Goal: Task Accomplishment & Management: Use online tool/utility

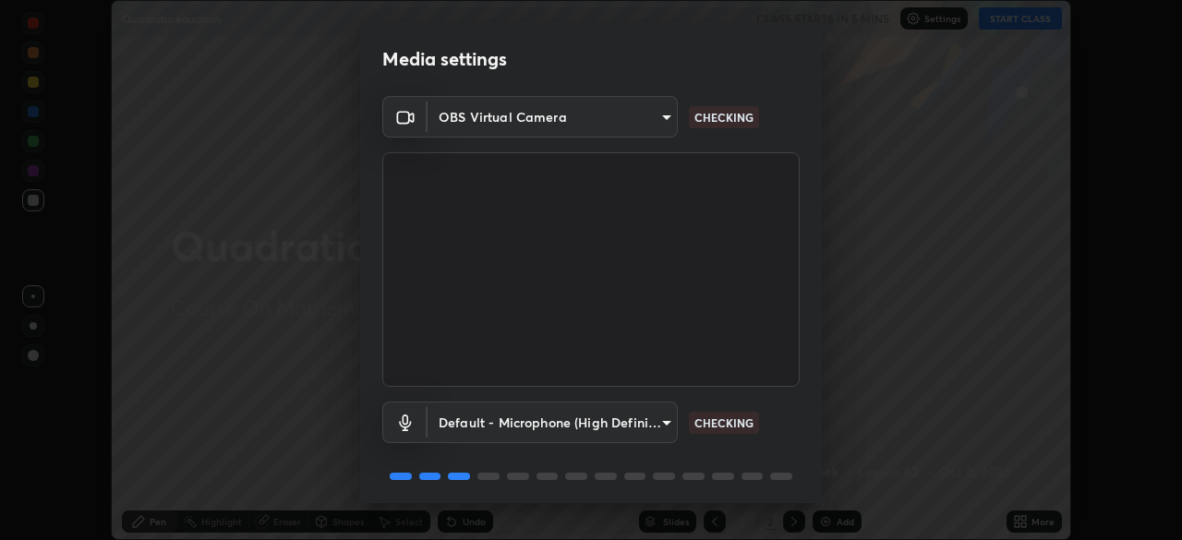
scroll to position [66, 0]
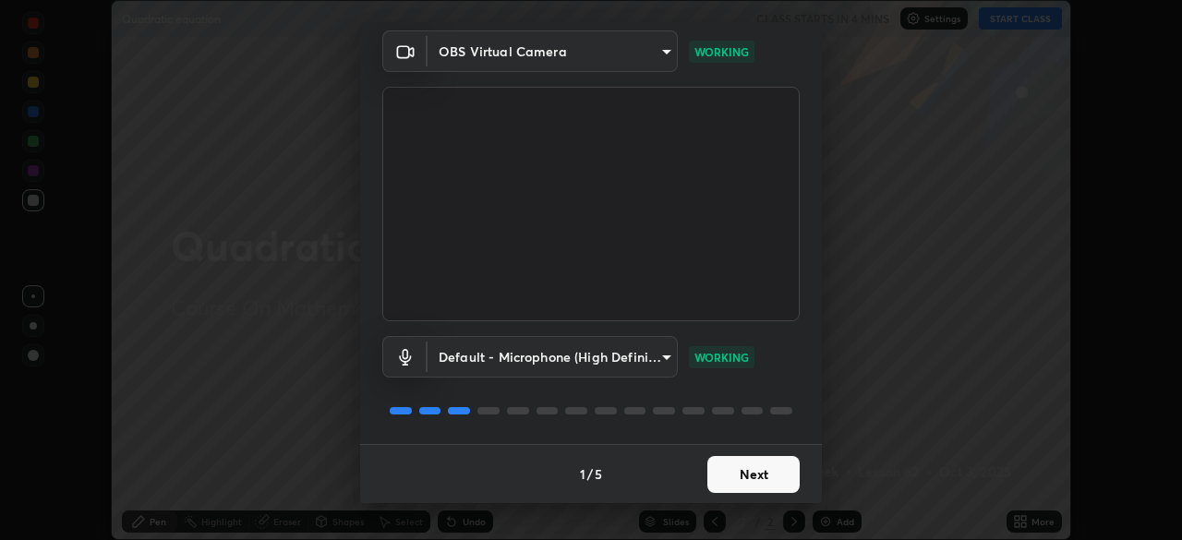
click at [756, 473] on button "Next" at bounding box center [753, 474] width 92 height 37
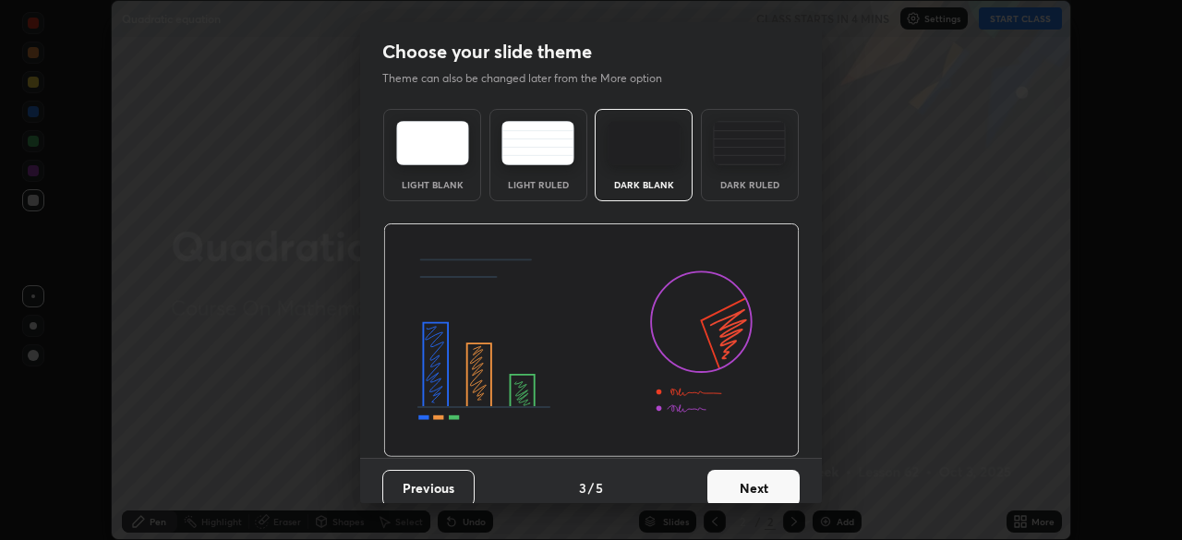
click at [775, 475] on button "Next" at bounding box center [753, 488] width 92 height 37
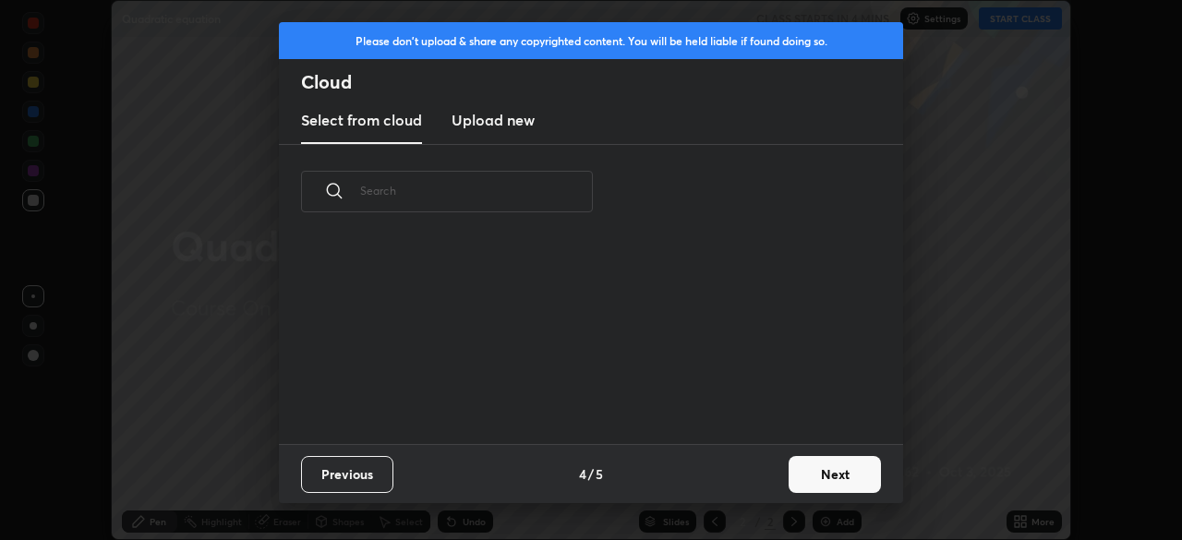
click at [790, 477] on button "Next" at bounding box center [835, 474] width 92 height 37
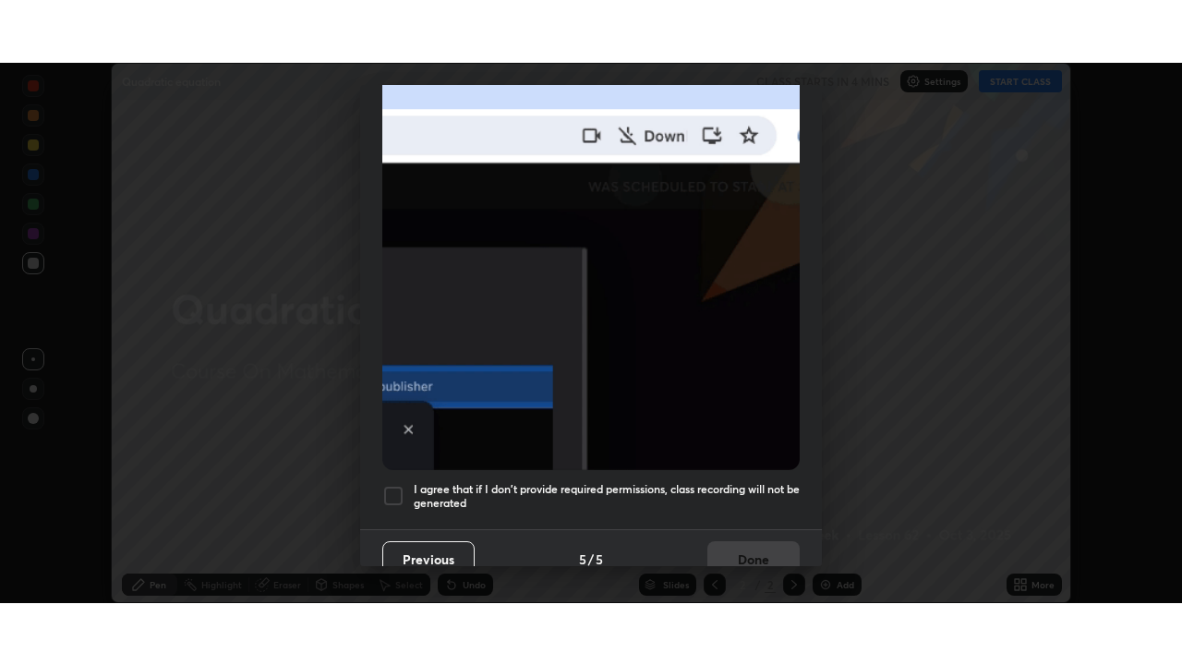
scroll to position [442, 0]
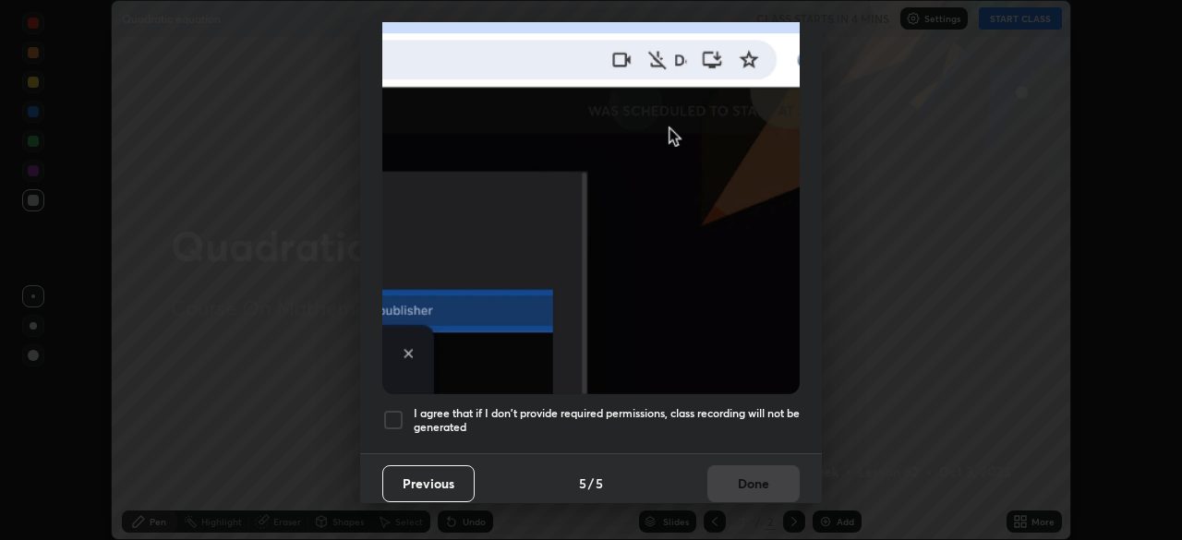
click at [777, 406] on h5 "I agree that if I don't provide required permissions, class recording will not …" at bounding box center [607, 420] width 386 height 29
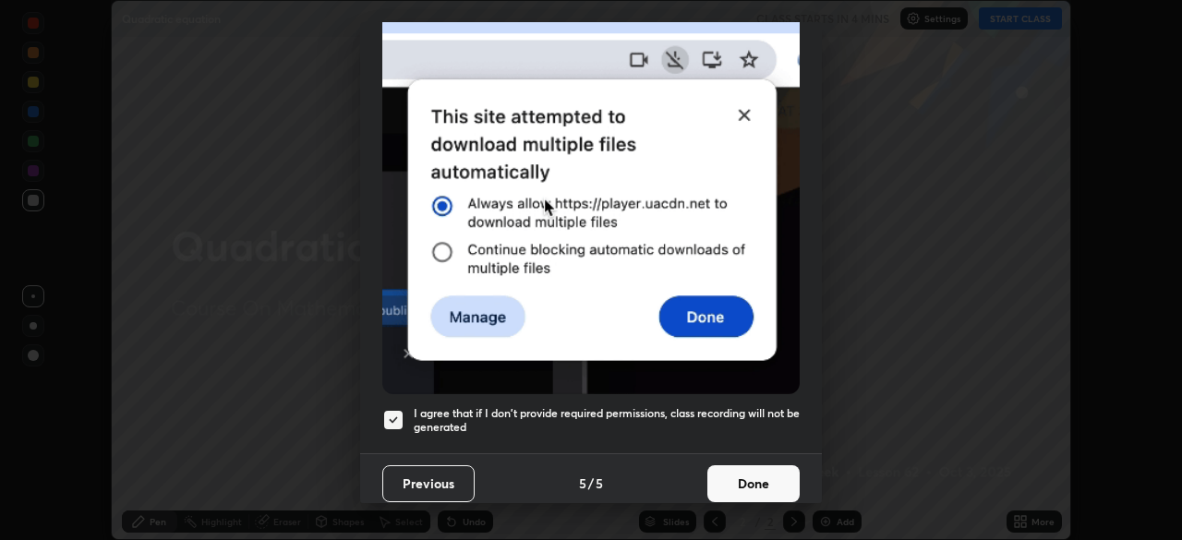
click at [766, 472] on button "Done" at bounding box center [753, 483] width 92 height 37
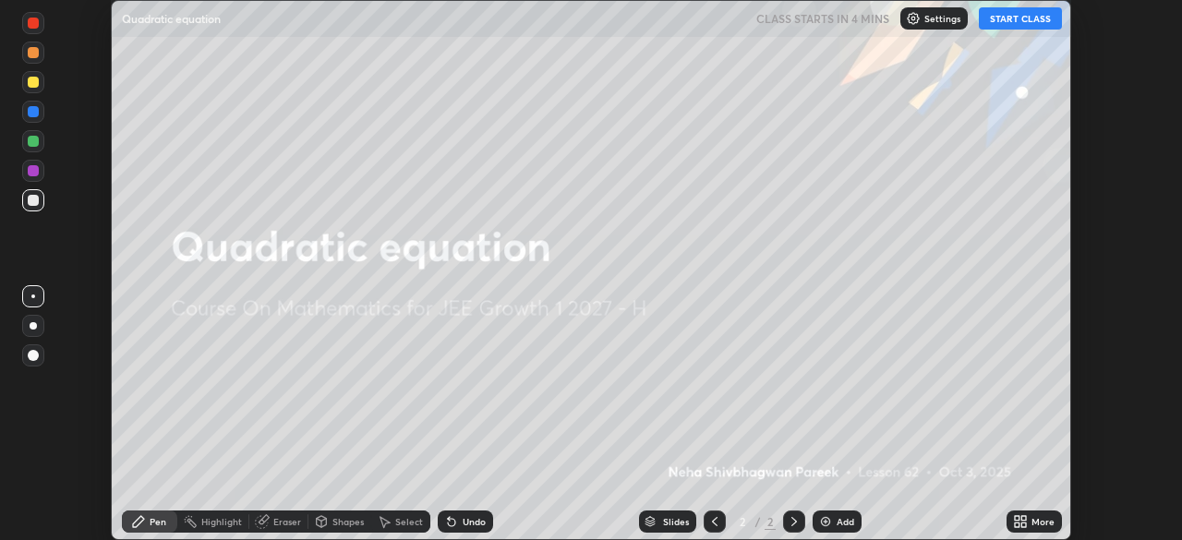
click at [1029, 520] on div "More" at bounding box center [1033, 522] width 55 height 22
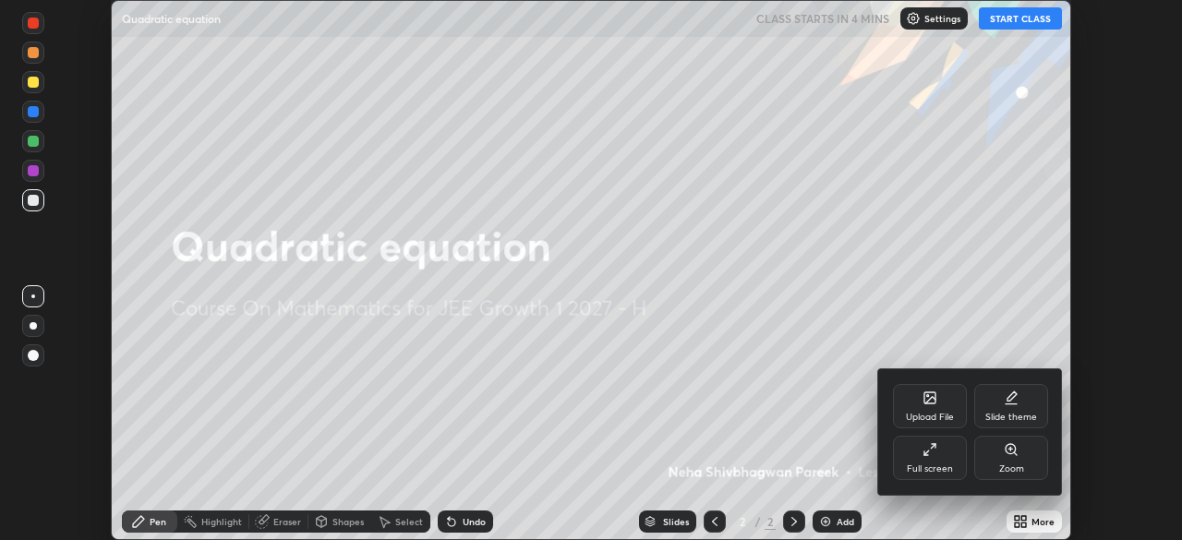
click at [948, 458] on div "Full screen" at bounding box center [930, 458] width 74 height 44
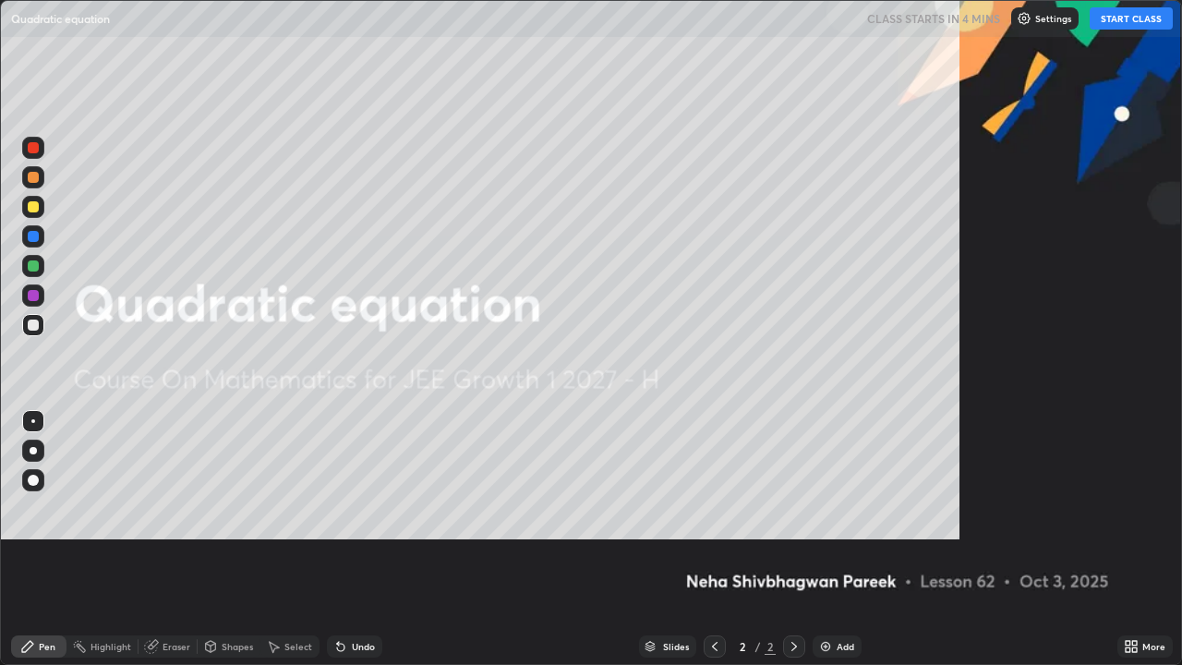
scroll to position [665, 1182]
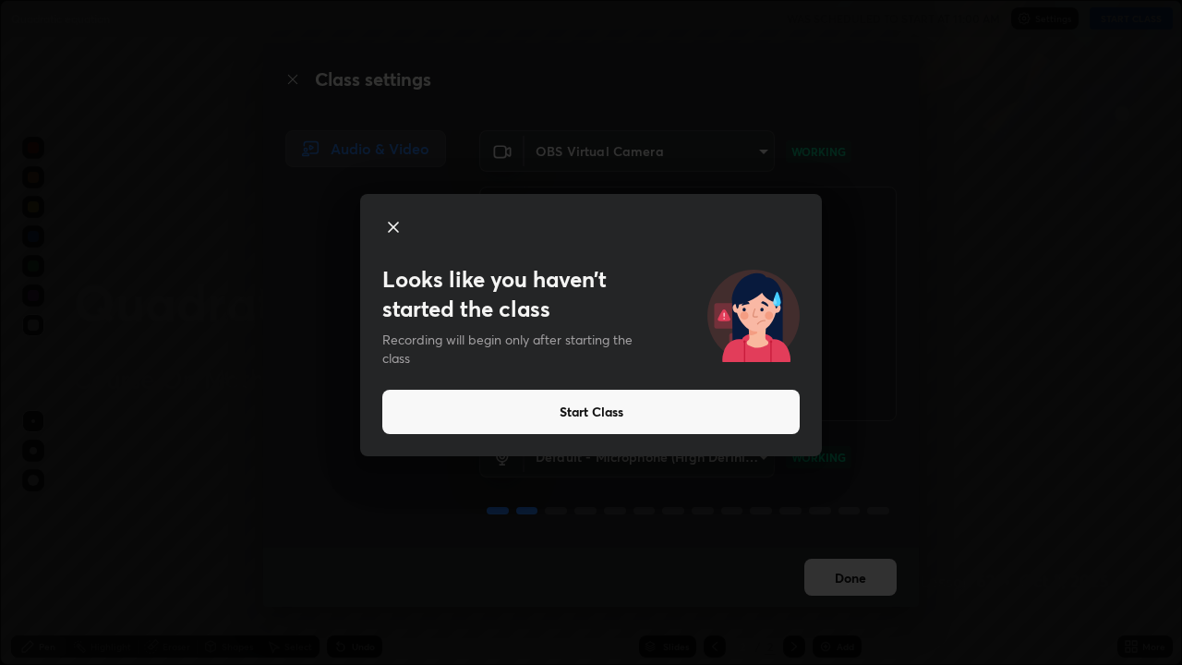
click at [579, 416] on button "Start Class" at bounding box center [590, 412] width 417 height 44
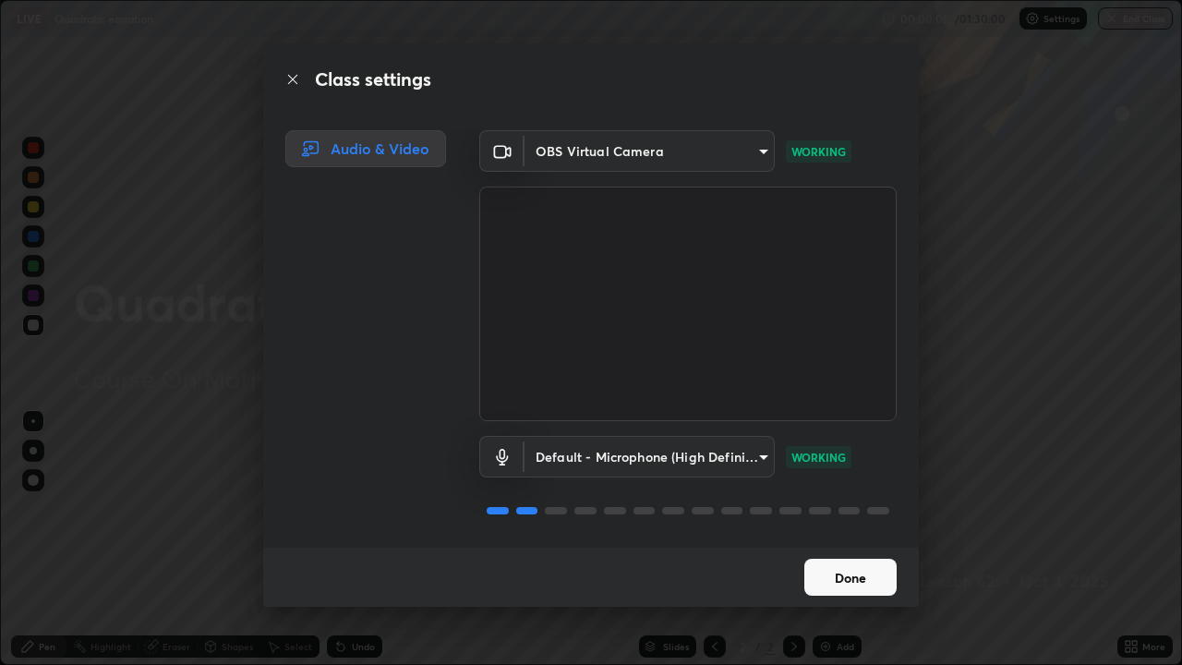
click at [839, 539] on button "Done" at bounding box center [850, 577] width 92 height 37
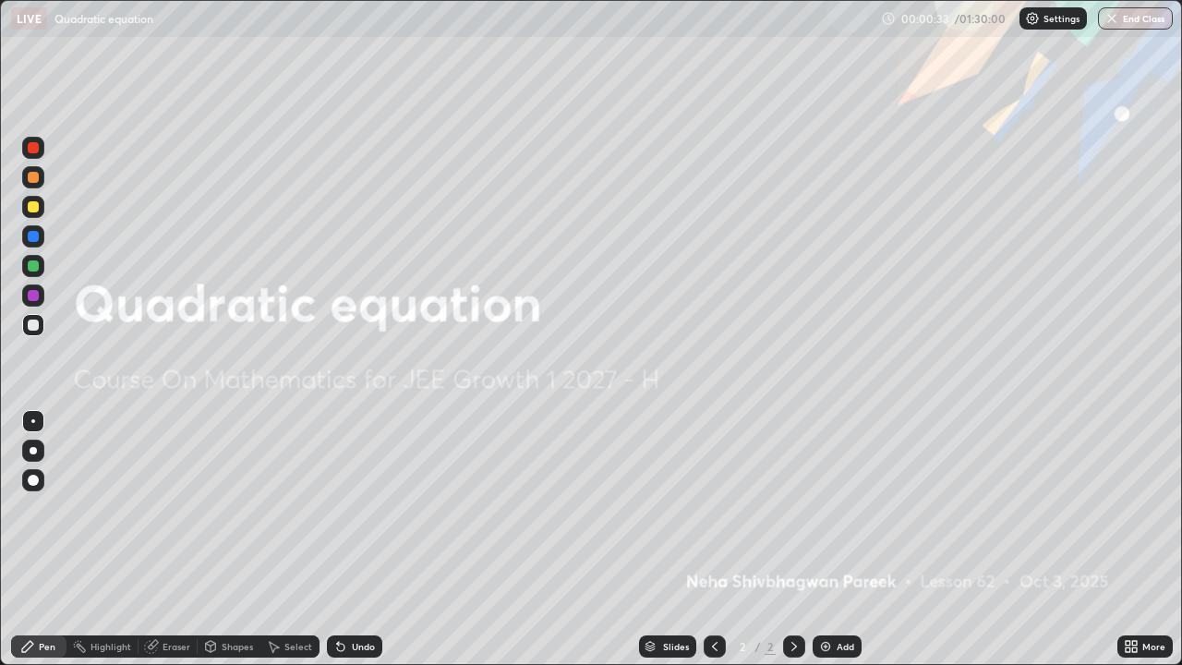
click at [833, 539] on div "Add" at bounding box center [837, 646] width 49 height 22
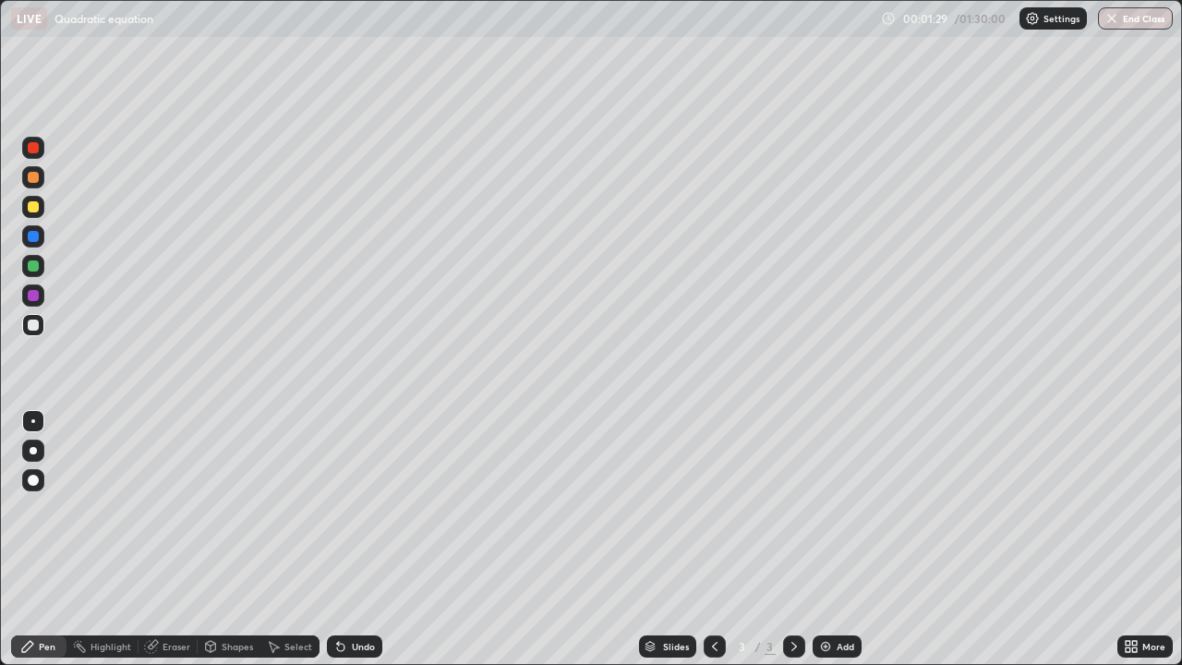
click at [230, 539] on div "Shapes" at bounding box center [237, 646] width 31 height 9
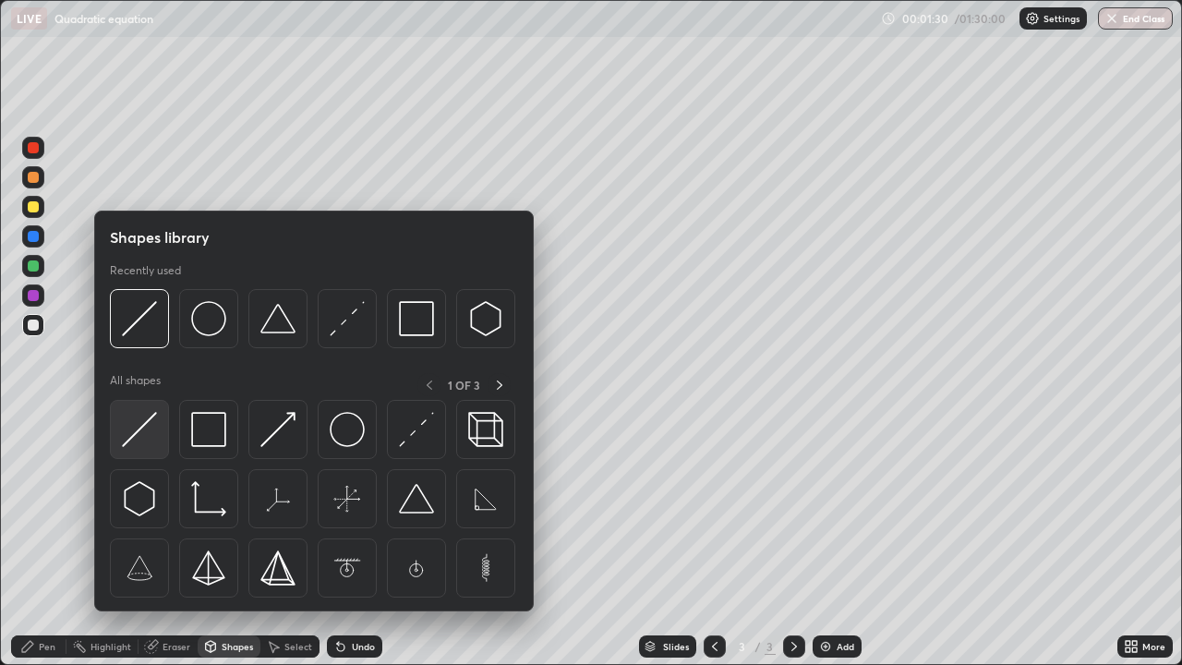
click at [155, 416] on img at bounding box center [139, 429] width 35 height 35
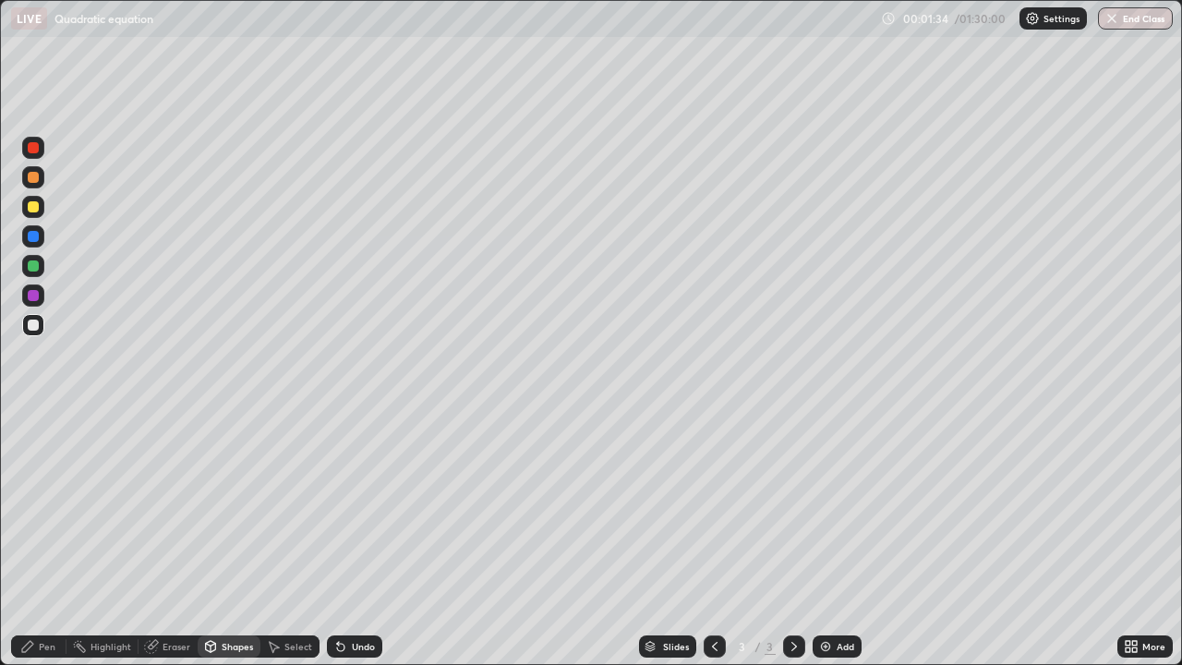
click at [39, 539] on div "Pen" at bounding box center [47, 646] width 17 height 9
click at [34, 207] on div at bounding box center [33, 206] width 11 height 11
click at [34, 177] on div at bounding box center [33, 177] width 11 height 11
click at [220, 539] on div "Shapes" at bounding box center [229, 646] width 63 height 22
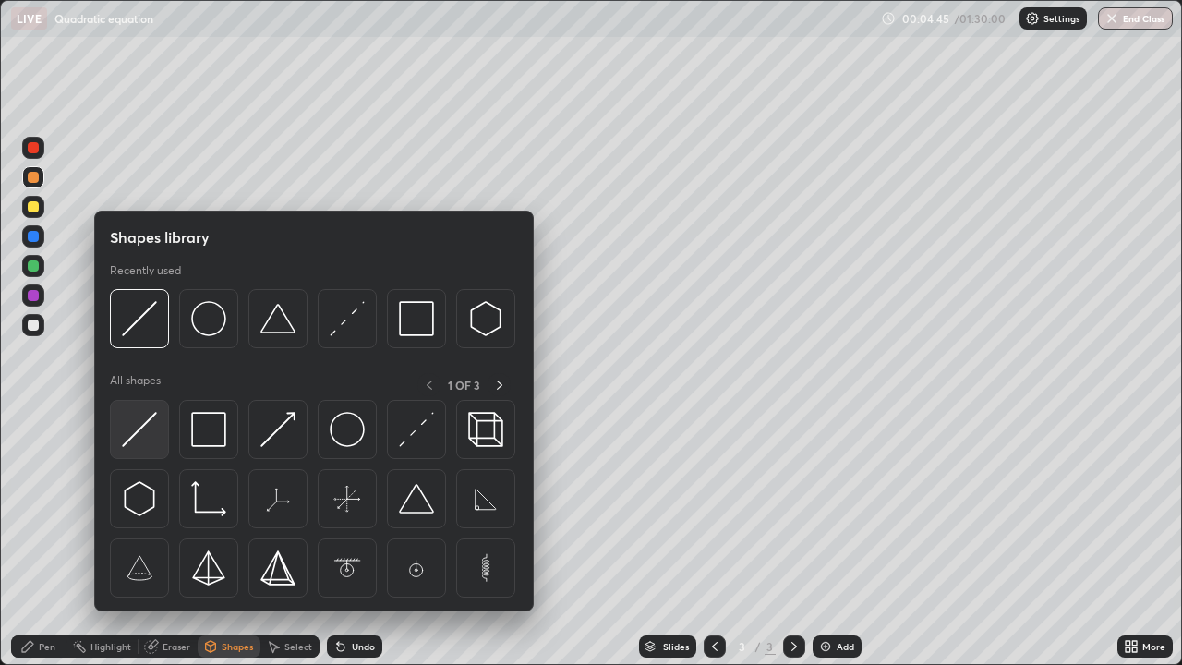
click at [146, 415] on img at bounding box center [139, 429] width 35 height 35
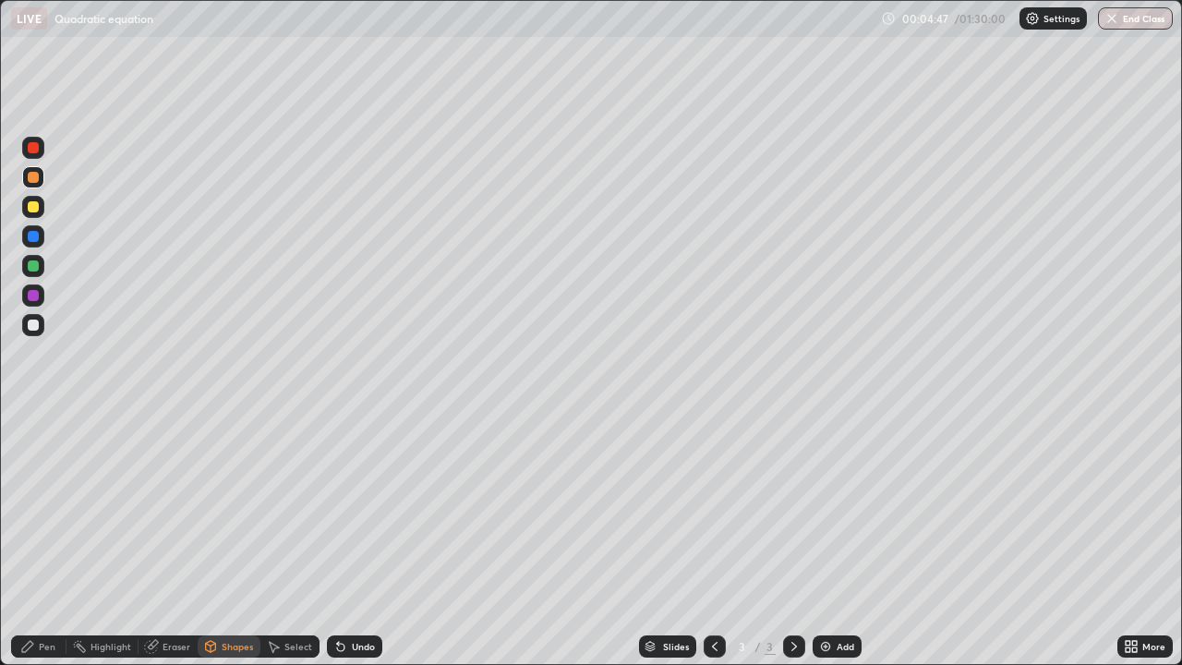
click at [32, 539] on div "Pen" at bounding box center [38, 646] width 55 height 22
click at [41, 321] on div at bounding box center [33, 325] width 22 height 22
click at [40, 178] on div at bounding box center [33, 177] width 22 height 22
click at [296, 539] on div "Select" at bounding box center [289, 646] width 59 height 22
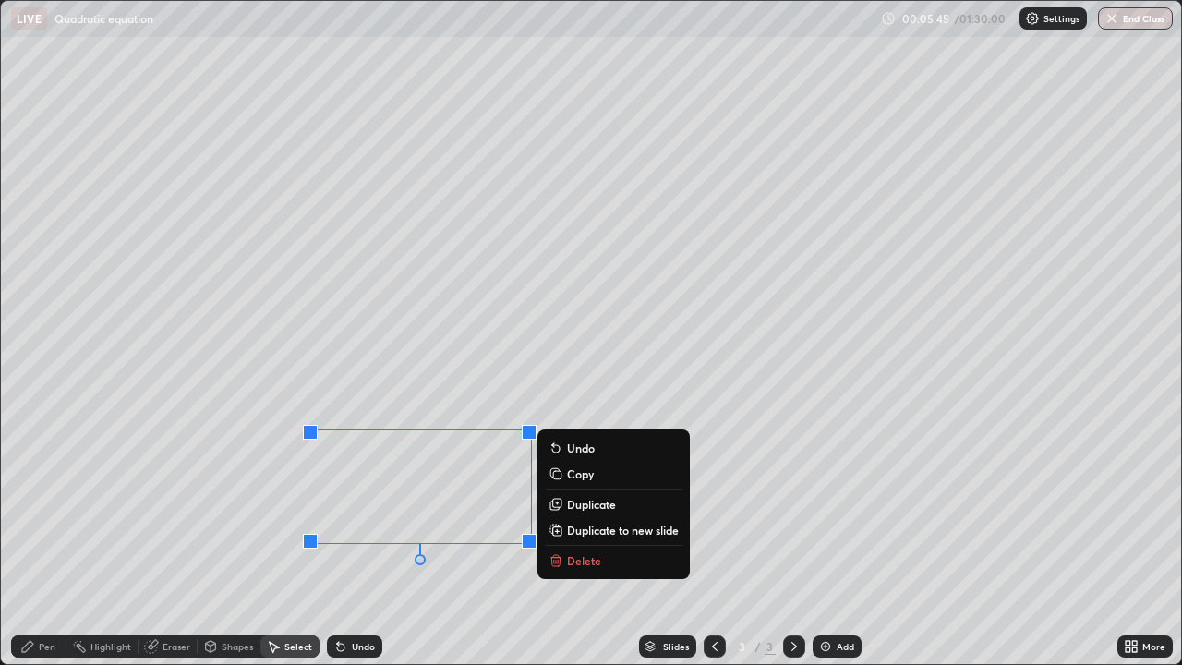
click at [269, 539] on div "0 ° Undo Copy Duplicate Duplicate to new slide Delete" at bounding box center [591, 332] width 1180 height 663
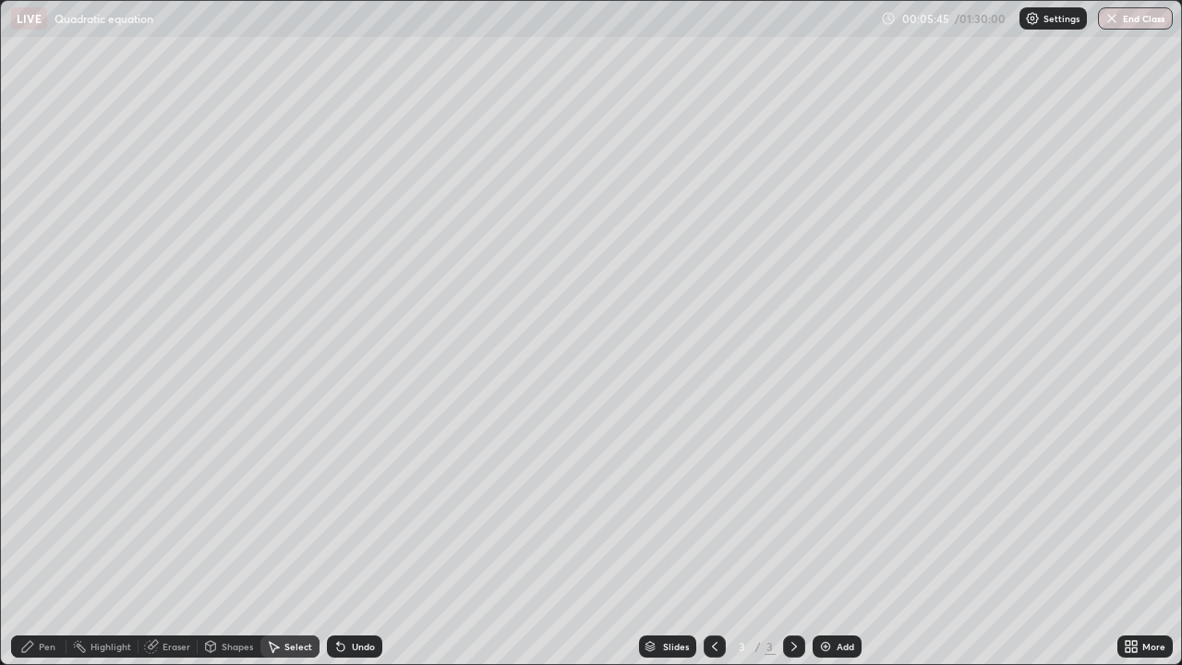
click at [38, 539] on div "Pen" at bounding box center [38, 646] width 55 height 22
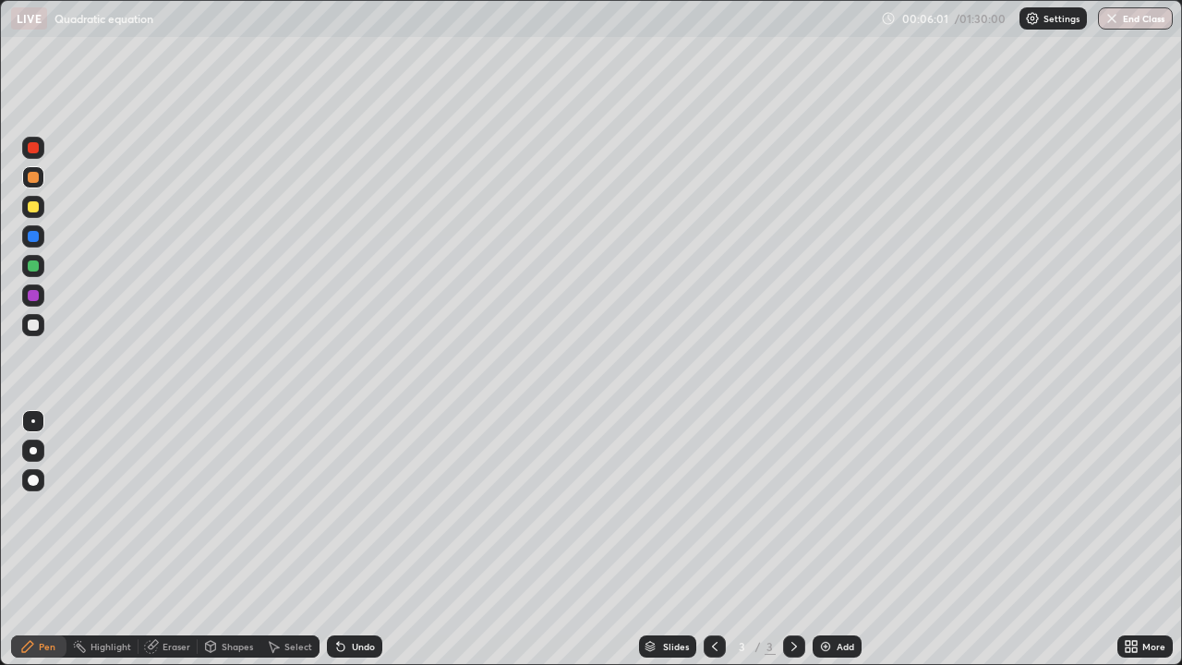
click at [296, 539] on div "Select" at bounding box center [298, 646] width 28 height 9
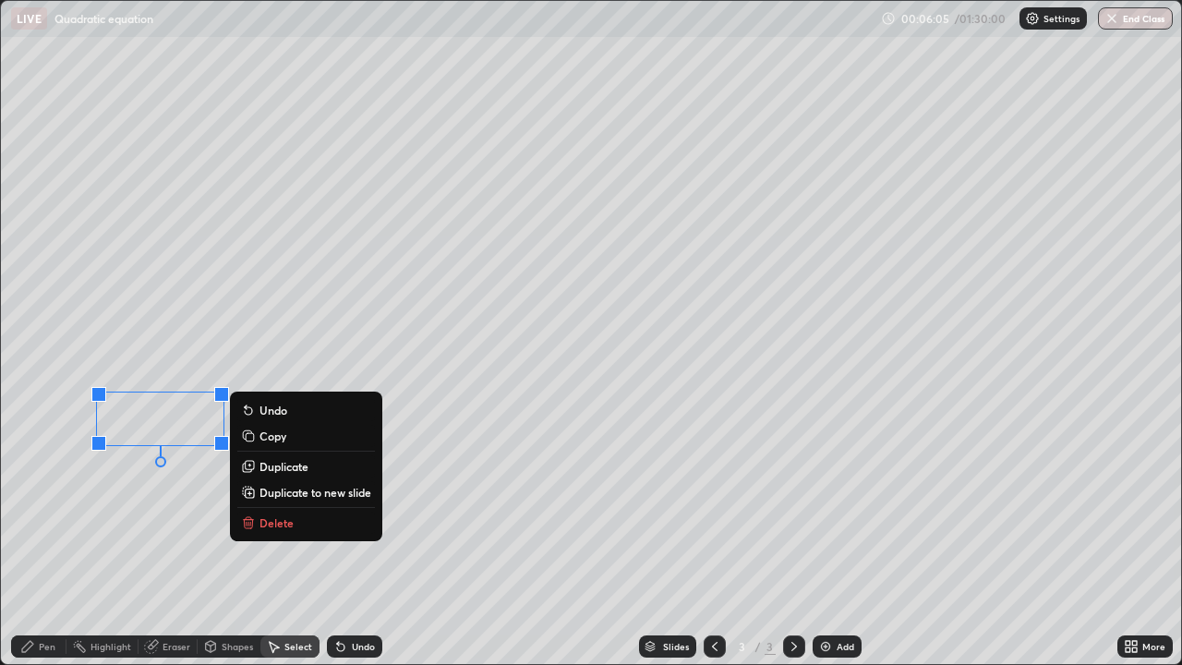
click at [44, 539] on div "Pen" at bounding box center [38, 646] width 55 height 22
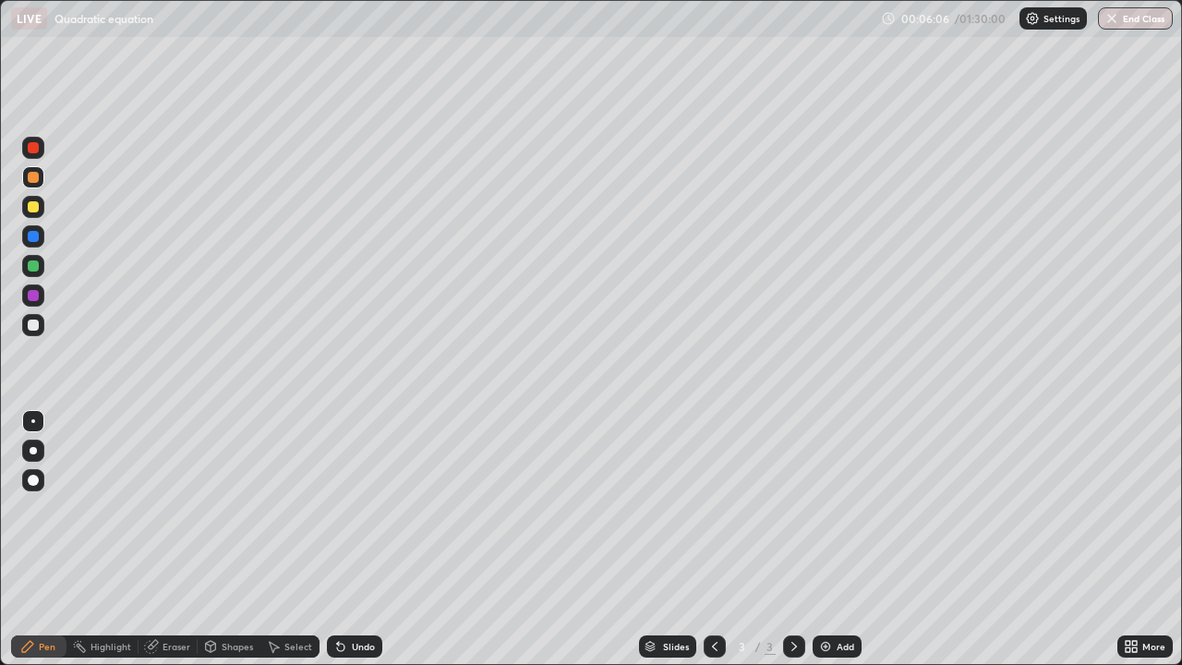
click at [43, 317] on div at bounding box center [33, 325] width 22 height 30
click at [41, 211] on div at bounding box center [33, 207] width 22 height 22
click at [34, 325] on div at bounding box center [33, 324] width 11 height 11
click at [223, 539] on div "Shapes" at bounding box center [229, 646] width 63 height 22
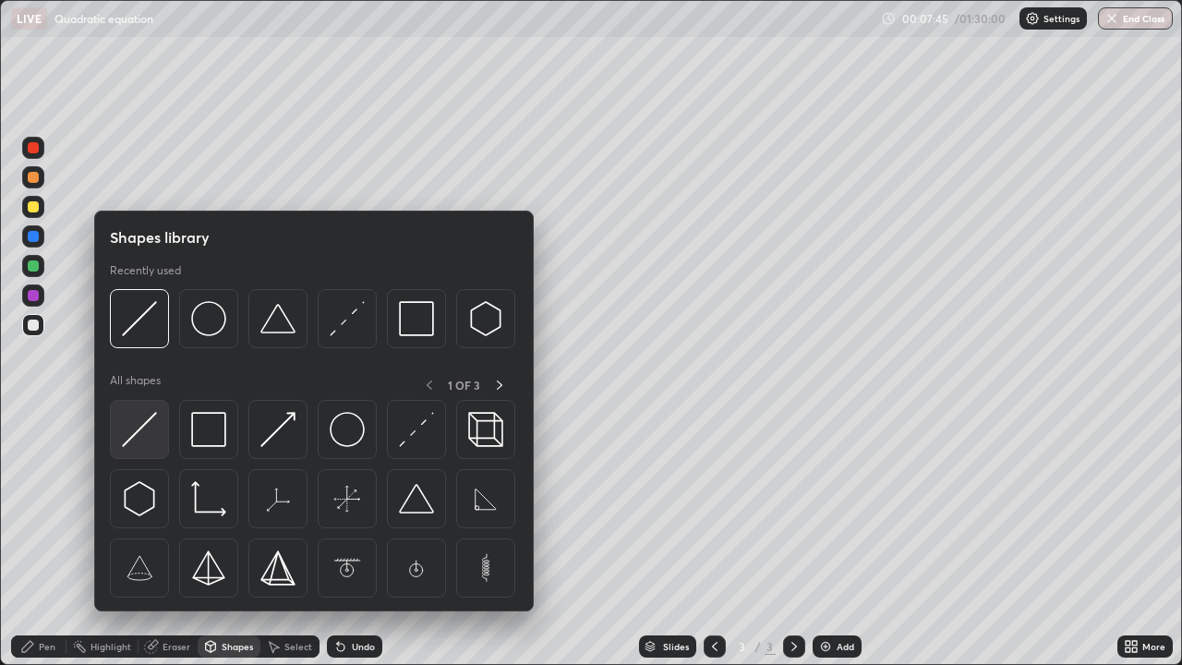
click at [149, 417] on img at bounding box center [139, 429] width 35 height 35
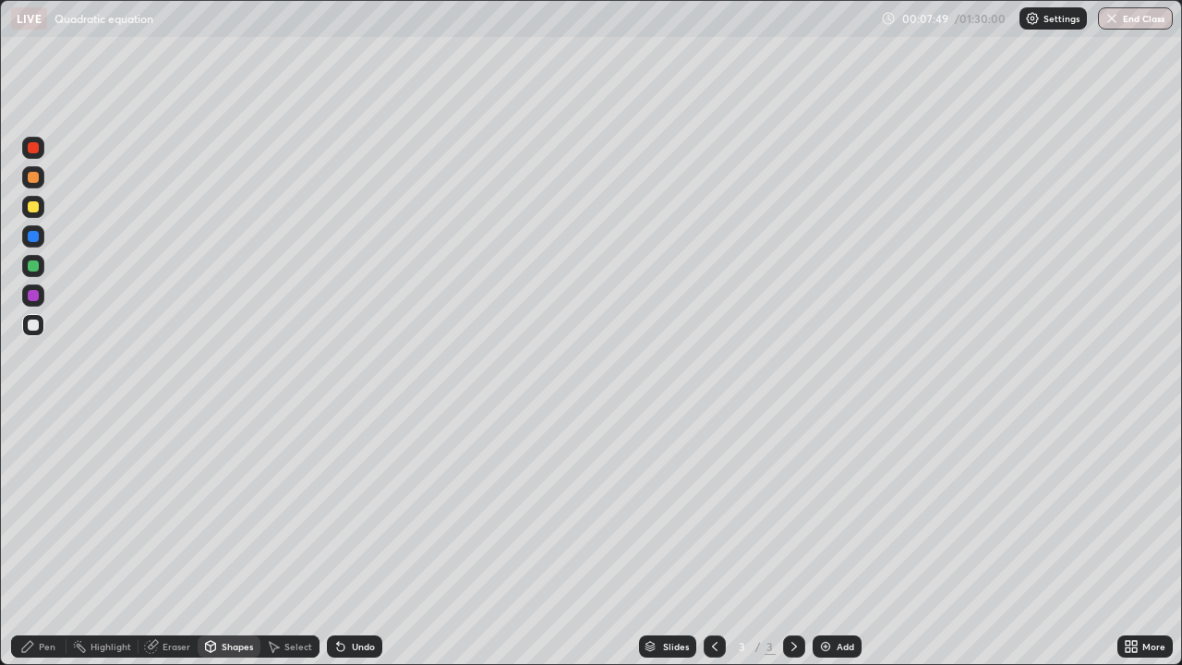
click at [52, 539] on div "Pen" at bounding box center [38, 646] width 55 height 22
click at [40, 213] on div at bounding box center [33, 207] width 22 height 22
click at [41, 321] on div at bounding box center [33, 325] width 22 height 22
click at [41, 207] on div at bounding box center [33, 207] width 22 height 22
click at [834, 539] on div "Add" at bounding box center [837, 646] width 49 height 22
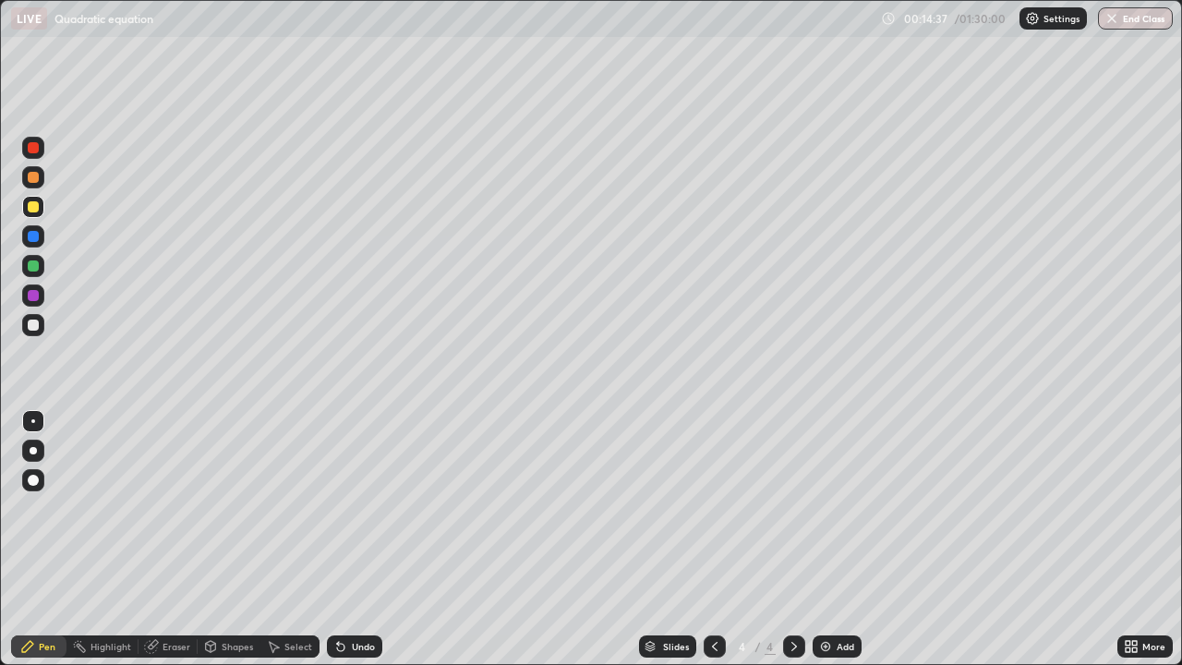
click at [230, 539] on div "Shapes" at bounding box center [237, 646] width 31 height 9
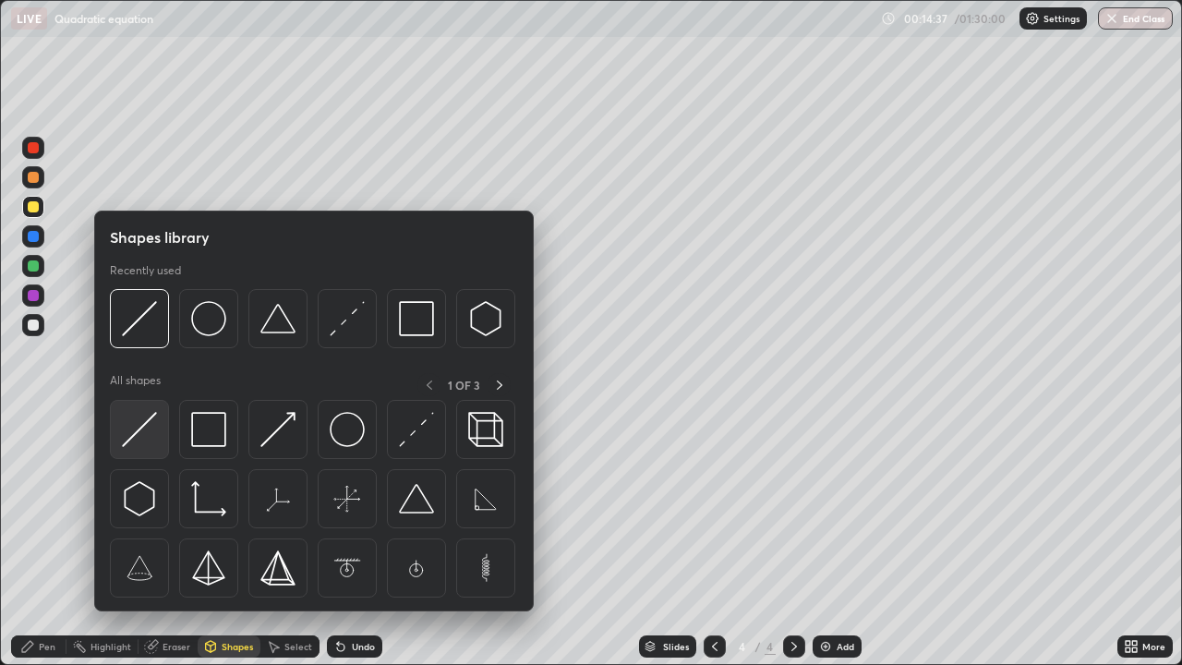
click at [151, 416] on img at bounding box center [139, 429] width 35 height 35
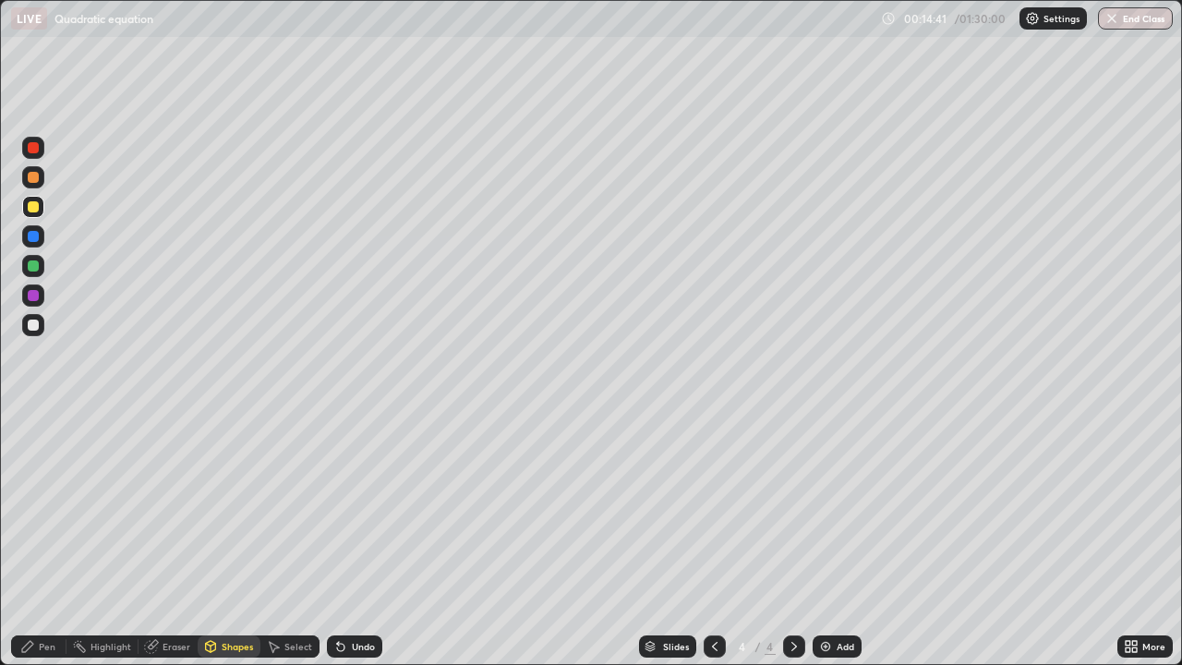
click at [44, 539] on div "Pen" at bounding box center [38, 646] width 55 height 22
click at [43, 321] on div at bounding box center [33, 325] width 22 height 22
click at [40, 207] on div at bounding box center [33, 207] width 22 height 22
click at [40, 264] on div at bounding box center [33, 266] width 22 height 22
click at [42, 319] on div at bounding box center [33, 325] width 22 height 22
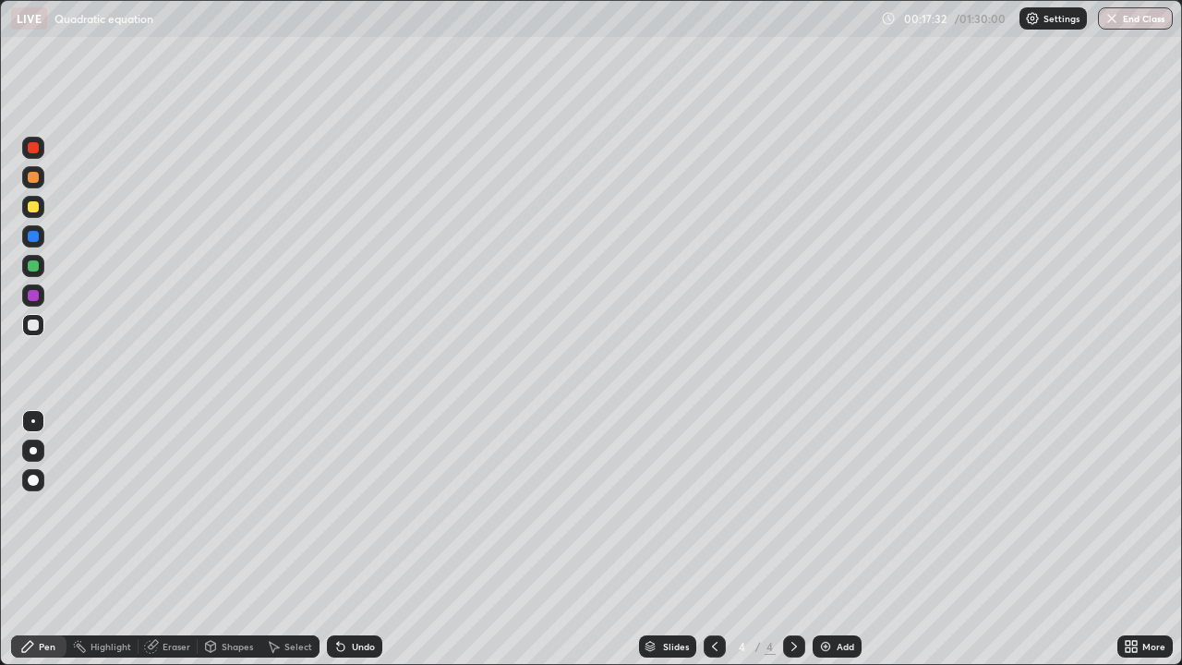
click at [42, 207] on div at bounding box center [33, 207] width 22 height 22
click at [42, 329] on div at bounding box center [33, 325] width 22 height 22
click at [286, 539] on div "Select" at bounding box center [298, 646] width 28 height 9
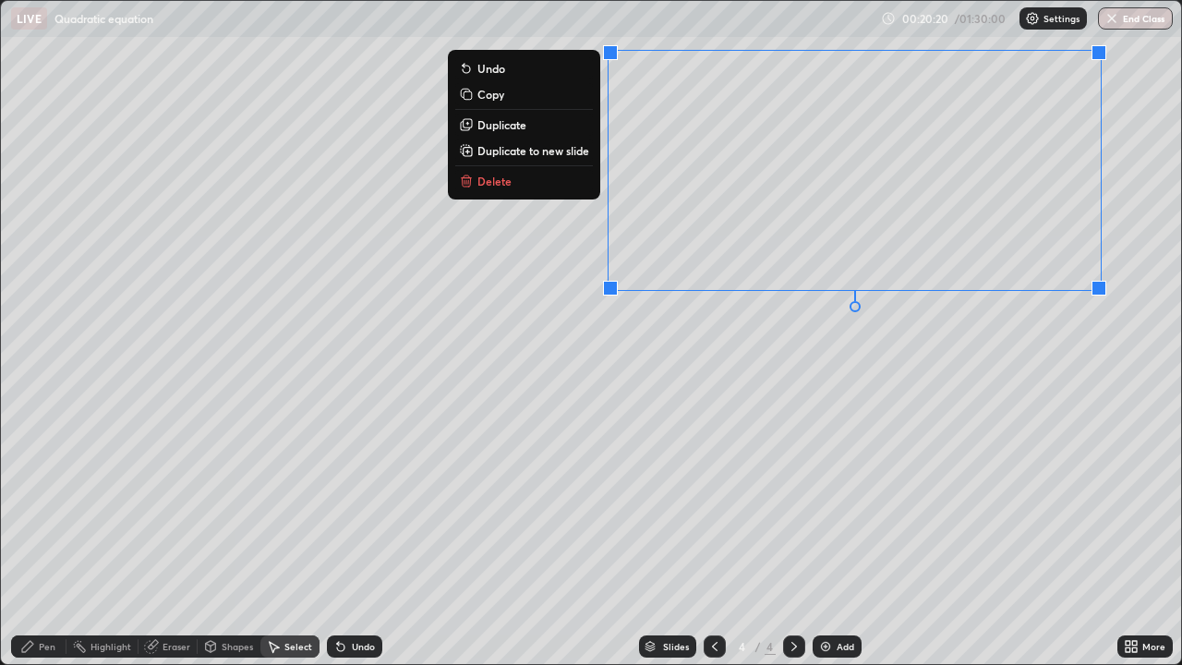
click at [774, 366] on div "0 ° Undo Copy Duplicate Duplicate to new slide Delete" at bounding box center [591, 332] width 1180 height 663
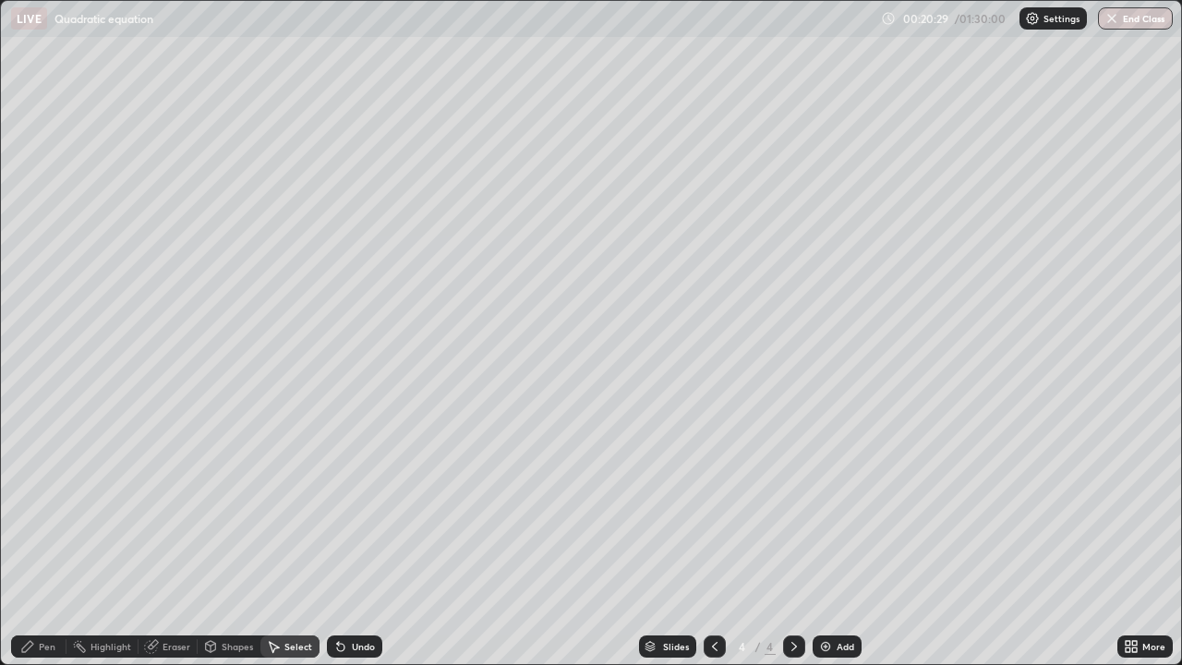
click at [36, 539] on div "Pen" at bounding box center [38, 646] width 55 height 22
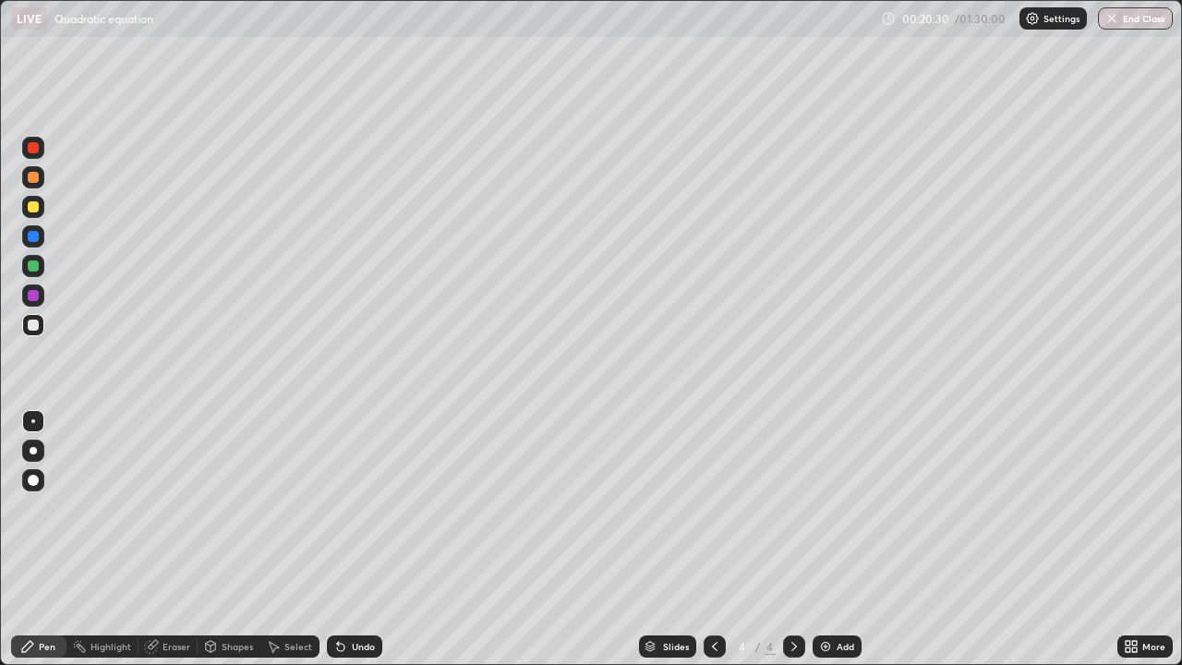
click at [34, 207] on div at bounding box center [33, 206] width 11 height 11
click at [294, 539] on div "Select" at bounding box center [298, 646] width 28 height 9
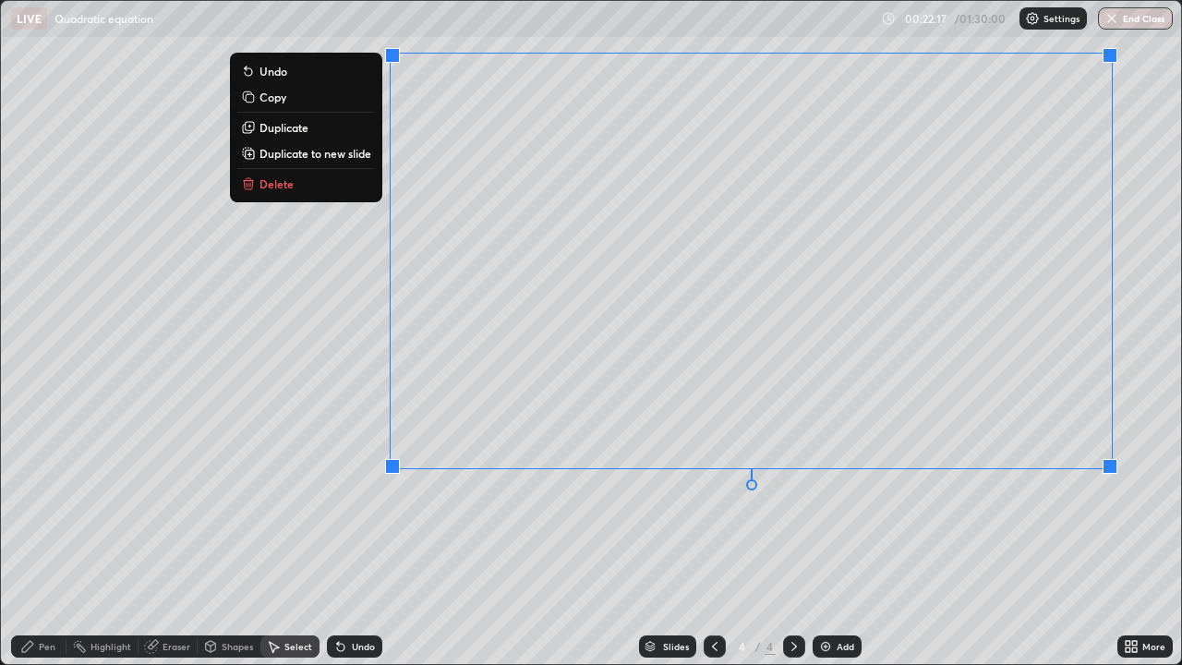
click at [887, 517] on div "0 ° Undo Copy Duplicate Duplicate to new slide Delete" at bounding box center [591, 332] width 1180 height 663
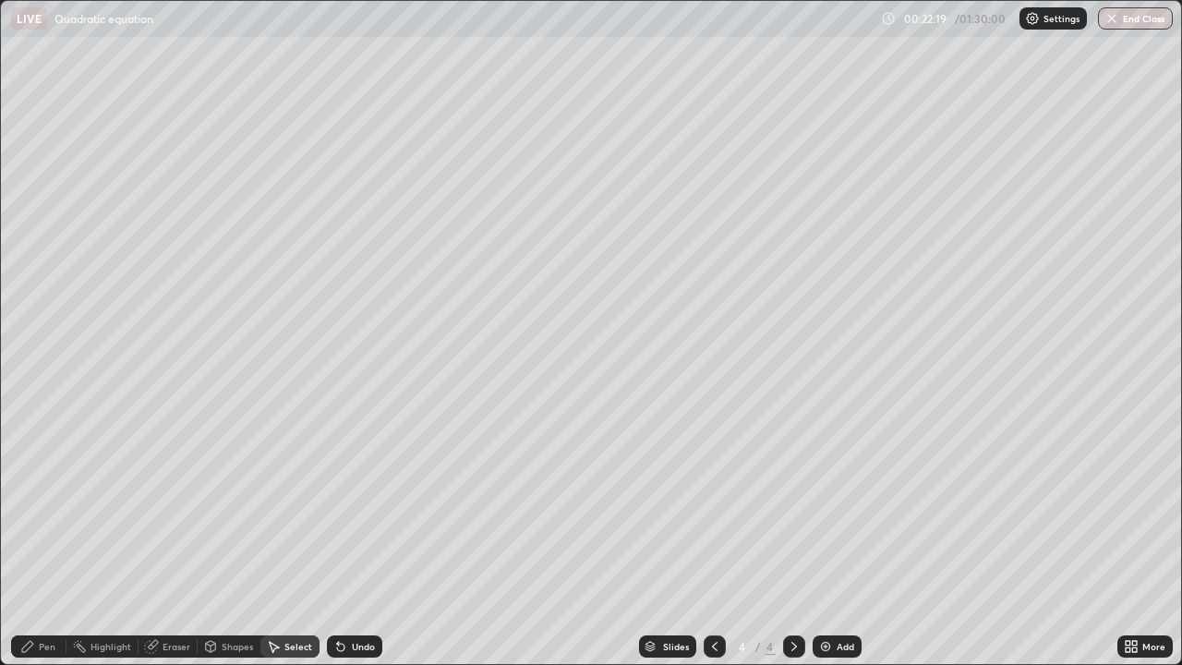
click at [46, 539] on div "Pen" at bounding box center [47, 646] width 17 height 9
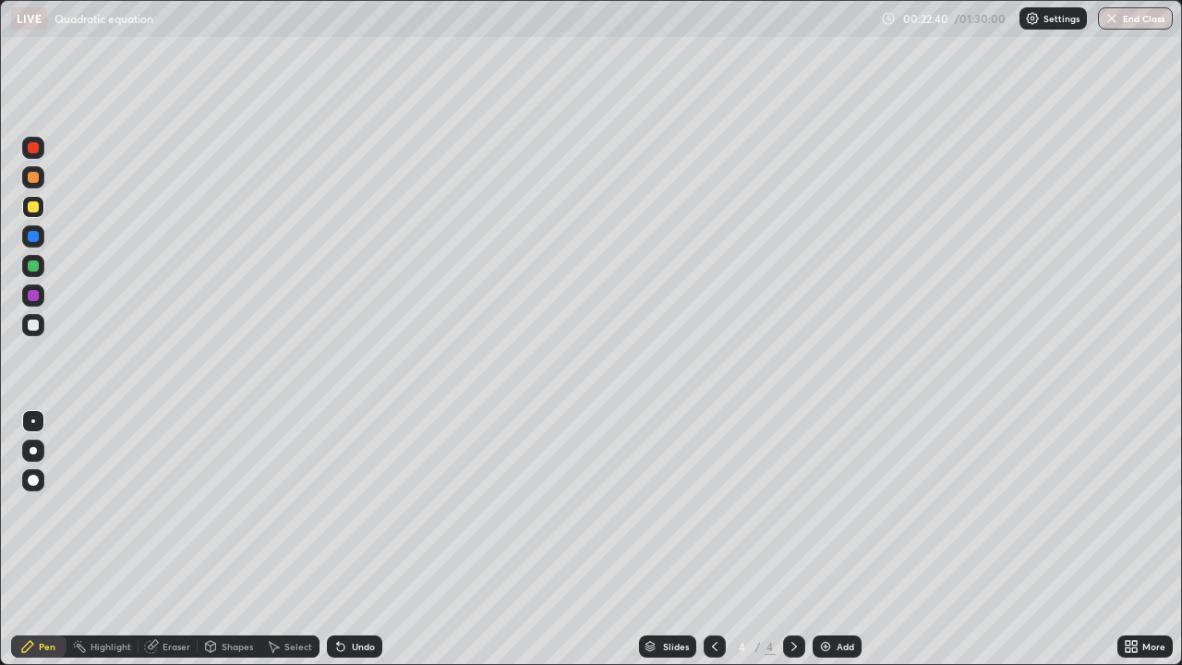
click at [37, 328] on div at bounding box center [33, 324] width 11 height 11
click at [824, 539] on img at bounding box center [825, 646] width 15 height 15
click at [227, 539] on div "Shapes" at bounding box center [229, 646] width 63 height 22
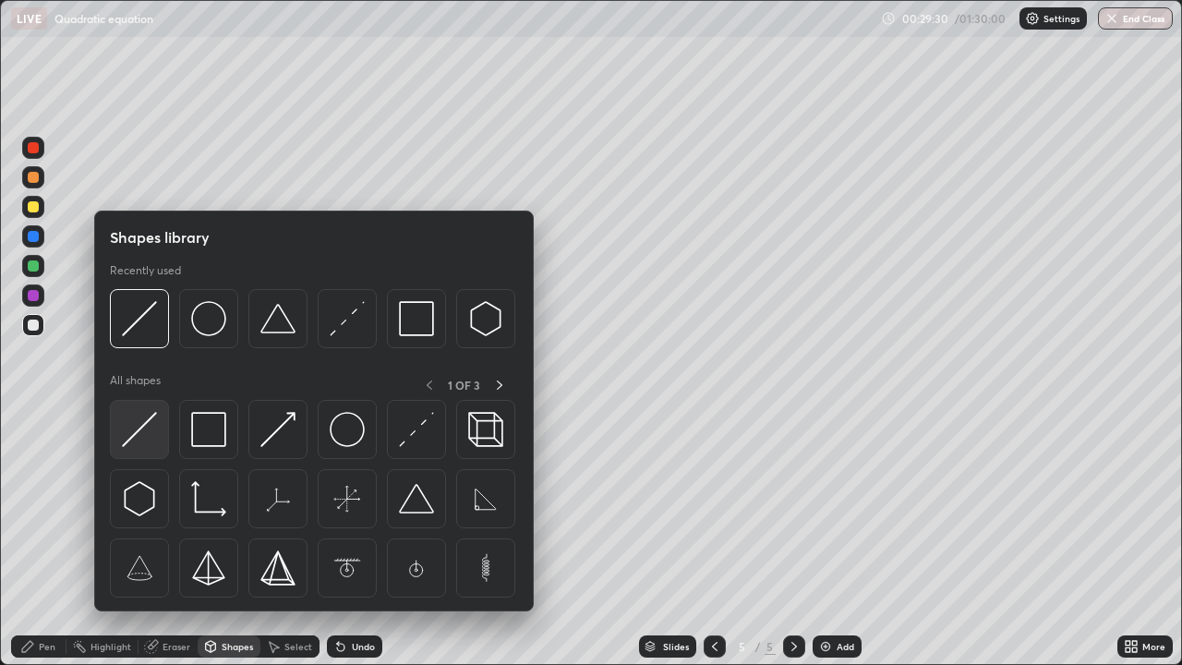
click at [147, 420] on img at bounding box center [139, 429] width 35 height 35
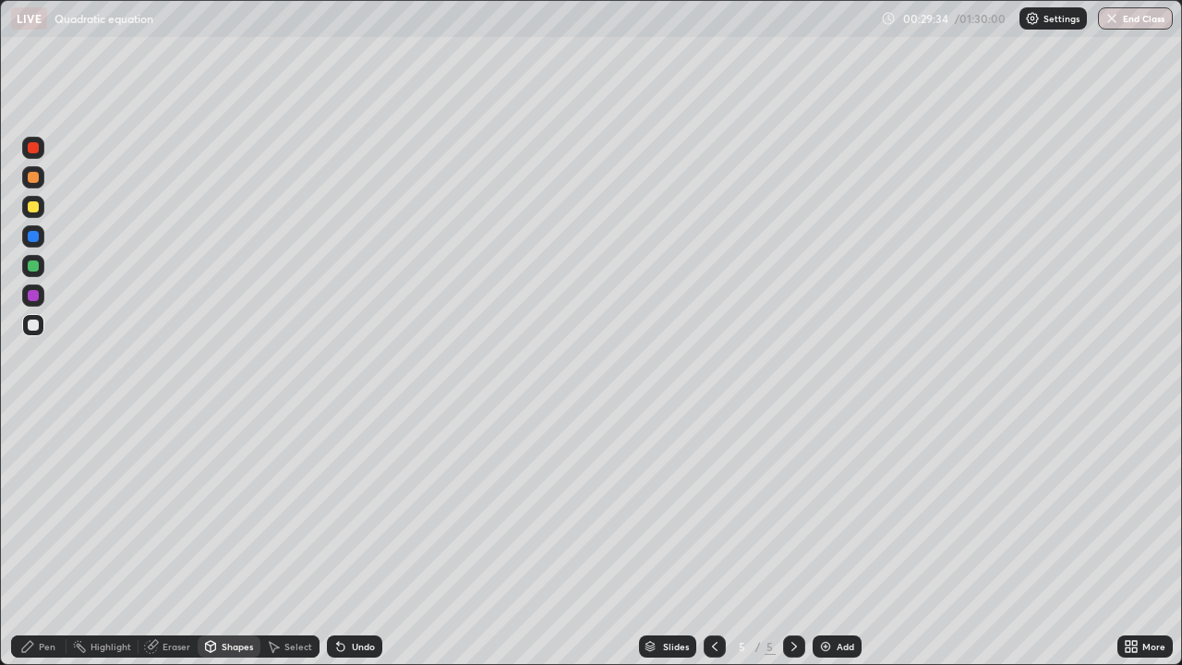
click at [49, 539] on div "Pen" at bounding box center [38, 646] width 55 height 22
click at [43, 207] on div at bounding box center [33, 207] width 22 height 22
click at [47, 323] on div at bounding box center [33, 325] width 30 height 30
click at [40, 204] on div at bounding box center [33, 207] width 22 height 22
click at [41, 325] on div at bounding box center [33, 325] width 22 height 22
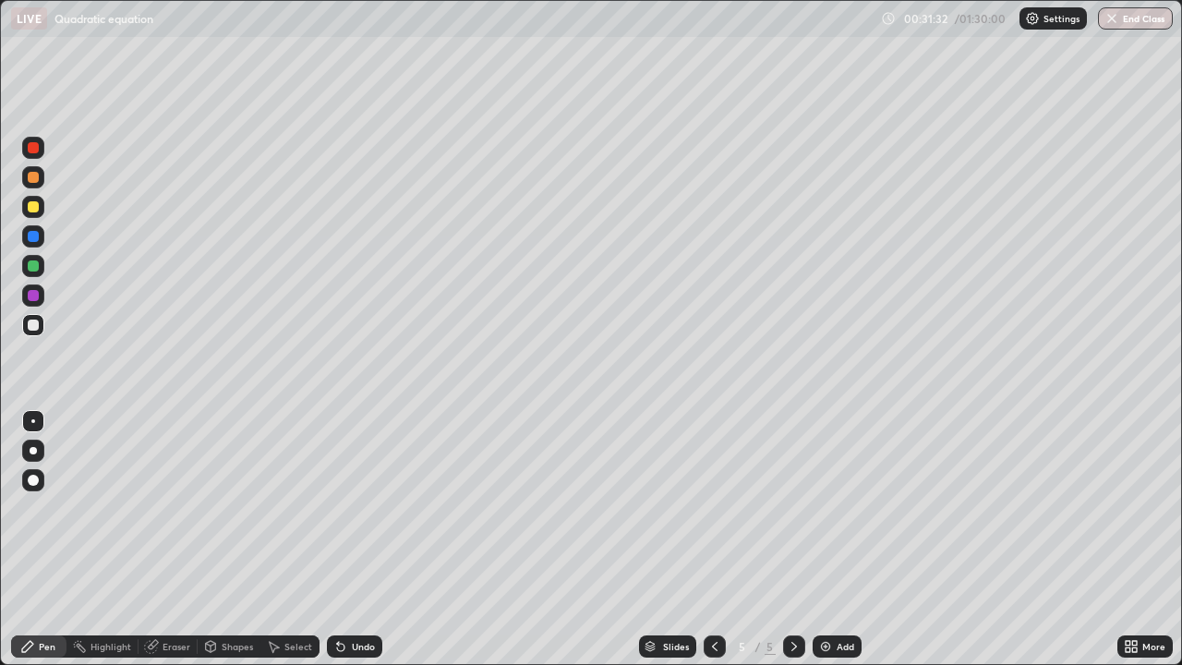
click at [42, 206] on div at bounding box center [33, 207] width 22 height 22
click at [42, 174] on div at bounding box center [33, 177] width 22 height 22
click at [235, 539] on div "Shapes" at bounding box center [237, 646] width 31 height 9
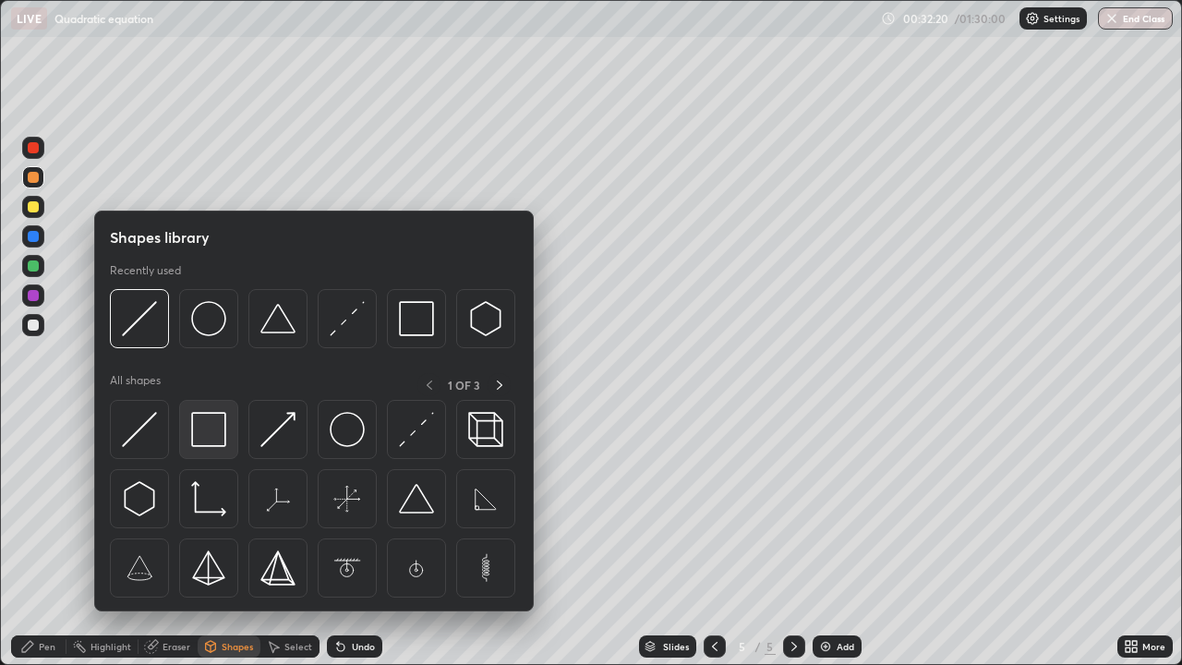
click at [211, 430] on img at bounding box center [208, 429] width 35 height 35
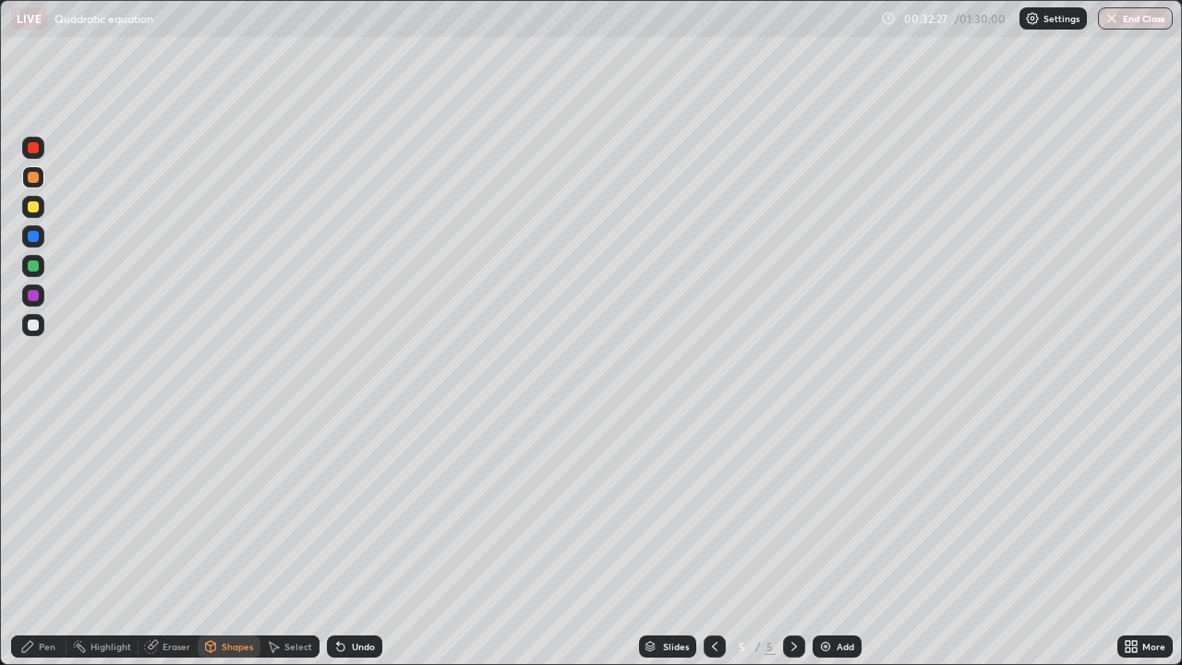
click at [302, 539] on div "Select" at bounding box center [298, 646] width 28 height 9
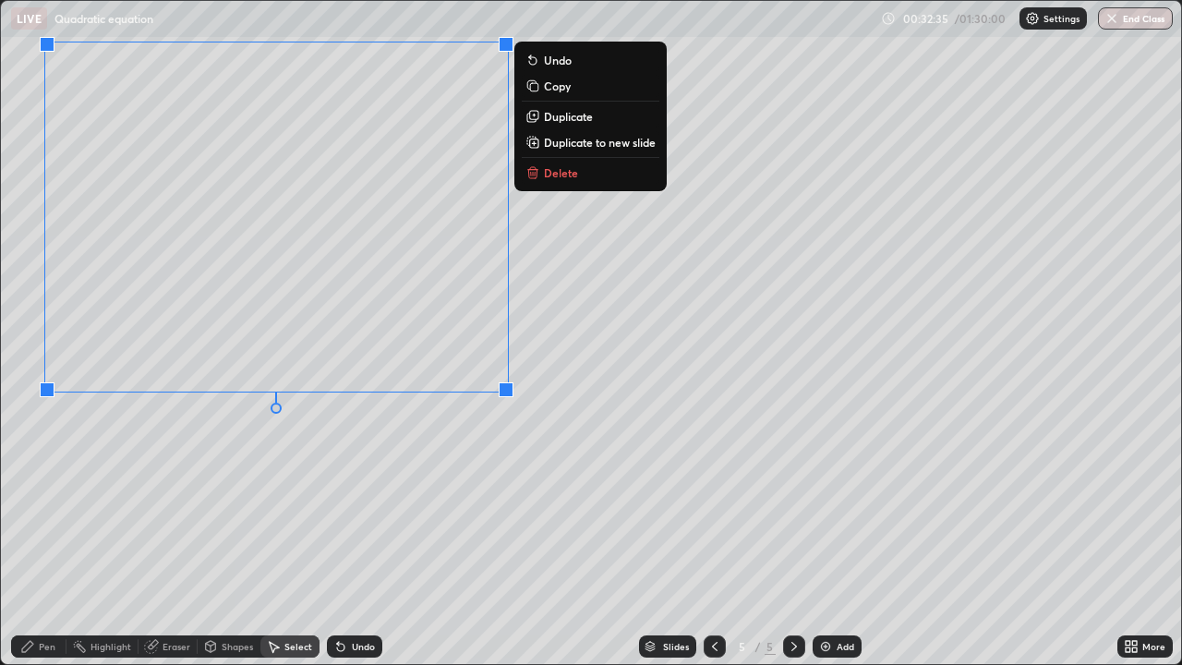
click at [420, 439] on div "0 ° Undo Copy Duplicate Duplicate to new slide Delete" at bounding box center [591, 332] width 1180 height 663
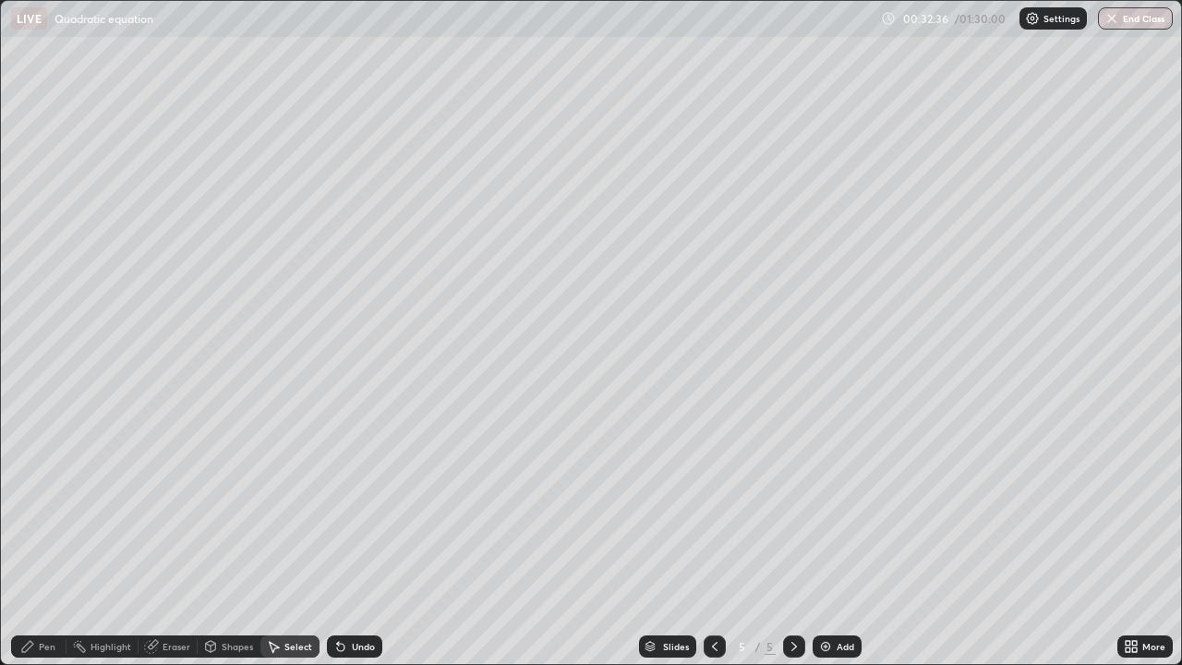
click at [46, 539] on div "Pen" at bounding box center [47, 646] width 17 height 9
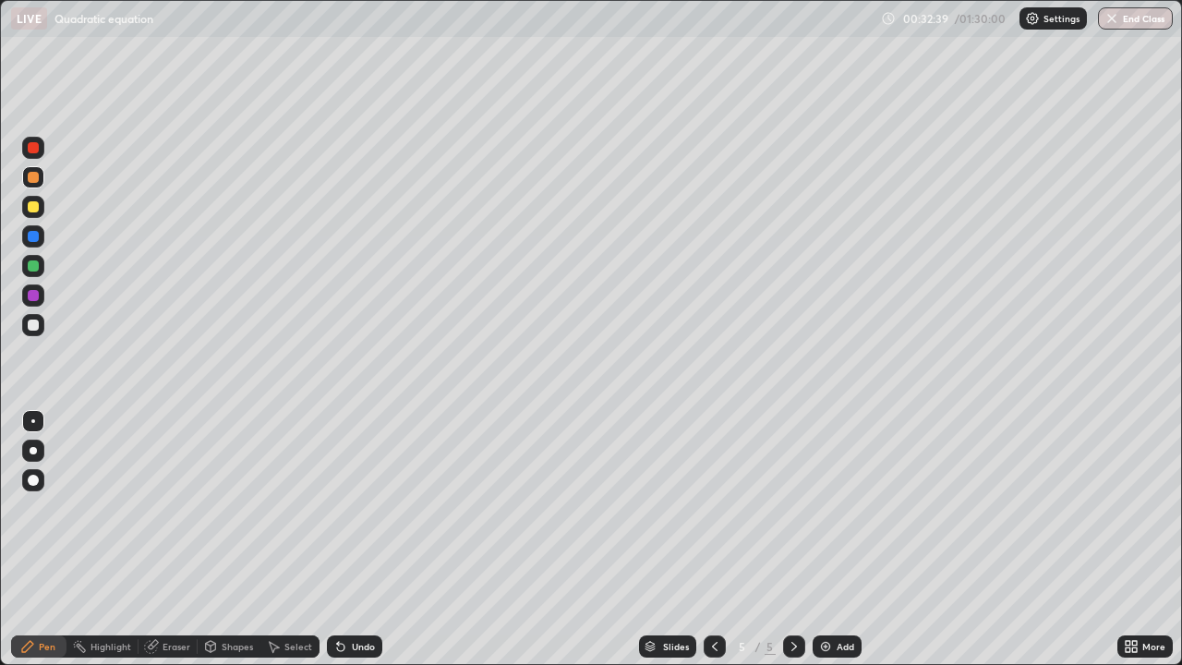
click at [41, 148] on div at bounding box center [33, 148] width 22 height 22
click at [44, 265] on div at bounding box center [33, 266] width 30 height 30
click at [34, 326] on div at bounding box center [33, 324] width 11 height 11
click at [166, 539] on div "Eraser" at bounding box center [167, 646] width 59 height 22
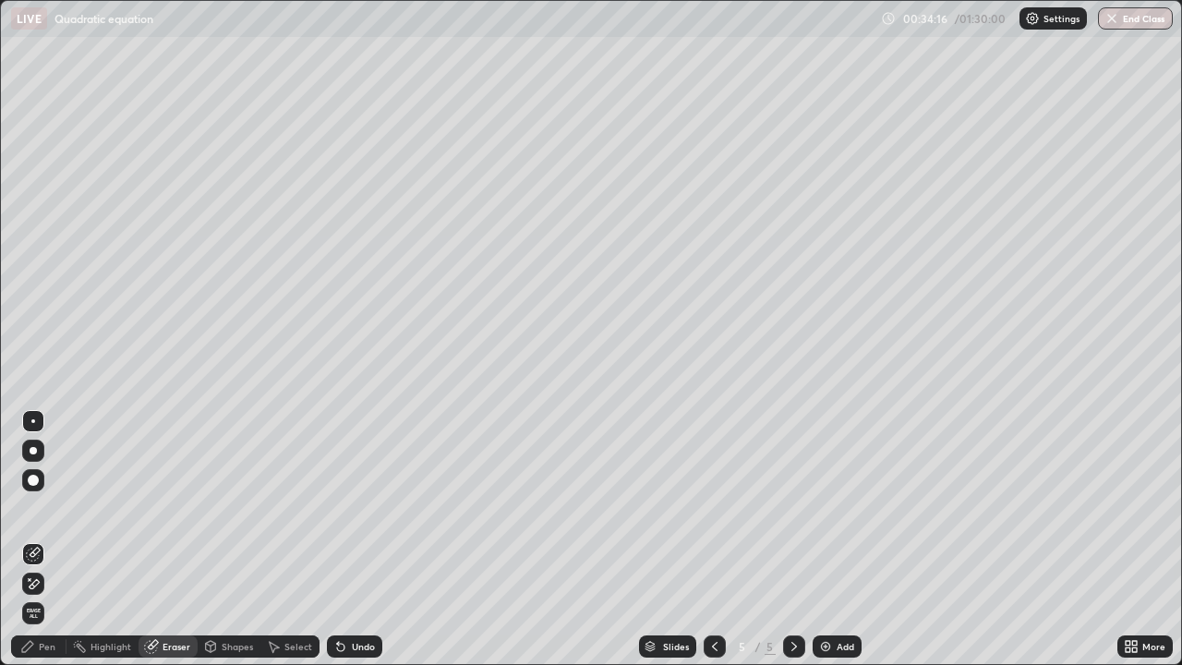
click at [41, 539] on div "Pen" at bounding box center [47, 646] width 17 height 9
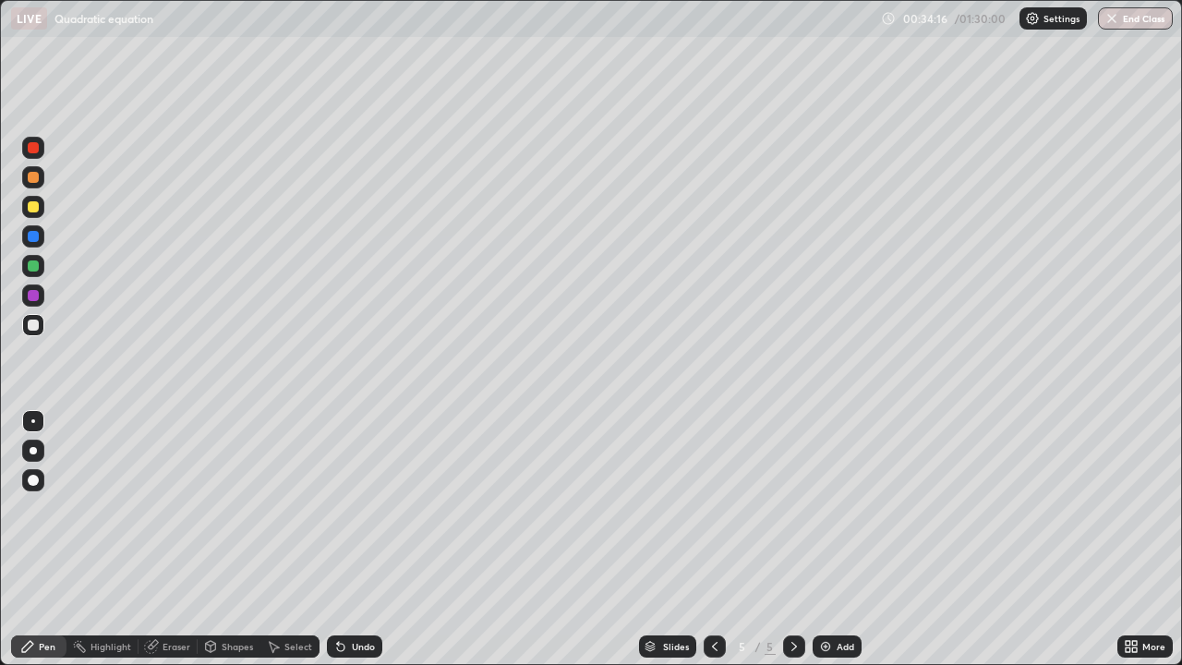
click at [42, 263] on div at bounding box center [33, 266] width 22 height 22
click at [167, 539] on div "Eraser" at bounding box center [177, 646] width 28 height 9
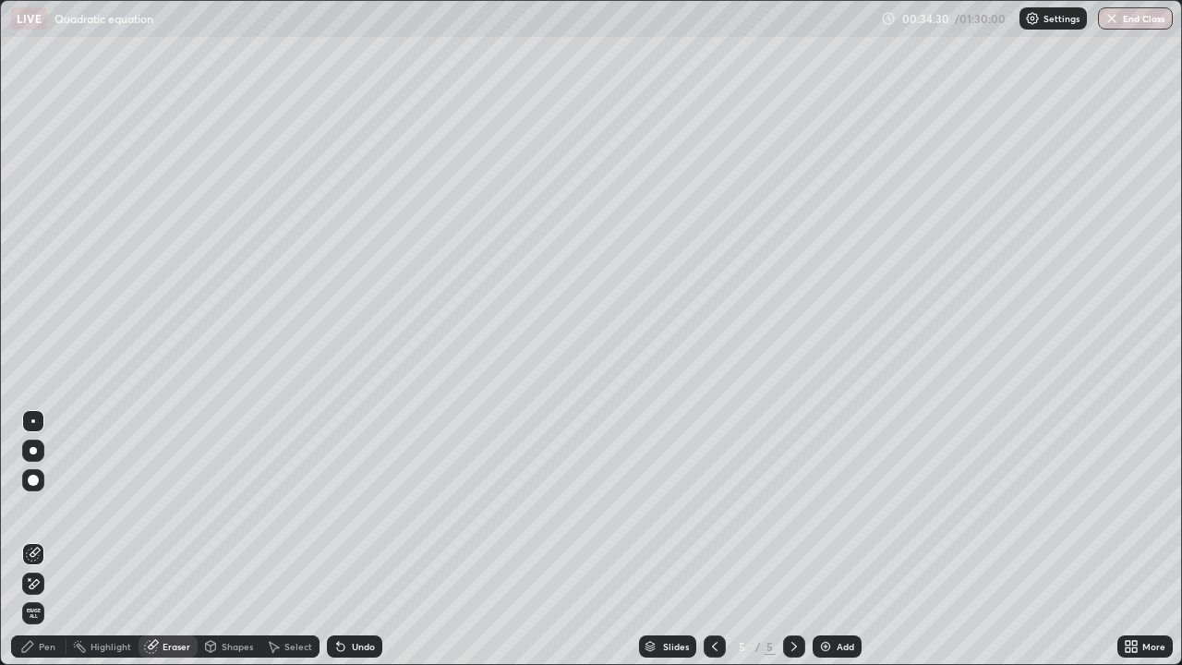
click at [53, 539] on div "Pen" at bounding box center [38, 646] width 55 height 22
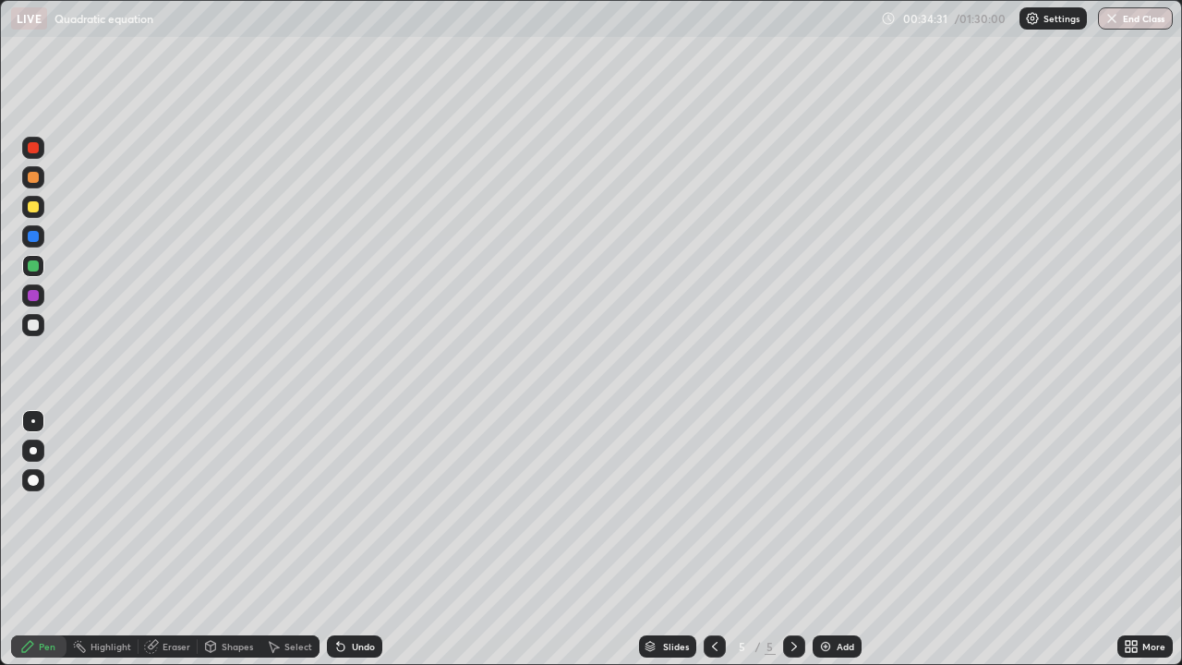
click at [34, 325] on div at bounding box center [33, 324] width 11 height 11
click at [361, 539] on div "Undo" at bounding box center [363, 646] width 23 height 9
click at [291, 539] on div "Select" at bounding box center [298, 646] width 28 height 9
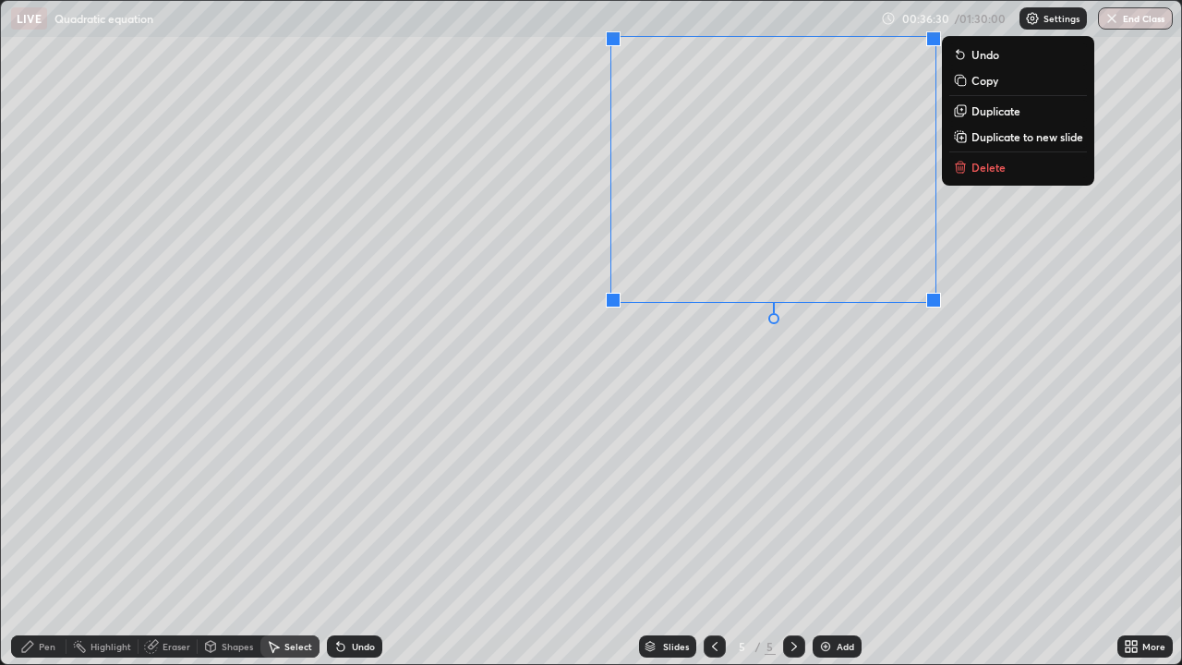
click at [839, 372] on div "0 ° Undo Copy Duplicate Duplicate to new slide Delete" at bounding box center [591, 332] width 1180 height 663
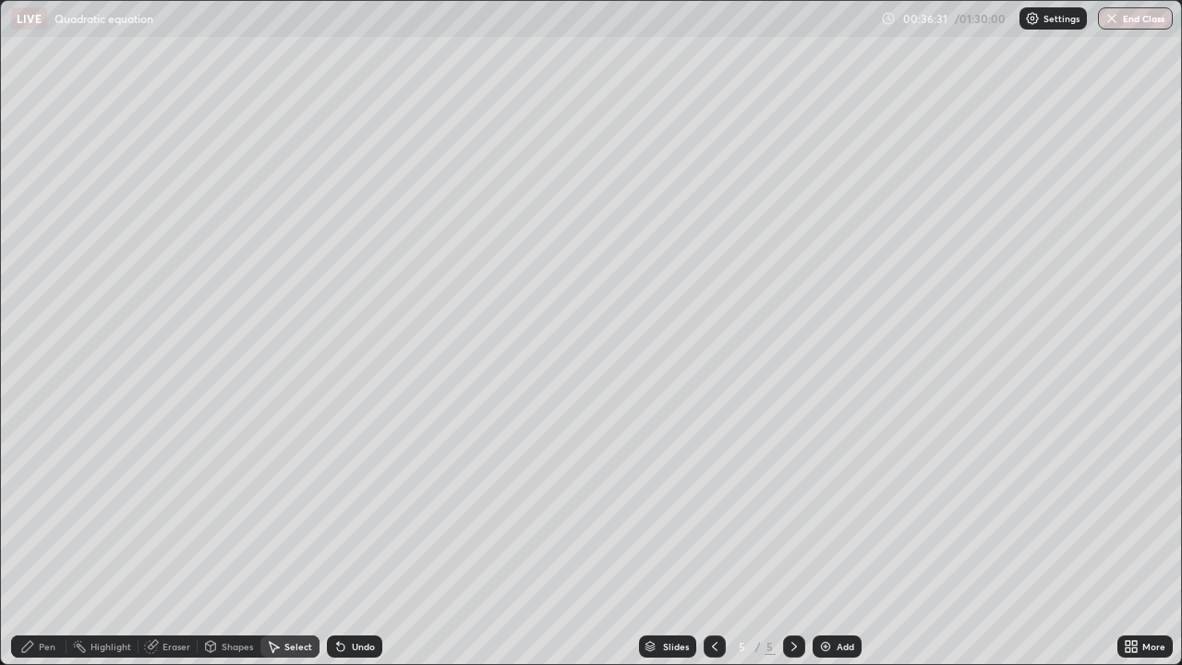
click at [51, 539] on div "Pen" at bounding box center [38, 646] width 55 height 22
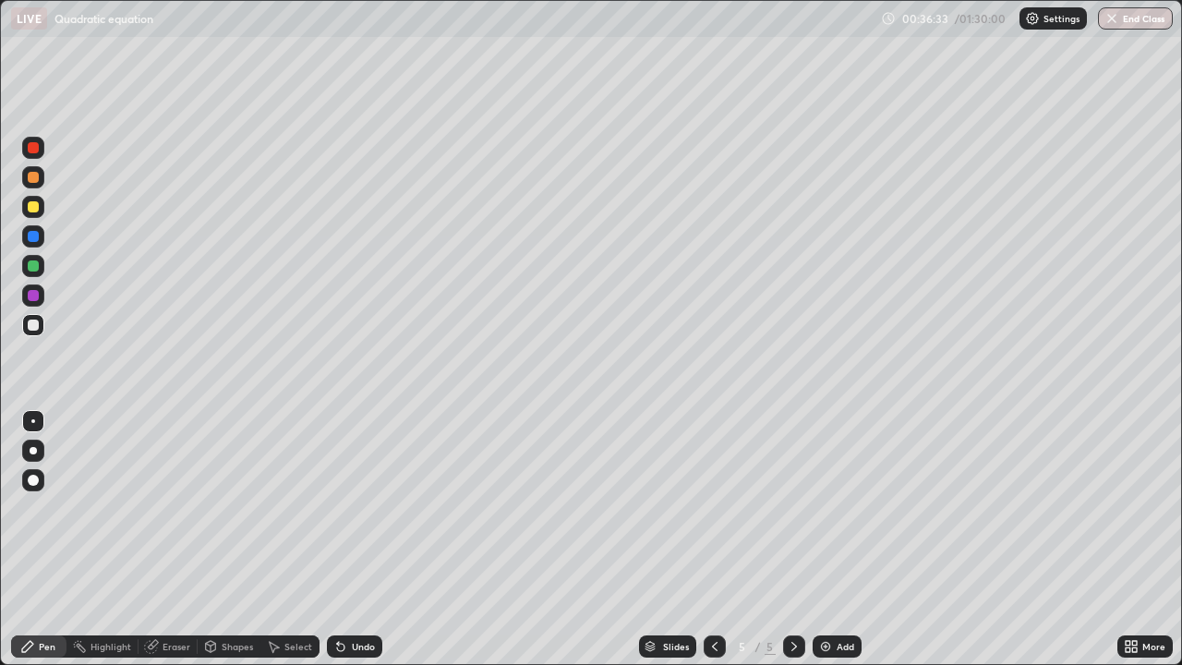
click at [40, 211] on div at bounding box center [33, 207] width 22 height 22
click at [182, 539] on div "Eraser" at bounding box center [167, 646] width 59 height 22
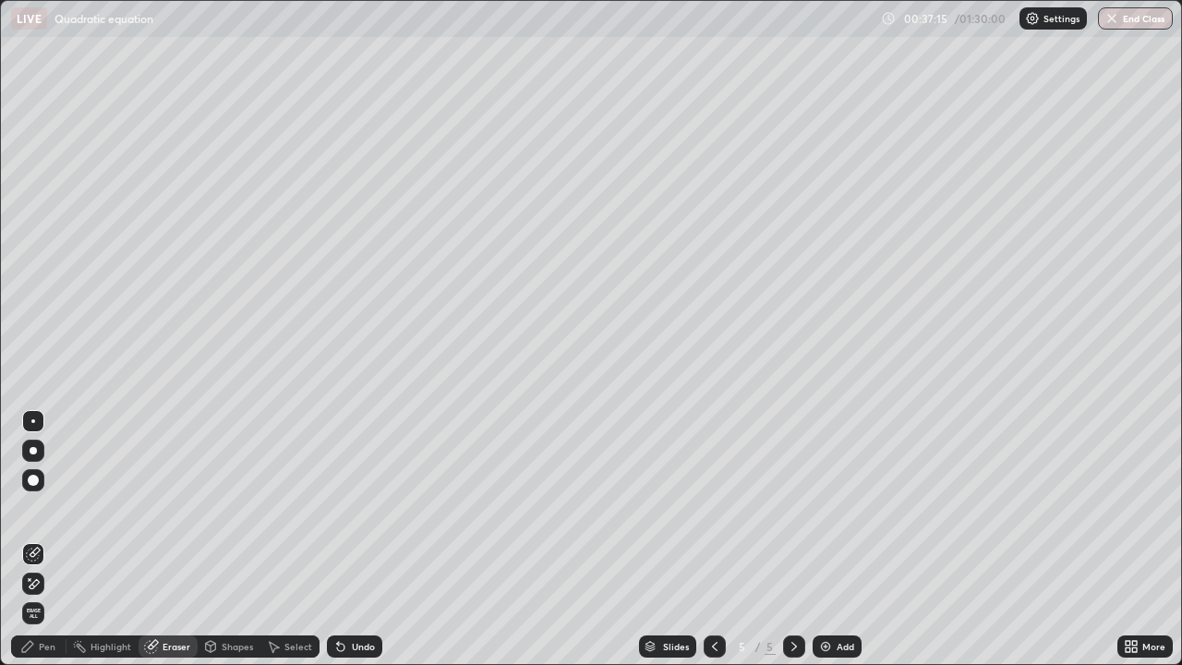
click at [47, 539] on div "Pen" at bounding box center [47, 646] width 17 height 9
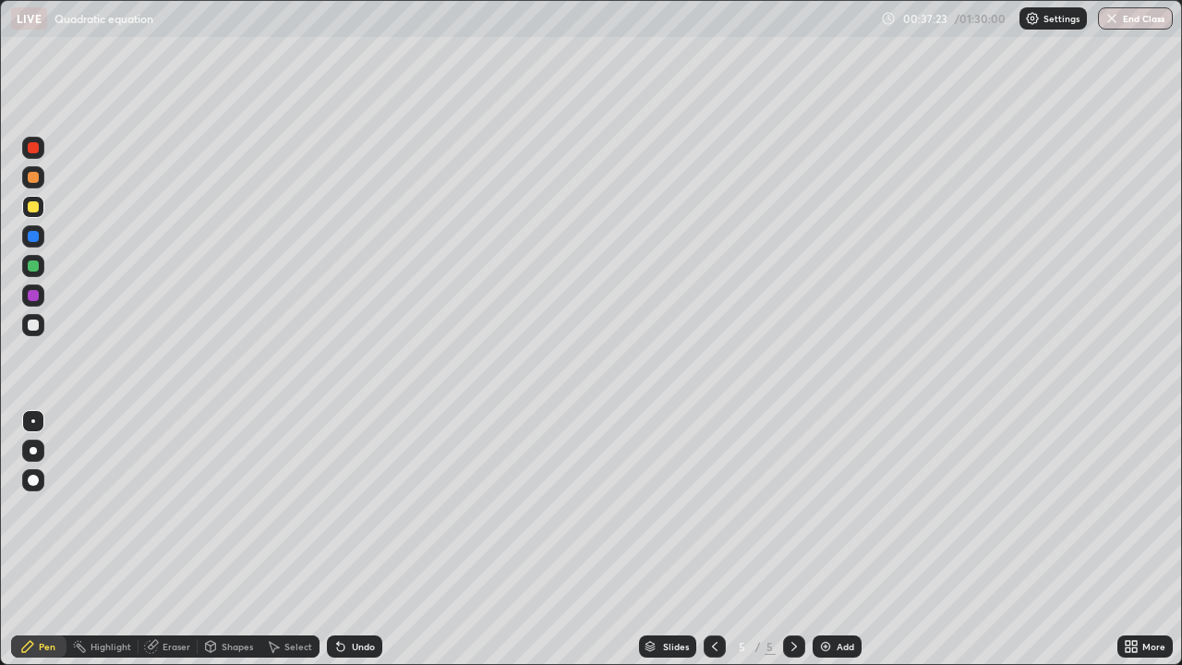
click at [301, 539] on div "Select" at bounding box center [289, 646] width 59 height 22
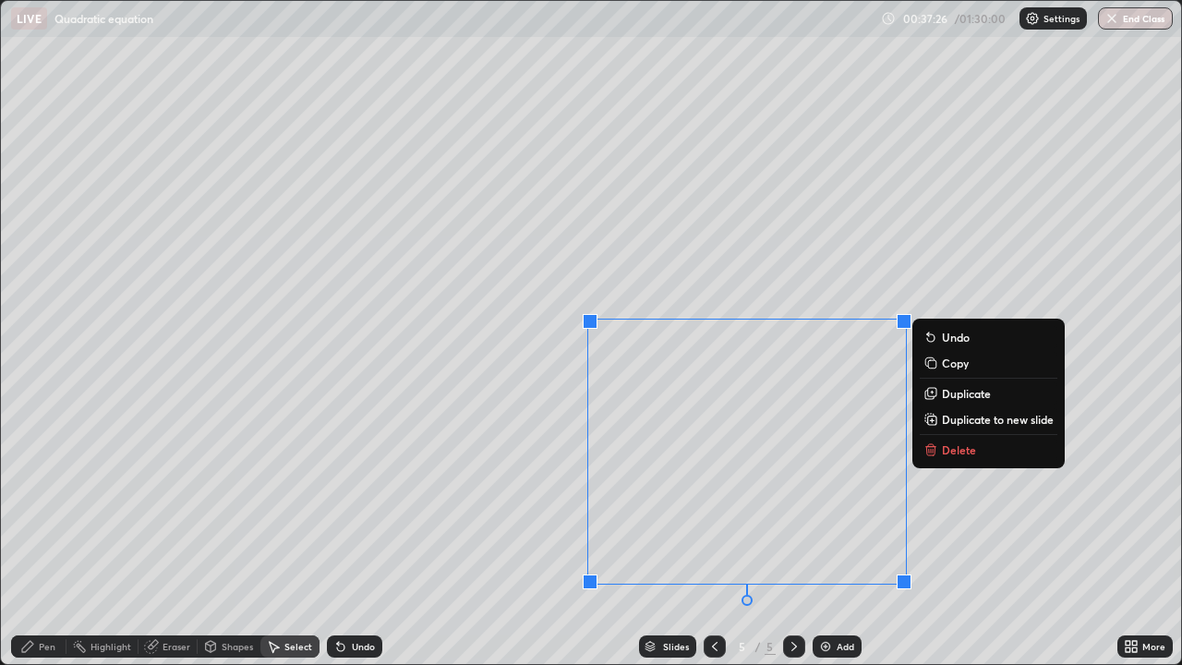
click at [498, 539] on div "Slides 5 / 5 Add" at bounding box center [749, 646] width 735 height 37
click at [817, 537] on div "0 ° Undo Copy Duplicate Duplicate to new slide Delete" at bounding box center [591, 332] width 1180 height 663
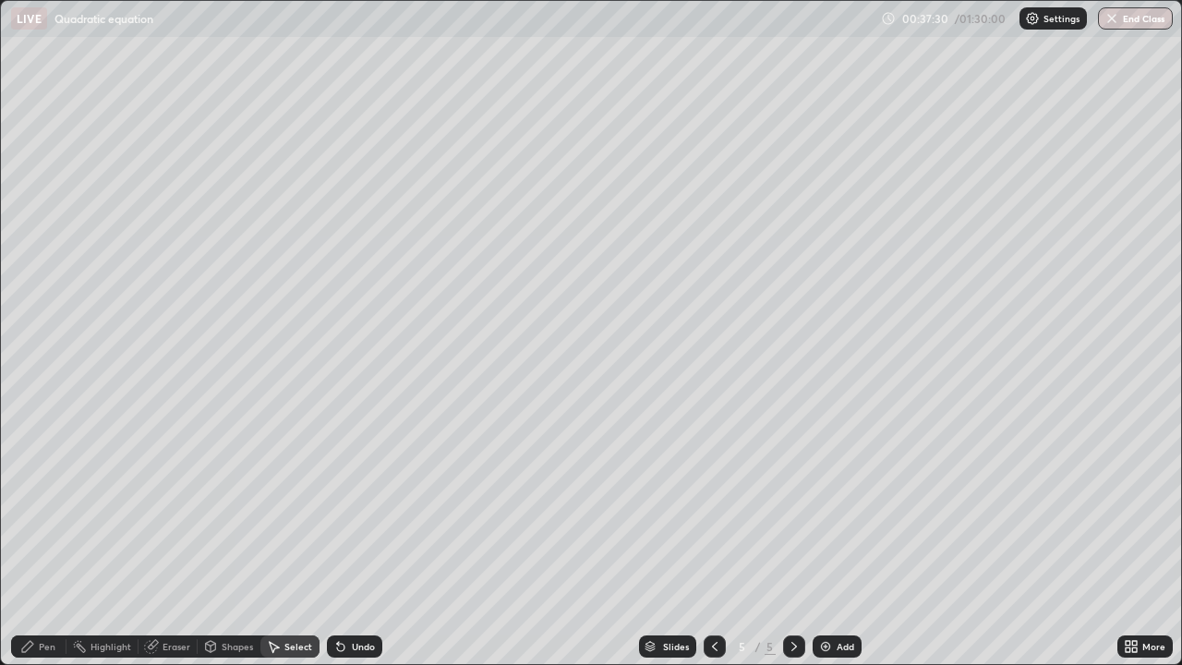
click at [52, 539] on div "Pen" at bounding box center [47, 646] width 17 height 9
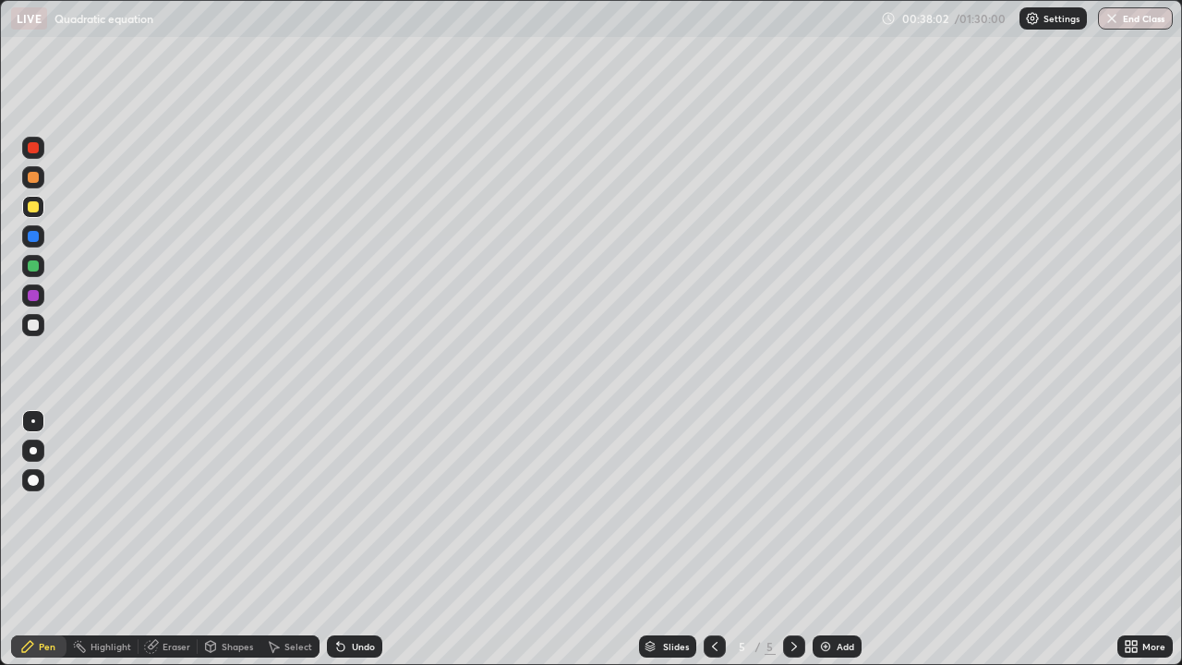
click at [178, 539] on div "Eraser" at bounding box center [177, 646] width 28 height 9
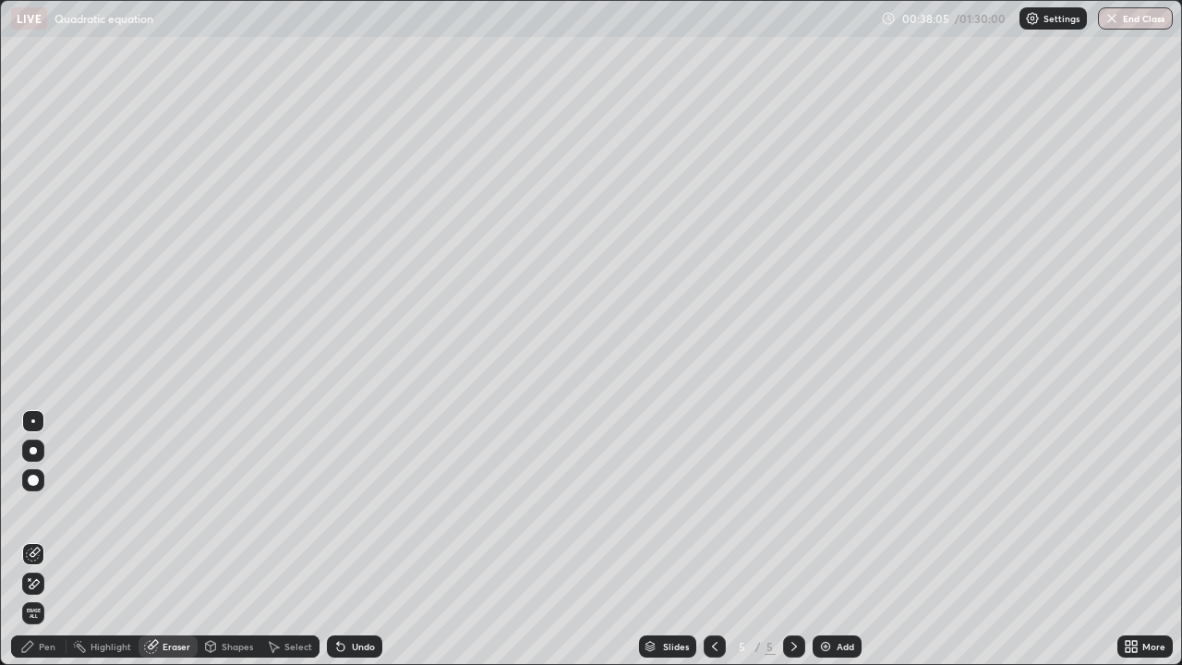
click at [51, 539] on div "Pen" at bounding box center [38, 646] width 55 height 22
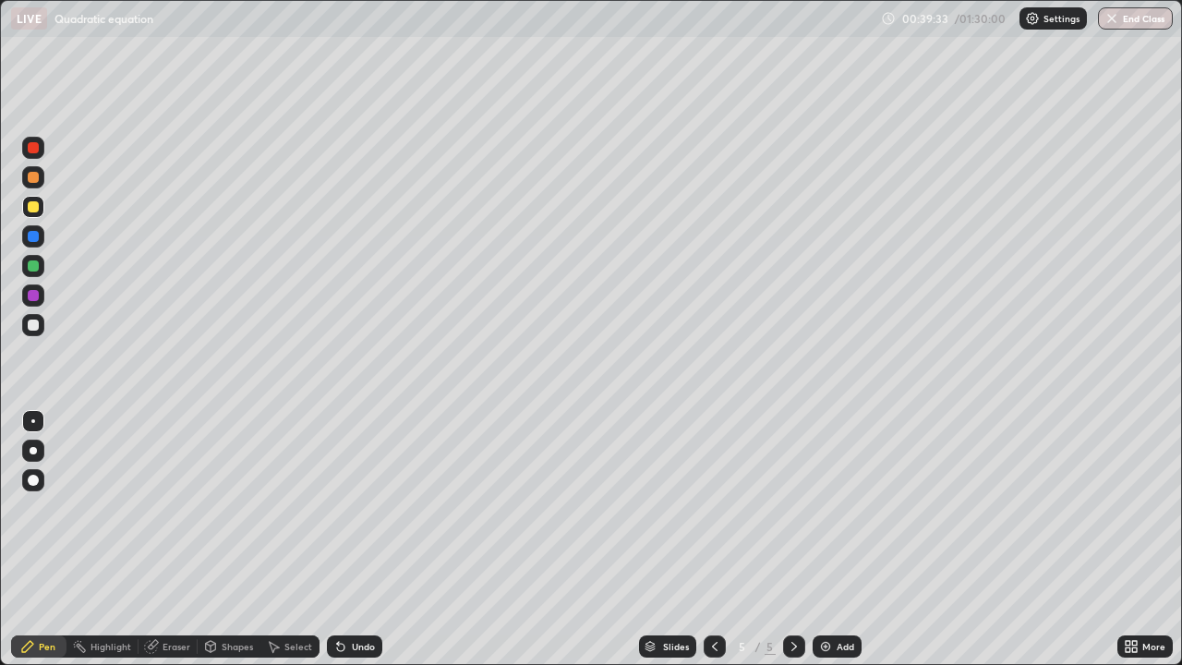
click at [231, 539] on div "Shapes" at bounding box center [237, 646] width 31 height 9
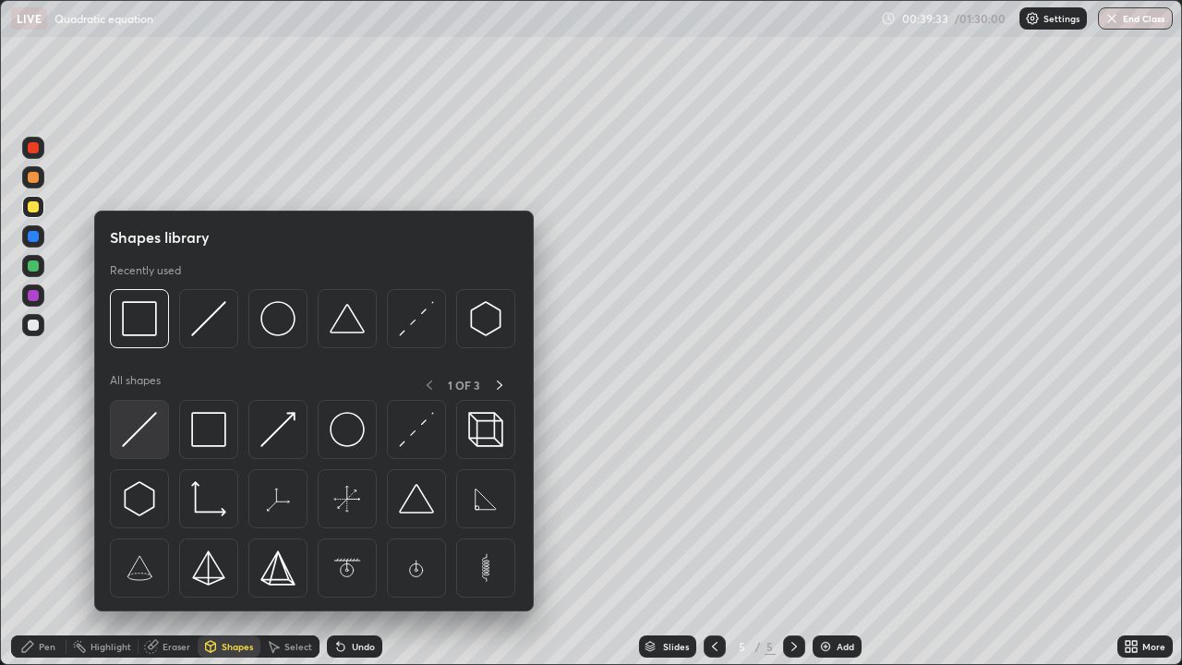
click at [149, 421] on img at bounding box center [139, 429] width 35 height 35
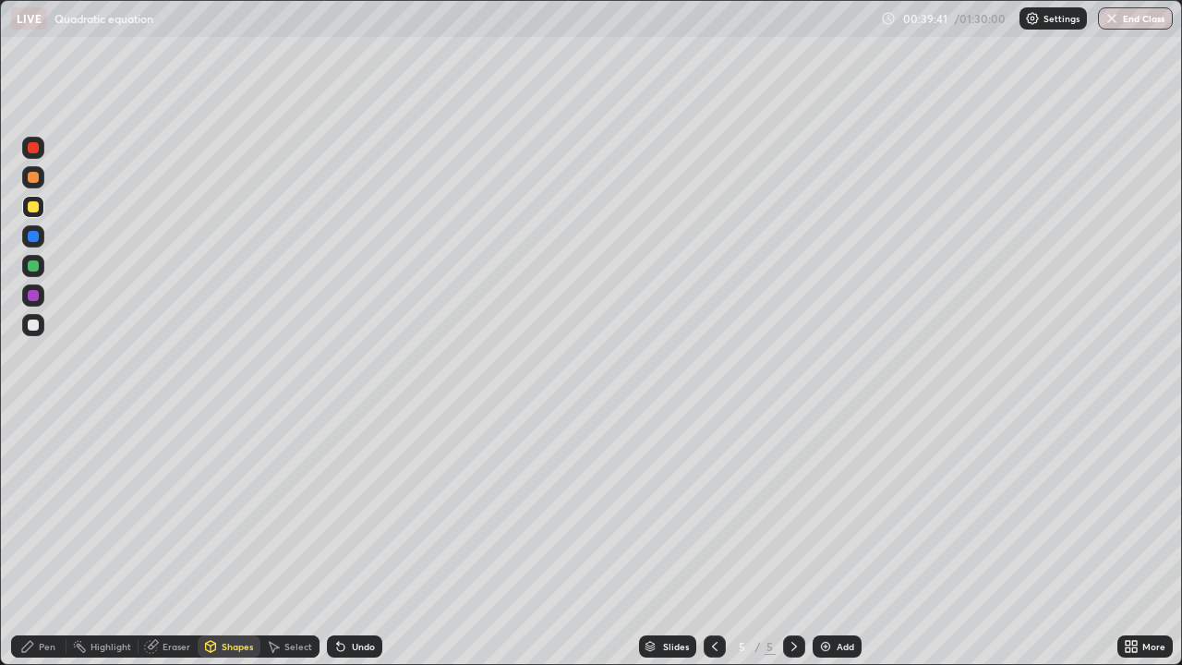
click at [48, 539] on div "Pen" at bounding box center [47, 646] width 17 height 9
click at [42, 328] on div at bounding box center [33, 325] width 22 height 22
click at [298, 539] on div "Select" at bounding box center [298, 646] width 28 height 9
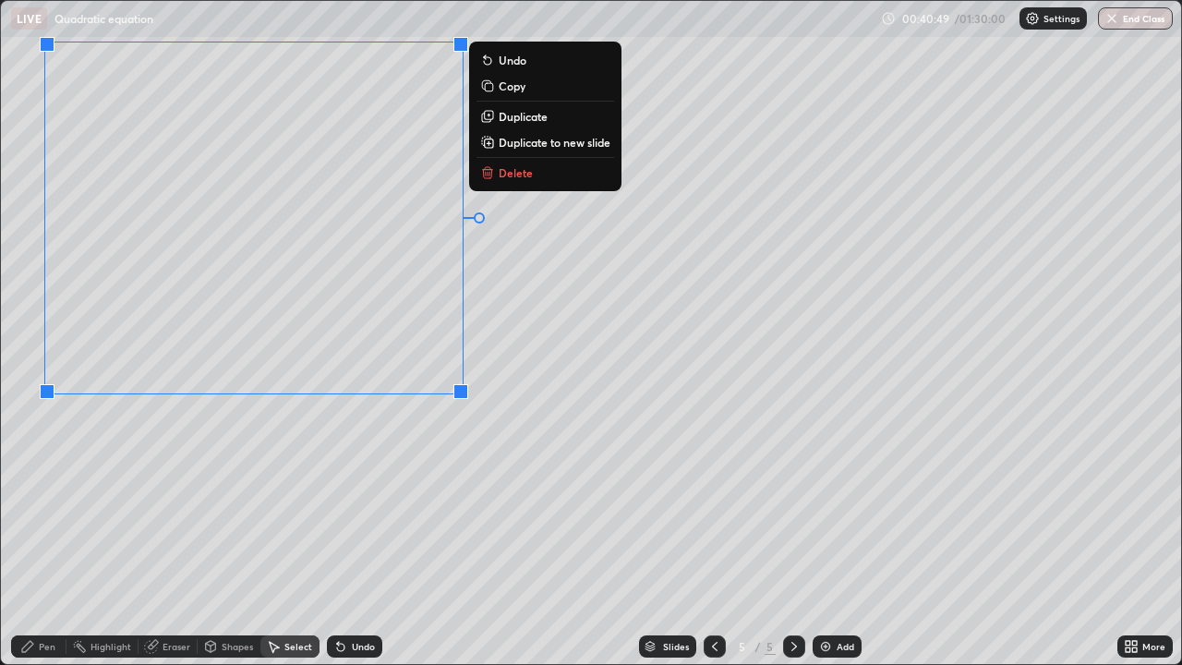
click at [350, 476] on div "0 ° Undo Copy Duplicate Duplicate to new slide Delete" at bounding box center [591, 332] width 1180 height 663
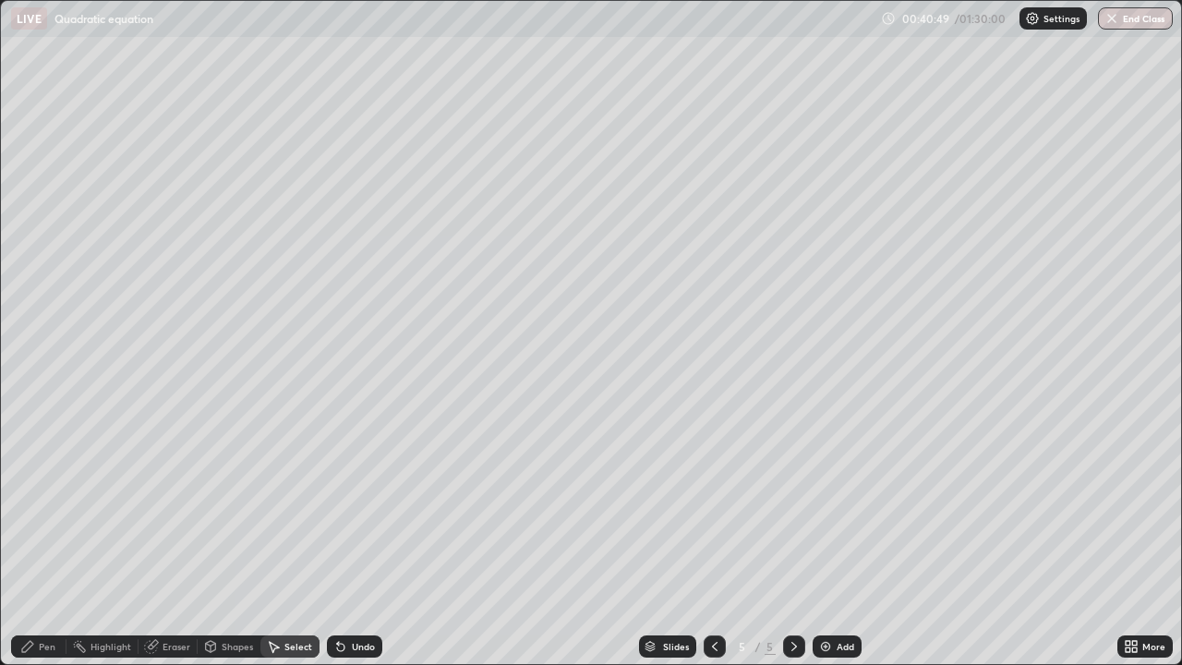
click at [230, 539] on div "Shapes" at bounding box center [237, 646] width 31 height 9
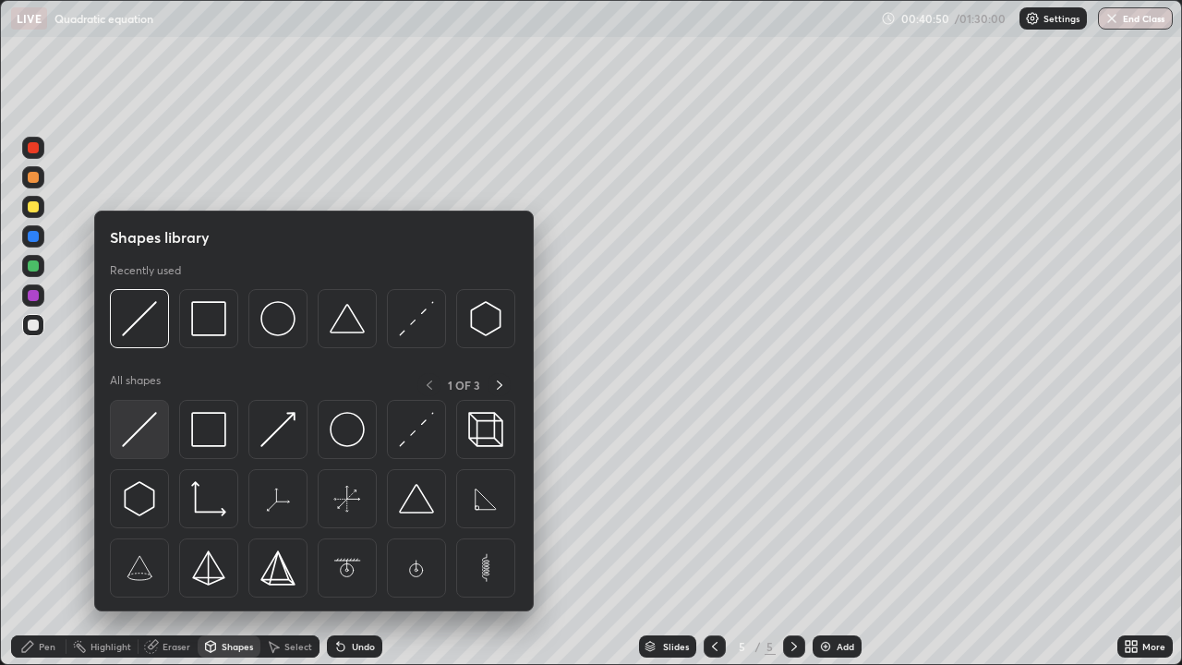
click at [149, 413] on img at bounding box center [139, 429] width 35 height 35
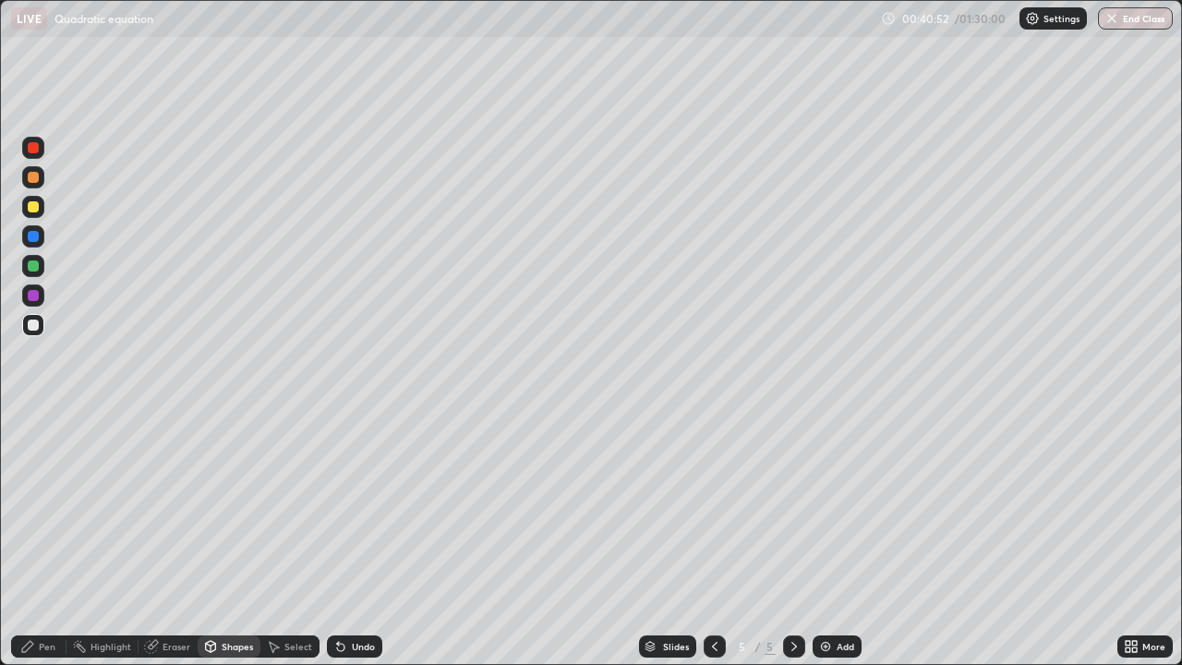
click at [46, 539] on div "Pen" at bounding box center [47, 646] width 17 height 9
click at [38, 211] on div at bounding box center [33, 207] width 22 height 22
click at [355, 539] on div "Undo" at bounding box center [363, 646] width 23 height 9
click at [837, 539] on div "Add" at bounding box center [846, 646] width 18 height 9
click at [43, 324] on div at bounding box center [33, 325] width 22 height 22
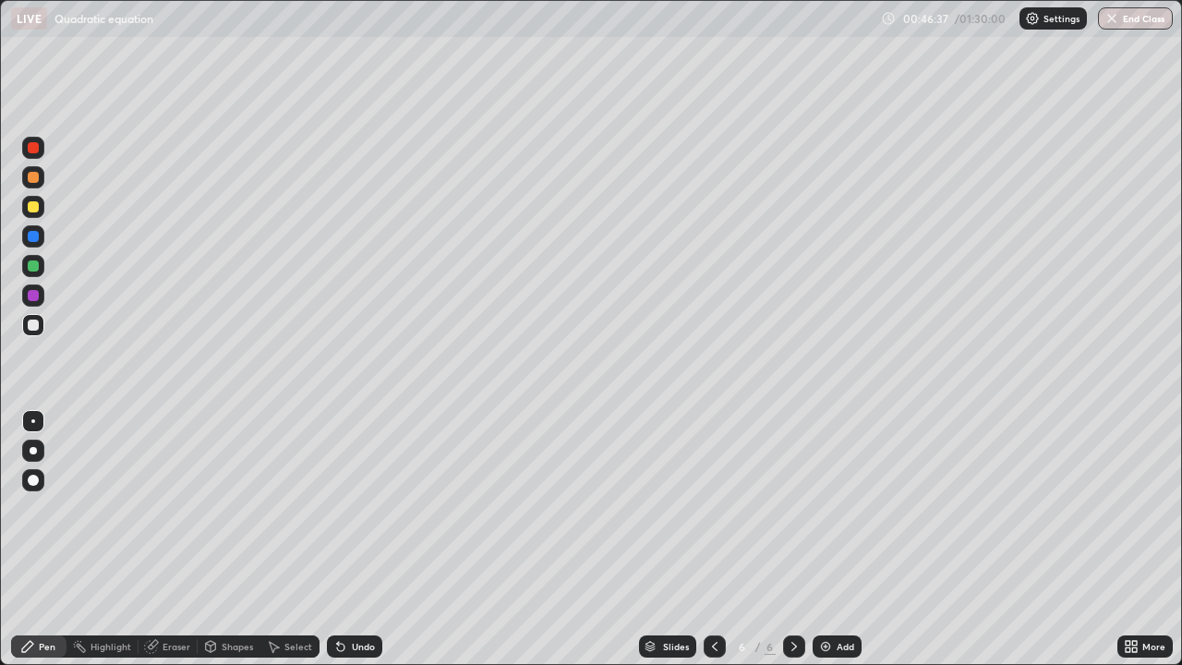
click at [45, 320] on div at bounding box center [33, 325] width 30 height 30
click at [42, 206] on div at bounding box center [33, 207] width 22 height 22
click at [294, 539] on div "Select" at bounding box center [298, 646] width 28 height 9
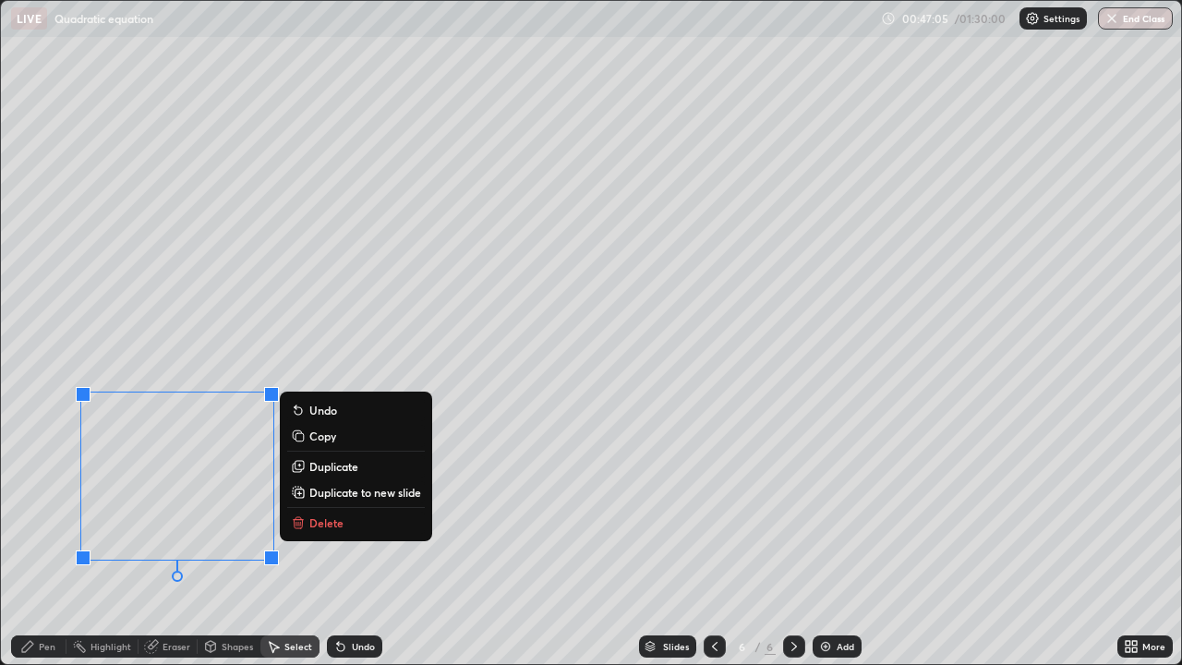
click at [41, 539] on div "Pen" at bounding box center [47, 646] width 17 height 9
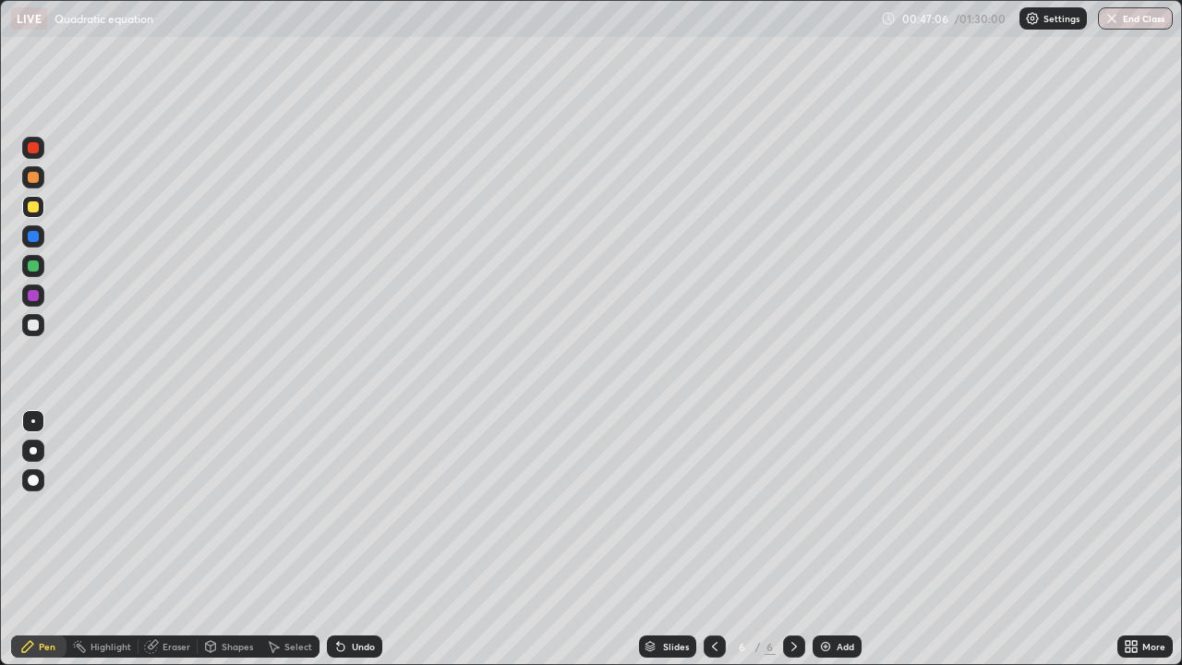
click at [41, 173] on div at bounding box center [33, 177] width 22 height 22
click at [40, 322] on div at bounding box center [33, 325] width 22 height 22
click at [42, 176] on div at bounding box center [33, 177] width 22 height 22
click at [295, 539] on div "Select" at bounding box center [289, 646] width 59 height 22
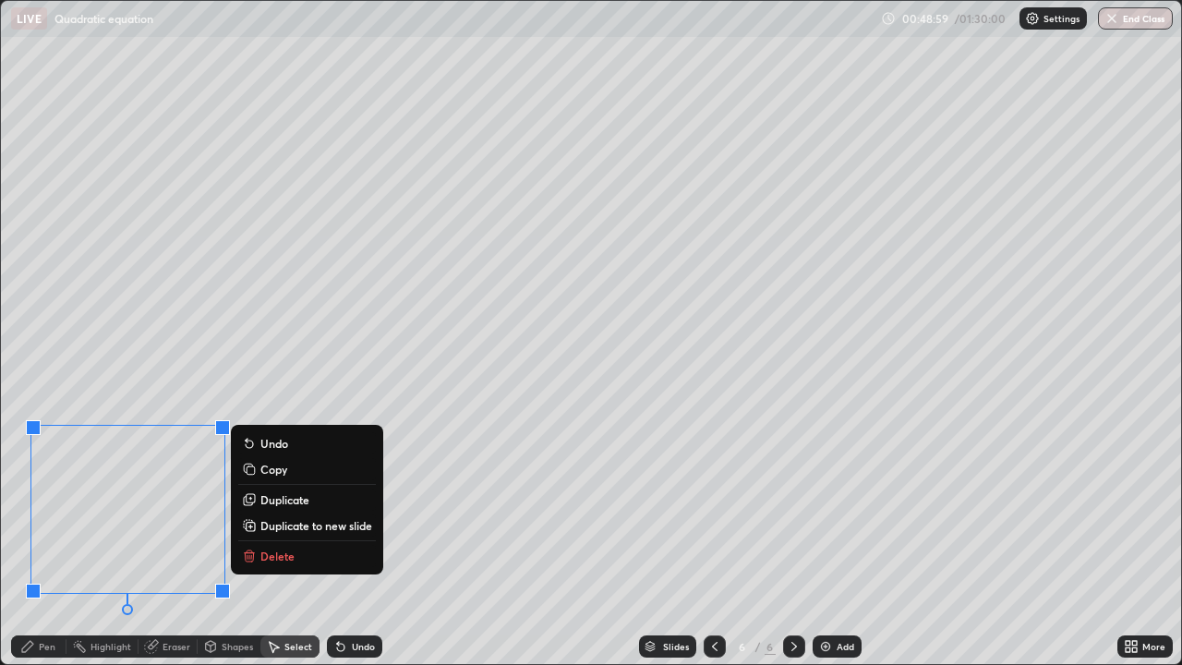
click at [45, 539] on div "Pen" at bounding box center [38, 646] width 55 height 22
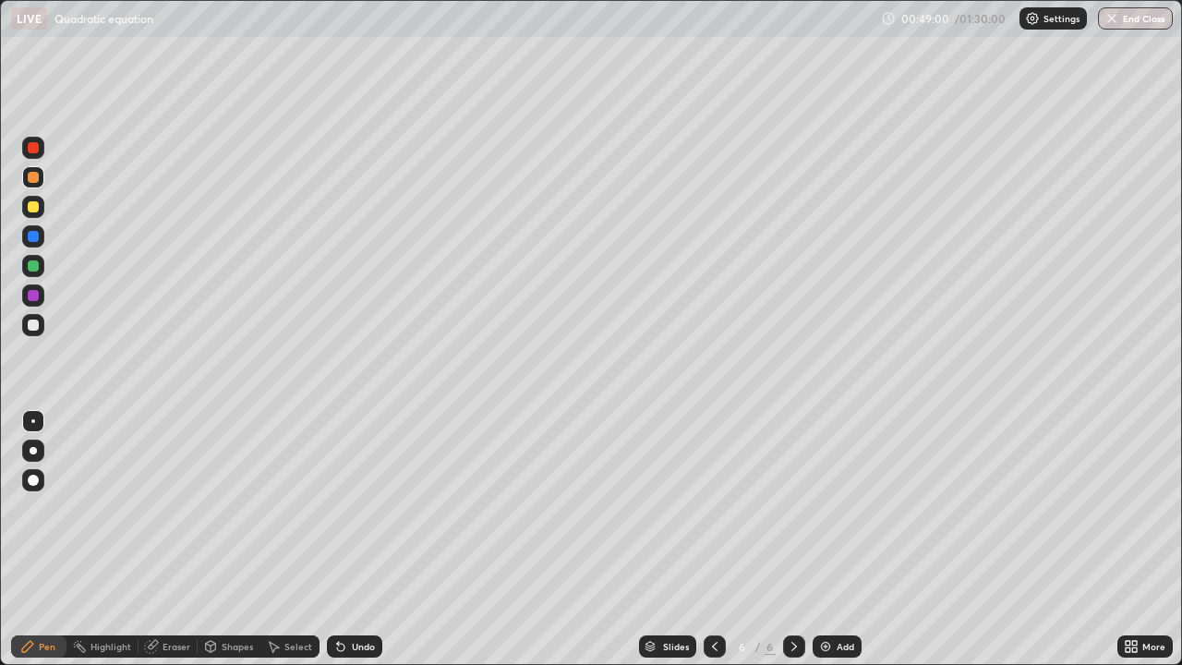
click at [34, 265] on div at bounding box center [33, 265] width 11 height 11
click at [35, 185] on div at bounding box center [33, 177] width 22 height 22
click at [173, 539] on div "Eraser" at bounding box center [167, 646] width 59 height 22
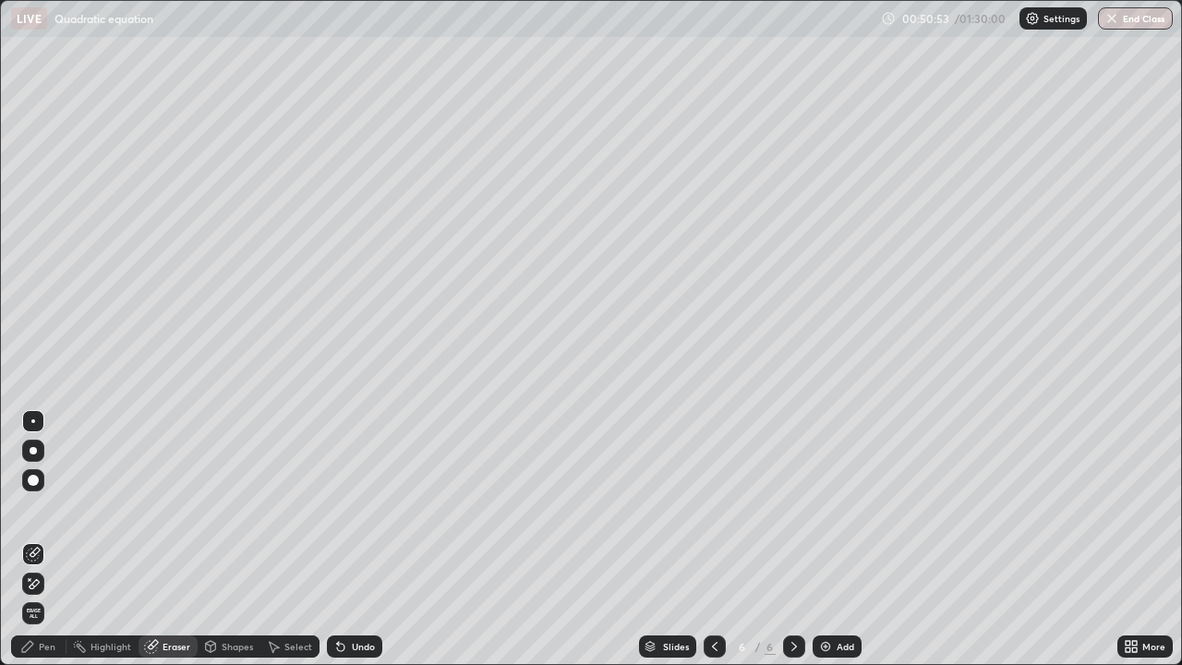
click at [53, 539] on div "Pen" at bounding box center [38, 646] width 55 height 22
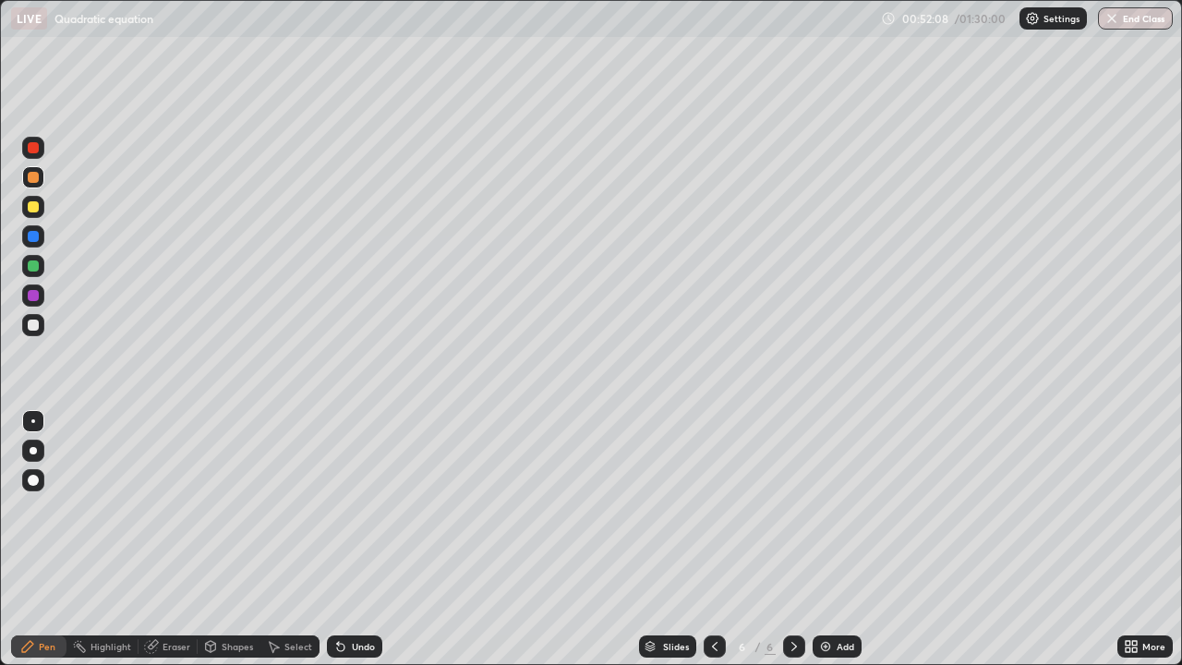
click at [41, 203] on div at bounding box center [33, 207] width 22 height 22
click at [831, 539] on img at bounding box center [825, 646] width 15 height 15
click at [229, 539] on div "Shapes" at bounding box center [229, 646] width 63 height 22
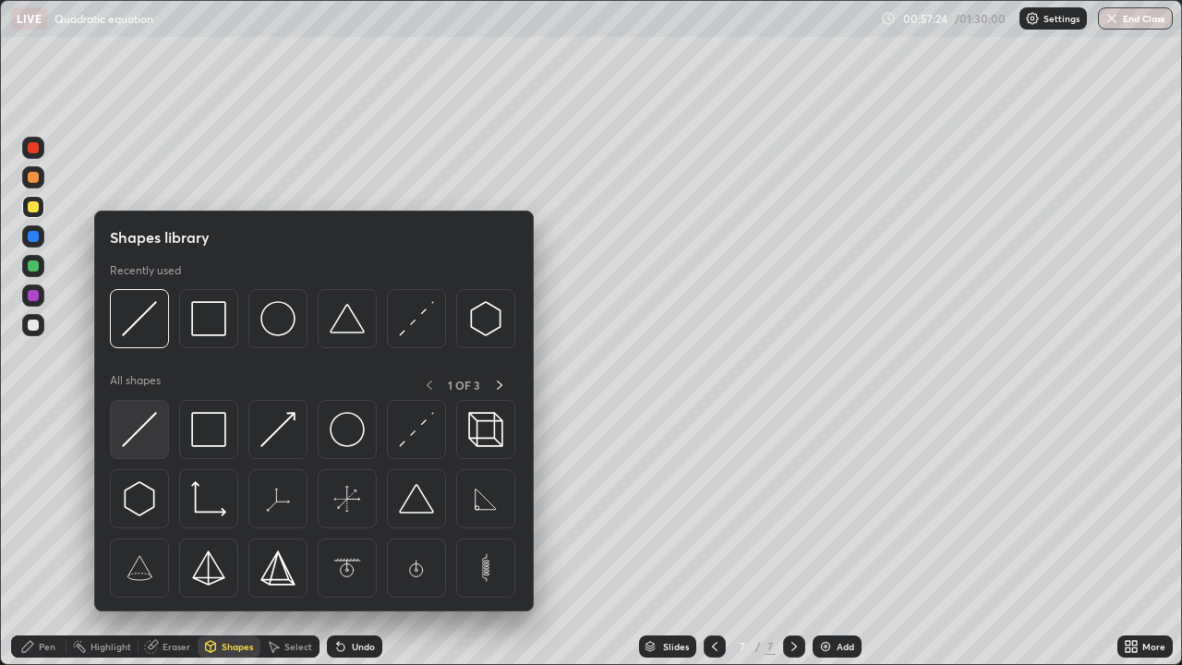
click at [149, 416] on img at bounding box center [139, 429] width 35 height 35
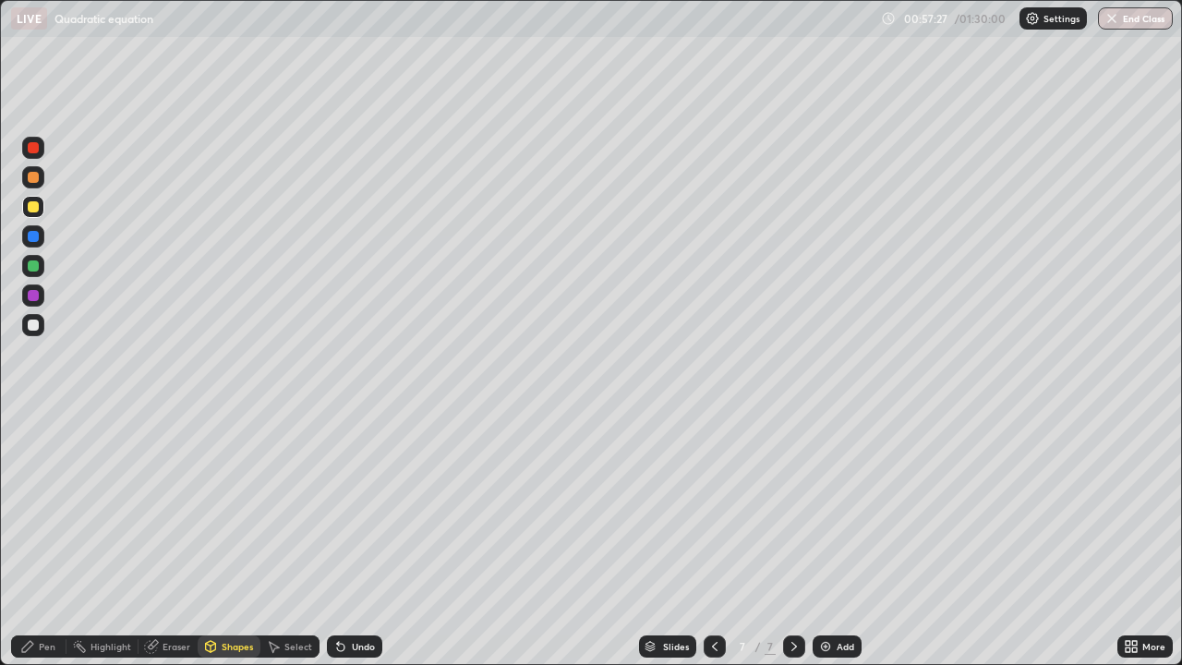
click at [47, 539] on div "Pen" at bounding box center [47, 646] width 17 height 9
click at [41, 326] on div at bounding box center [33, 325] width 22 height 22
click at [41, 206] on div at bounding box center [33, 207] width 22 height 22
click at [42, 175] on div at bounding box center [33, 177] width 22 height 22
click at [42, 322] on div at bounding box center [33, 325] width 22 height 22
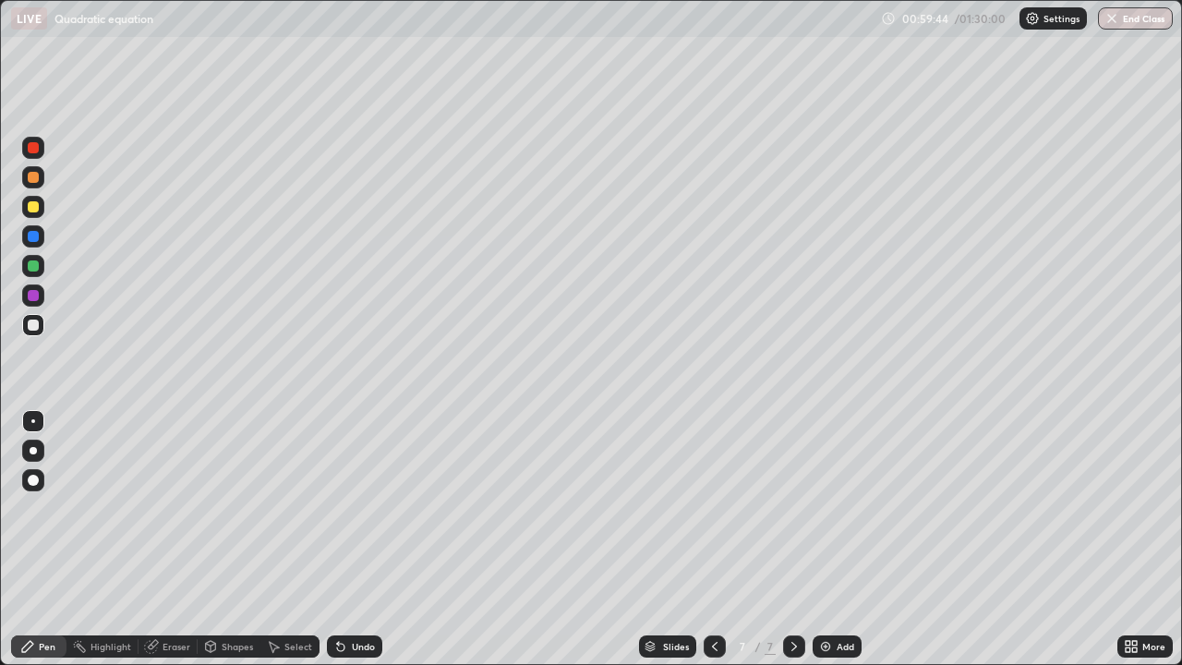
click at [170, 539] on div "Eraser" at bounding box center [177, 646] width 28 height 9
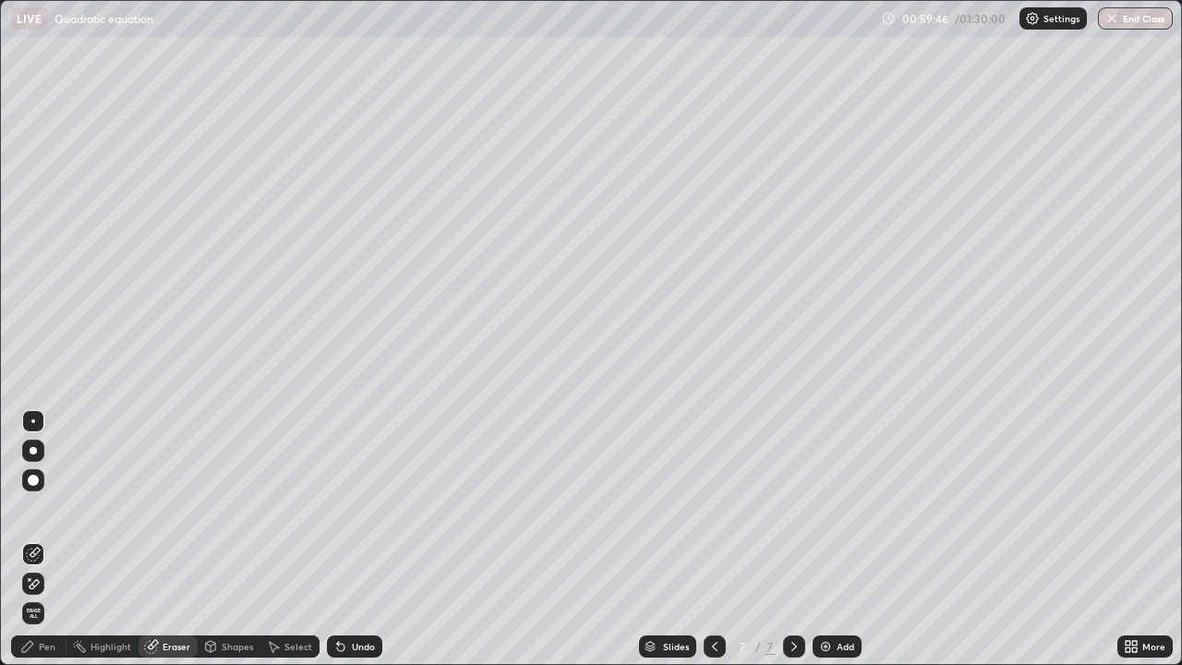
click at [26, 539] on icon at bounding box center [27, 646] width 15 height 15
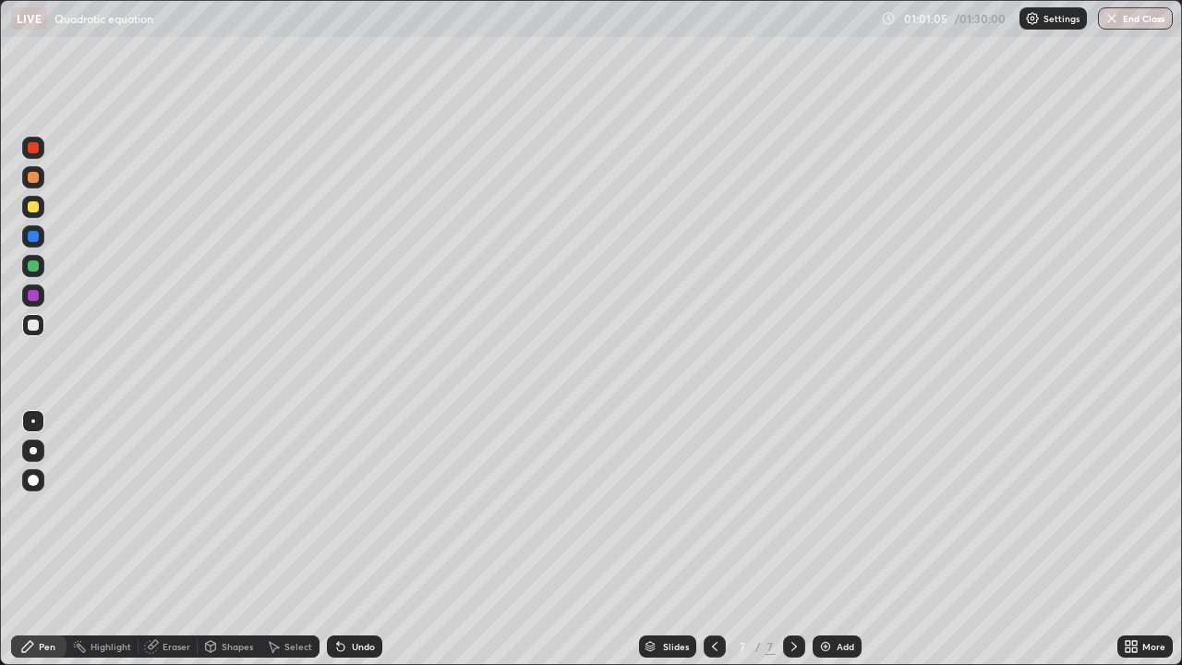
click at [166, 539] on div "Eraser" at bounding box center [177, 646] width 28 height 9
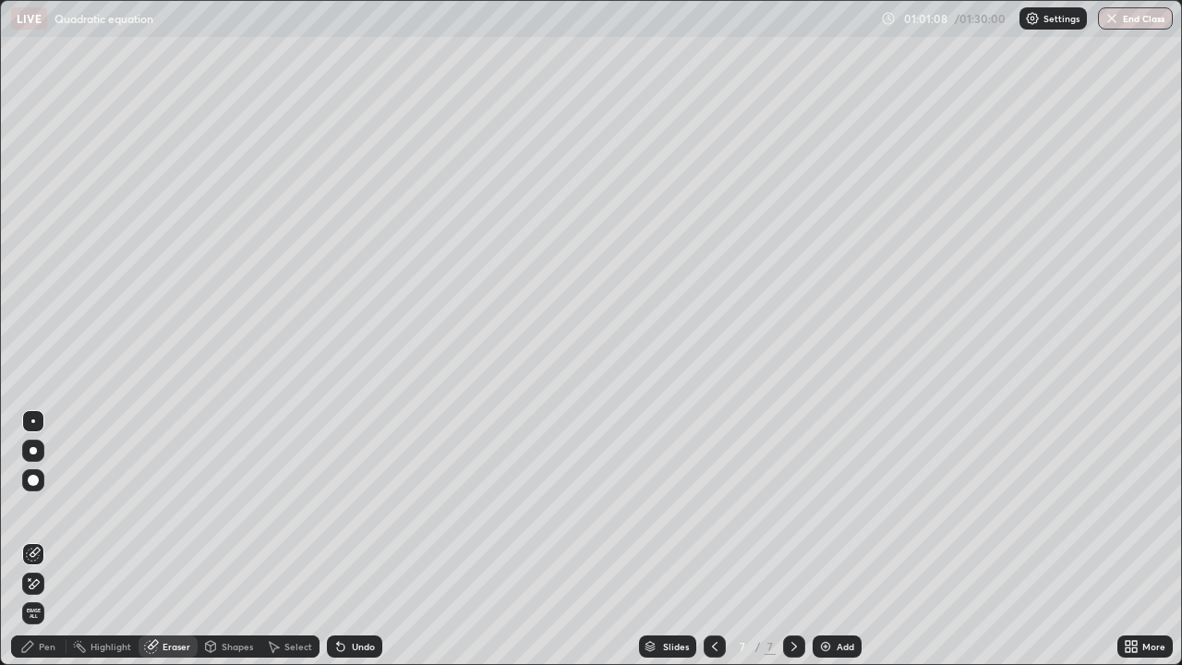
click at [38, 539] on div "Pen" at bounding box center [38, 646] width 55 height 22
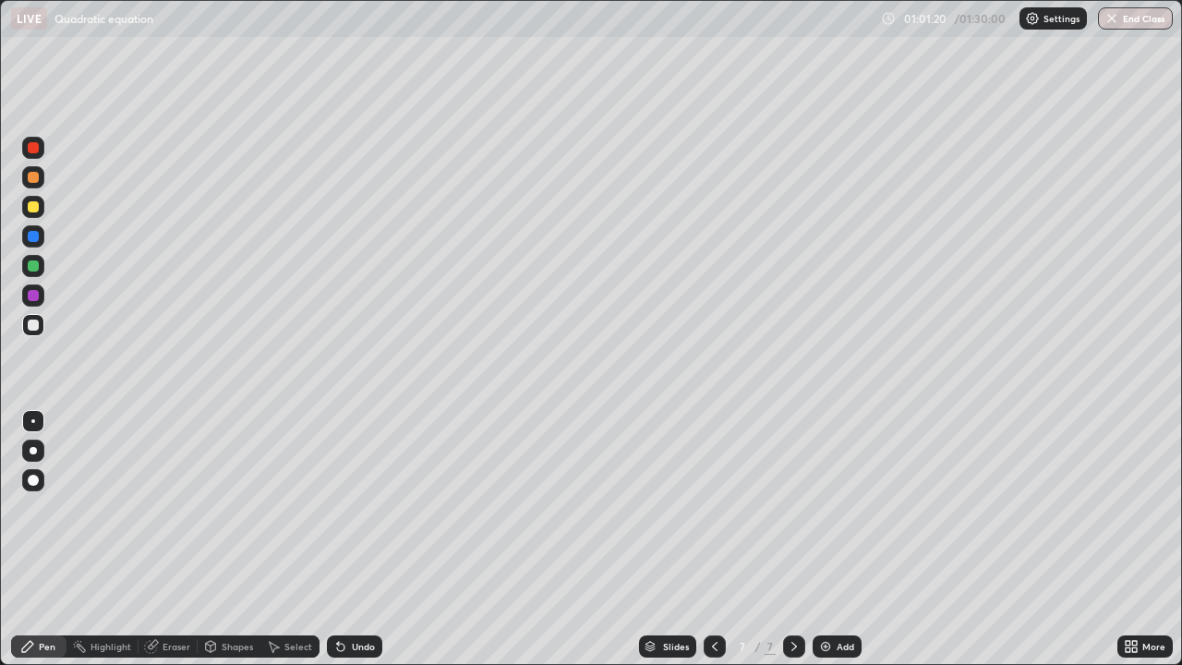
click at [173, 539] on div "Eraser" at bounding box center [177, 646] width 28 height 9
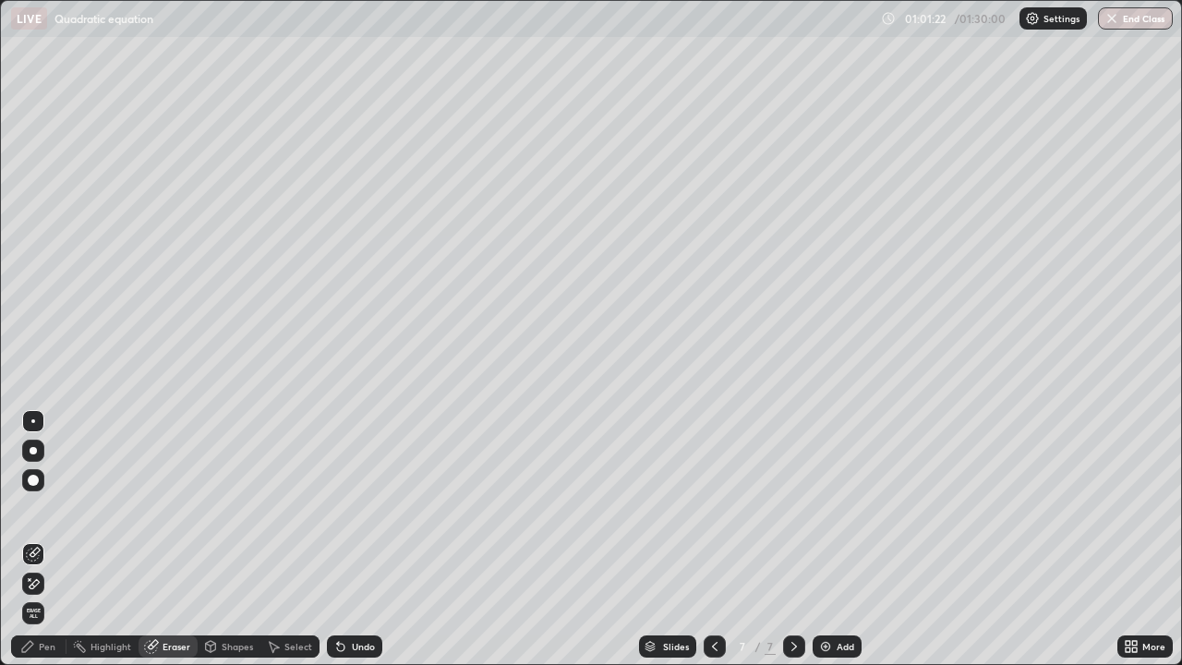
click at [29, 539] on icon at bounding box center [27, 646] width 11 height 11
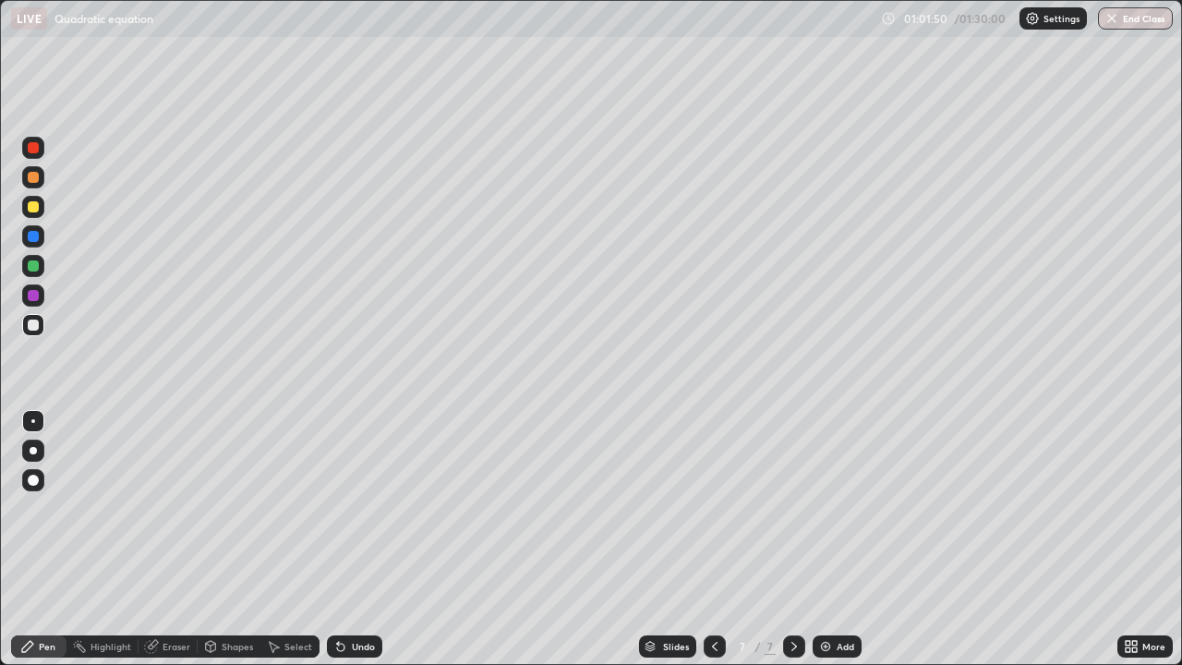
click at [40, 210] on div at bounding box center [33, 207] width 22 height 22
click at [361, 539] on div "Undo" at bounding box center [363, 646] width 23 height 9
click at [841, 539] on div "Add" at bounding box center [837, 646] width 49 height 22
click at [42, 328] on div at bounding box center [33, 325] width 22 height 22
click at [43, 208] on div at bounding box center [33, 207] width 22 height 22
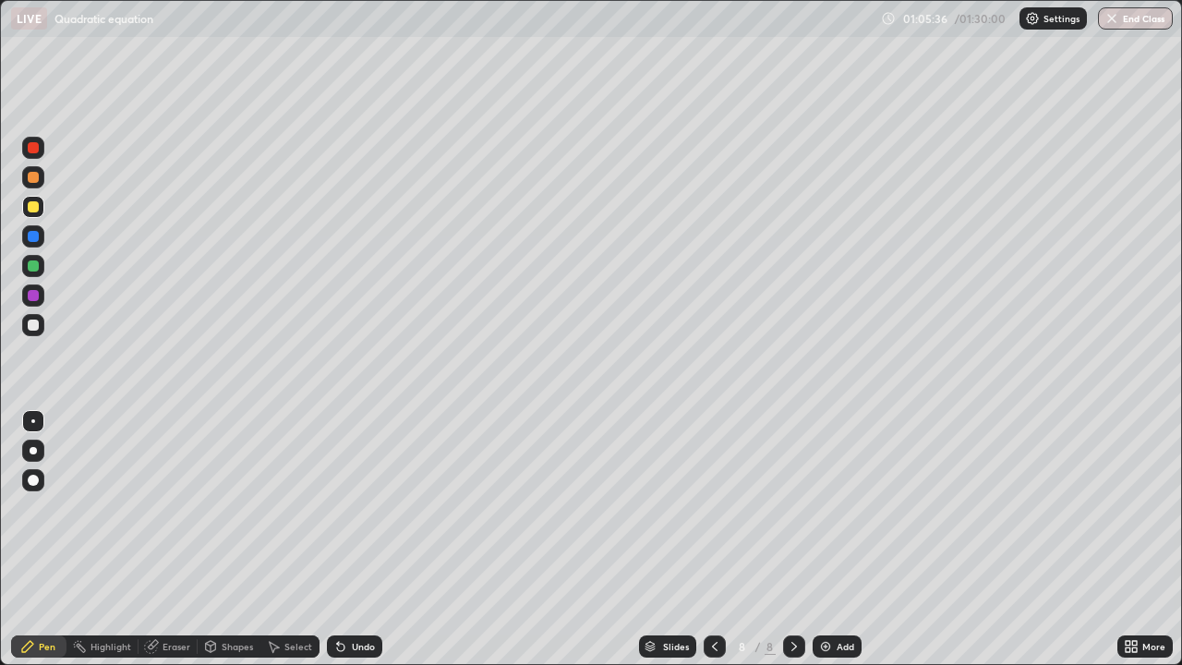
click at [42, 176] on div at bounding box center [33, 177] width 22 height 22
click at [42, 204] on div at bounding box center [33, 207] width 22 height 22
click at [42, 177] on div at bounding box center [33, 177] width 22 height 22
click at [37, 320] on div at bounding box center [33, 324] width 11 height 11
click at [41, 322] on div at bounding box center [33, 325] width 22 height 22
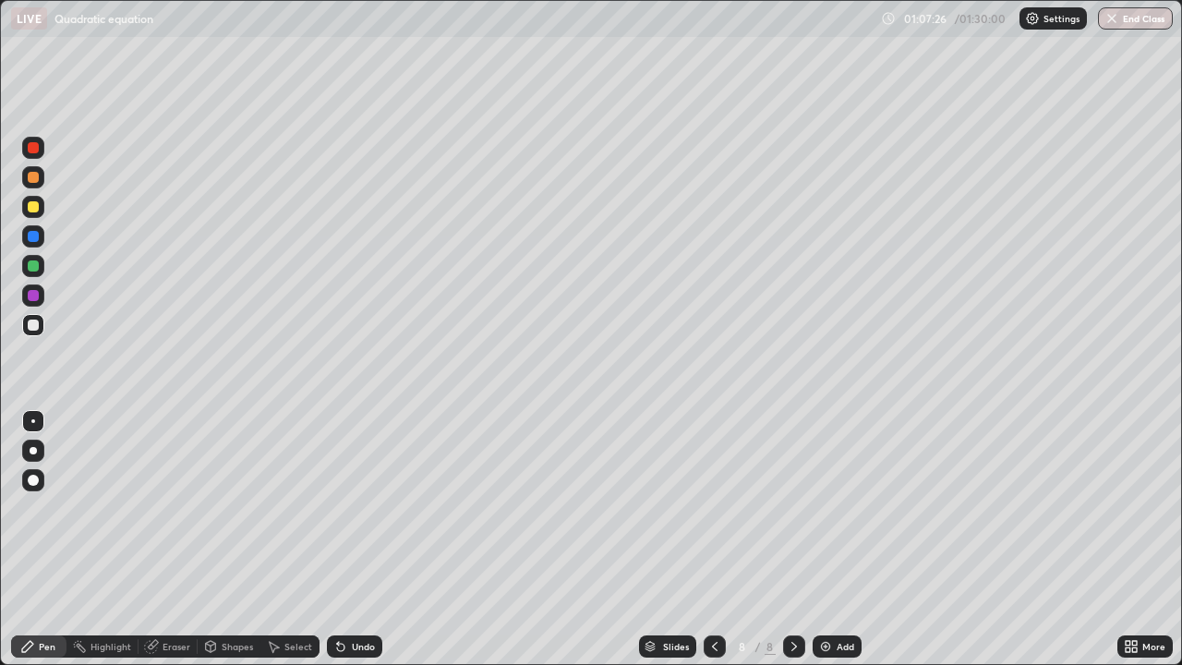
click at [43, 209] on div at bounding box center [33, 207] width 22 height 22
click at [41, 181] on div at bounding box center [33, 177] width 22 height 22
click at [355, 539] on div "Undo" at bounding box center [363, 646] width 23 height 9
click at [356, 539] on div "Undo" at bounding box center [354, 646] width 55 height 22
click at [349, 539] on div "Undo" at bounding box center [354, 646] width 55 height 22
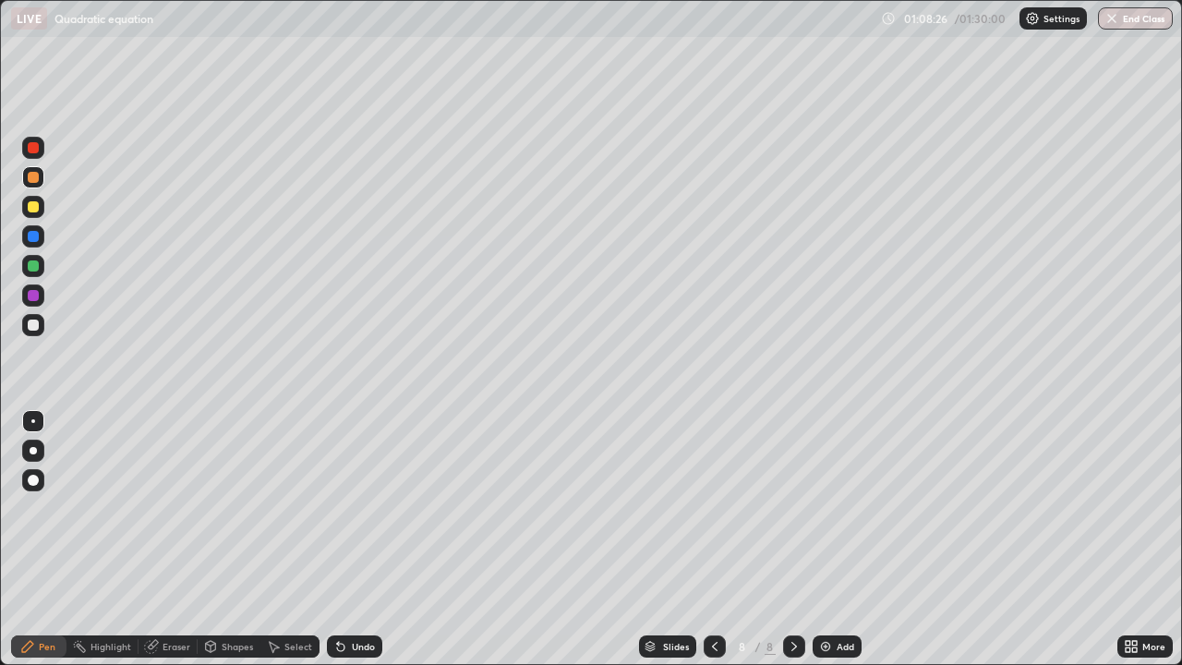
click at [295, 539] on div "Select" at bounding box center [298, 646] width 28 height 9
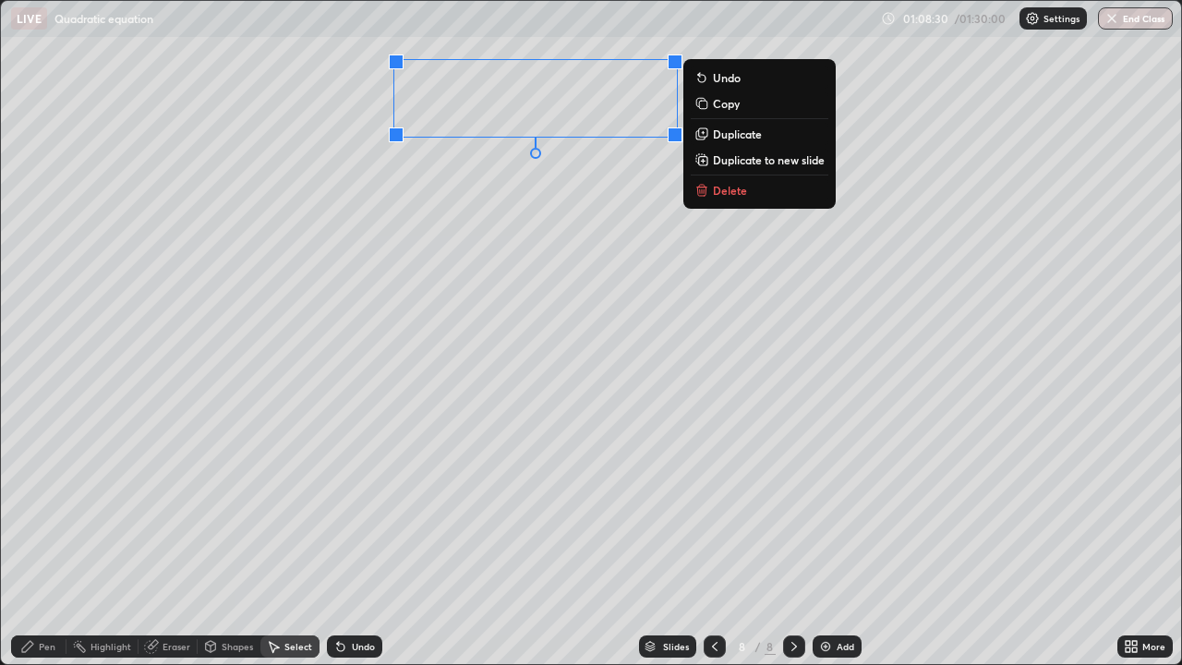
click at [42, 539] on div "Pen" at bounding box center [47, 646] width 17 height 9
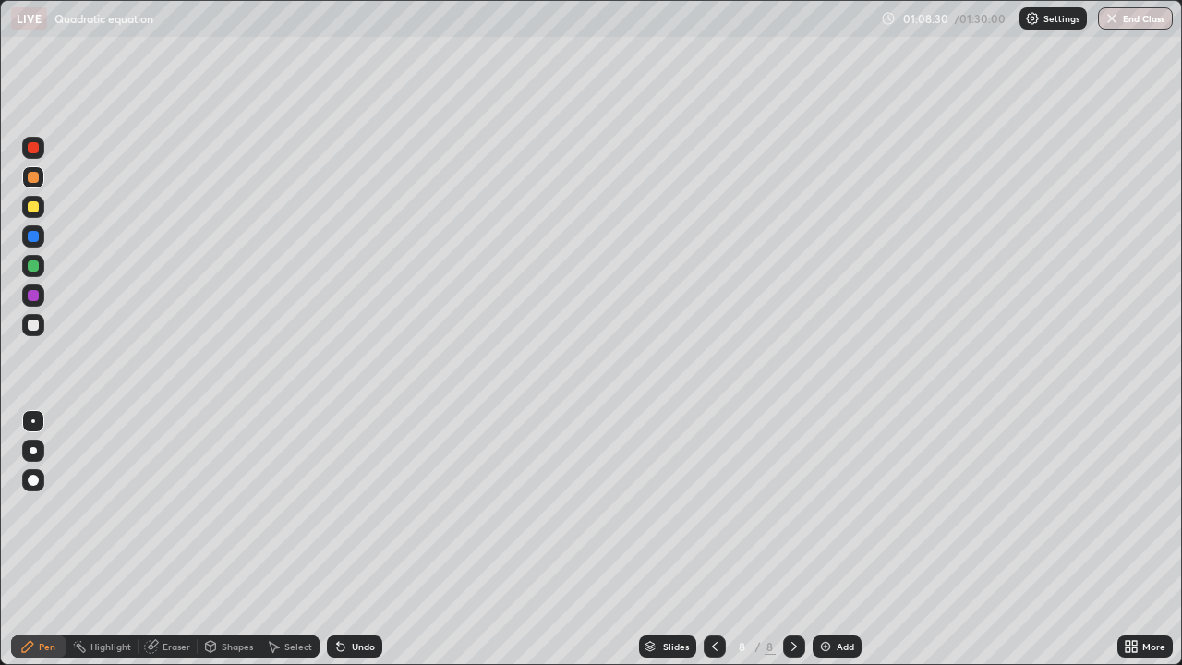
click at [32, 323] on div at bounding box center [33, 324] width 11 height 11
click at [34, 207] on div at bounding box center [33, 206] width 11 height 11
click at [218, 539] on div "Shapes" at bounding box center [229, 646] width 63 height 22
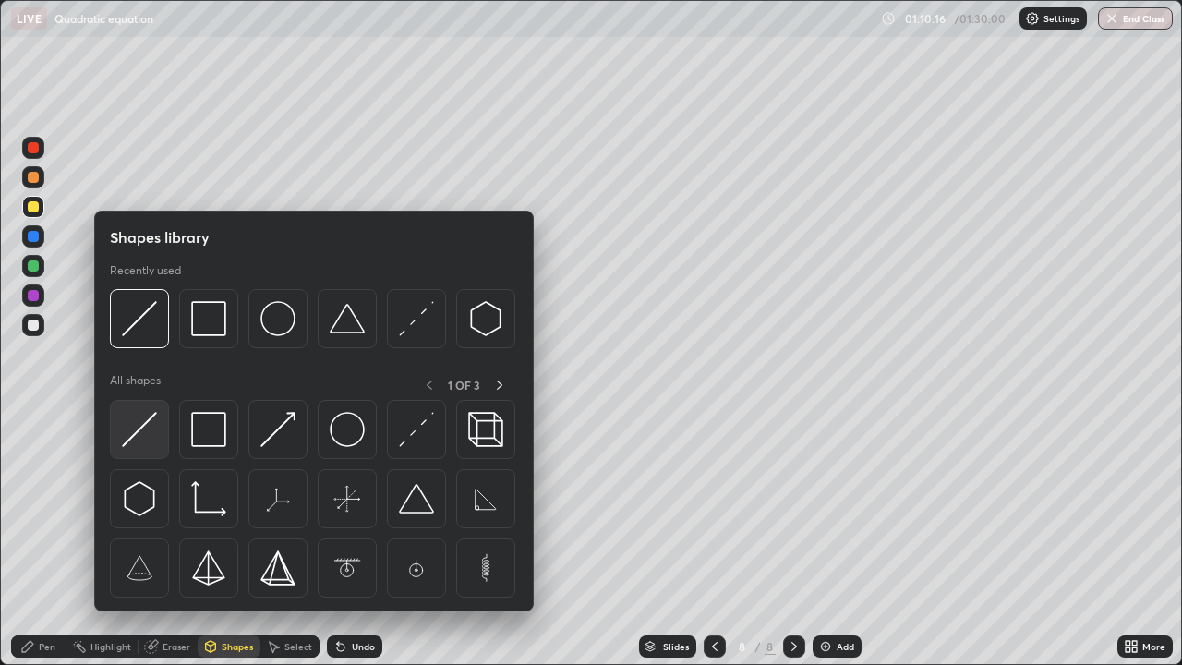
click at [140, 423] on img at bounding box center [139, 429] width 35 height 35
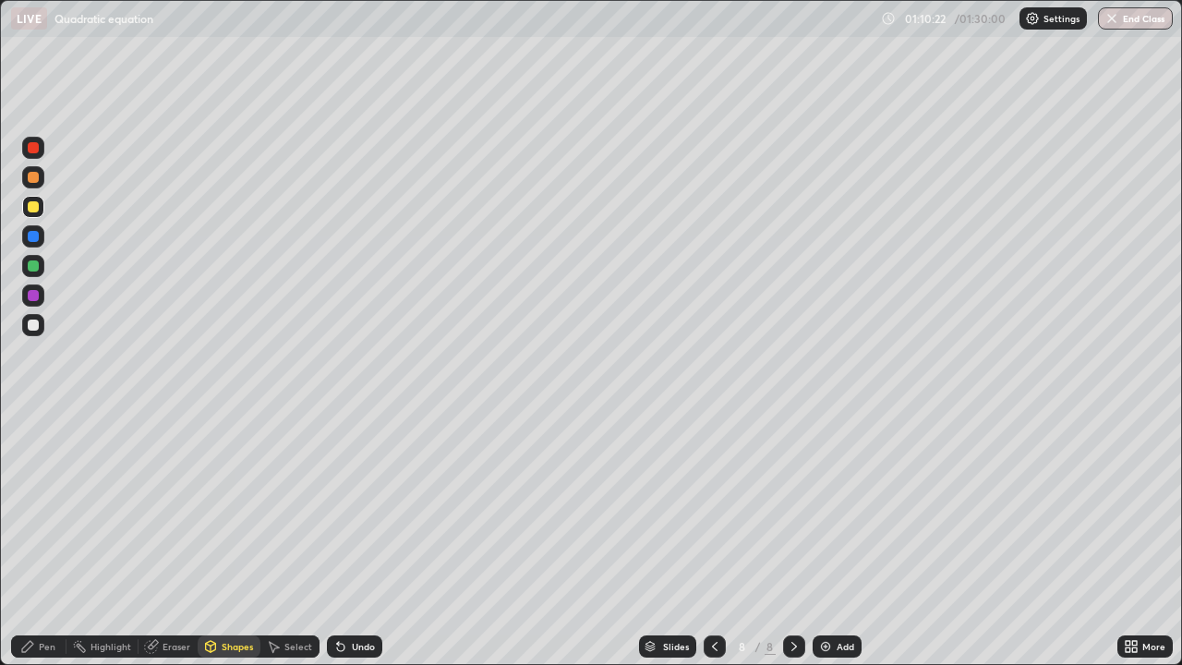
click at [48, 539] on div "Pen" at bounding box center [47, 646] width 17 height 9
click at [42, 324] on div at bounding box center [33, 325] width 22 height 22
click at [42, 209] on div at bounding box center [33, 207] width 22 height 22
click at [298, 539] on div "Select" at bounding box center [289, 646] width 59 height 22
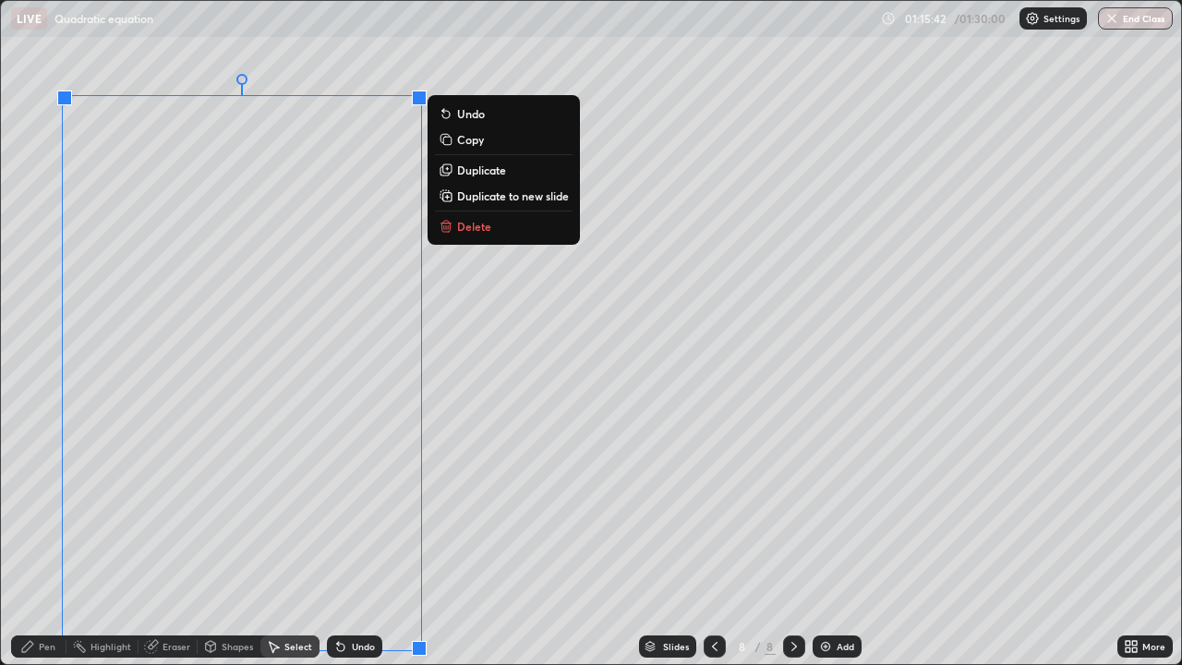
click at [512, 539] on div "0 ° Undo Copy Duplicate Duplicate to new slide Delete" at bounding box center [591, 332] width 1180 height 663
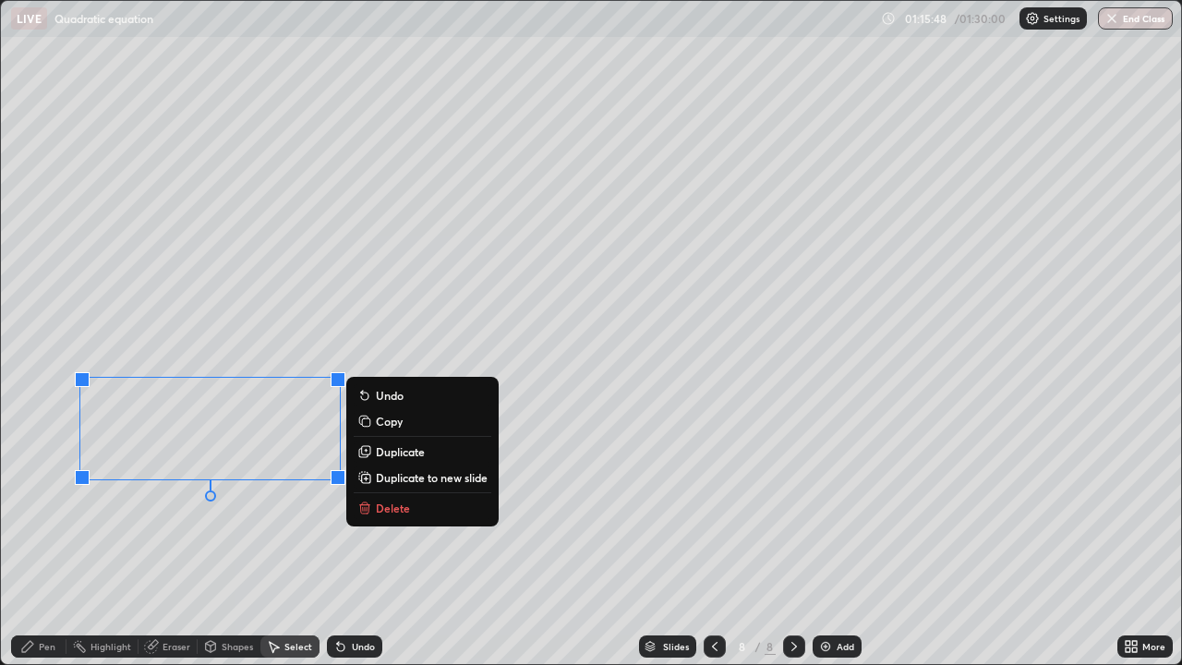
click at [309, 527] on div "0 ° Undo Copy Duplicate Duplicate to new slide Delete" at bounding box center [591, 332] width 1180 height 663
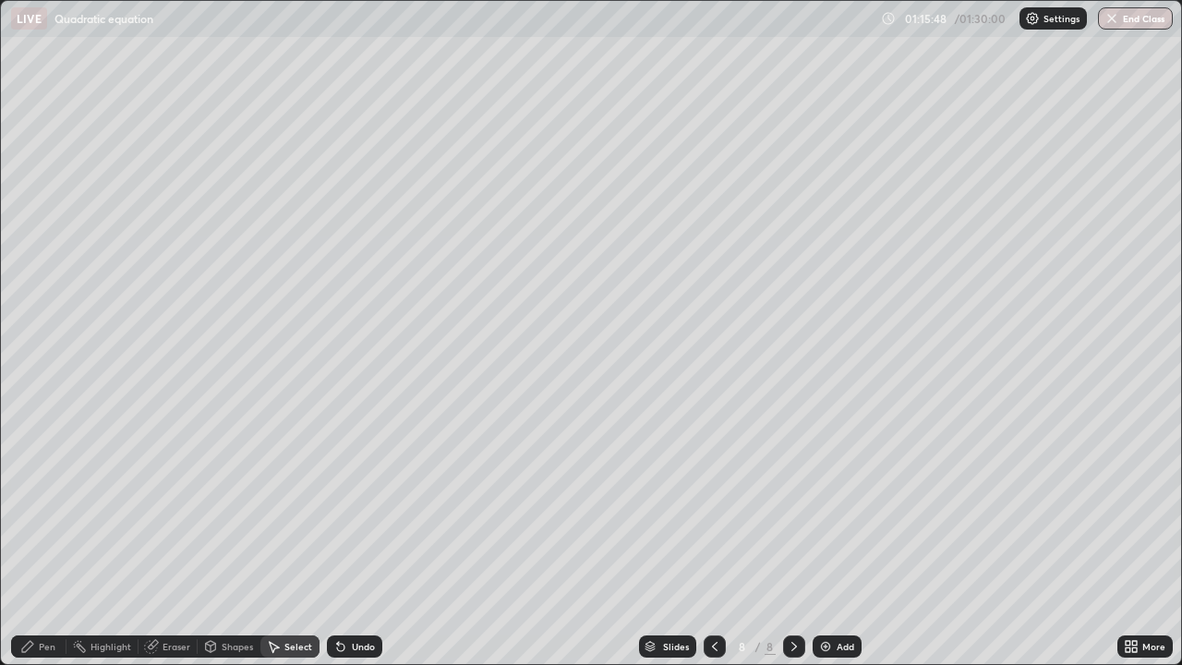
click at [169, 539] on div "Eraser" at bounding box center [177, 646] width 28 height 9
click at [30, 539] on icon at bounding box center [27, 646] width 11 height 11
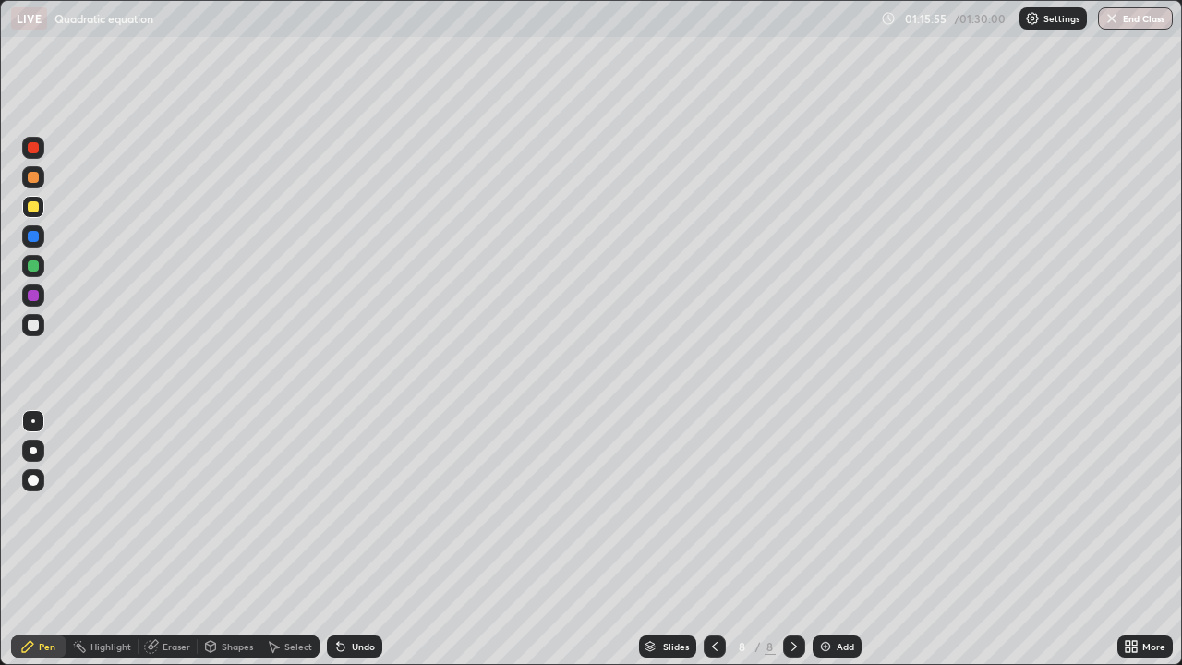
click at [40, 262] on div at bounding box center [33, 266] width 22 height 22
click at [352, 539] on div "Undo" at bounding box center [363, 646] width 23 height 9
click at [833, 539] on div "Add" at bounding box center [837, 646] width 49 height 22
click at [224, 539] on div "Shapes" at bounding box center [237, 646] width 31 height 9
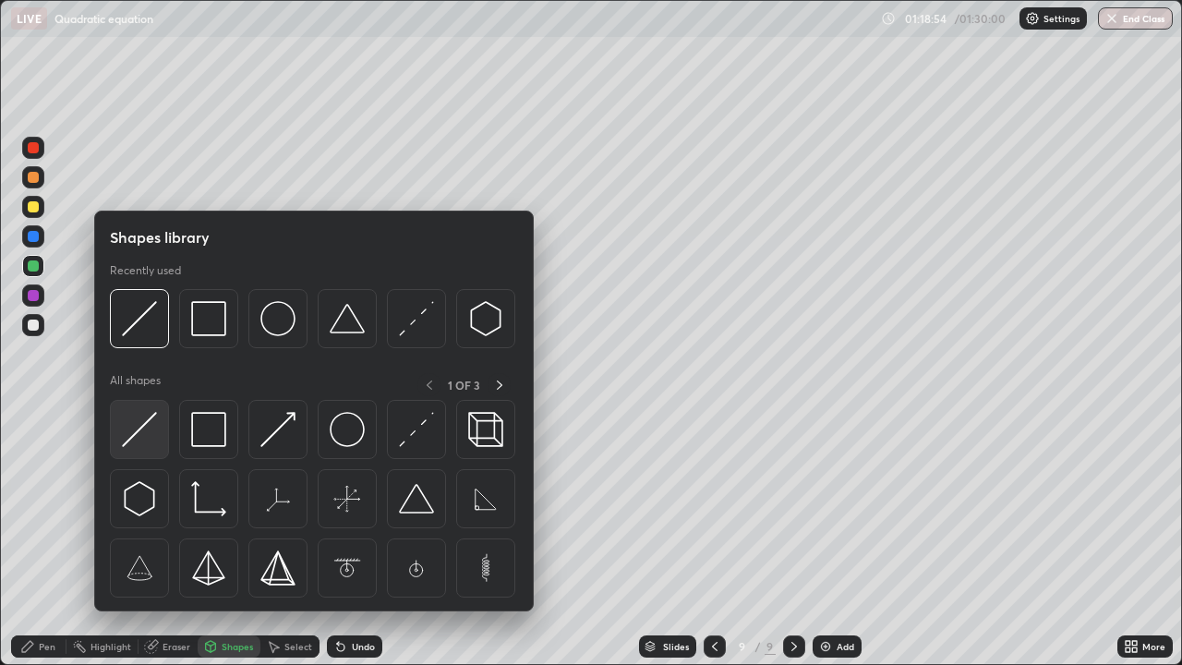
click at [150, 423] on img at bounding box center [139, 429] width 35 height 35
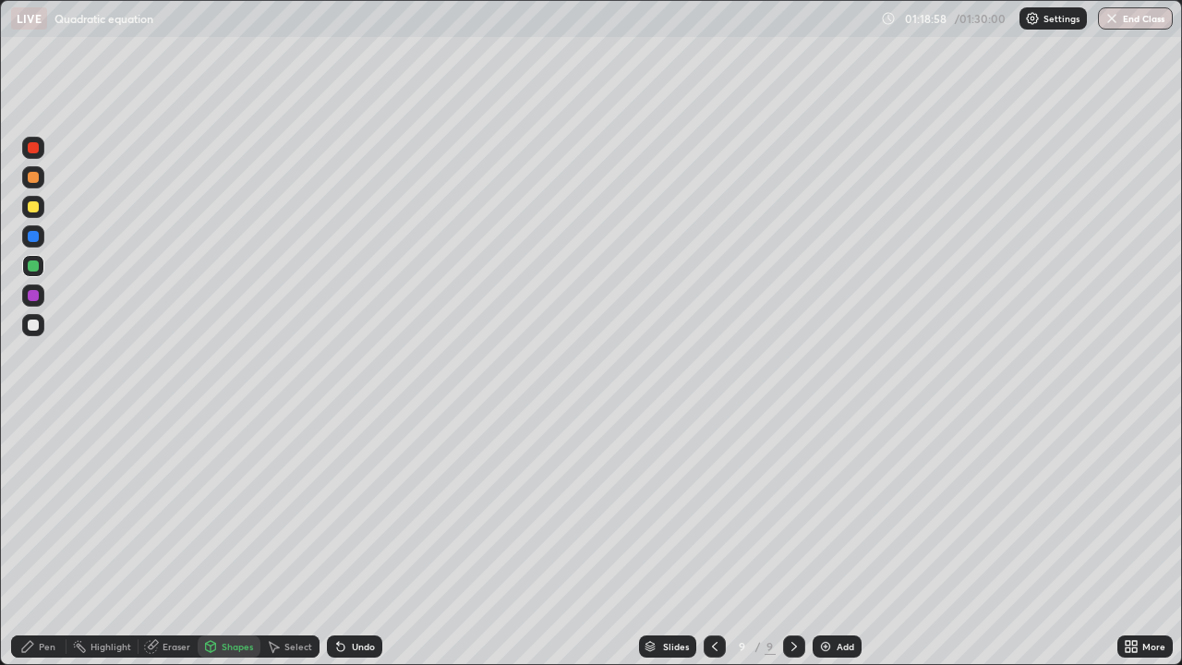
click at [42, 539] on div "Pen" at bounding box center [47, 646] width 17 height 9
click at [42, 327] on div at bounding box center [33, 325] width 22 height 22
click at [41, 207] on div at bounding box center [33, 207] width 22 height 22
click at [40, 177] on div at bounding box center [33, 177] width 22 height 22
click at [40, 323] on div at bounding box center [33, 325] width 22 height 22
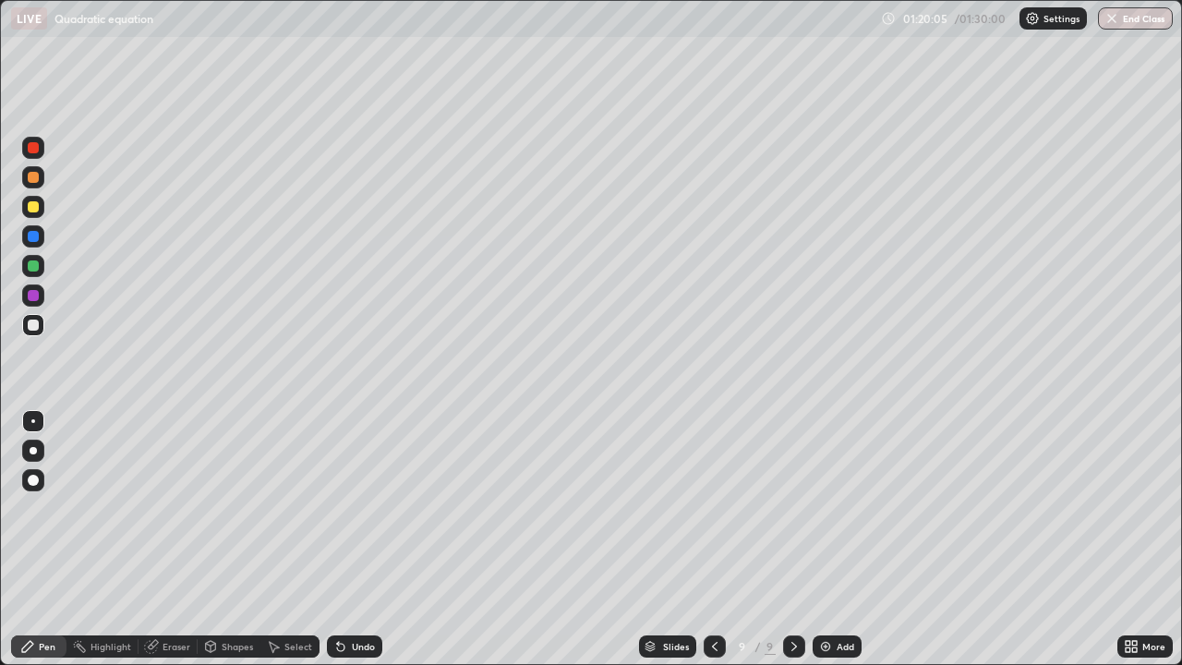
click at [40, 296] on div at bounding box center [33, 295] width 22 height 22
click at [296, 539] on div "Select" at bounding box center [289, 646] width 59 height 22
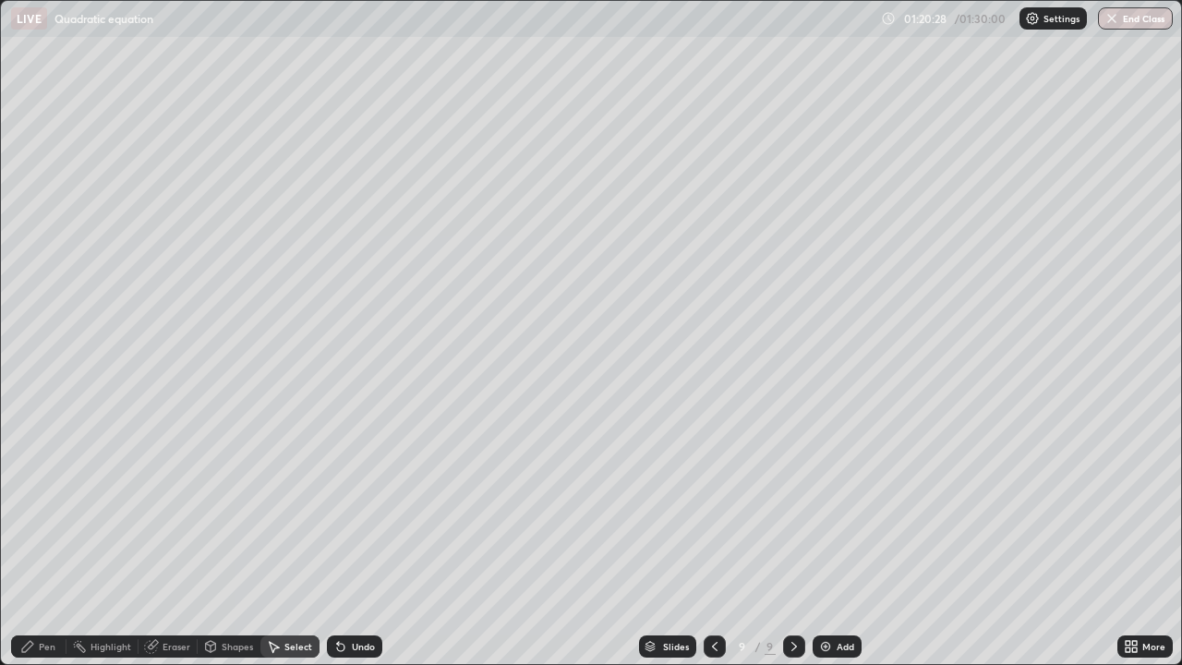
click at [357, 539] on div "Undo" at bounding box center [363, 646] width 23 height 9
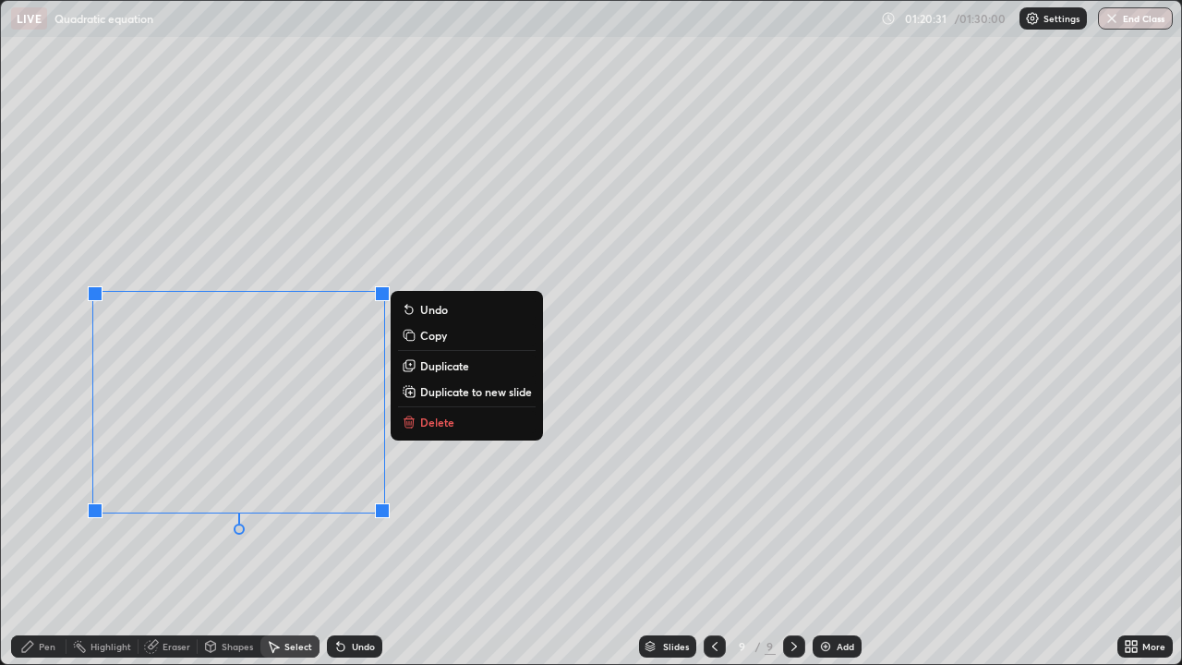
click at [315, 539] on div "0 ° Undo Copy Duplicate Duplicate to new slide Delete" at bounding box center [591, 332] width 1180 height 663
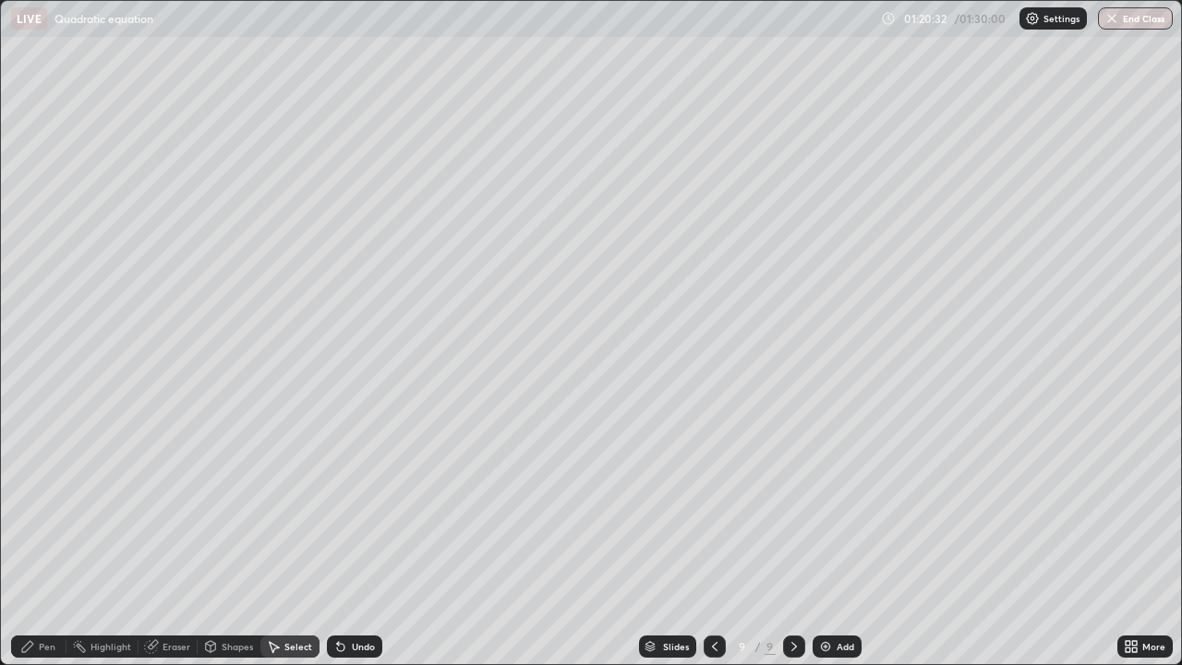
click at [51, 539] on div "Pen" at bounding box center [38, 646] width 55 height 22
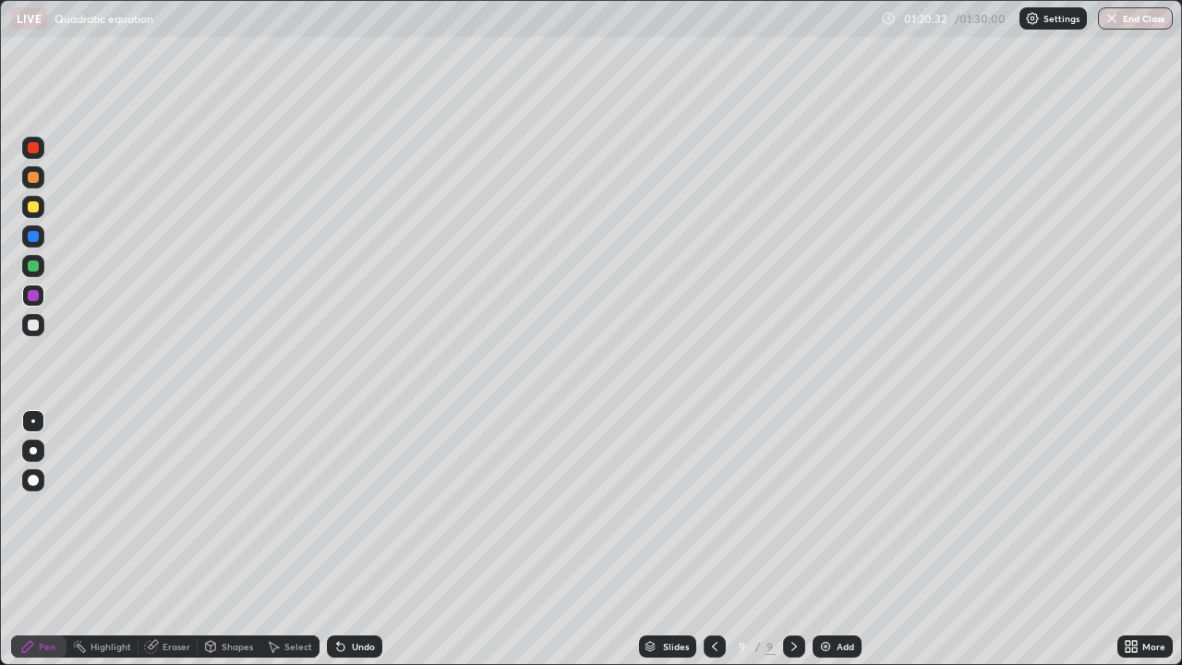
click at [40, 327] on div at bounding box center [33, 325] width 22 height 22
click at [45, 263] on div at bounding box center [33, 266] width 30 height 30
click at [292, 539] on div "Select" at bounding box center [298, 646] width 28 height 9
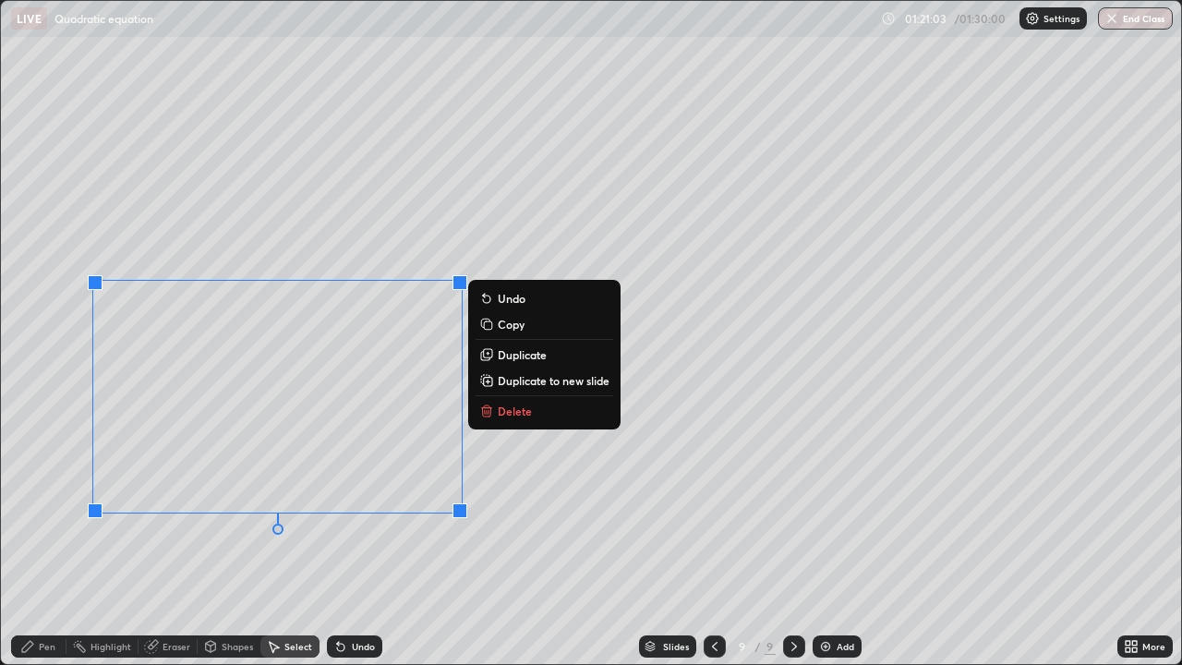
click at [486, 406] on icon at bounding box center [487, 406] width 6 height 3
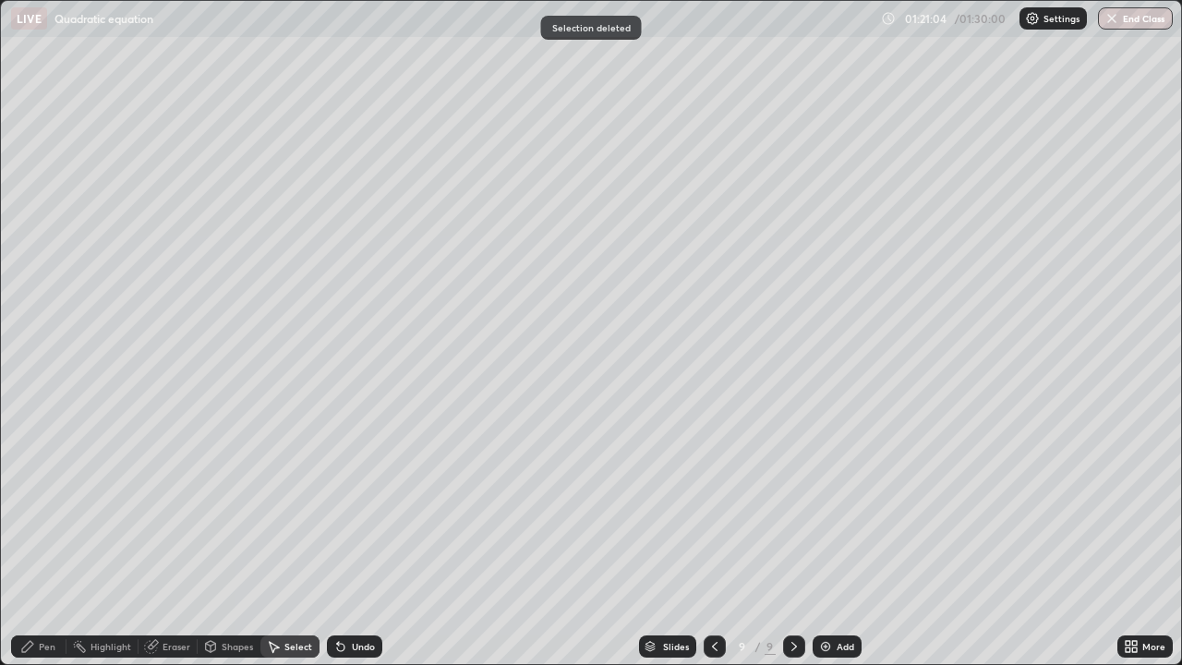
click at [42, 539] on div "Pen" at bounding box center [38, 646] width 55 height 22
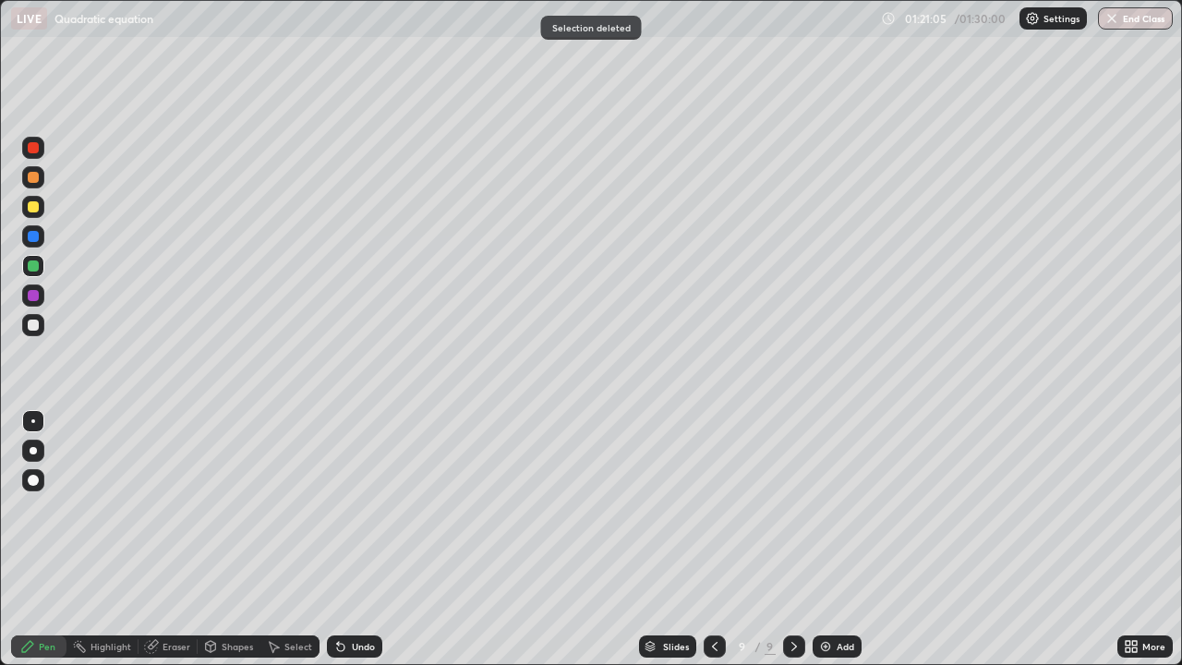
click at [42, 321] on div at bounding box center [33, 325] width 22 height 22
click at [42, 200] on div at bounding box center [33, 207] width 22 height 22
click at [41, 177] on div at bounding box center [33, 177] width 22 height 22
click at [166, 539] on div "Eraser" at bounding box center [177, 646] width 28 height 9
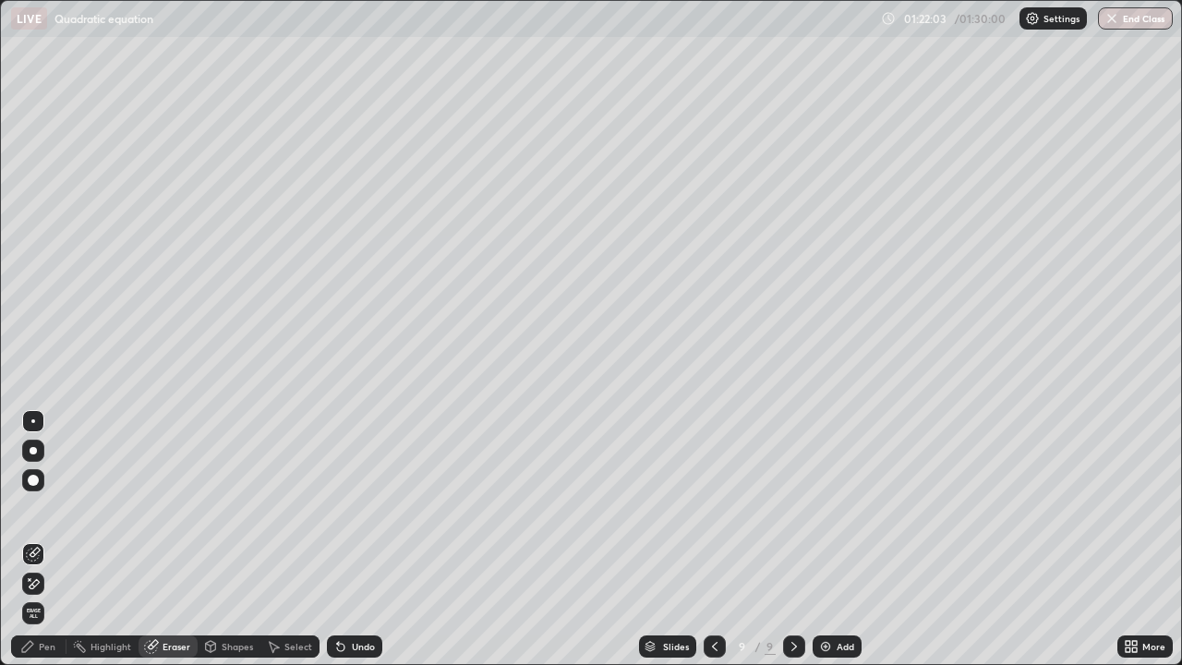
click at [43, 539] on div "Pen" at bounding box center [38, 646] width 55 height 22
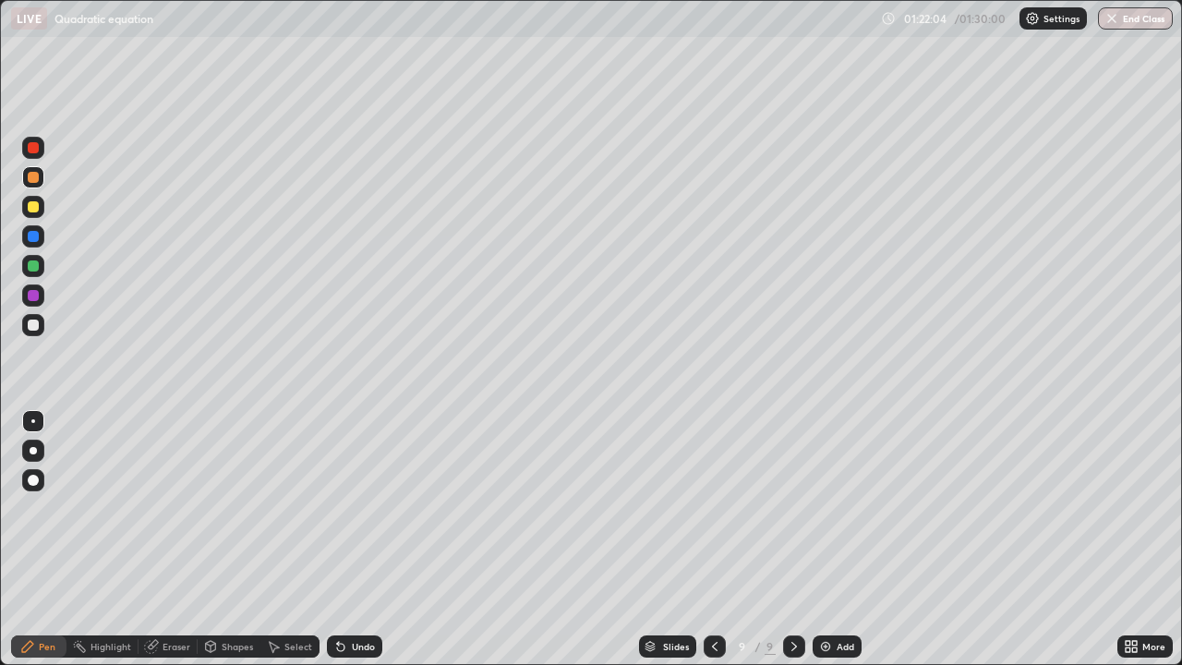
click at [40, 323] on div at bounding box center [33, 325] width 22 height 22
click at [42, 204] on div at bounding box center [33, 207] width 22 height 22
click at [42, 322] on div at bounding box center [33, 325] width 22 height 22
click at [40, 146] on div at bounding box center [33, 148] width 22 height 22
click at [163, 539] on div "Eraser" at bounding box center [177, 646] width 28 height 9
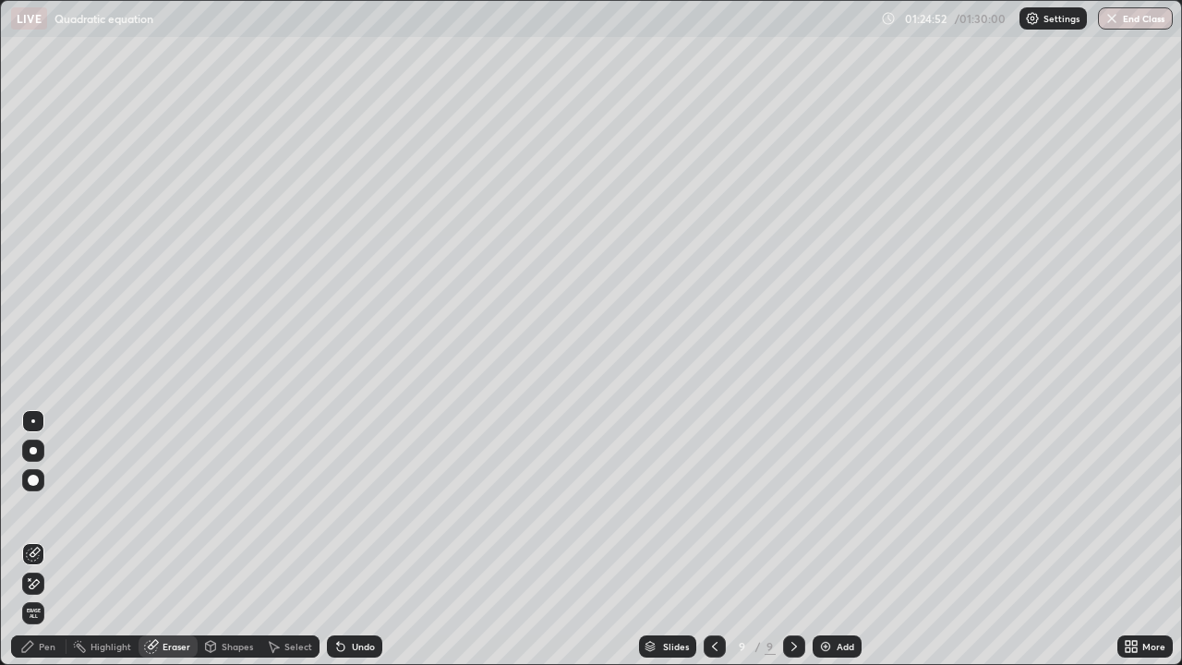
click at [45, 539] on div "Pen" at bounding box center [47, 646] width 17 height 9
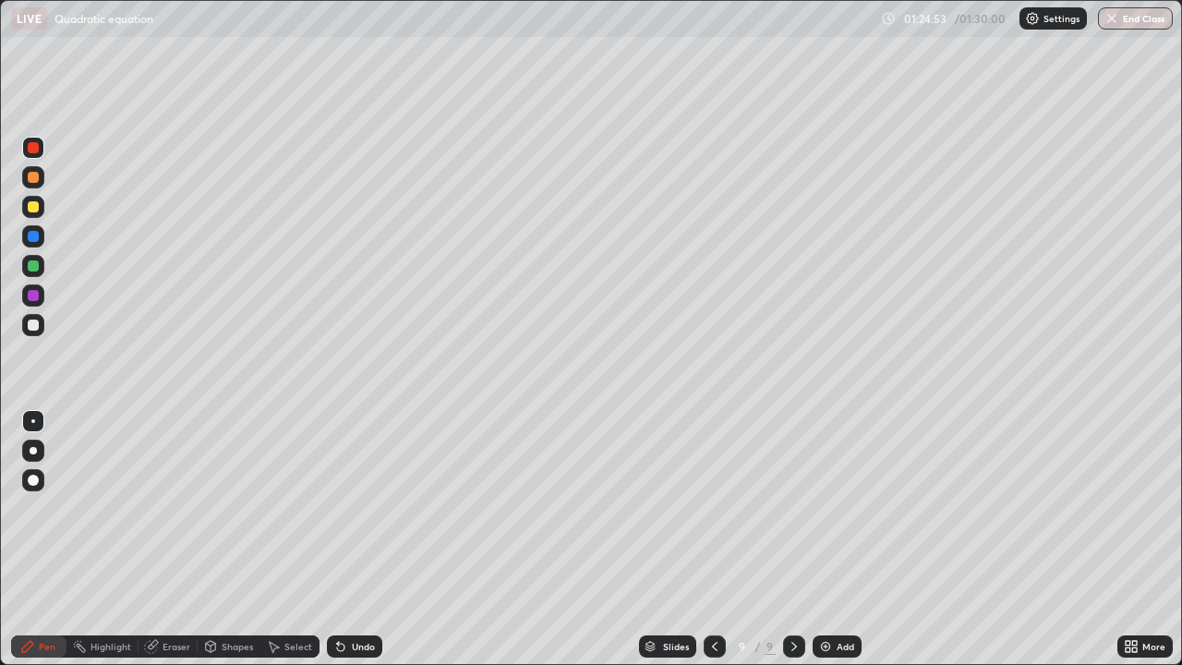
click at [42, 322] on div at bounding box center [33, 325] width 22 height 22
click at [41, 177] on div at bounding box center [33, 177] width 22 height 22
click at [34, 325] on div at bounding box center [33, 324] width 11 height 11
click at [359, 539] on div "Undo" at bounding box center [363, 646] width 23 height 9
click at [363, 539] on div "Undo" at bounding box center [363, 646] width 23 height 9
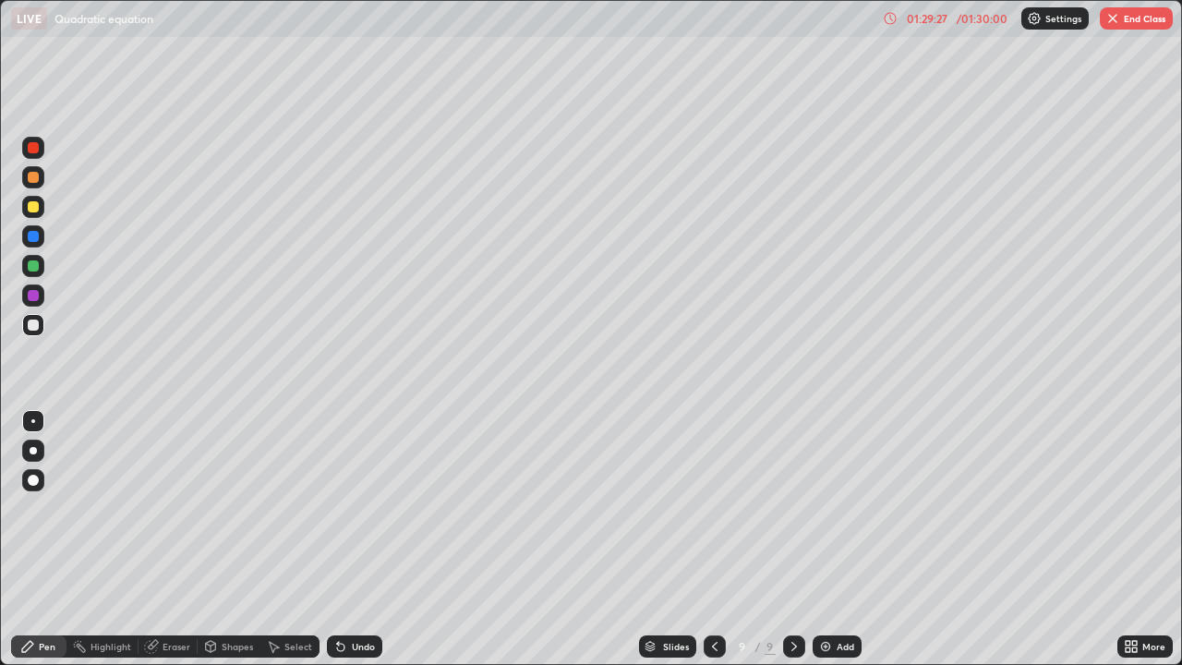
click at [42, 209] on div at bounding box center [33, 207] width 22 height 22
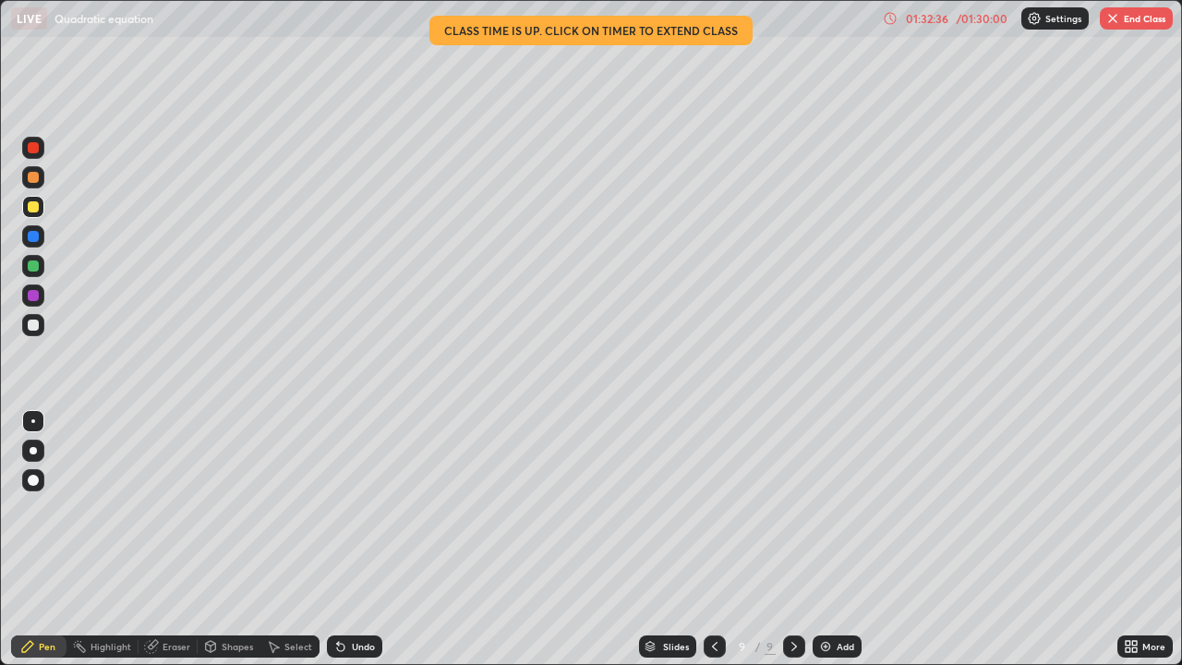
click at [1110, 19] on img "button" at bounding box center [1112, 18] width 15 height 15
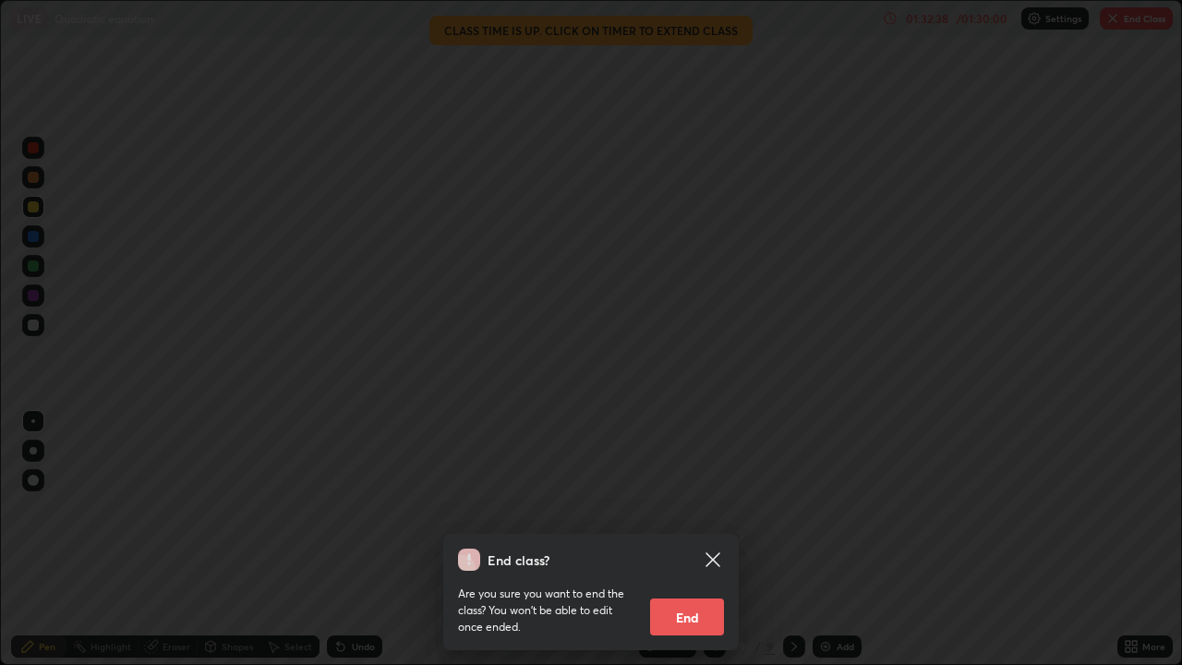
click at [678, 539] on button "End" at bounding box center [687, 616] width 74 height 37
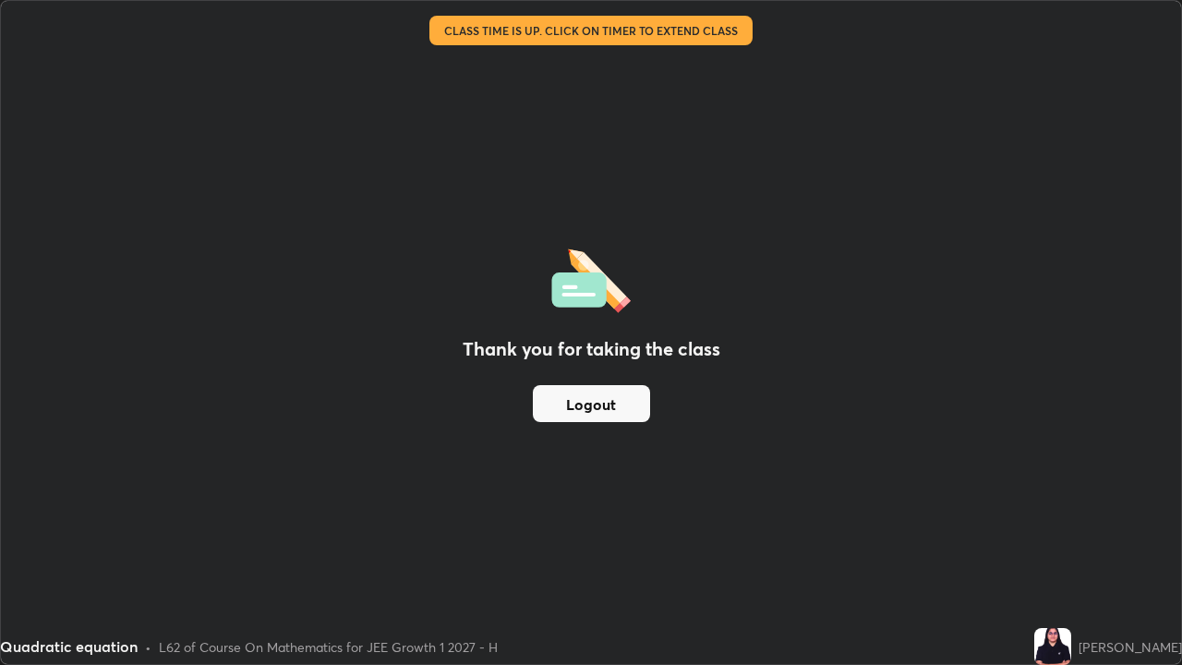
click at [612, 403] on button "Logout" at bounding box center [591, 403] width 117 height 37
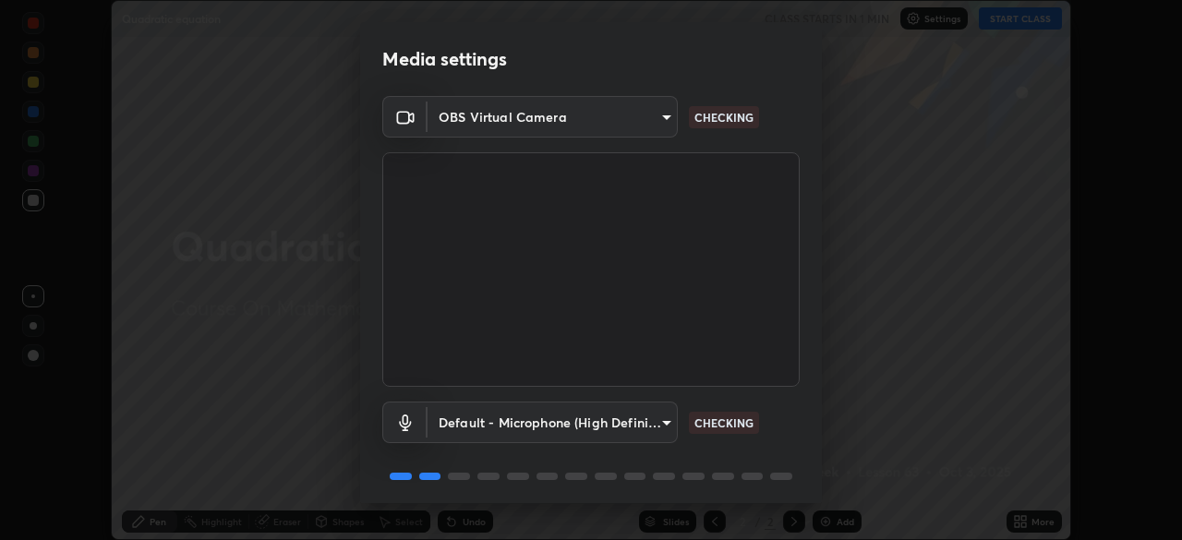
scroll to position [66, 0]
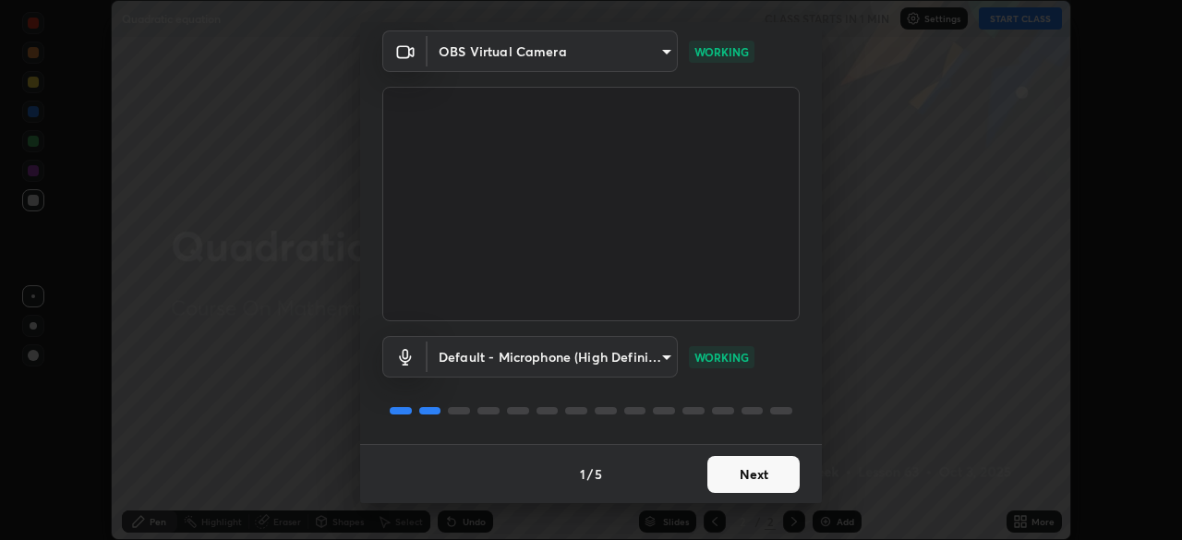
click at [763, 474] on button "Next" at bounding box center [753, 474] width 92 height 37
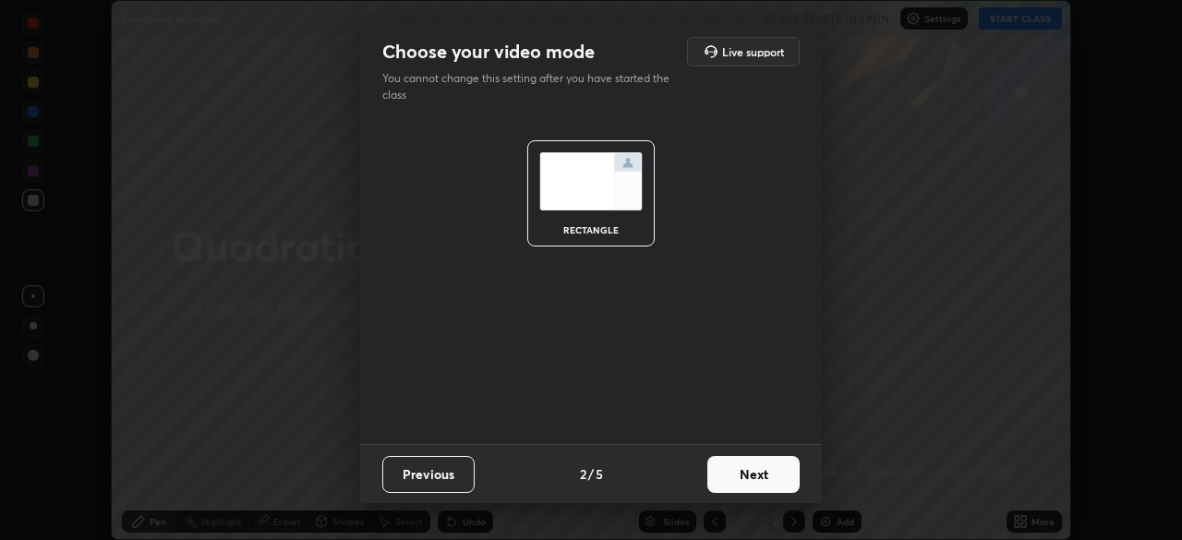
scroll to position [0, 0]
click at [775, 484] on button "Next" at bounding box center [753, 474] width 92 height 37
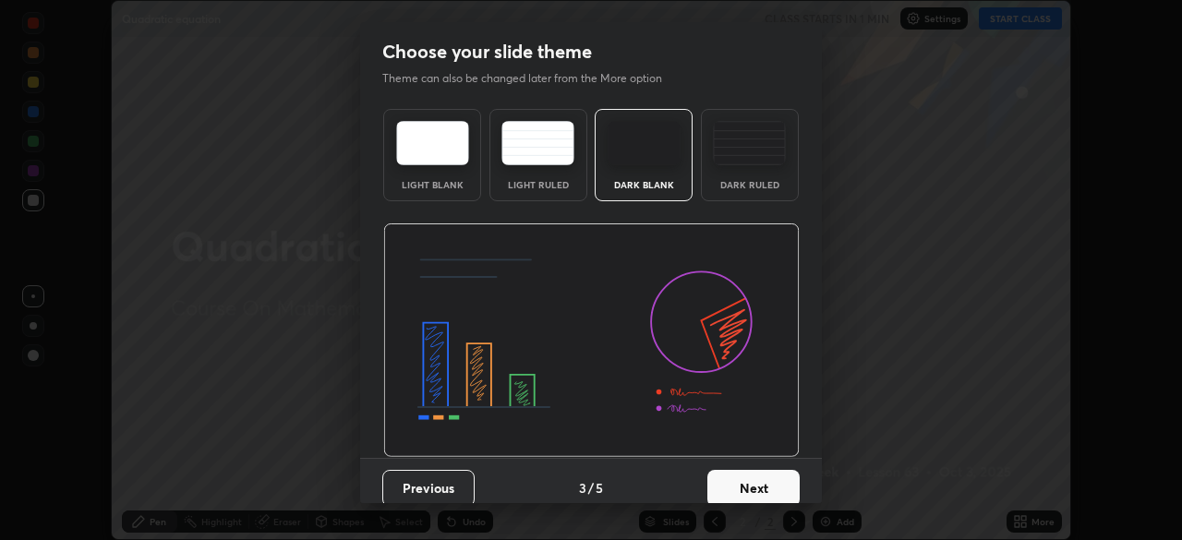
click at [780, 482] on button "Next" at bounding box center [753, 488] width 92 height 37
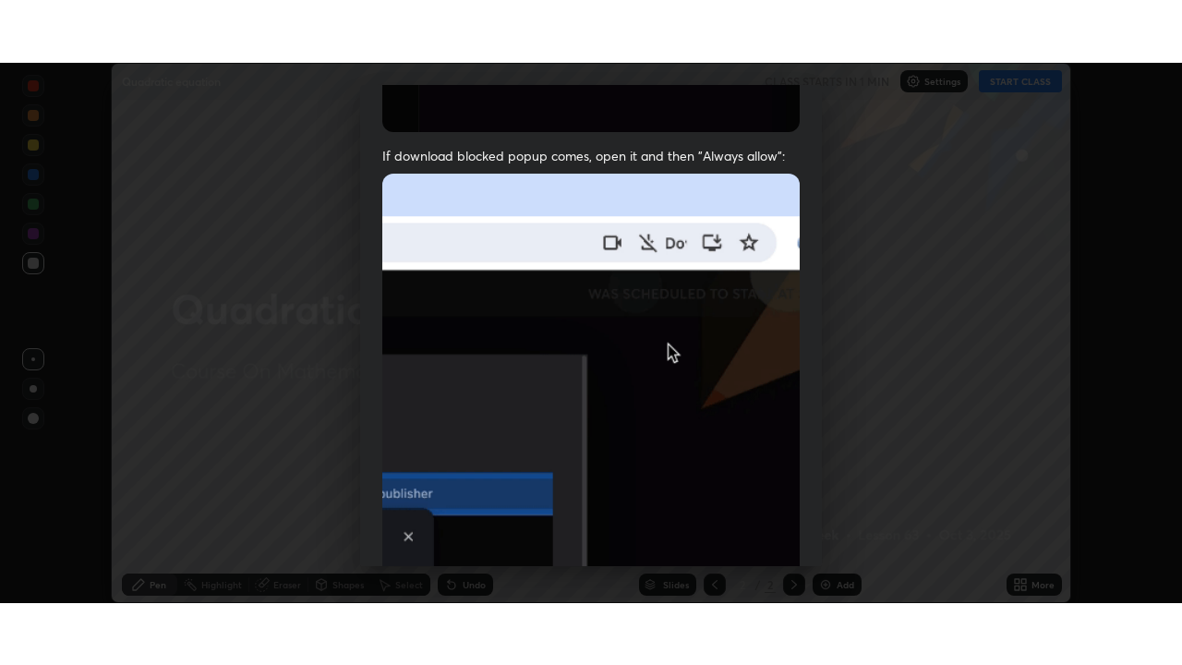
scroll to position [442, 0]
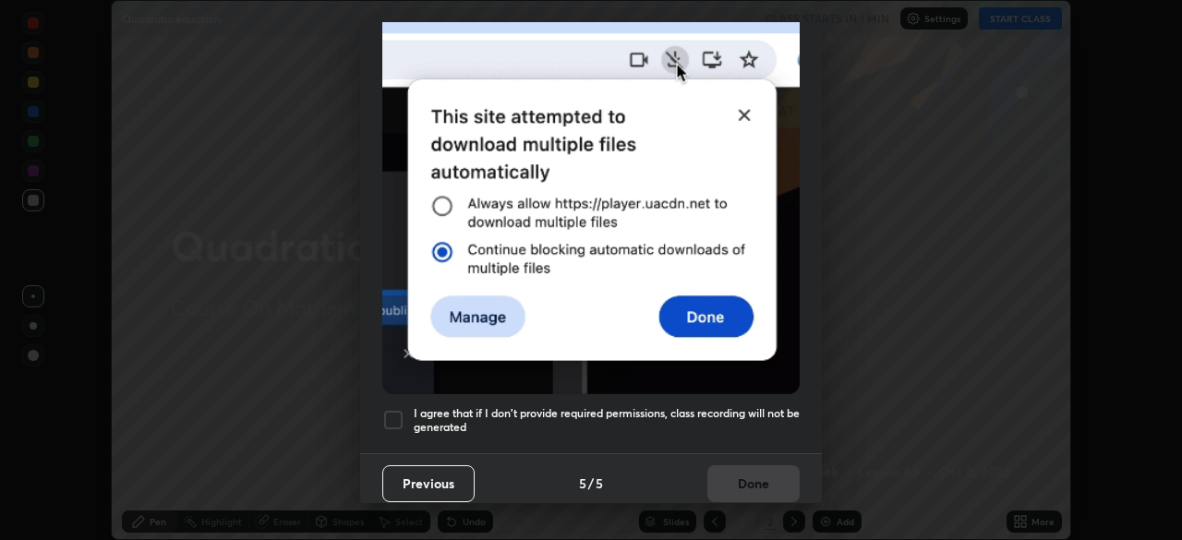
click at [778, 406] on h5 "I agree that if I don't provide required permissions, class recording will not …" at bounding box center [607, 420] width 386 height 29
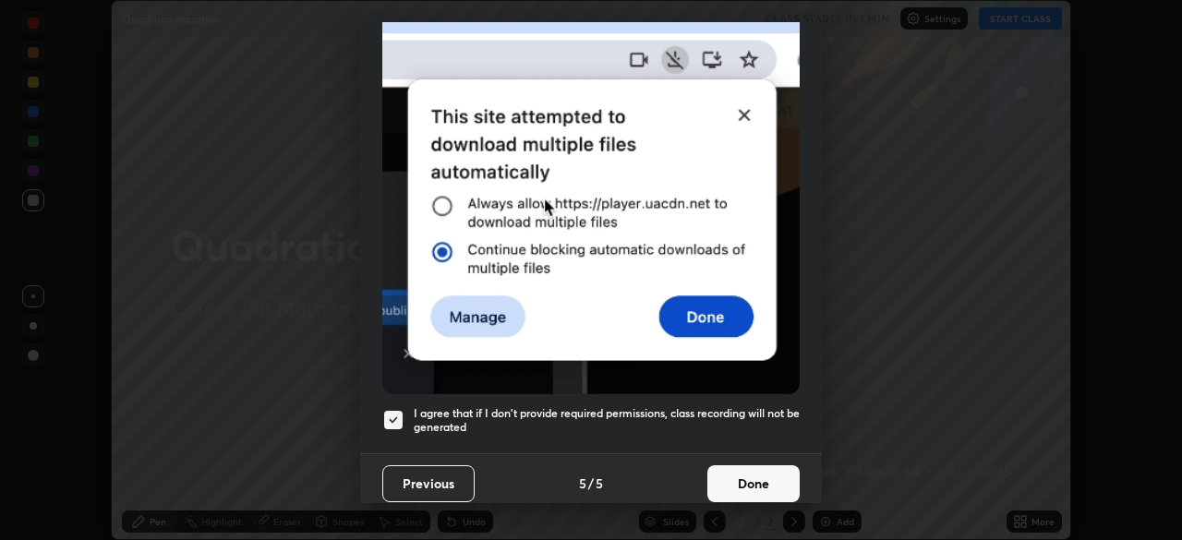
click at [772, 475] on button "Done" at bounding box center [753, 483] width 92 height 37
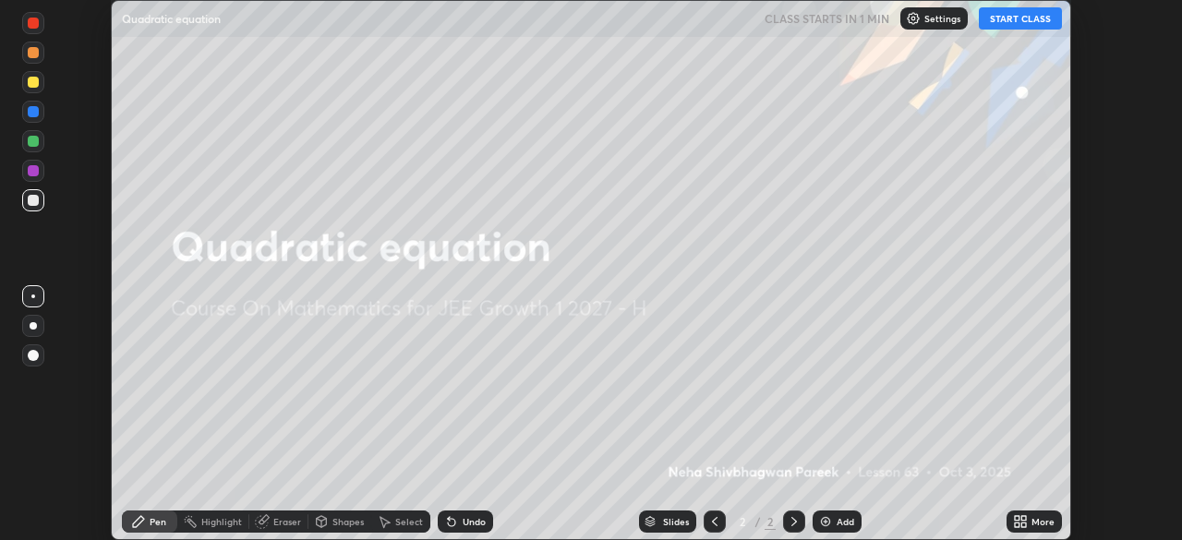
click at [1023, 518] on icon at bounding box center [1023, 518] width 5 height 5
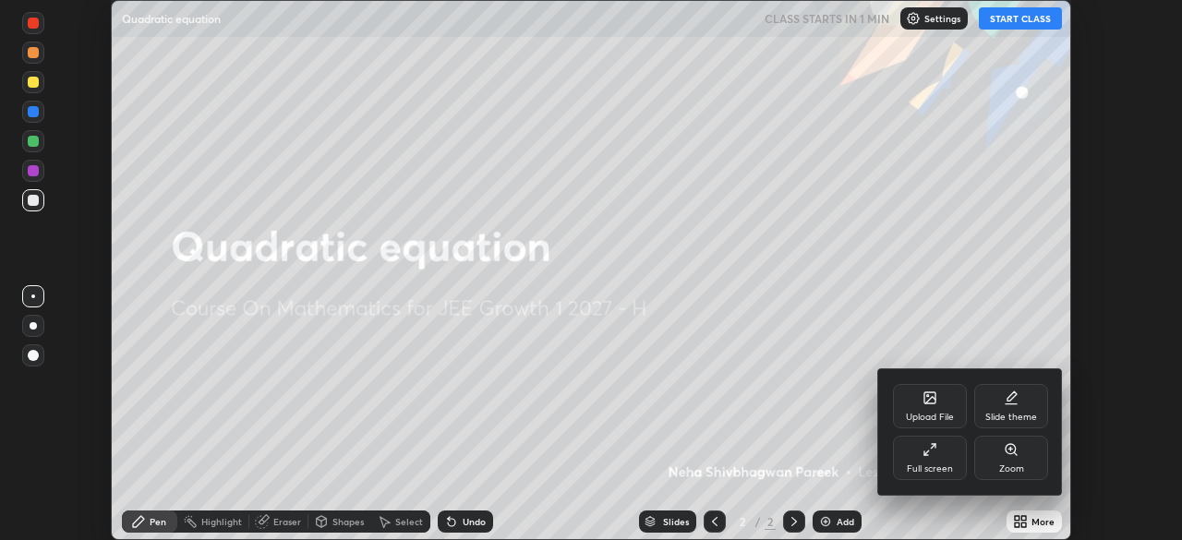
click at [942, 457] on div "Full screen" at bounding box center [930, 458] width 74 height 44
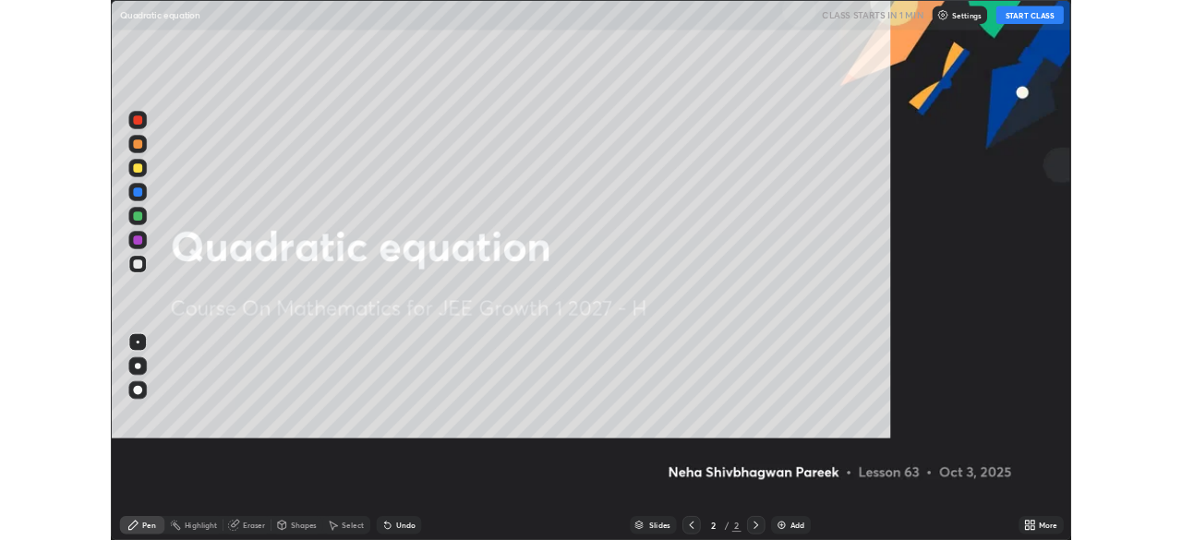
scroll to position [665, 1182]
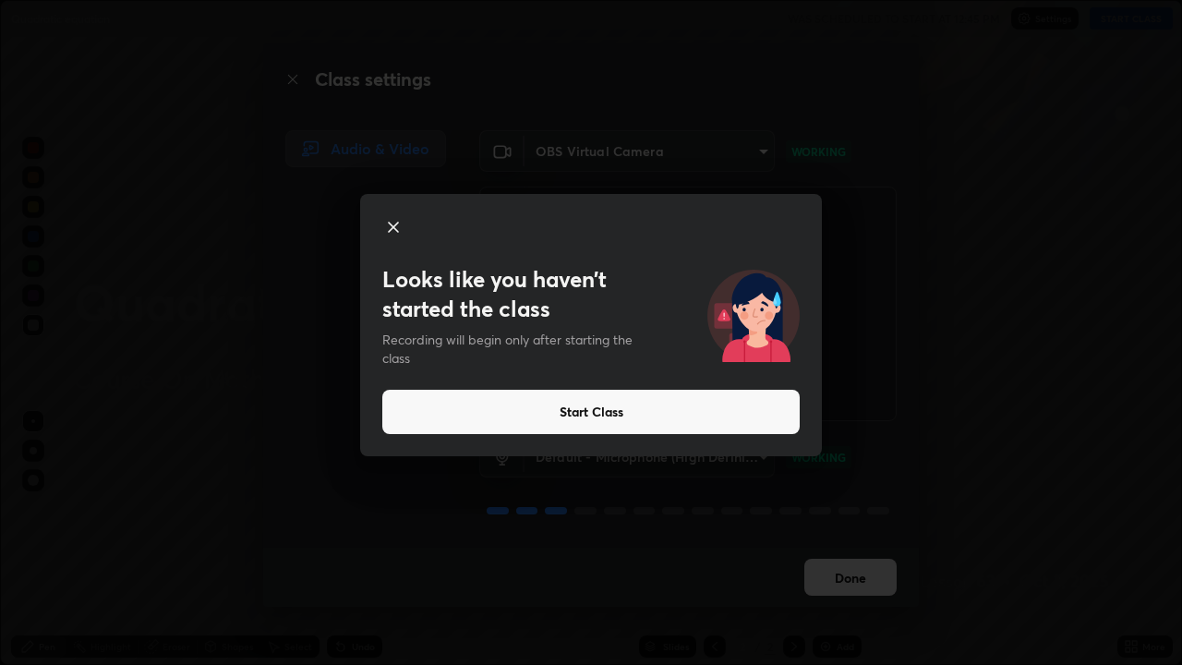
click at [578, 411] on button "Start Class" at bounding box center [590, 412] width 417 height 44
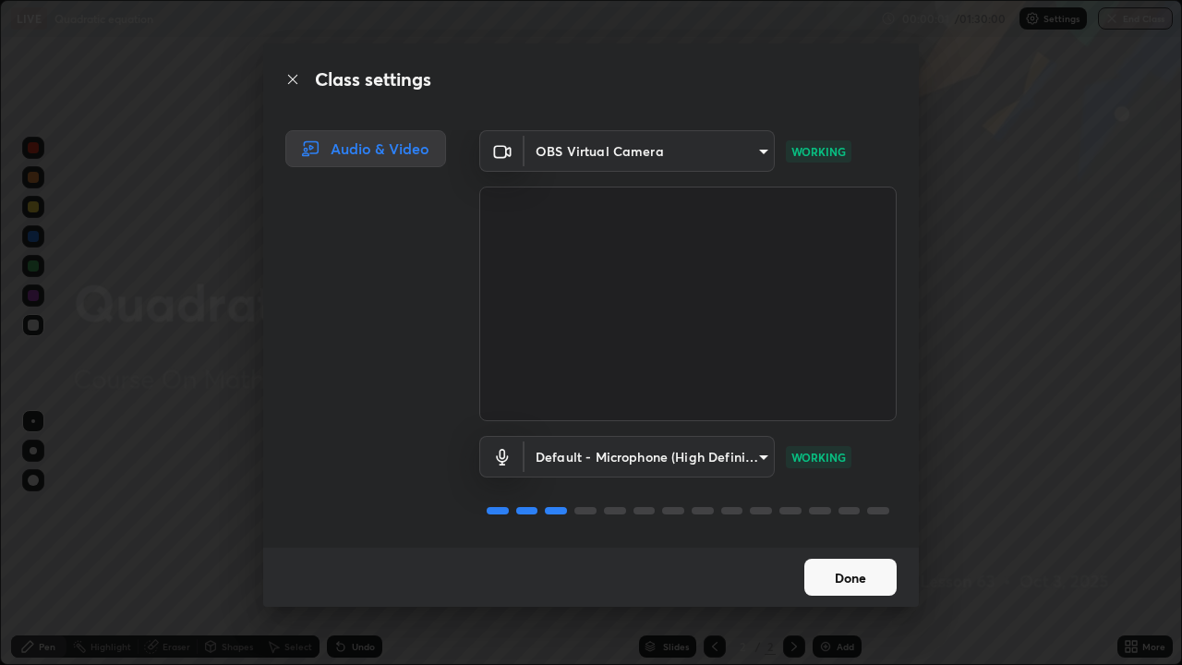
click at [832, 539] on button "Done" at bounding box center [850, 577] width 92 height 37
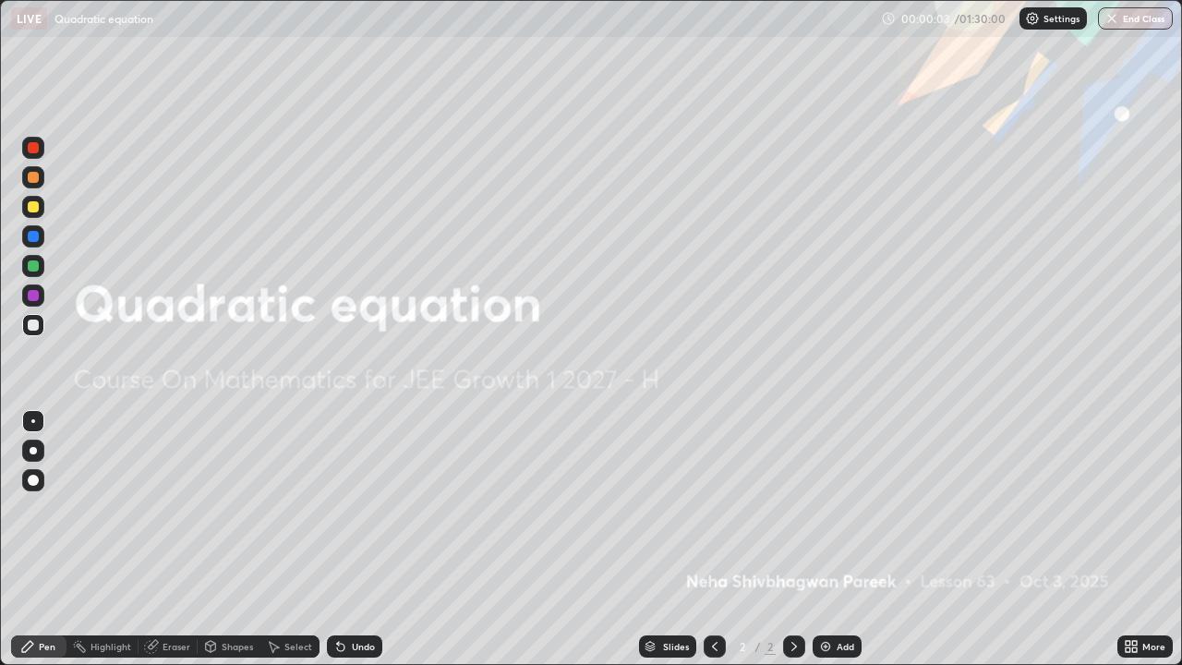
click at [841, 539] on div "Add" at bounding box center [846, 646] width 18 height 9
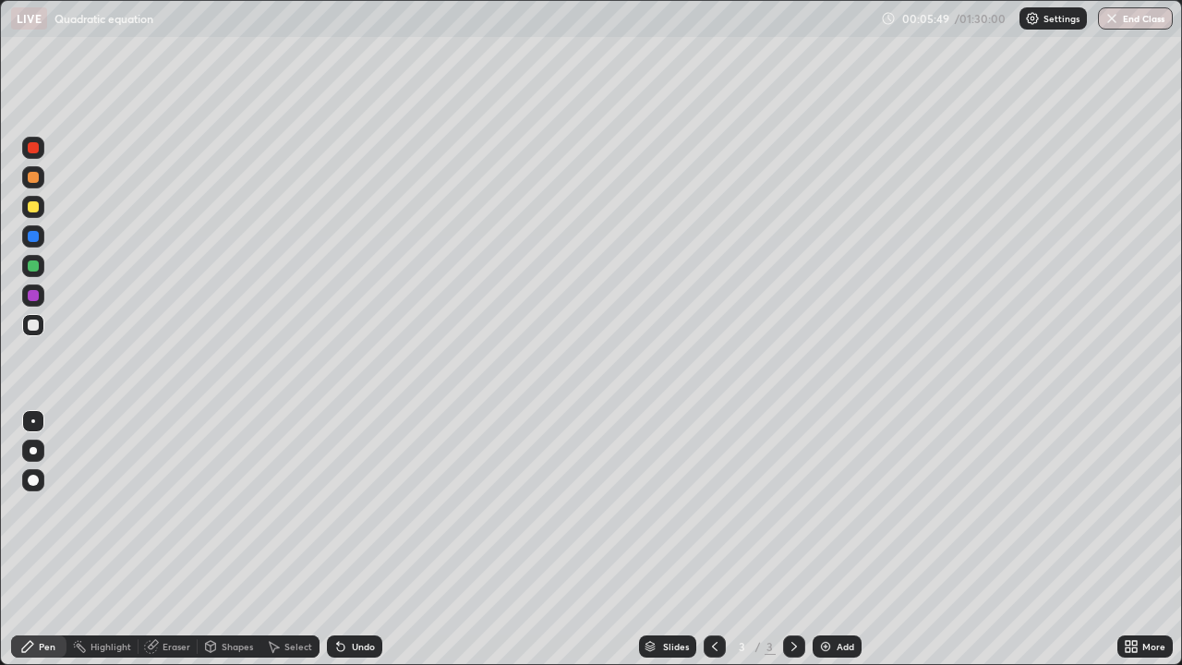
click at [231, 539] on div "Shapes" at bounding box center [229, 646] width 63 height 22
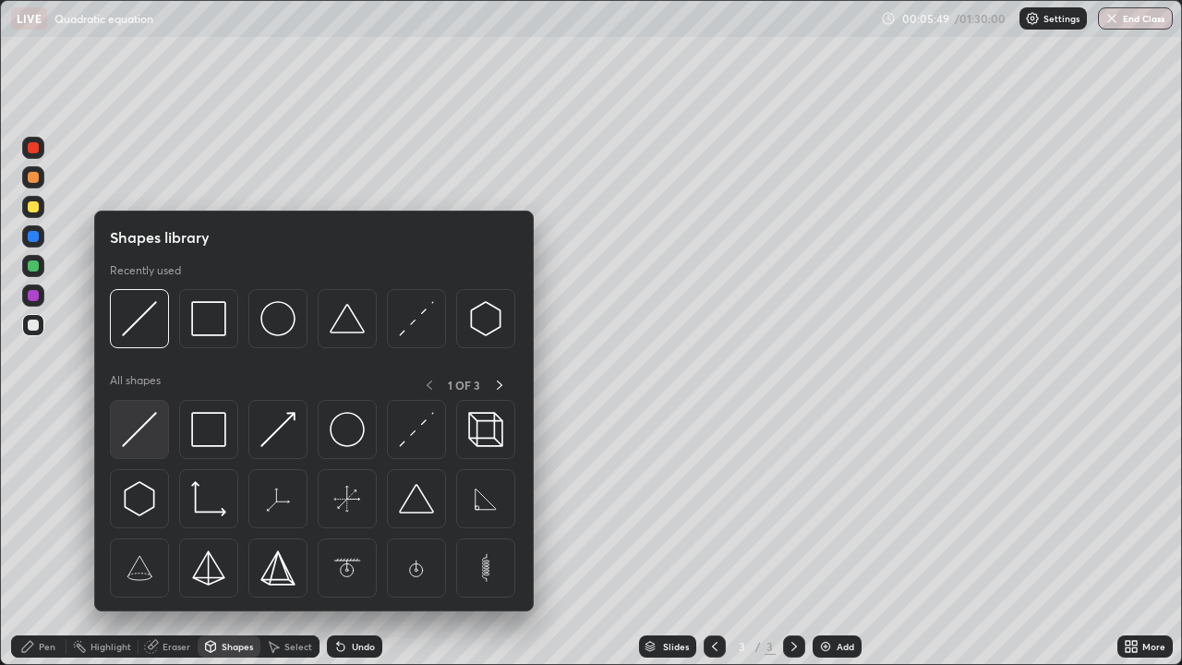
click at [154, 418] on img at bounding box center [139, 429] width 35 height 35
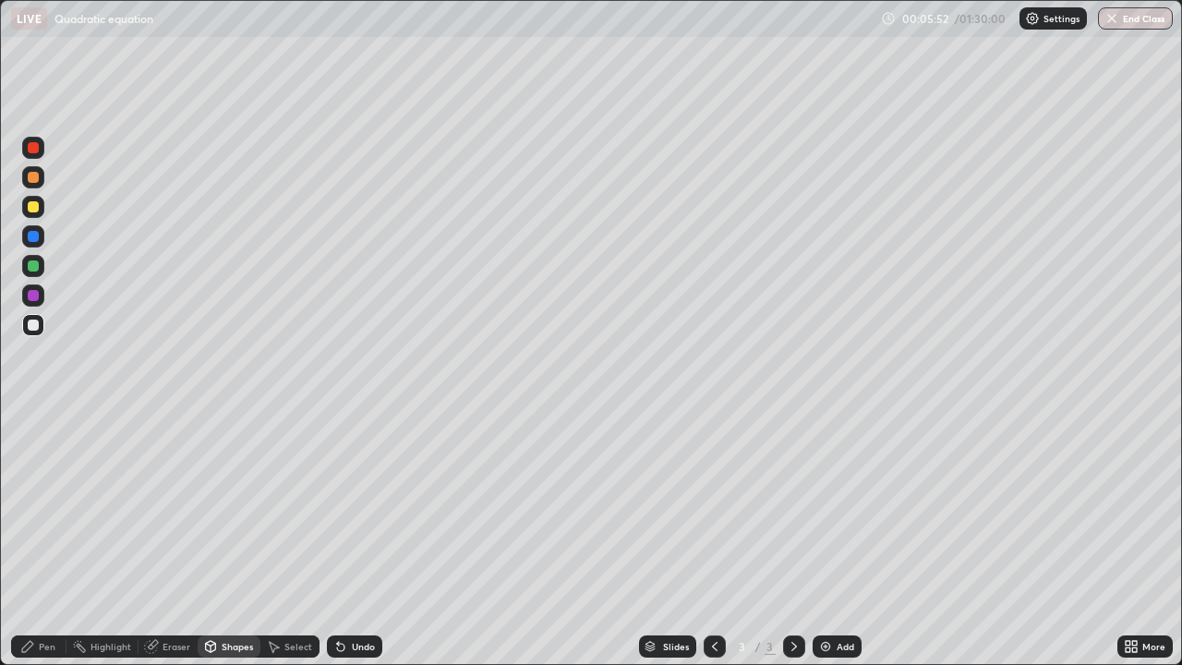
click at [44, 539] on div "Pen" at bounding box center [47, 646] width 17 height 9
click at [43, 207] on div at bounding box center [33, 207] width 22 height 22
click at [42, 175] on div at bounding box center [33, 177] width 22 height 22
click at [40, 209] on div at bounding box center [33, 207] width 22 height 22
click at [40, 324] on div at bounding box center [33, 325] width 22 height 22
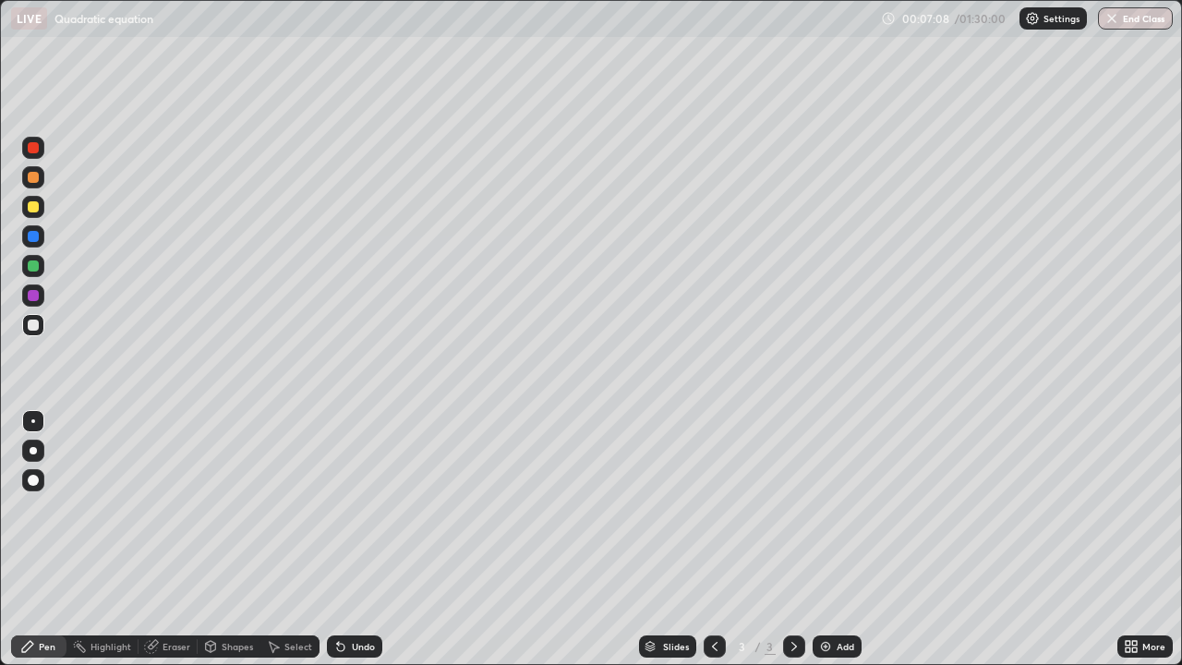
click at [37, 210] on div at bounding box center [33, 206] width 11 height 11
click at [40, 243] on div at bounding box center [33, 236] width 22 height 22
click at [38, 331] on div at bounding box center [33, 325] width 22 height 22
click at [235, 539] on div "Shapes" at bounding box center [237, 646] width 31 height 9
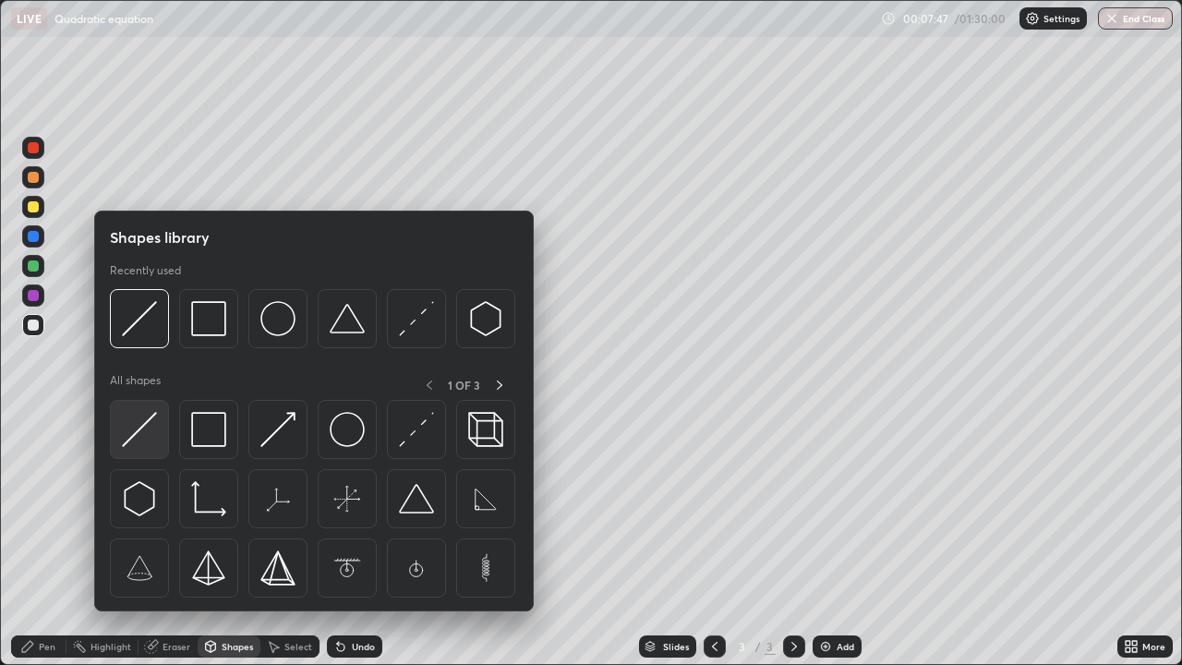
click at [151, 412] on div at bounding box center [139, 429] width 59 height 59
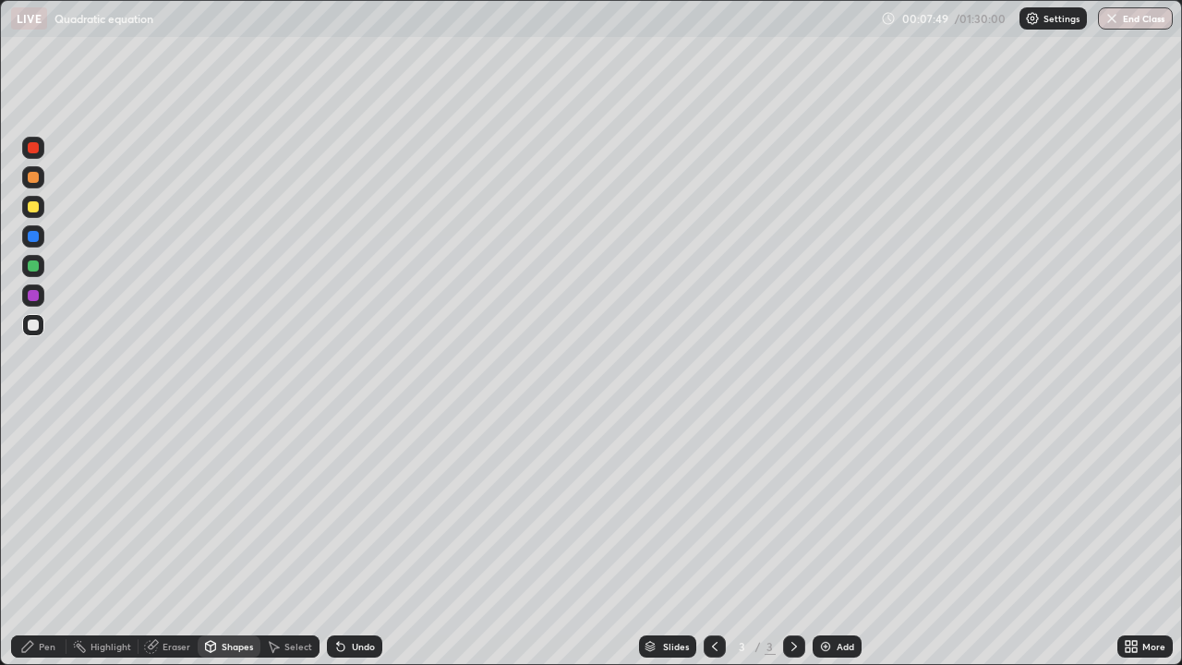
click at [42, 539] on div "Pen" at bounding box center [47, 646] width 17 height 9
click at [34, 207] on div at bounding box center [33, 206] width 11 height 11
click at [42, 333] on div at bounding box center [33, 325] width 22 height 22
click at [33, 208] on div at bounding box center [33, 206] width 11 height 11
click at [42, 320] on div at bounding box center [33, 325] width 22 height 22
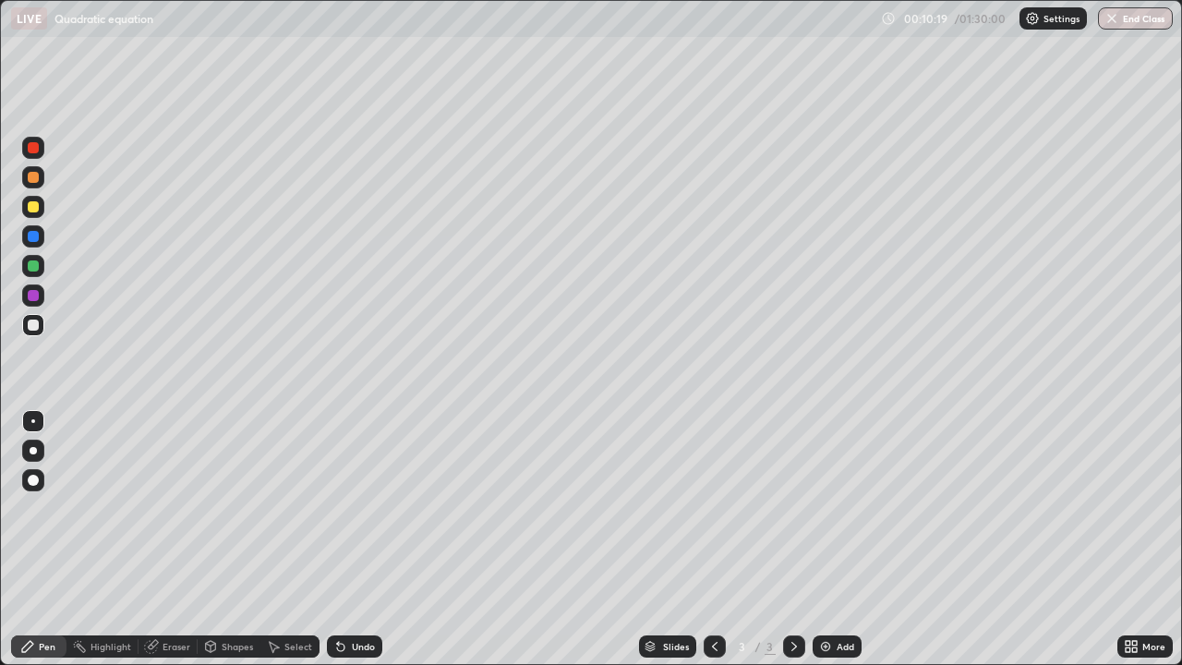
click at [34, 208] on div at bounding box center [33, 206] width 11 height 11
click at [40, 178] on div at bounding box center [33, 177] width 22 height 22
click at [41, 322] on div at bounding box center [33, 325] width 22 height 22
click at [42, 204] on div at bounding box center [33, 207] width 22 height 22
click at [41, 323] on div at bounding box center [33, 325] width 22 height 22
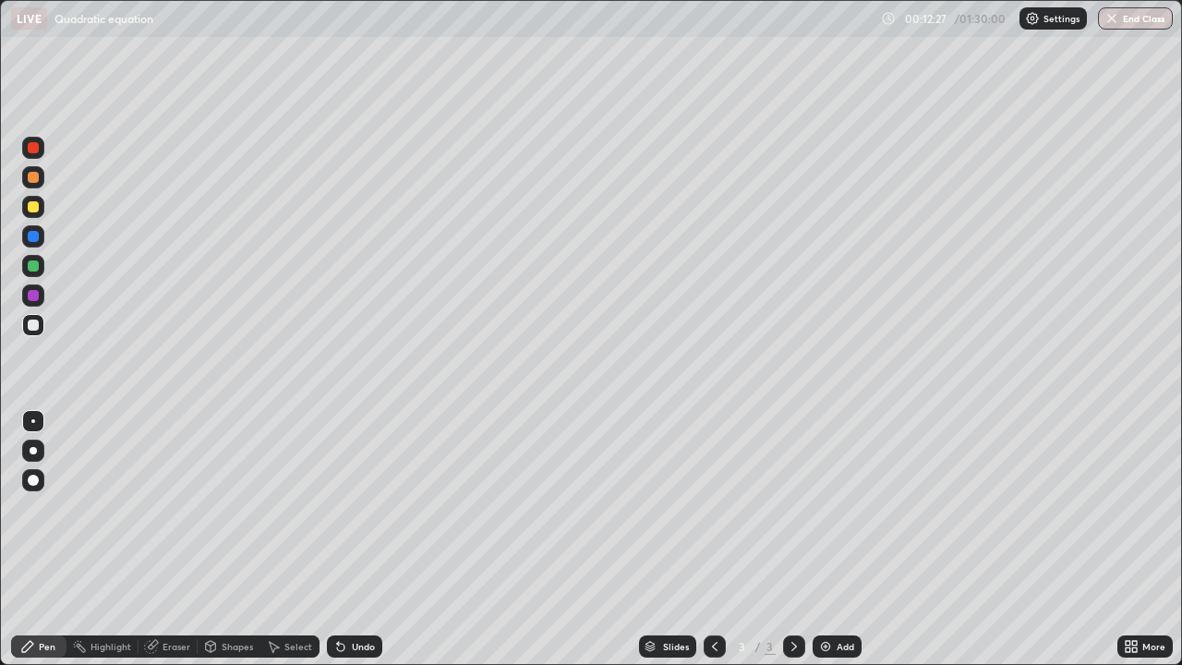
click at [41, 210] on div at bounding box center [33, 207] width 22 height 22
click at [42, 295] on div at bounding box center [33, 295] width 22 height 22
click at [827, 539] on img at bounding box center [825, 646] width 15 height 15
click at [39, 539] on div "Pen" at bounding box center [47, 646] width 17 height 9
click at [41, 322] on div at bounding box center [33, 325] width 22 height 22
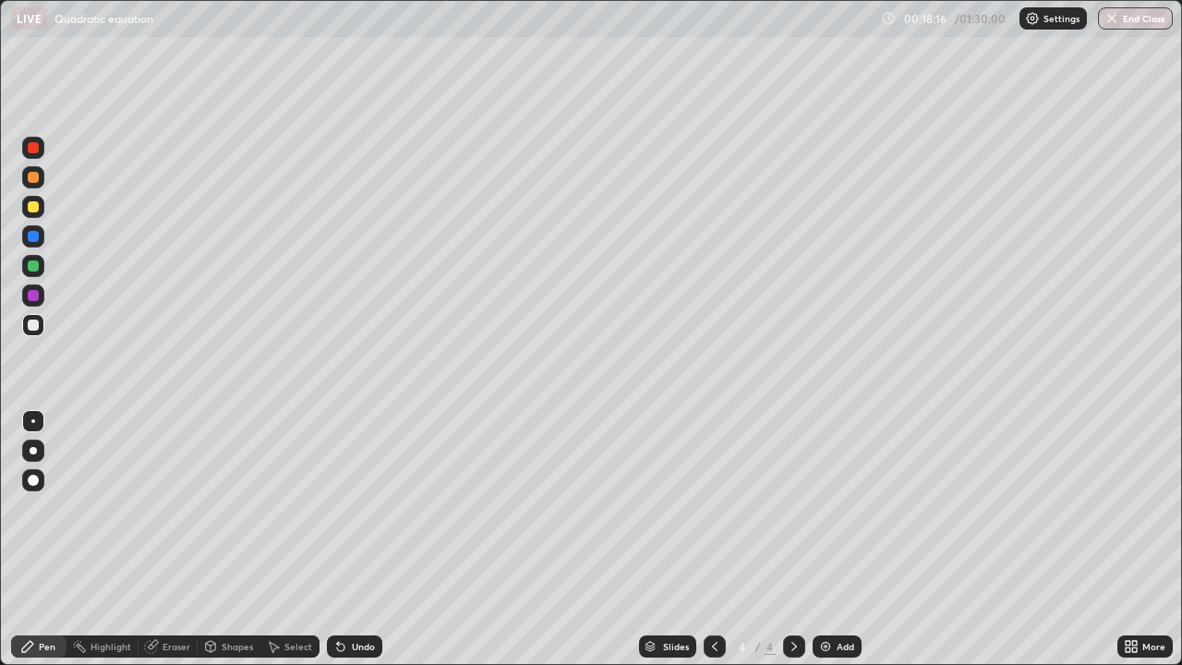
click at [42, 206] on div at bounding box center [33, 207] width 22 height 22
click at [42, 322] on div at bounding box center [33, 325] width 22 height 22
click at [297, 539] on div "Select" at bounding box center [298, 646] width 28 height 9
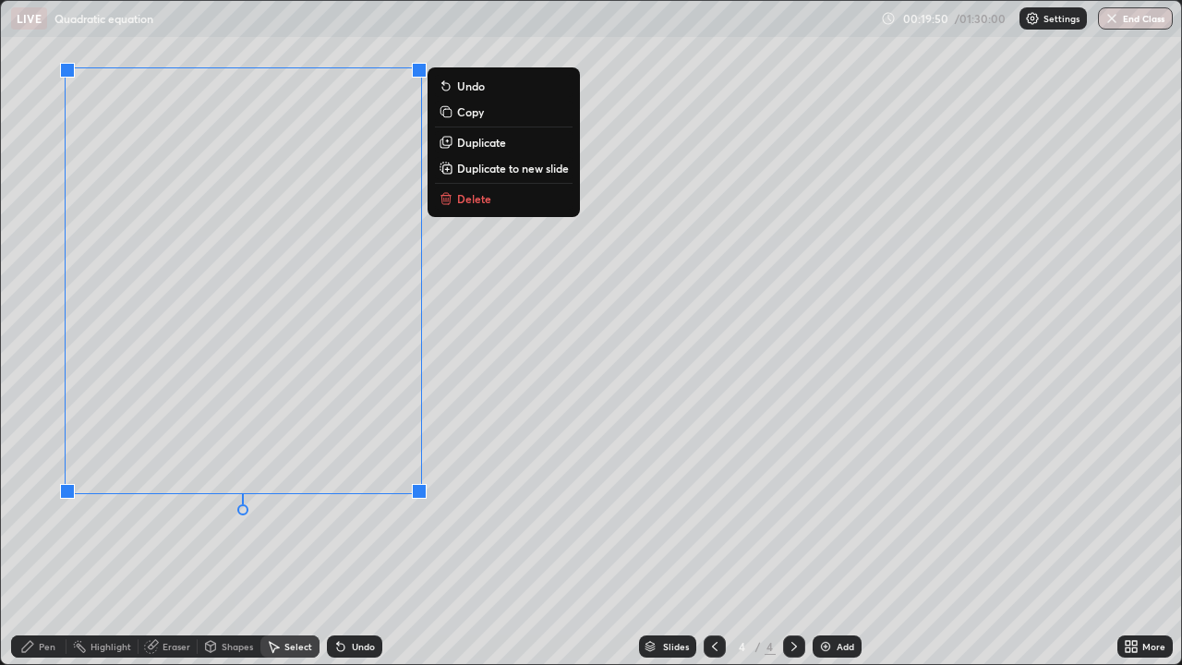
click at [365, 523] on div "0 ° Undo Copy Duplicate Duplicate to new slide Delete" at bounding box center [591, 332] width 1180 height 663
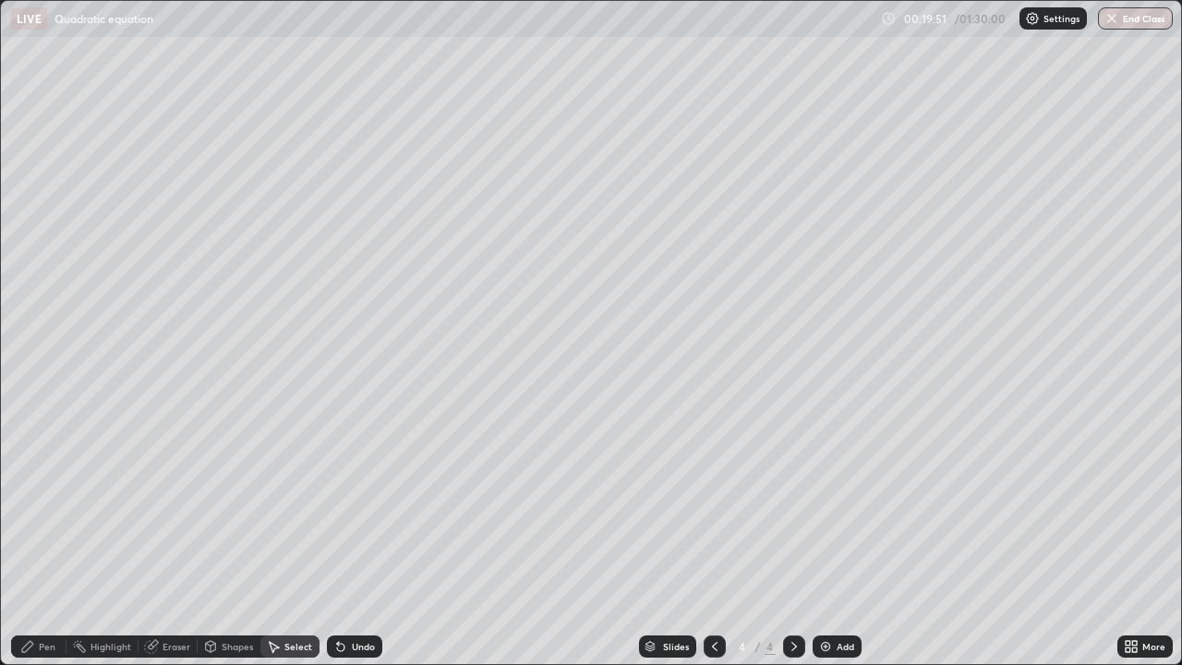
click at [33, 539] on icon at bounding box center [27, 646] width 11 height 11
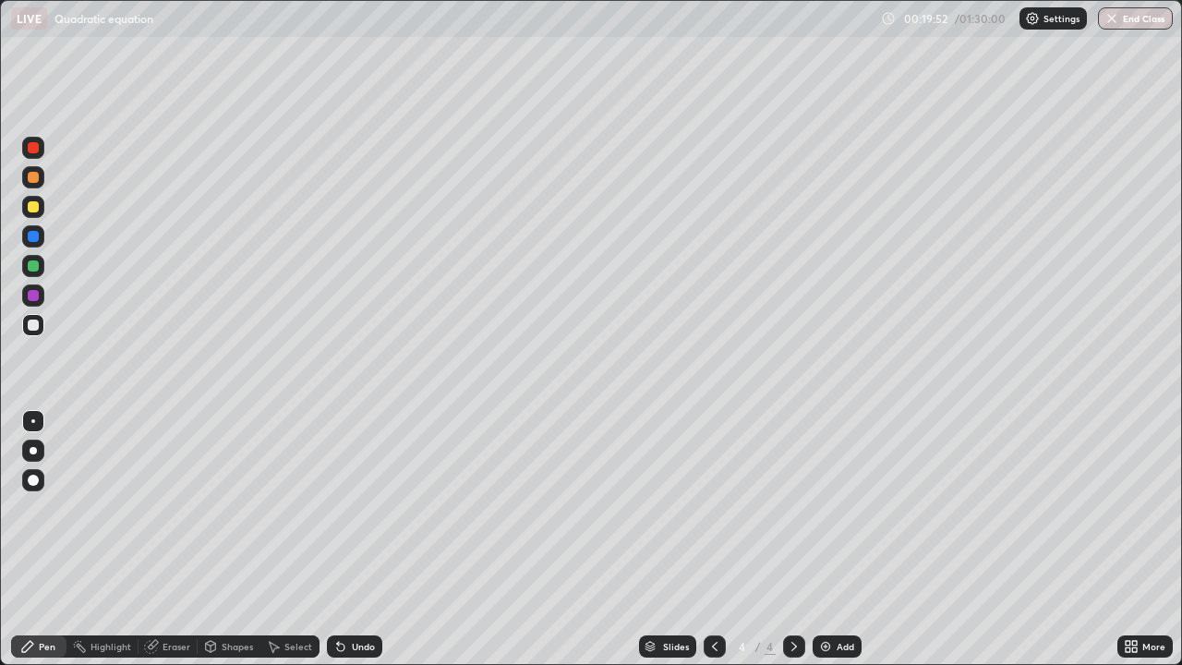
click at [43, 322] on div at bounding box center [33, 325] width 22 height 22
click at [222, 539] on div "Shapes" at bounding box center [237, 646] width 31 height 9
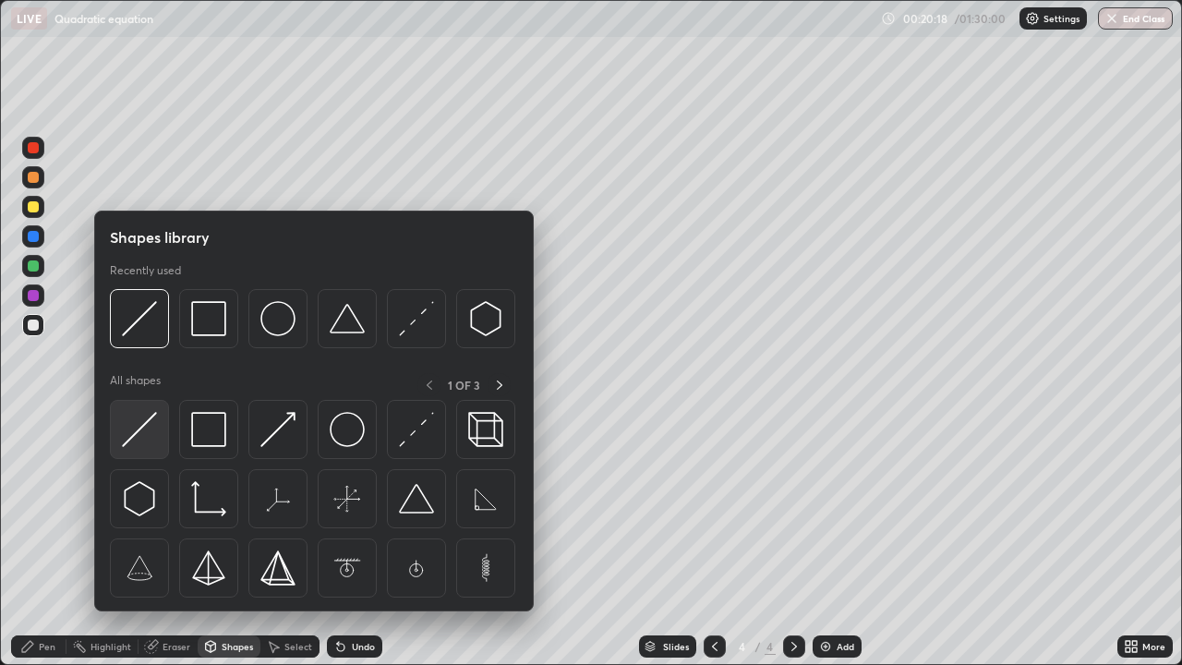
click at [148, 415] on img at bounding box center [139, 429] width 35 height 35
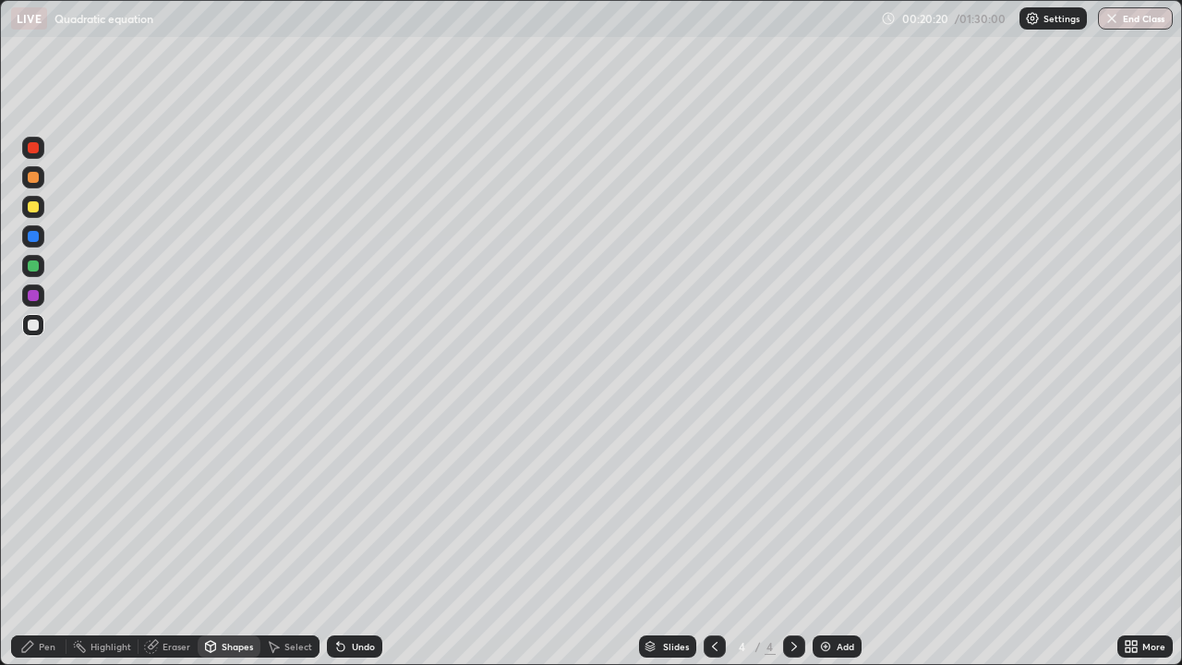
click at [40, 539] on div "Pen" at bounding box center [38, 646] width 55 height 22
click at [40, 207] on div at bounding box center [33, 207] width 22 height 22
click at [43, 328] on div at bounding box center [33, 325] width 22 height 22
click at [42, 207] on div at bounding box center [33, 207] width 22 height 22
click at [297, 539] on div "Select" at bounding box center [298, 646] width 28 height 9
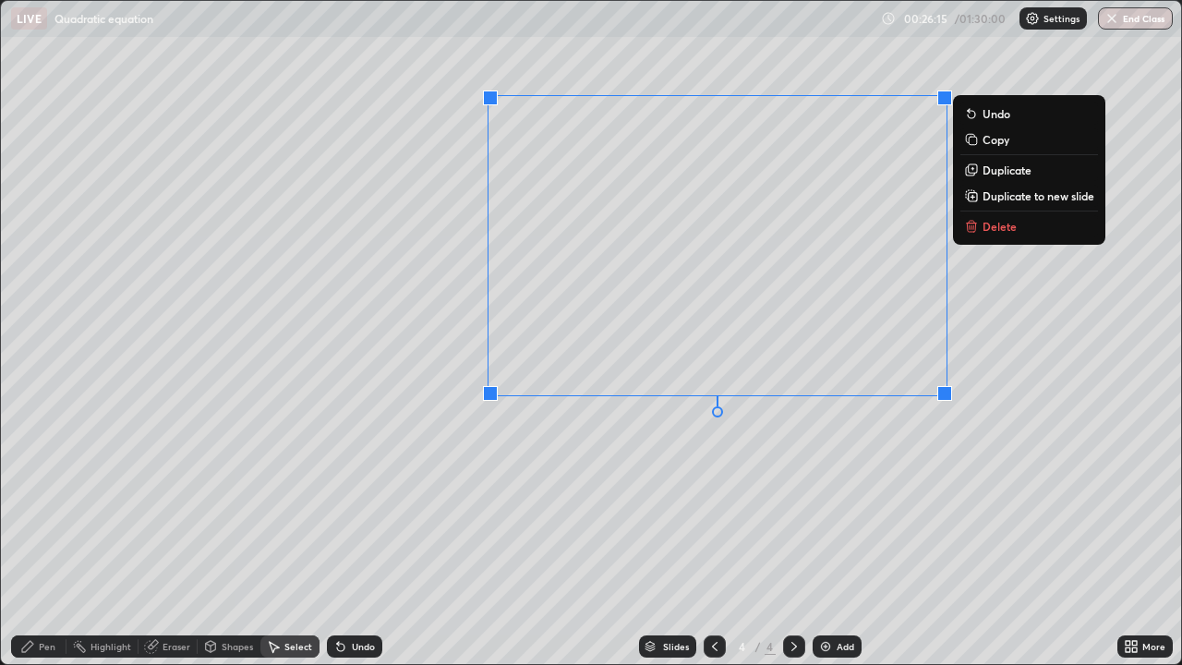
click at [660, 464] on div "0 ° Undo Copy Duplicate Duplicate to new slide Delete" at bounding box center [591, 332] width 1180 height 663
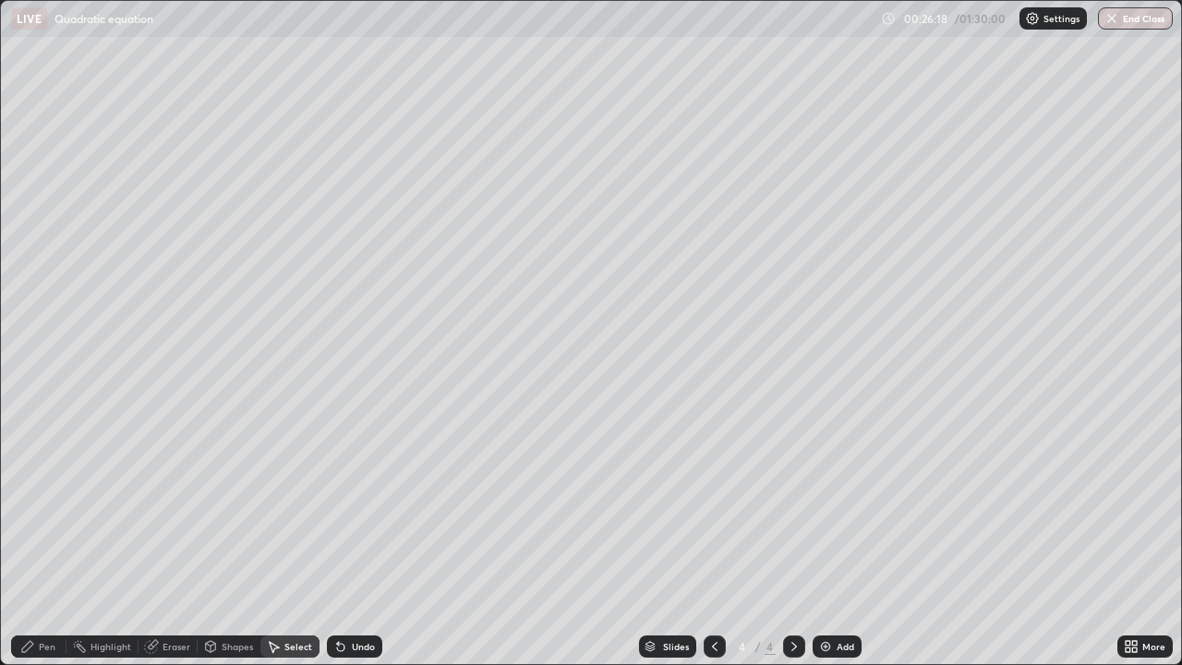
click at [31, 539] on icon at bounding box center [27, 646] width 11 height 11
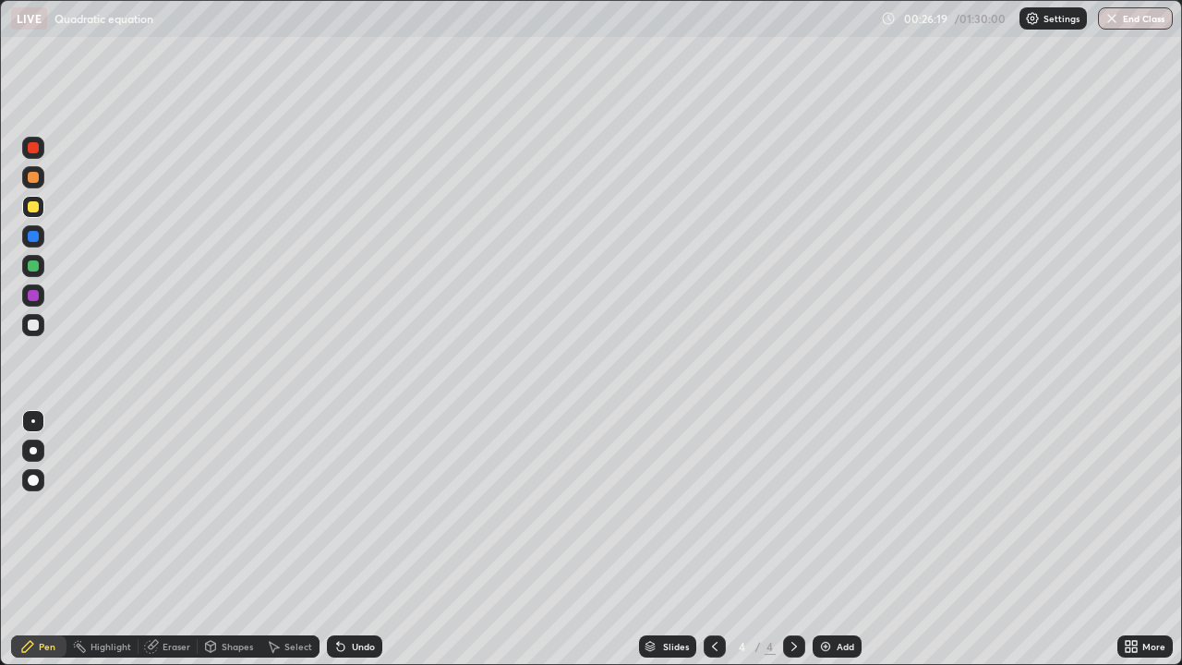
click at [40, 327] on div at bounding box center [33, 325] width 22 height 22
click at [37, 179] on div at bounding box center [33, 177] width 11 height 11
click at [190, 539] on div "Eraser" at bounding box center [167, 646] width 59 height 22
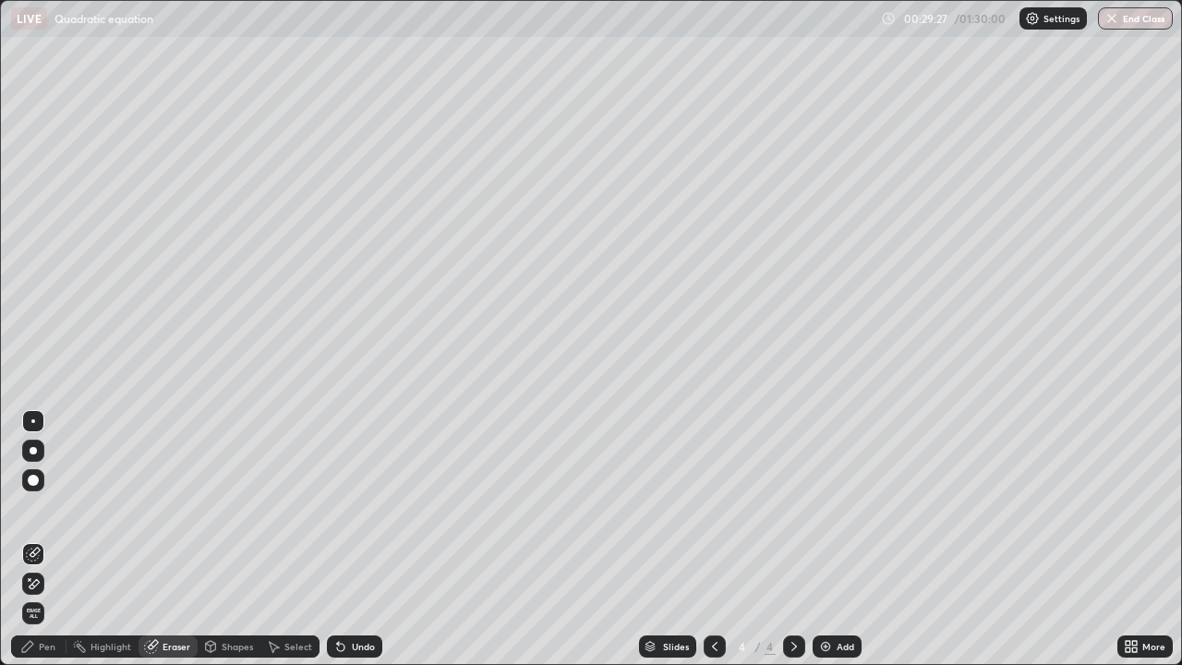
click at [48, 539] on div "Pen" at bounding box center [38, 646] width 55 height 22
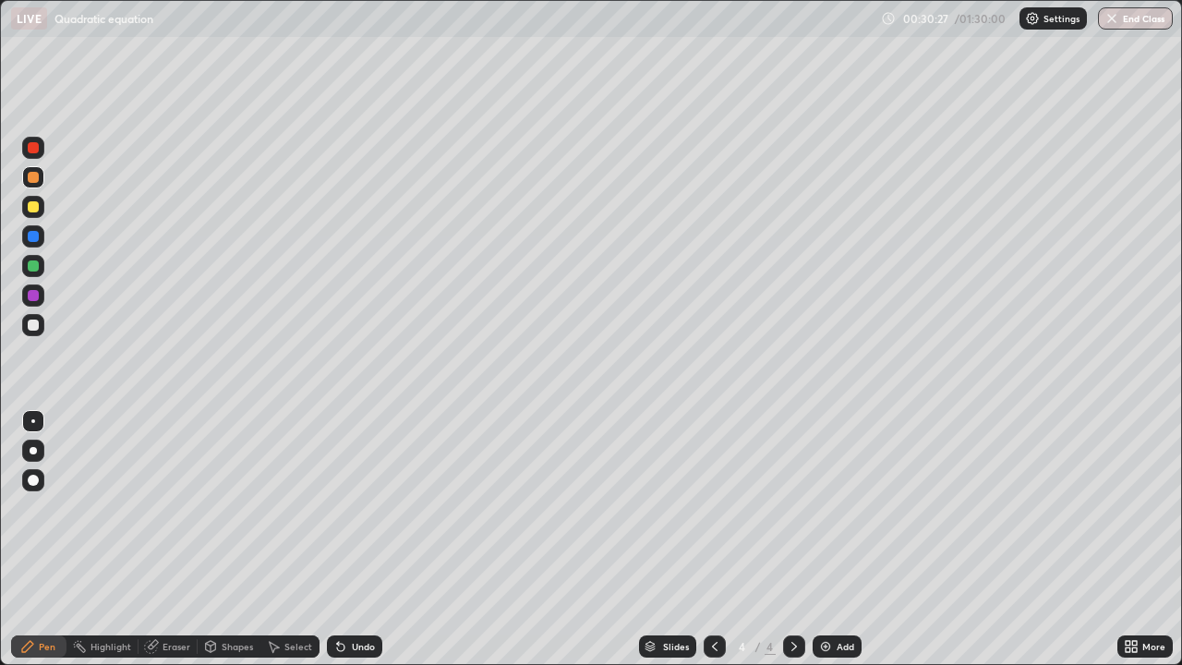
click at [172, 539] on div "Eraser" at bounding box center [177, 646] width 28 height 9
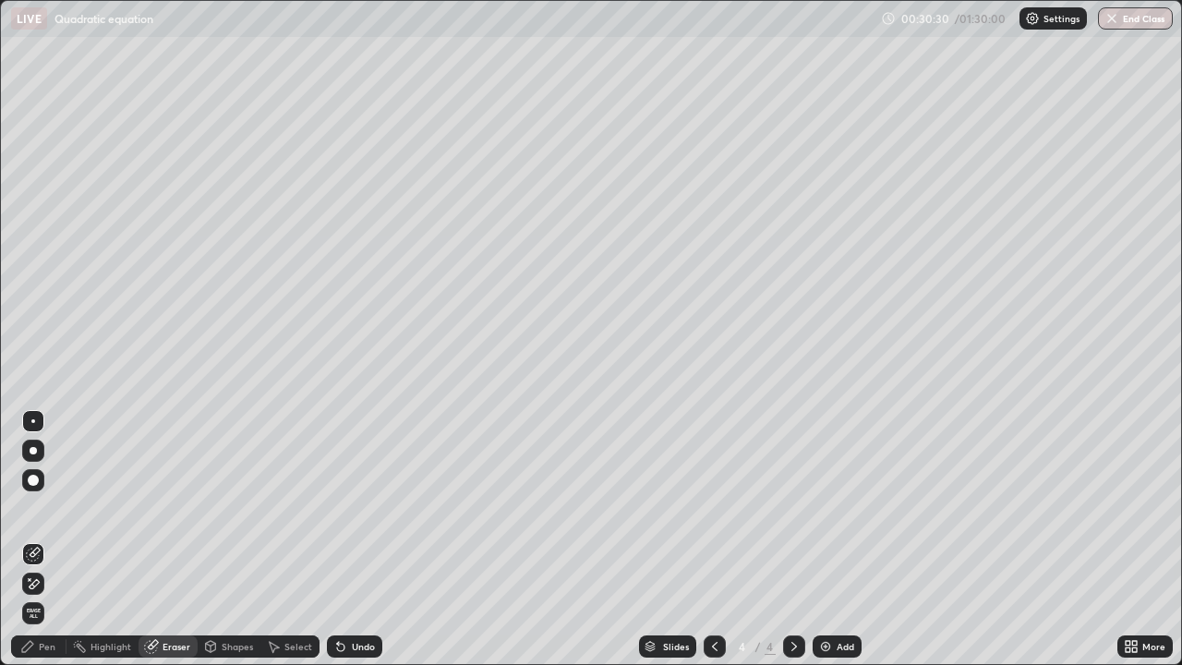
click at [38, 539] on div "Pen" at bounding box center [38, 646] width 55 height 22
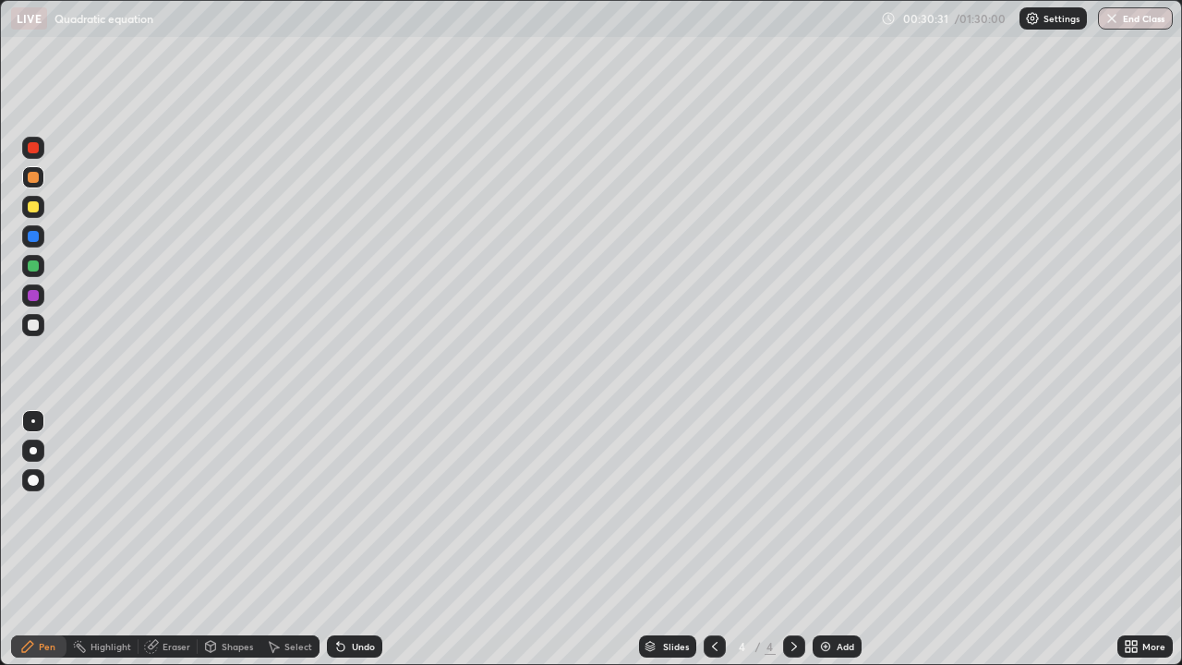
click at [42, 206] on div at bounding box center [33, 207] width 22 height 22
click at [837, 539] on div "Add" at bounding box center [846, 646] width 18 height 9
click at [228, 539] on div "Shapes" at bounding box center [237, 646] width 31 height 9
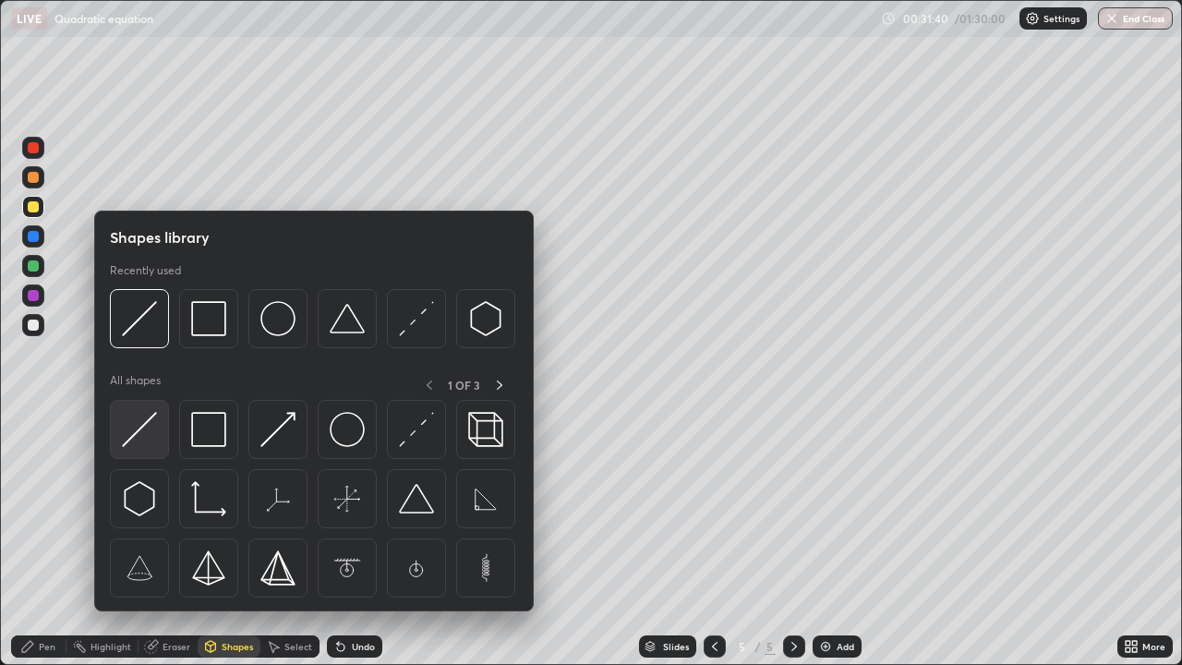
click at [149, 417] on img at bounding box center [139, 429] width 35 height 35
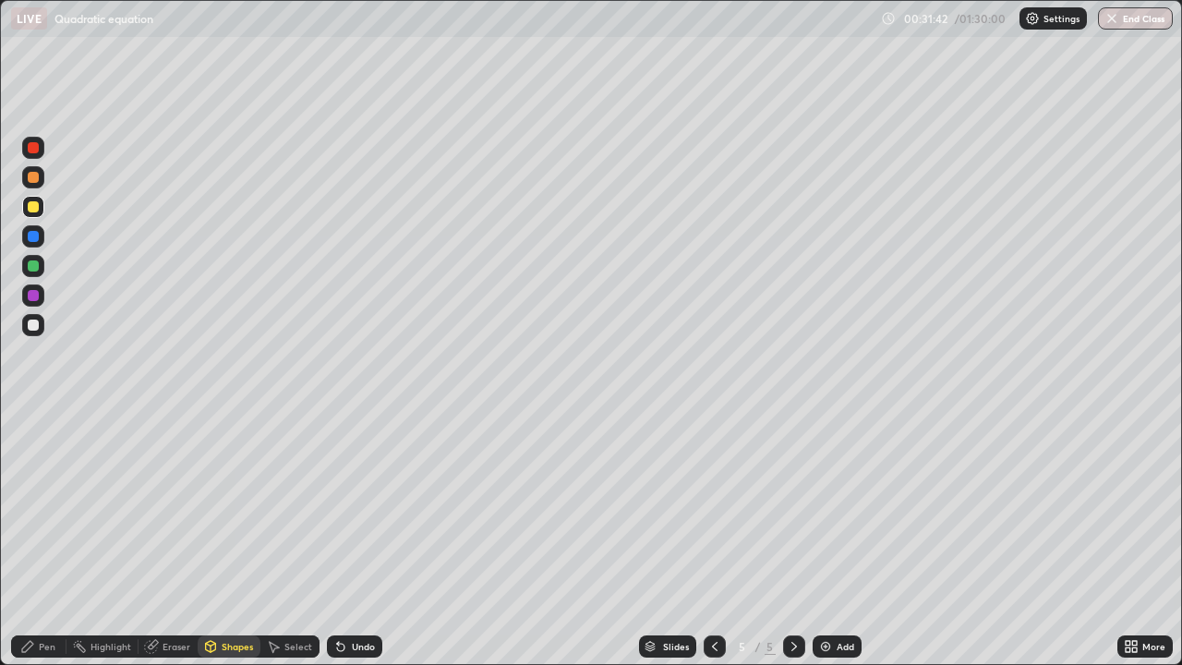
click at [39, 539] on div "Pen" at bounding box center [47, 646] width 17 height 9
click at [34, 325] on div at bounding box center [33, 324] width 11 height 11
click at [352, 539] on div "Undo" at bounding box center [354, 646] width 55 height 22
click at [354, 539] on div "Undo" at bounding box center [350, 646] width 63 height 37
click at [353, 539] on div "Undo" at bounding box center [354, 646] width 55 height 22
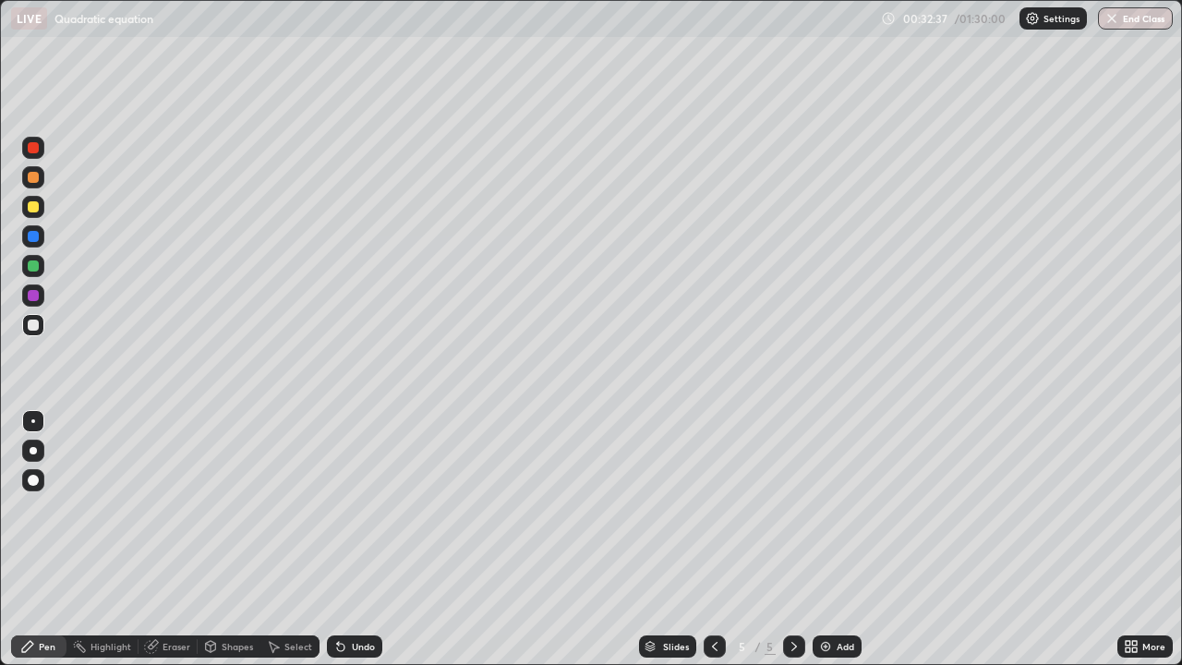
click at [292, 539] on div "Select" at bounding box center [289, 646] width 59 height 22
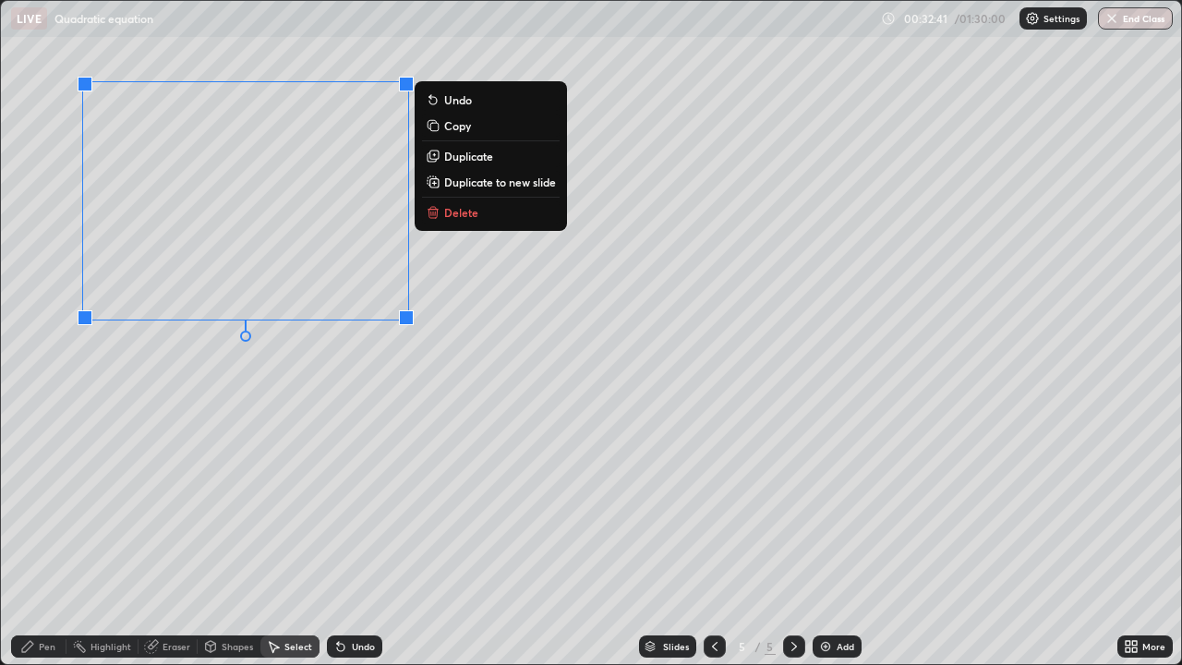
click at [211, 380] on div "0 ° Undo Copy Duplicate Duplicate to new slide Delete" at bounding box center [591, 332] width 1180 height 663
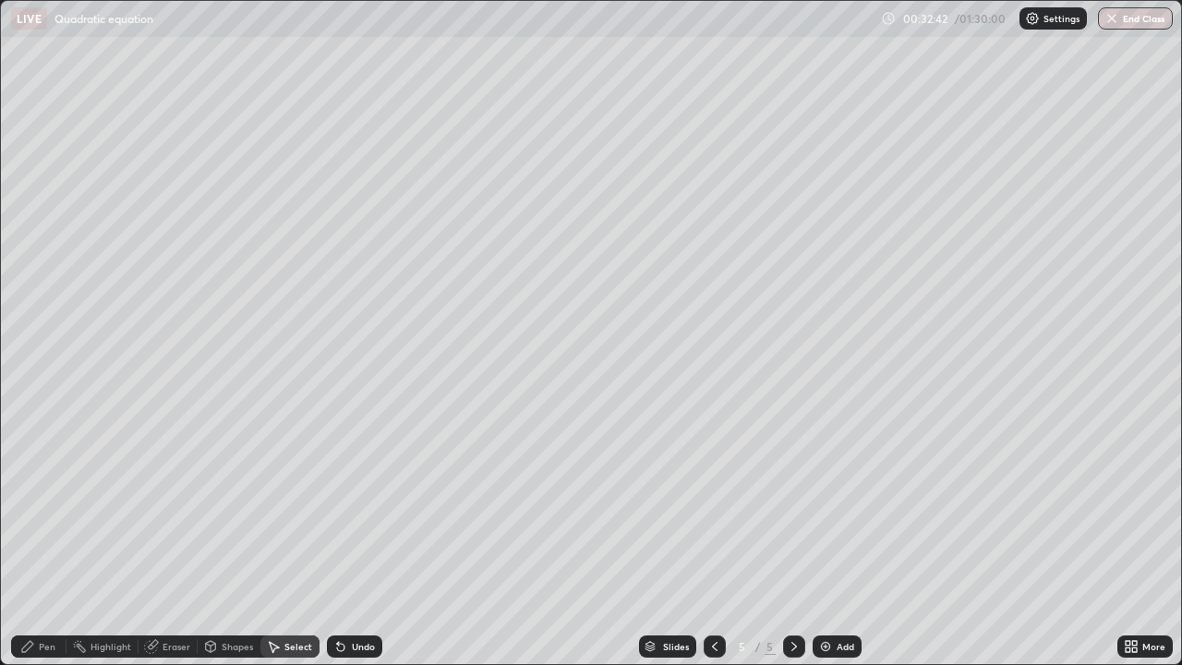
click at [40, 539] on div "Pen" at bounding box center [47, 646] width 17 height 9
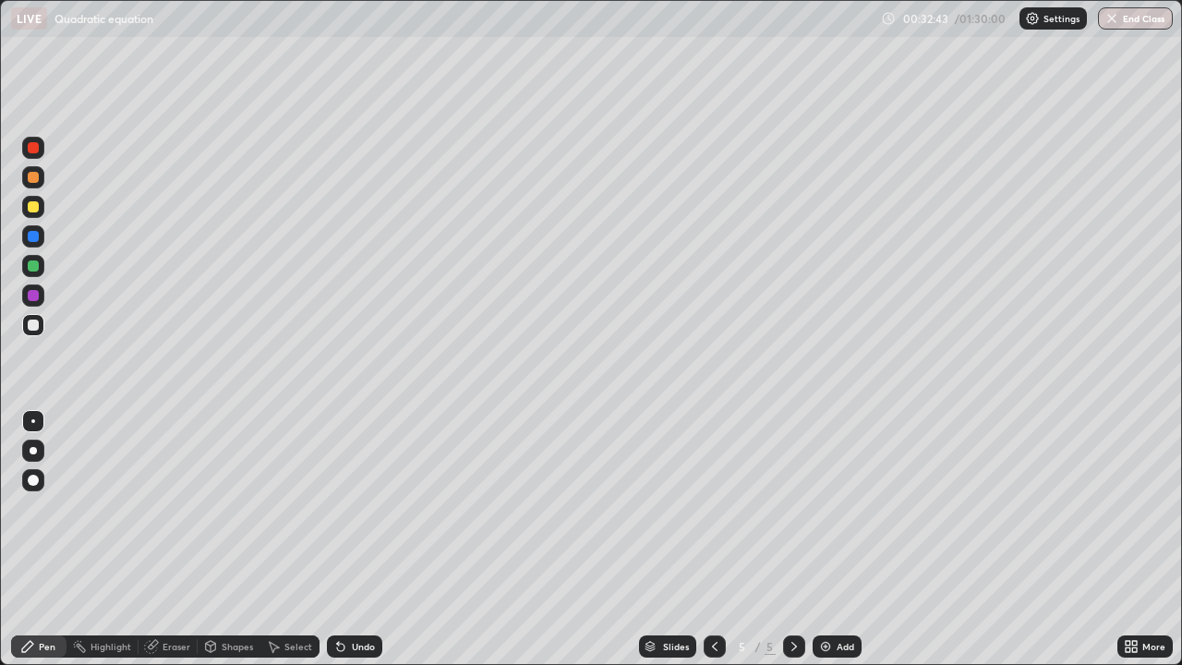
click at [42, 206] on div at bounding box center [33, 207] width 22 height 22
click at [42, 177] on div at bounding box center [33, 177] width 22 height 22
click at [42, 322] on div at bounding box center [33, 325] width 22 height 22
click at [42, 202] on div at bounding box center [33, 207] width 22 height 22
click at [42, 174] on div at bounding box center [33, 177] width 22 height 22
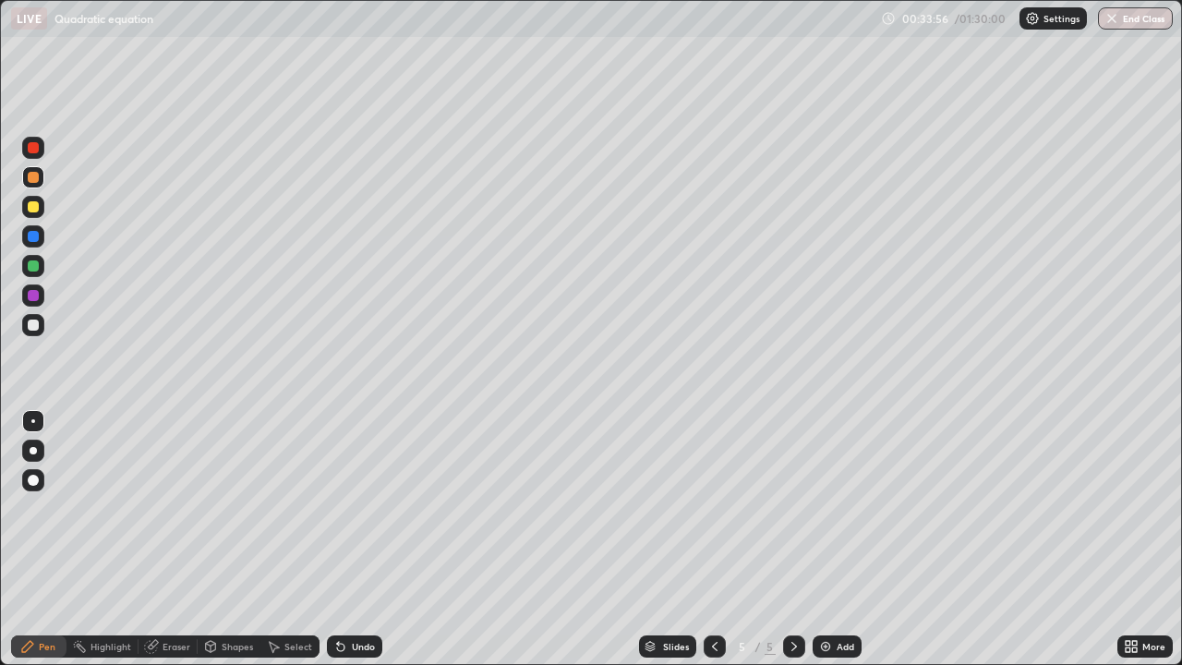
click at [40, 321] on div at bounding box center [33, 325] width 22 height 22
click at [38, 208] on div at bounding box center [33, 206] width 11 height 11
click at [41, 326] on div at bounding box center [33, 325] width 22 height 22
click at [43, 266] on div at bounding box center [33, 266] width 22 height 22
click at [349, 539] on div "Undo" at bounding box center [354, 646] width 55 height 22
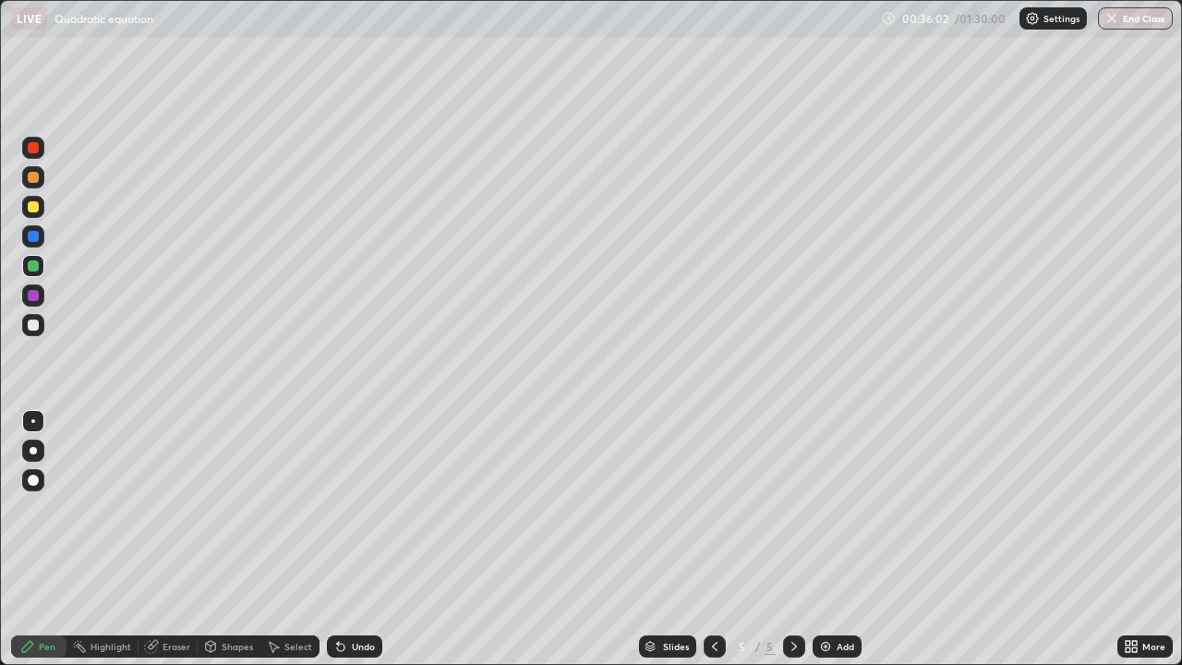
click at [348, 539] on div "Undo" at bounding box center [354, 646] width 55 height 22
click at [345, 539] on div "Undo" at bounding box center [354, 646] width 55 height 22
click at [837, 539] on div "Add" at bounding box center [846, 646] width 18 height 9
click at [224, 539] on div "Shapes" at bounding box center [237, 646] width 31 height 9
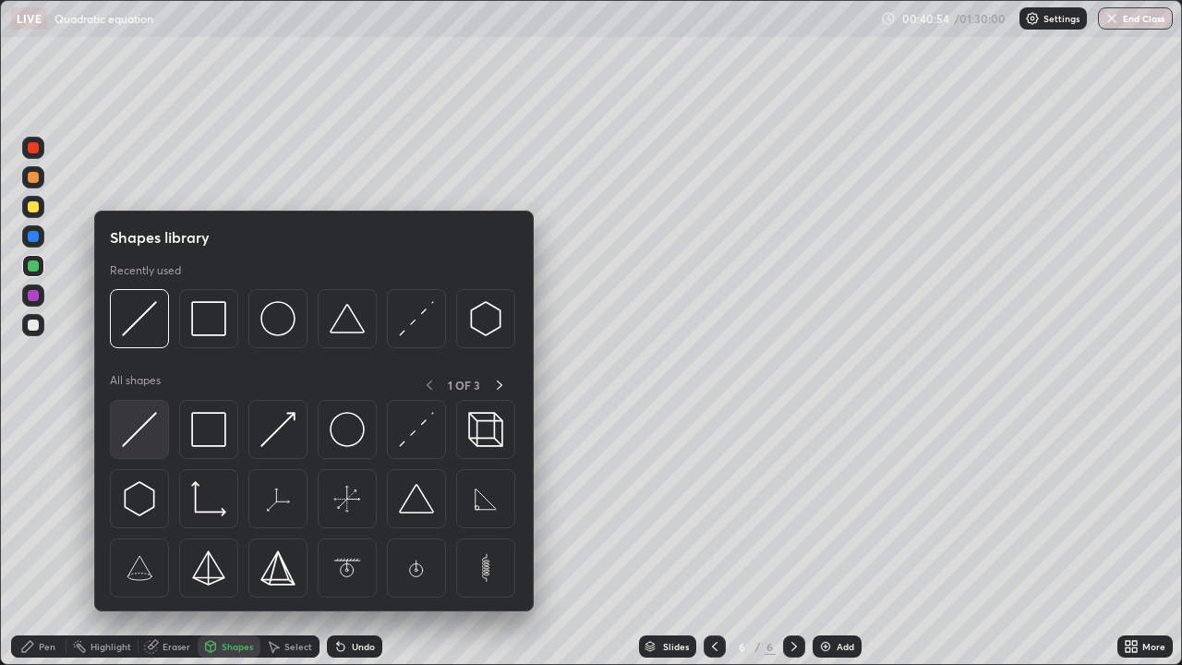
click at [145, 426] on img at bounding box center [139, 429] width 35 height 35
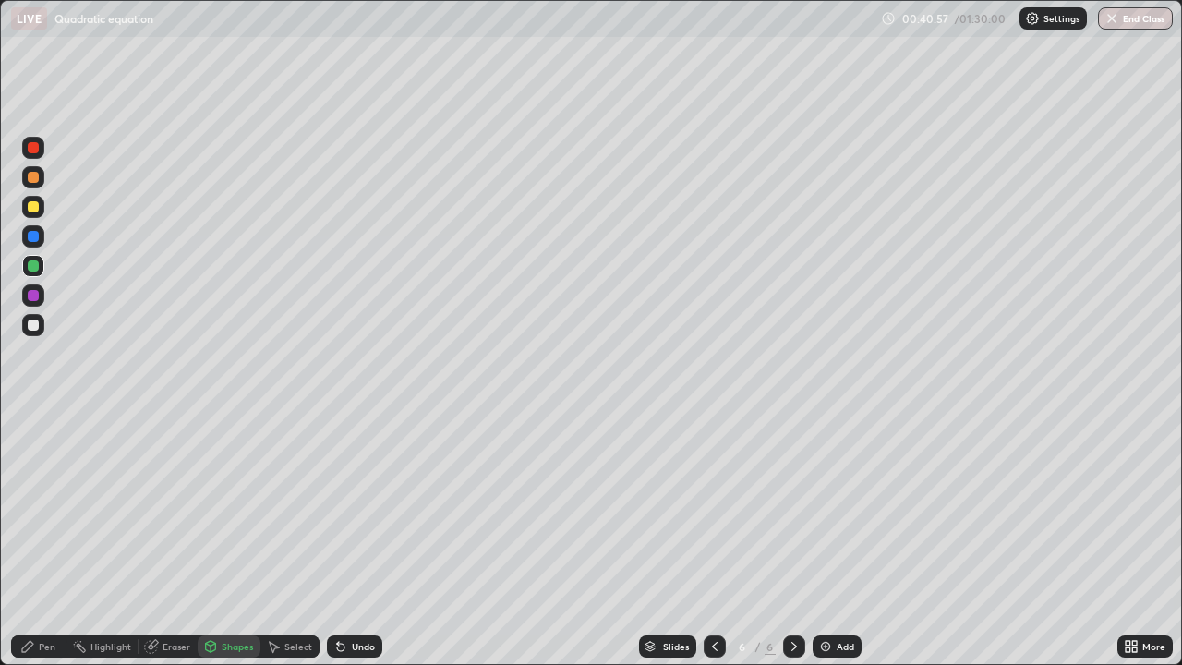
click at [35, 539] on div "Pen" at bounding box center [38, 646] width 55 height 22
click at [40, 327] on div at bounding box center [33, 325] width 22 height 22
click at [40, 176] on div at bounding box center [33, 177] width 22 height 22
click at [41, 321] on div at bounding box center [33, 325] width 22 height 22
click at [39, 207] on div at bounding box center [33, 207] width 22 height 22
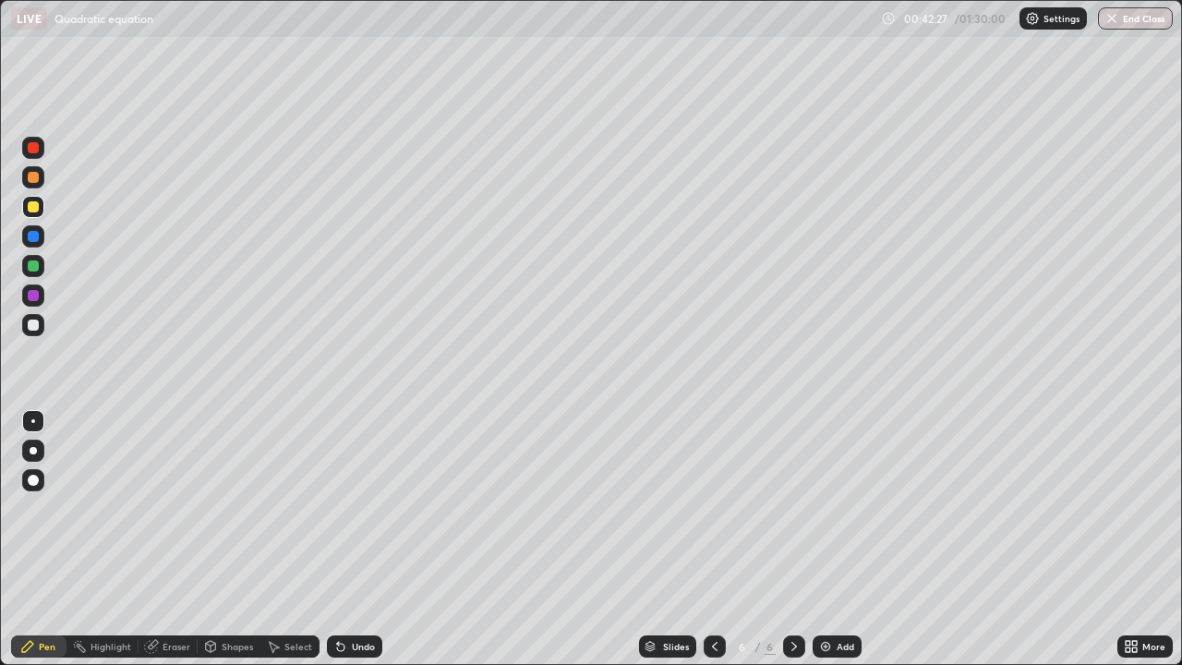
click at [360, 539] on div "Undo" at bounding box center [363, 646] width 23 height 9
click at [37, 324] on div at bounding box center [33, 324] width 11 height 11
click at [177, 539] on div "Eraser" at bounding box center [177, 646] width 28 height 9
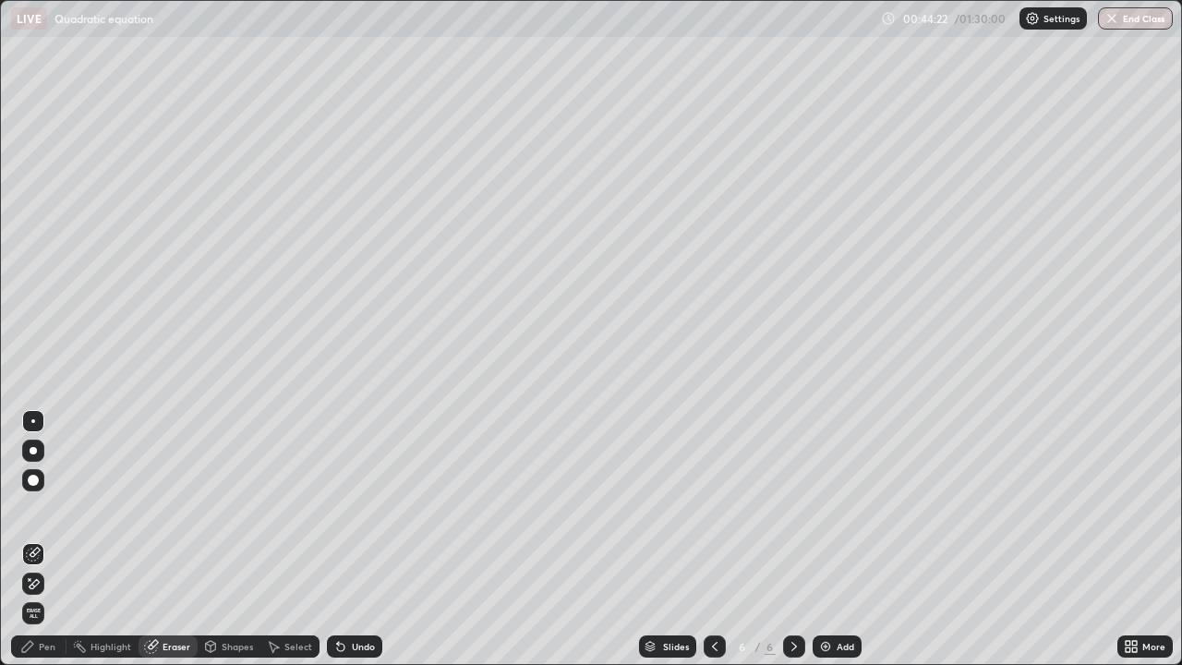
click at [43, 539] on div "Pen" at bounding box center [47, 646] width 17 height 9
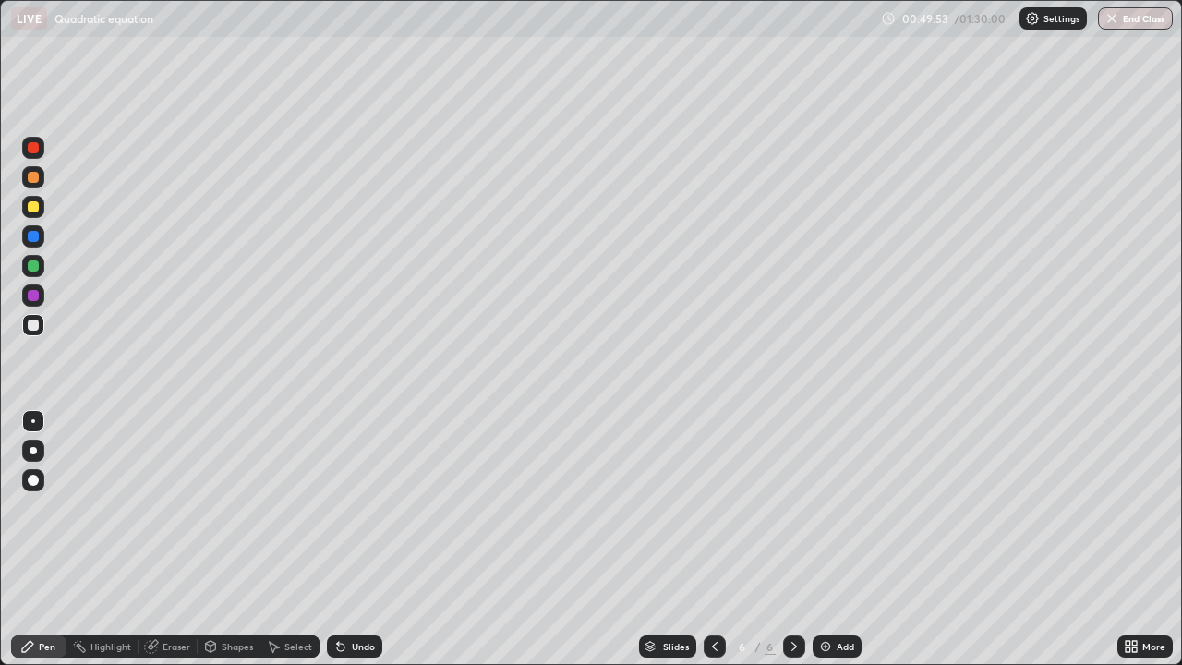
click at [831, 539] on div "Add" at bounding box center [837, 646] width 49 height 22
click at [41, 207] on div at bounding box center [33, 207] width 22 height 22
click at [40, 324] on div at bounding box center [33, 325] width 22 height 22
click at [42, 208] on div at bounding box center [33, 207] width 22 height 22
click at [40, 326] on div at bounding box center [33, 325] width 22 height 22
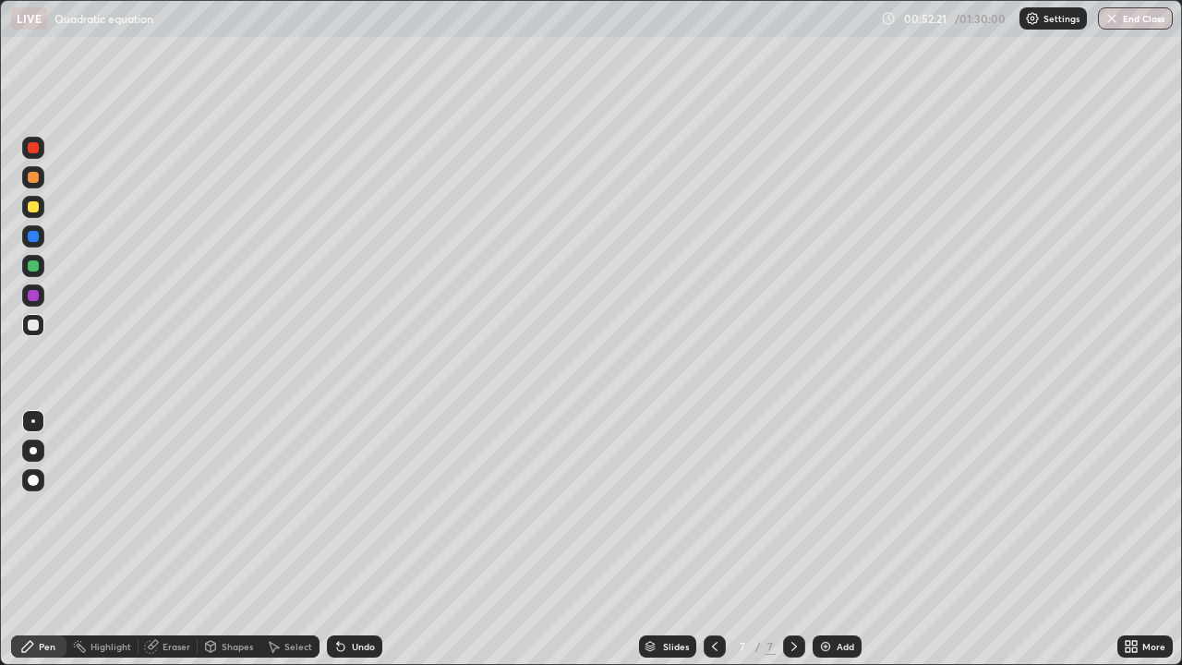
click at [41, 207] on div at bounding box center [33, 207] width 22 height 22
click at [290, 539] on div "Select" at bounding box center [289, 646] width 59 height 22
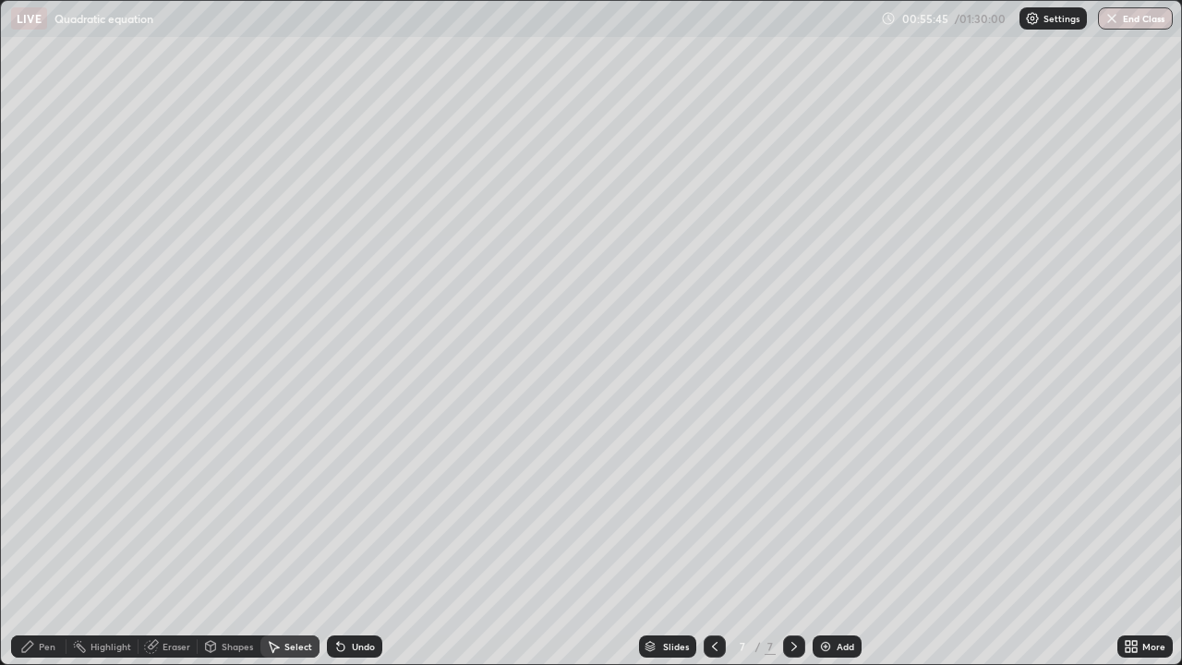
click at [292, 539] on div "Select" at bounding box center [298, 646] width 28 height 9
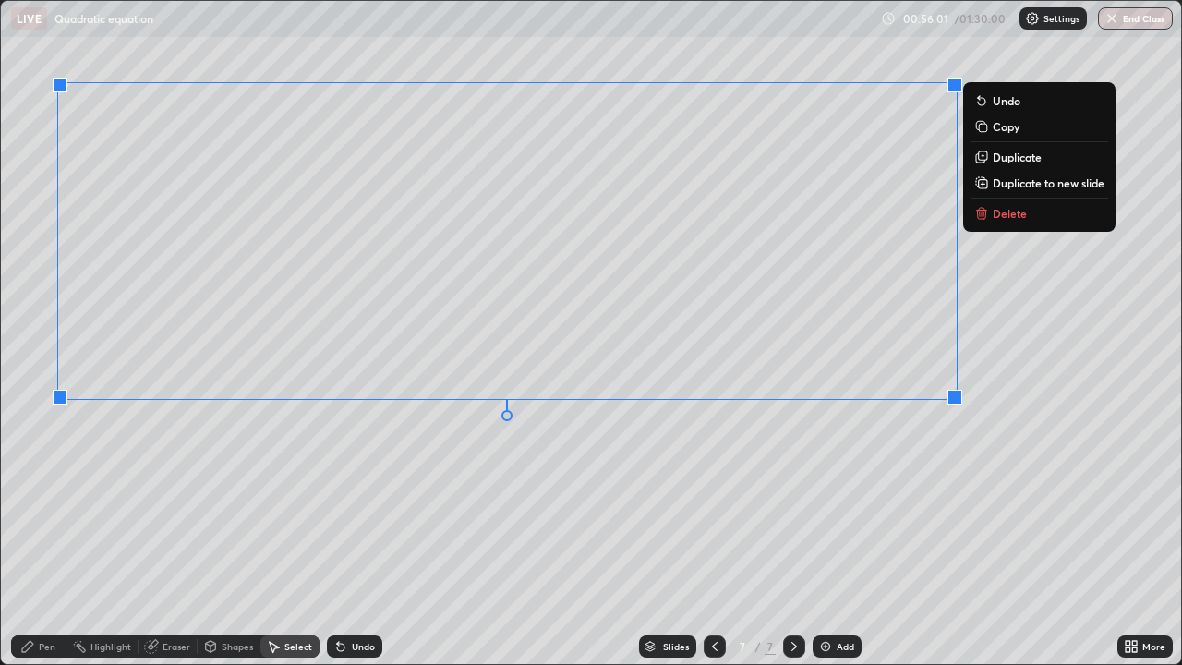
click at [760, 480] on div "0 ° Undo Copy Duplicate Duplicate to new slide Delete" at bounding box center [591, 332] width 1180 height 663
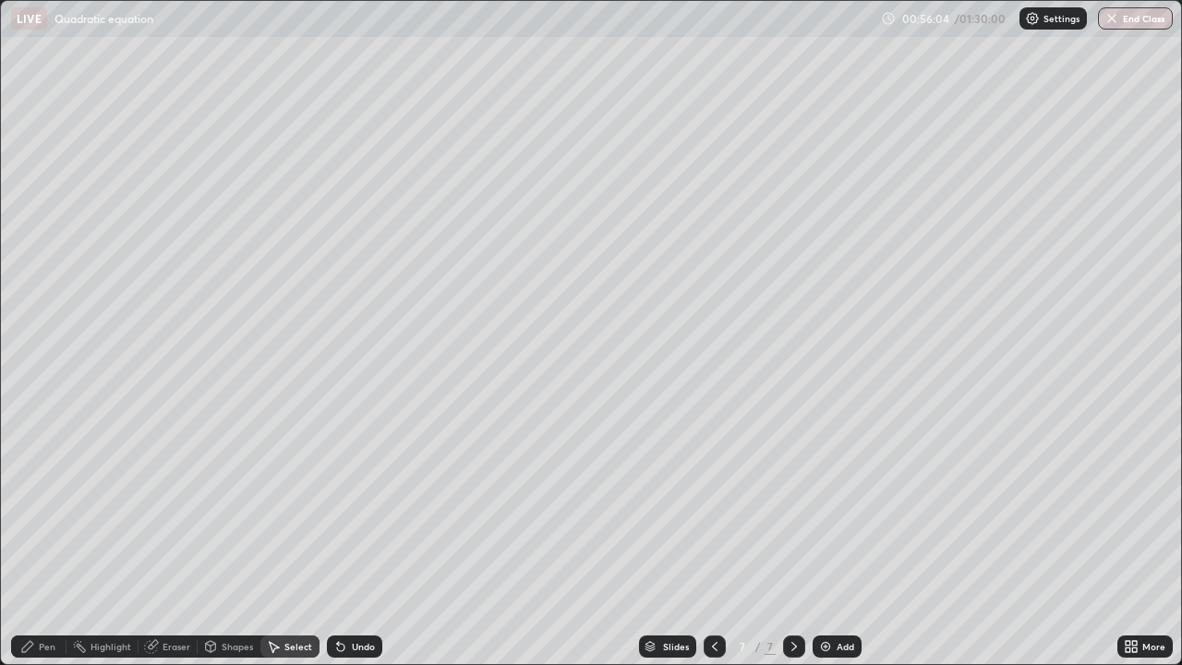
click at [297, 539] on div "Select" at bounding box center [289, 646] width 59 height 22
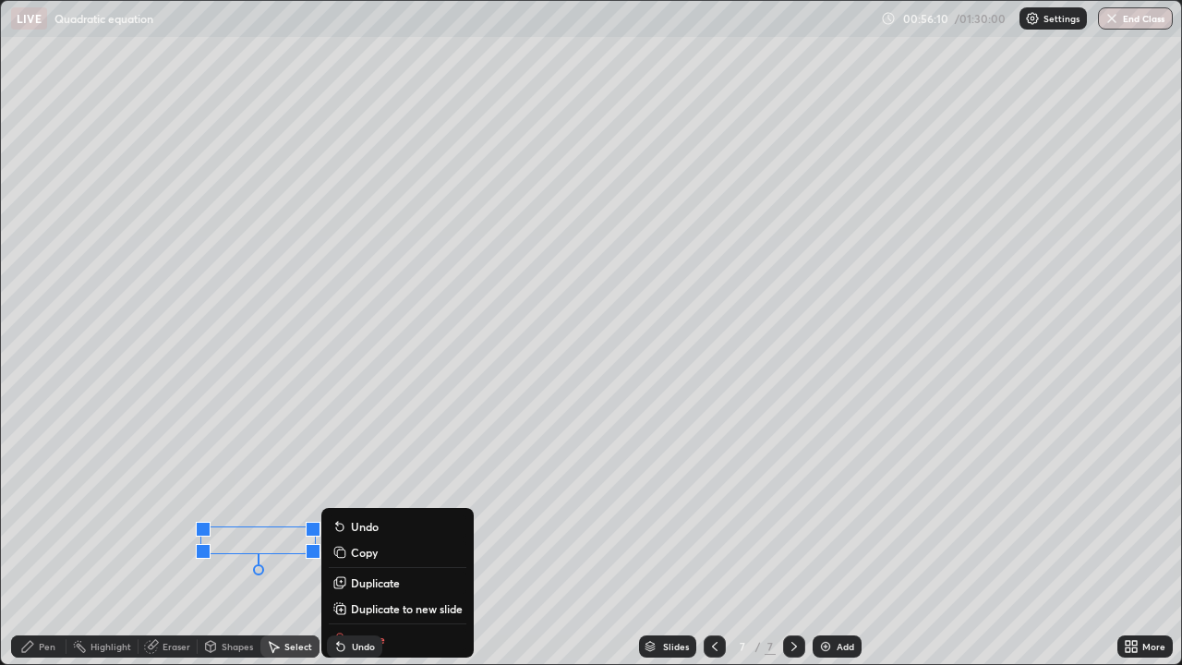
click at [391, 539] on div "Slides 7 / 7 Add" at bounding box center [749, 646] width 735 height 37
click at [247, 539] on div "0 ° Undo Copy Duplicate Duplicate to new slide Delete" at bounding box center [591, 332] width 1180 height 663
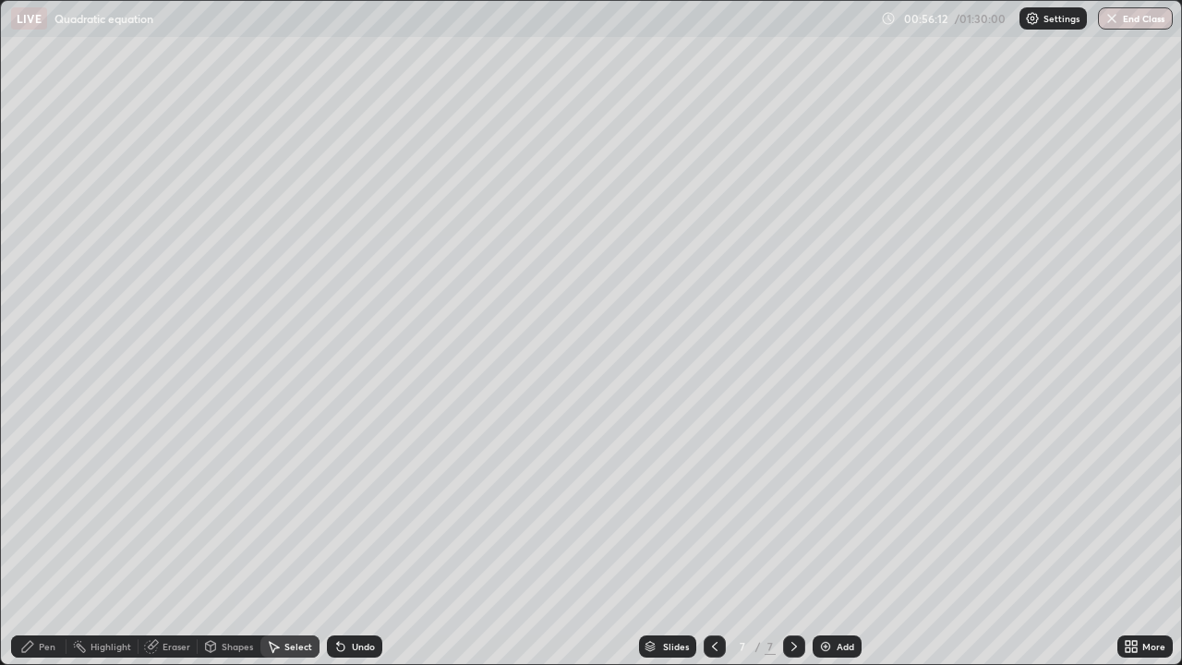
click at [167, 539] on div "Eraser" at bounding box center [167, 646] width 59 height 22
click at [45, 539] on div "Pen" at bounding box center [47, 646] width 17 height 9
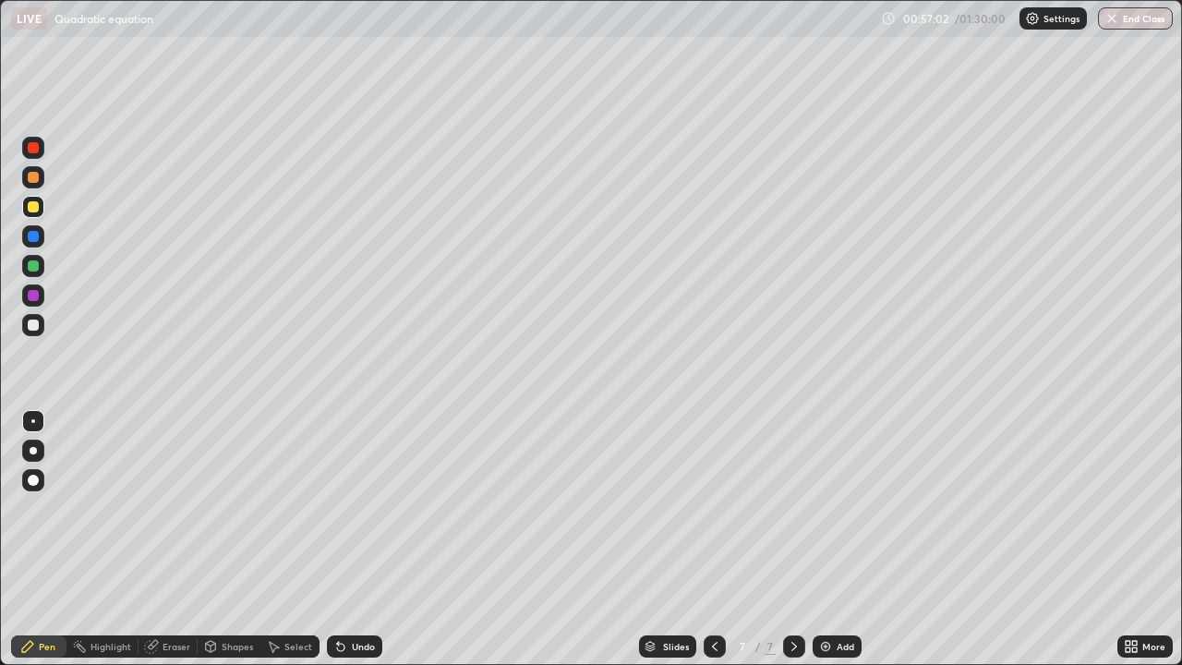
click at [40, 320] on div at bounding box center [33, 325] width 22 height 22
click at [34, 177] on div at bounding box center [33, 177] width 11 height 11
click at [42, 322] on div at bounding box center [33, 325] width 22 height 22
click at [167, 539] on div "Eraser" at bounding box center [177, 646] width 28 height 9
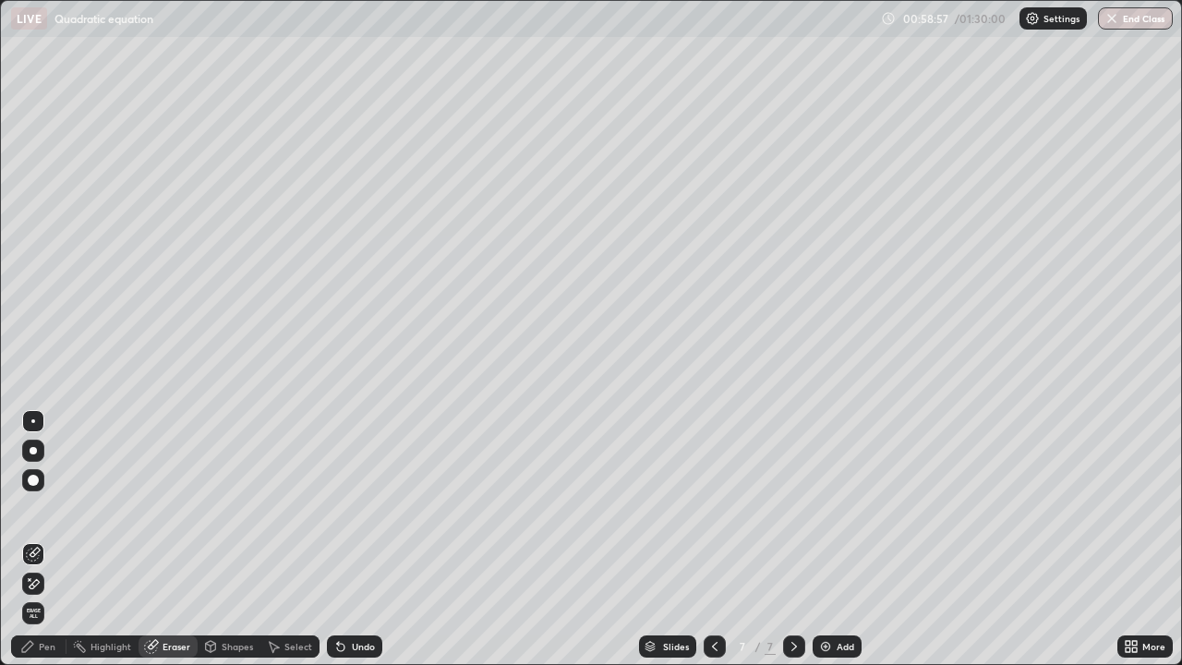
click at [31, 539] on icon at bounding box center [27, 646] width 11 height 11
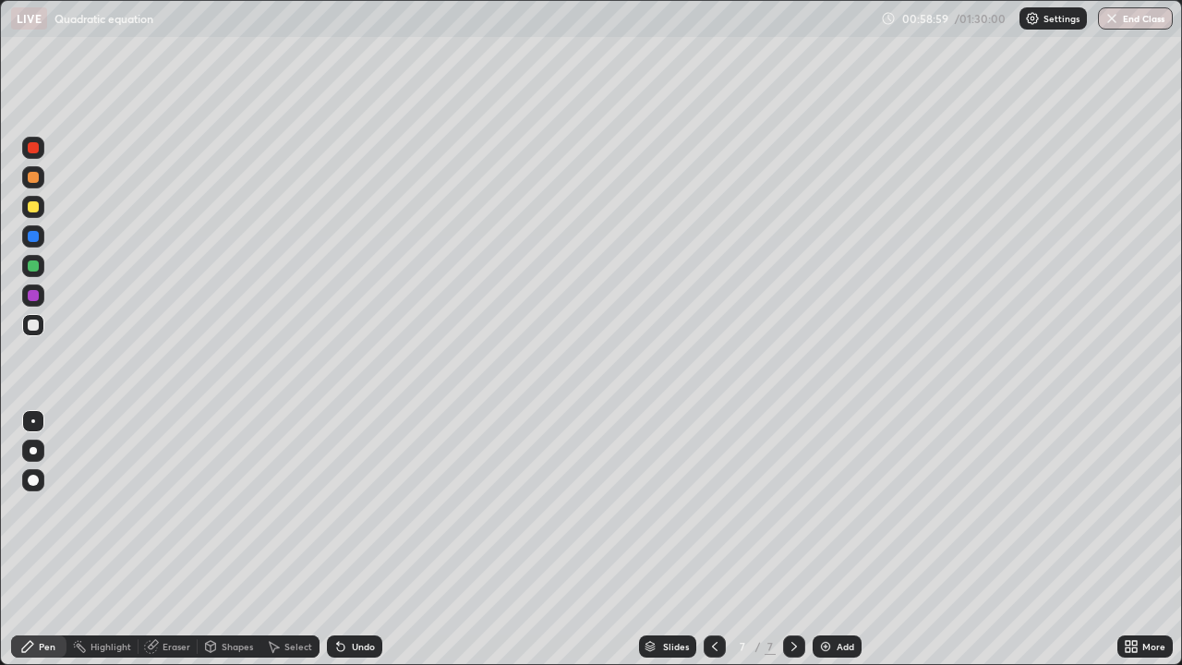
click at [39, 185] on div at bounding box center [33, 177] width 22 height 22
click at [818, 539] on div "Add" at bounding box center [837, 646] width 49 height 22
click at [237, 539] on div "Shapes" at bounding box center [237, 646] width 31 height 9
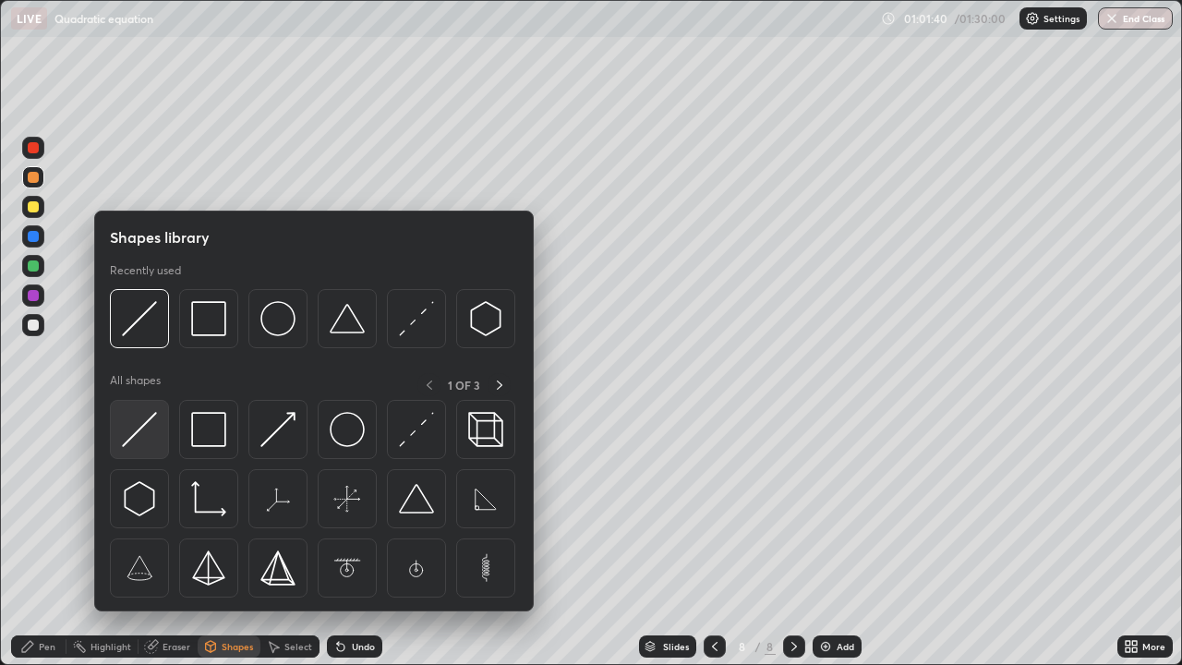
click at [148, 414] on img at bounding box center [139, 429] width 35 height 35
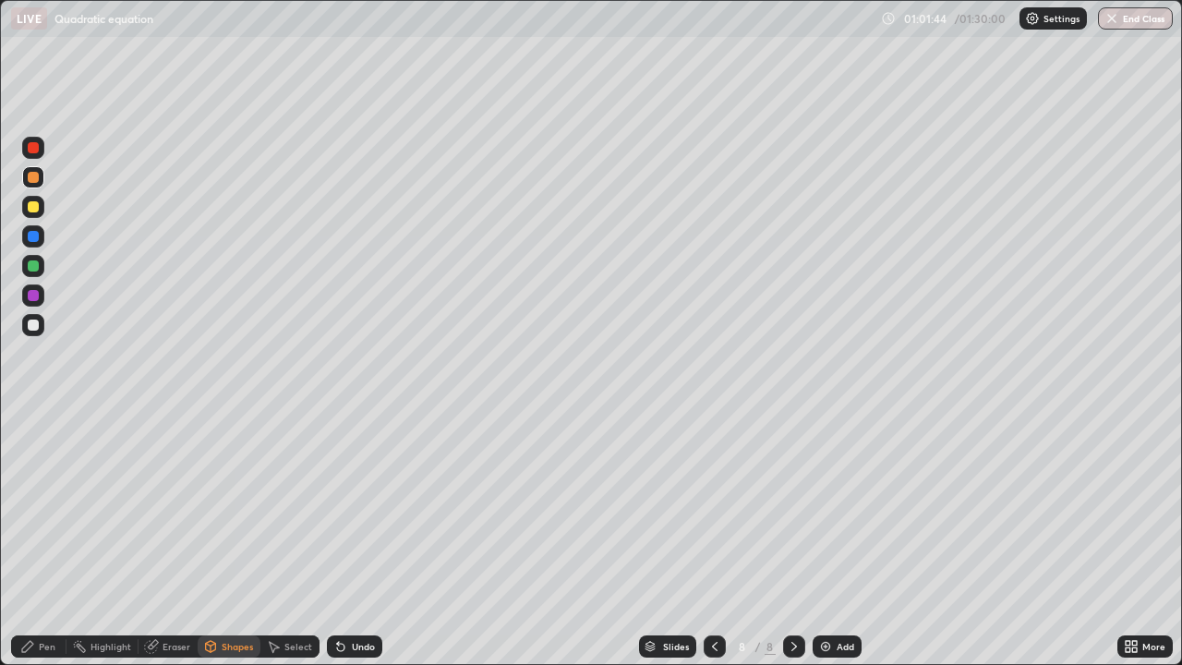
click at [40, 539] on div "Pen" at bounding box center [38, 646] width 55 height 22
click at [44, 325] on div at bounding box center [33, 325] width 30 height 30
click at [42, 206] on div at bounding box center [33, 207] width 22 height 22
click at [40, 326] on div at bounding box center [33, 325] width 22 height 22
click at [295, 539] on div "Select" at bounding box center [298, 646] width 28 height 9
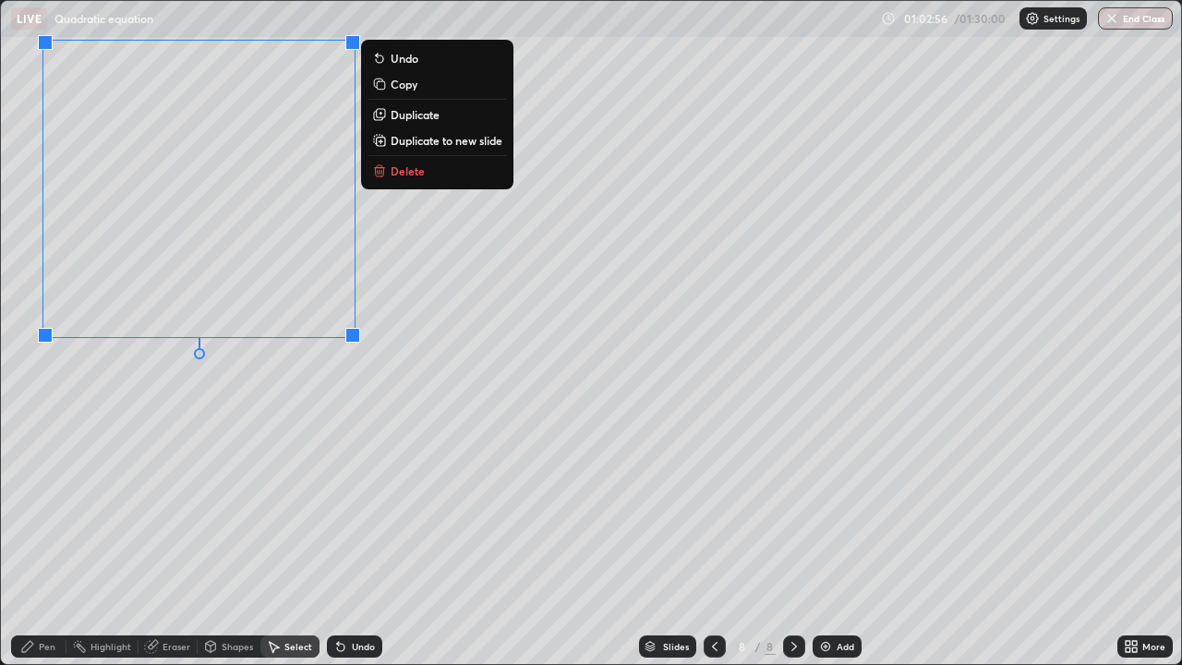
click at [166, 437] on div "0 ° Undo Copy Duplicate Duplicate to new slide Delete" at bounding box center [591, 332] width 1180 height 663
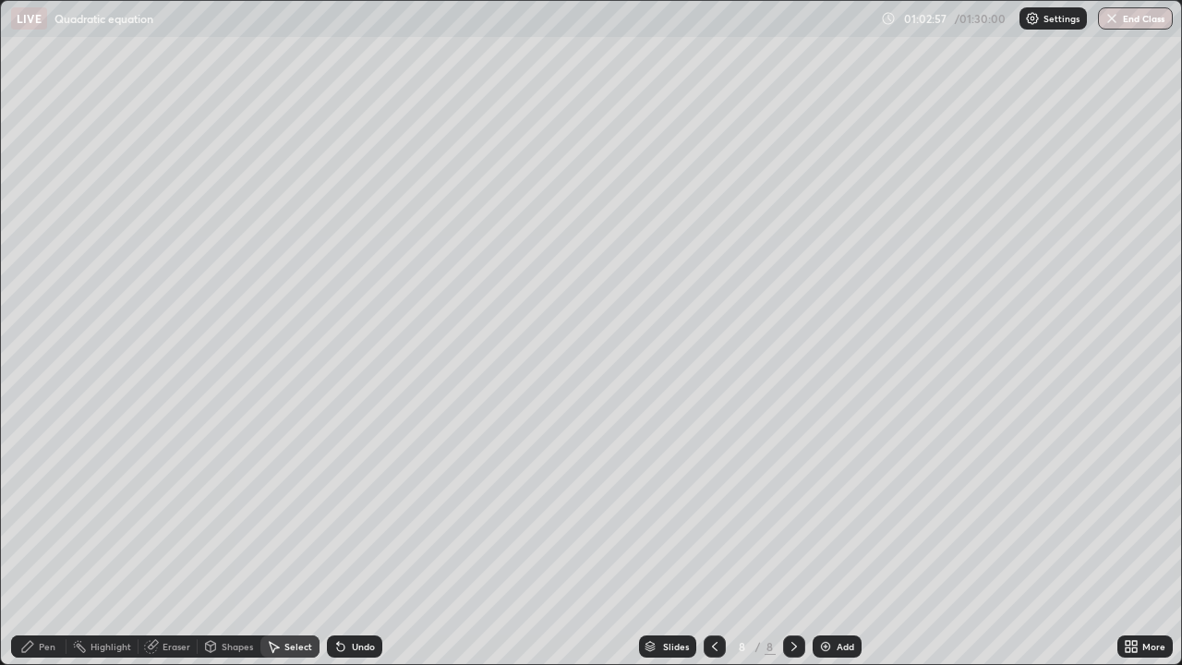
click at [40, 539] on div "Pen" at bounding box center [47, 646] width 17 height 9
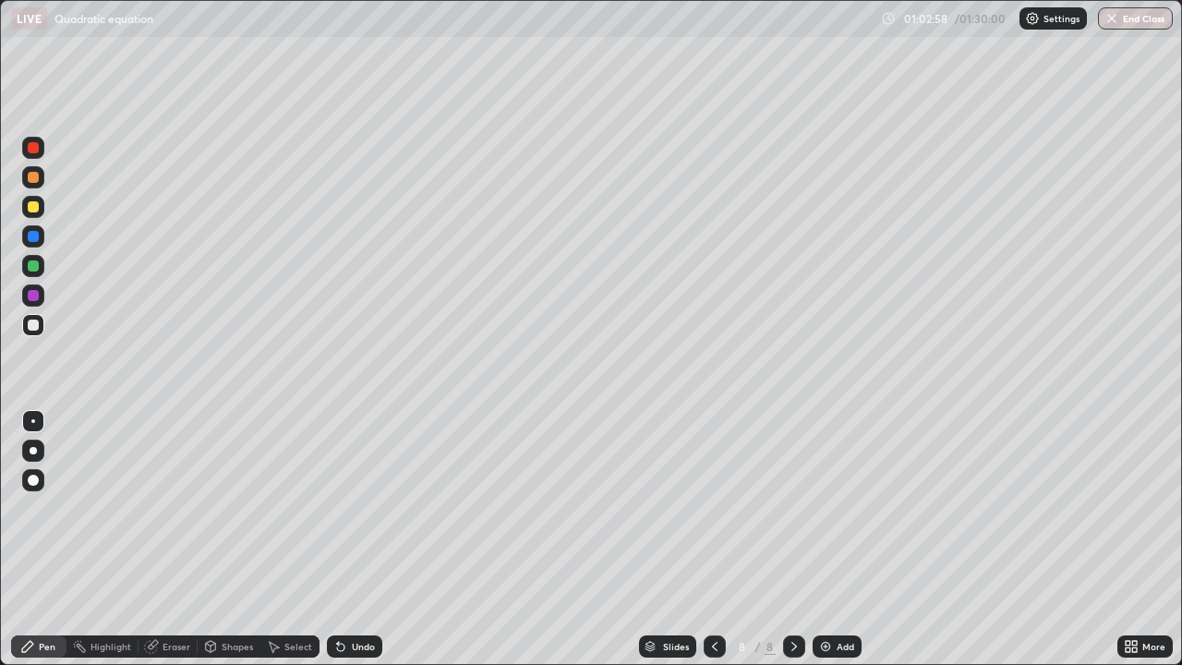
click at [37, 152] on div at bounding box center [33, 148] width 22 height 22
click at [42, 209] on div at bounding box center [33, 207] width 22 height 22
click at [34, 325] on div at bounding box center [33, 324] width 11 height 11
click at [37, 208] on div at bounding box center [33, 206] width 11 height 11
click at [356, 539] on div "Undo" at bounding box center [363, 646] width 23 height 9
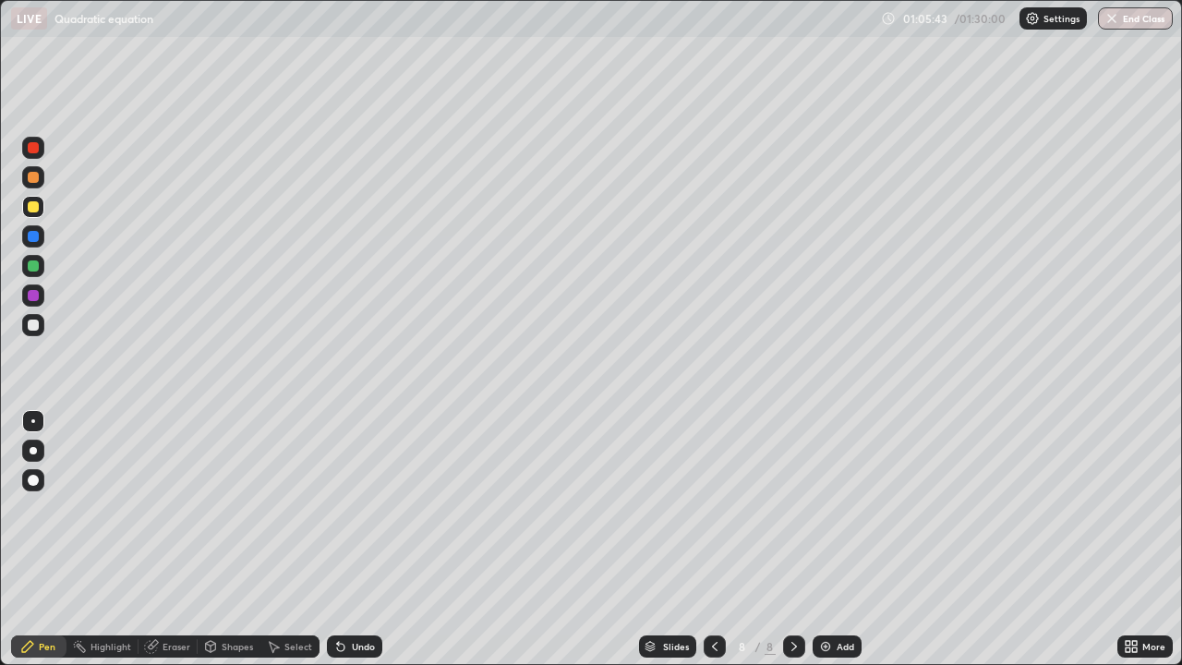
click at [1127, 539] on icon at bounding box center [1128, 643] width 5 height 5
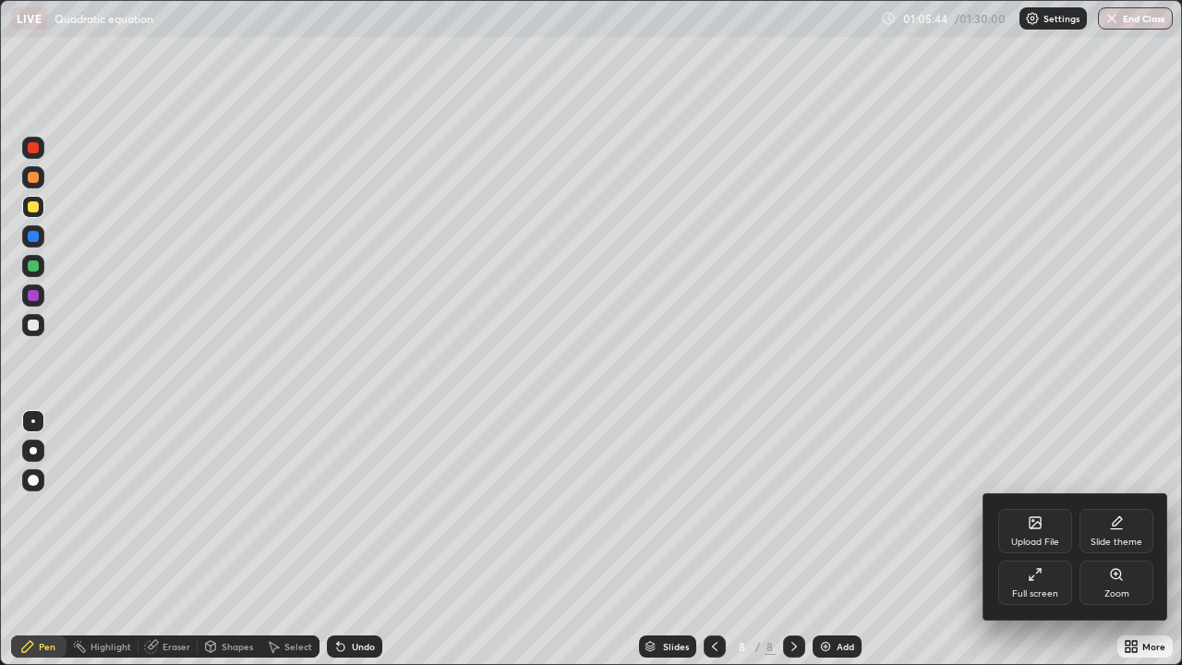
click at [1045, 539] on div "Full screen" at bounding box center [1035, 582] width 74 height 44
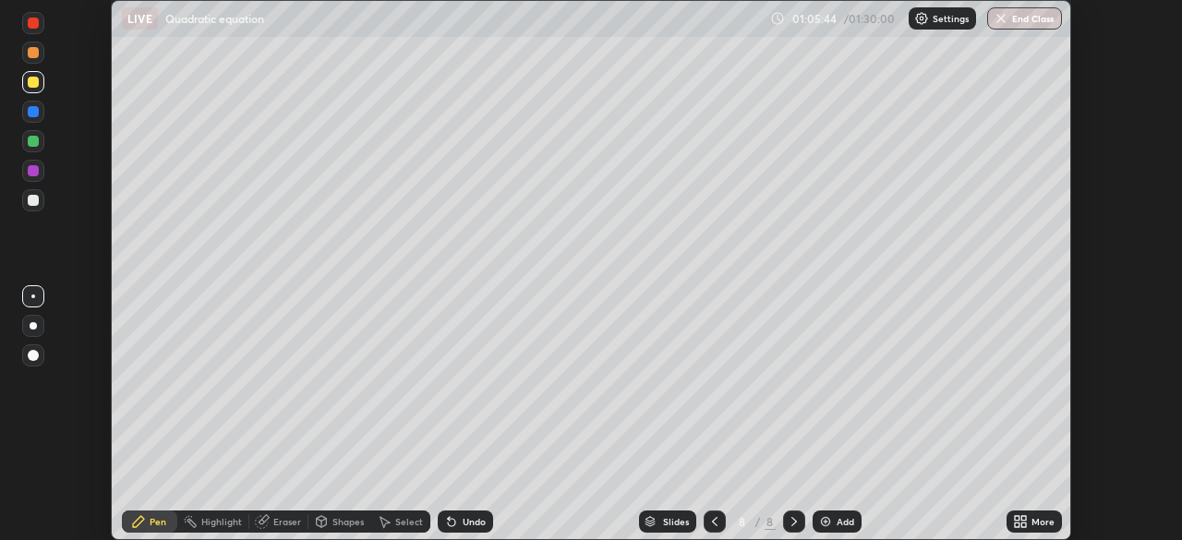
scroll to position [91792, 91151]
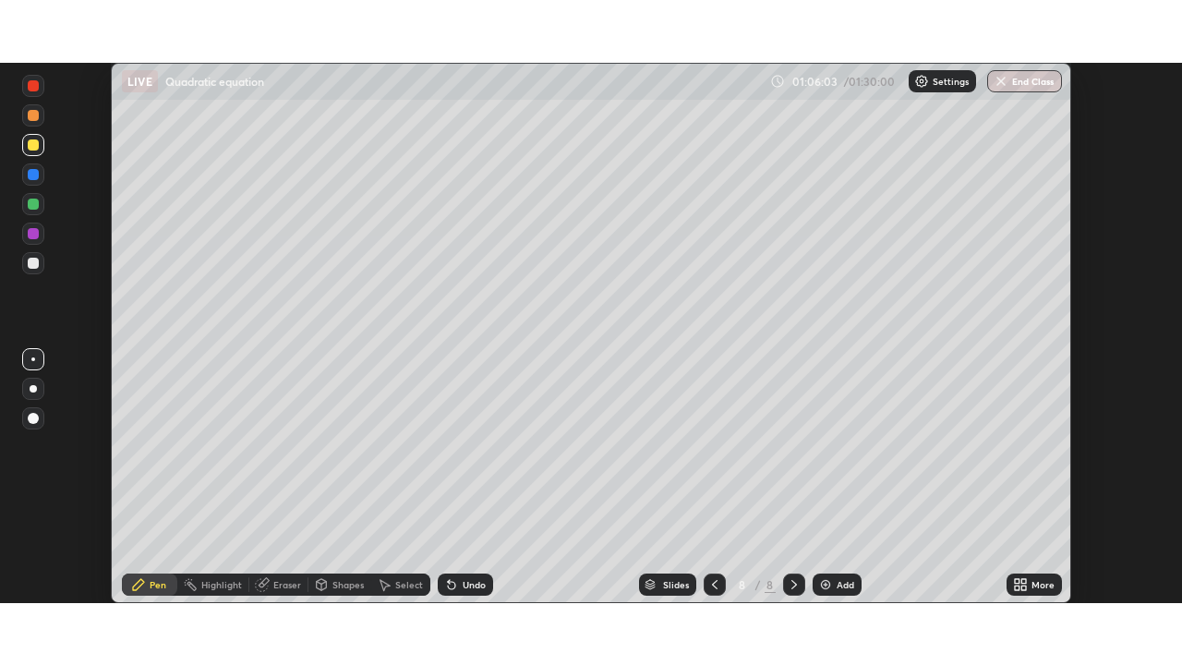
scroll to position [540, 1181]
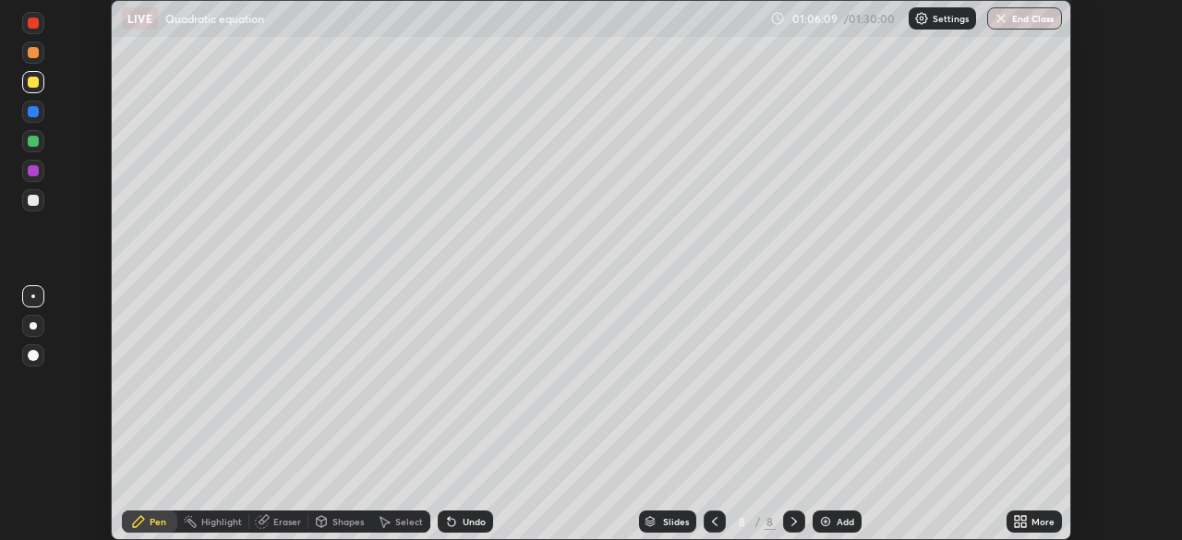
click at [1018, 518] on icon at bounding box center [1017, 518] width 5 height 5
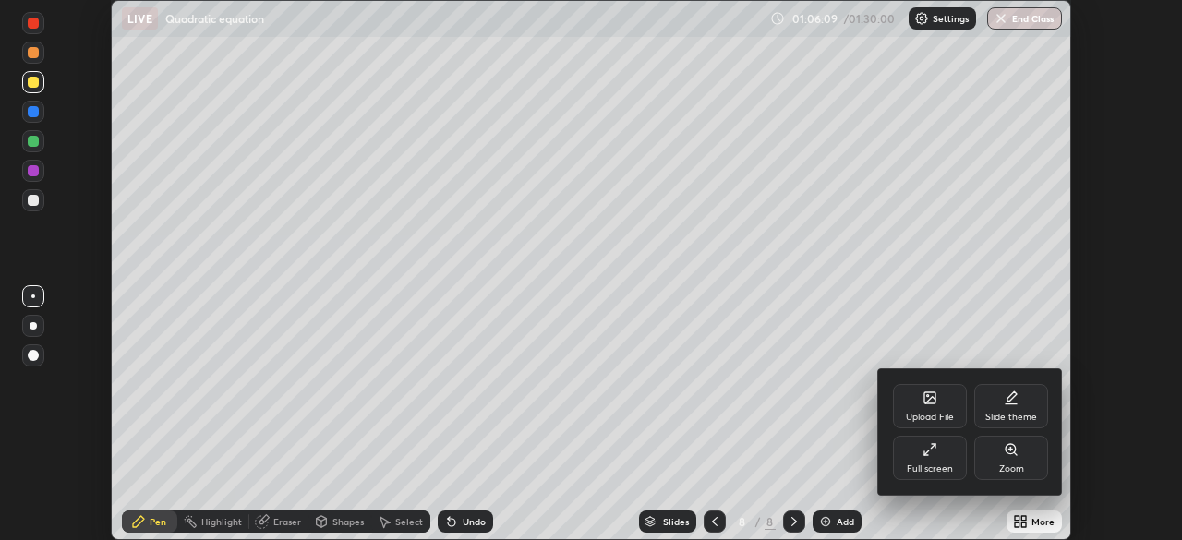
click at [933, 422] on div "Upload File" at bounding box center [930, 417] width 48 height 9
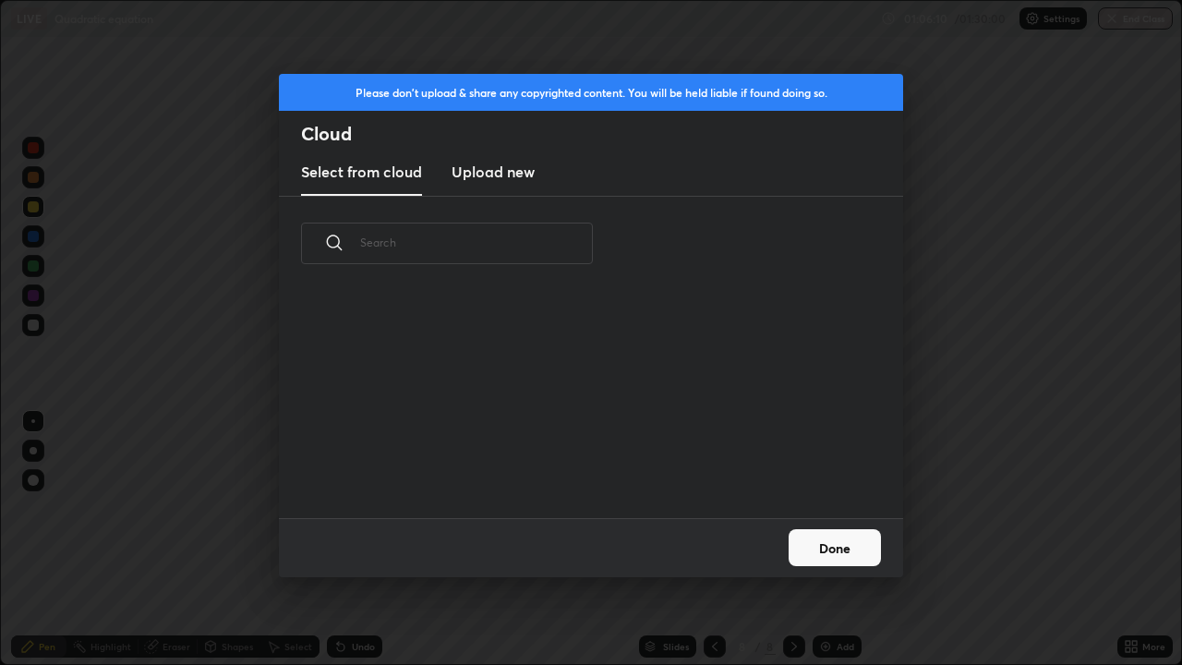
scroll to position [227, 593]
click at [844, 534] on button "Done" at bounding box center [835, 547] width 92 height 37
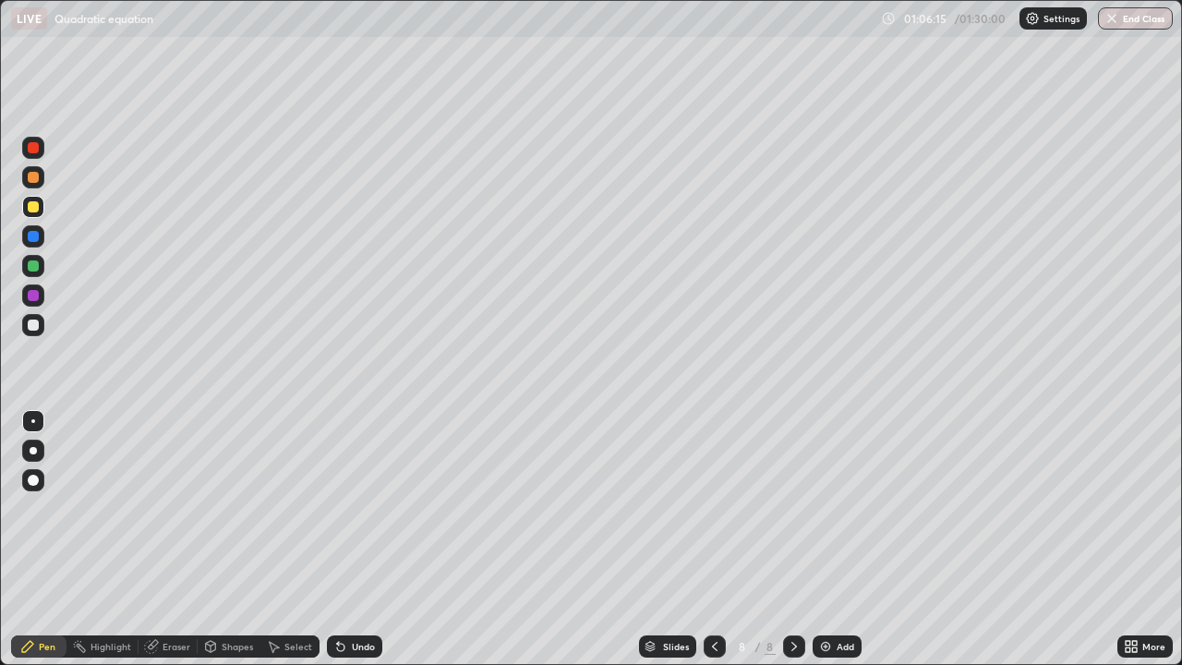
click at [41, 322] on div at bounding box center [33, 325] width 22 height 22
click at [38, 211] on div at bounding box center [33, 207] width 22 height 22
click at [295, 539] on div "Select" at bounding box center [298, 646] width 28 height 9
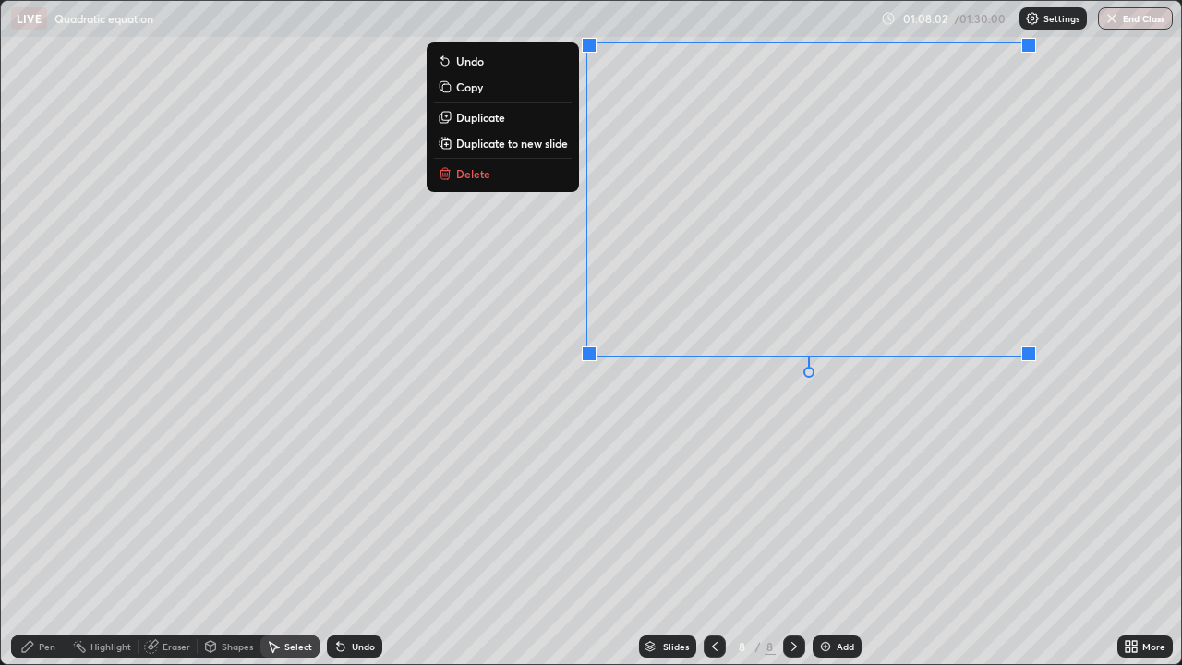
click at [742, 450] on div "0 ° Undo Copy Duplicate Duplicate to new slide Delete" at bounding box center [591, 332] width 1180 height 663
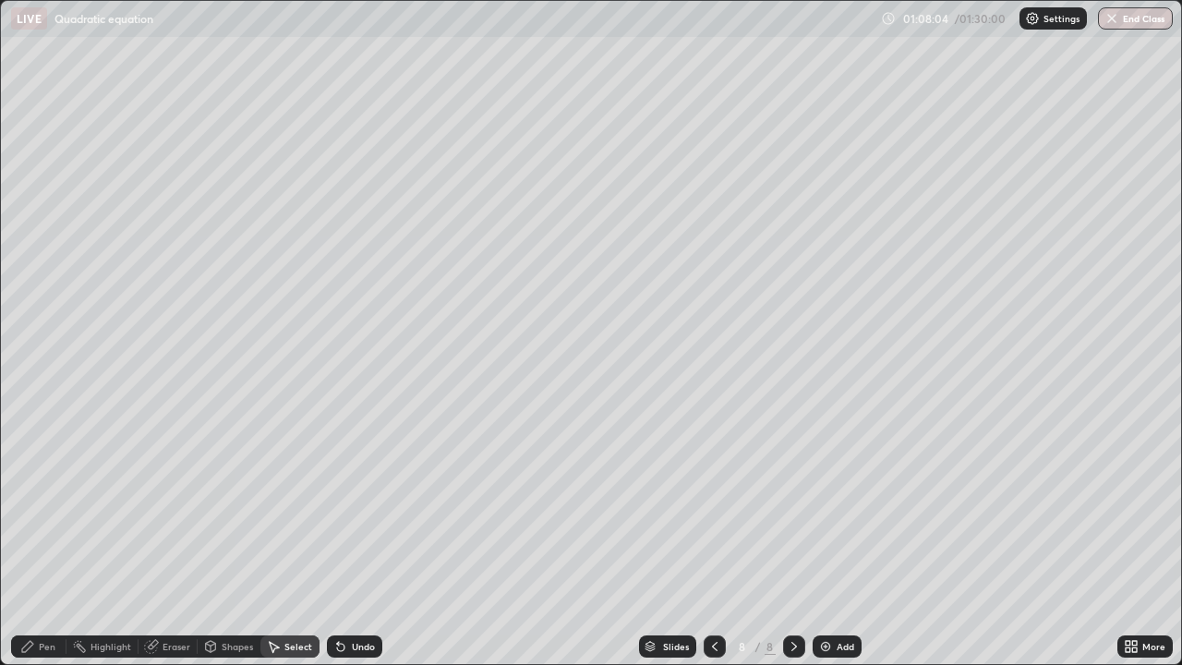
click at [175, 539] on div "Eraser" at bounding box center [177, 646] width 28 height 9
click at [44, 539] on div "Pen" at bounding box center [47, 646] width 17 height 9
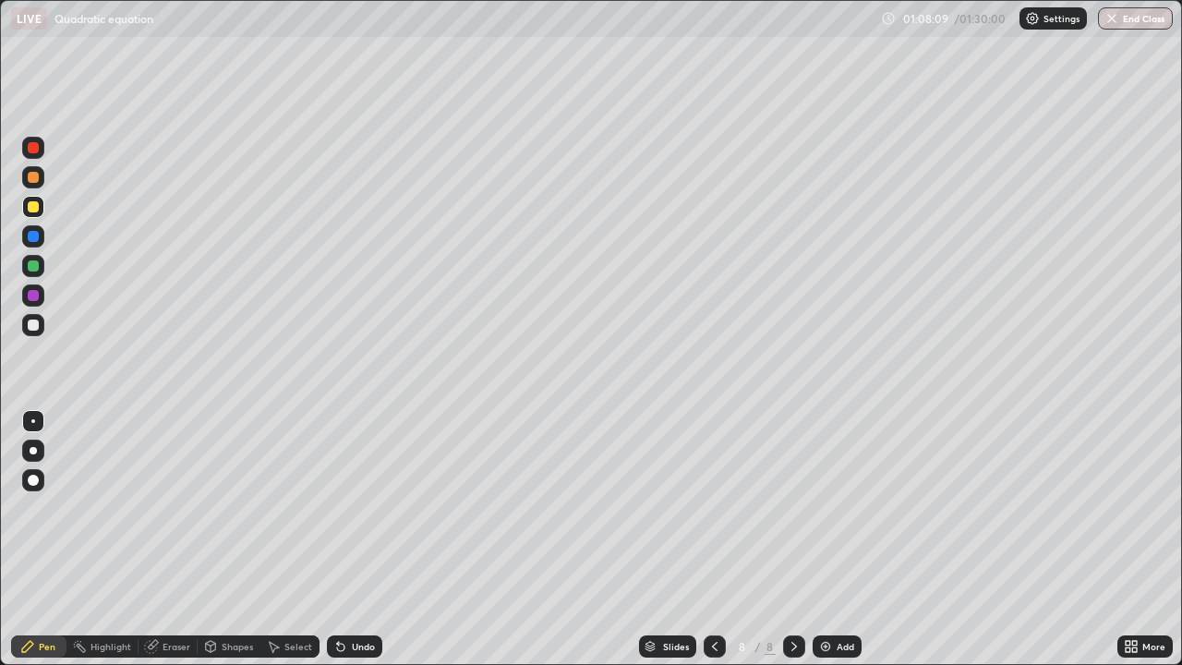
click at [41, 327] on div at bounding box center [33, 325] width 22 height 22
click at [38, 211] on div at bounding box center [33, 207] width 22 height 22
click at [359, 539] on div "Undo" at bounding box center [363, 646] width 23 height 9
click at [359, 539] on div "Undo" at bounding box center [354, 646] width 55 height 22
click at [180, 539] on div "Eraser" at bounding box center [167, 646] width 59 height 22
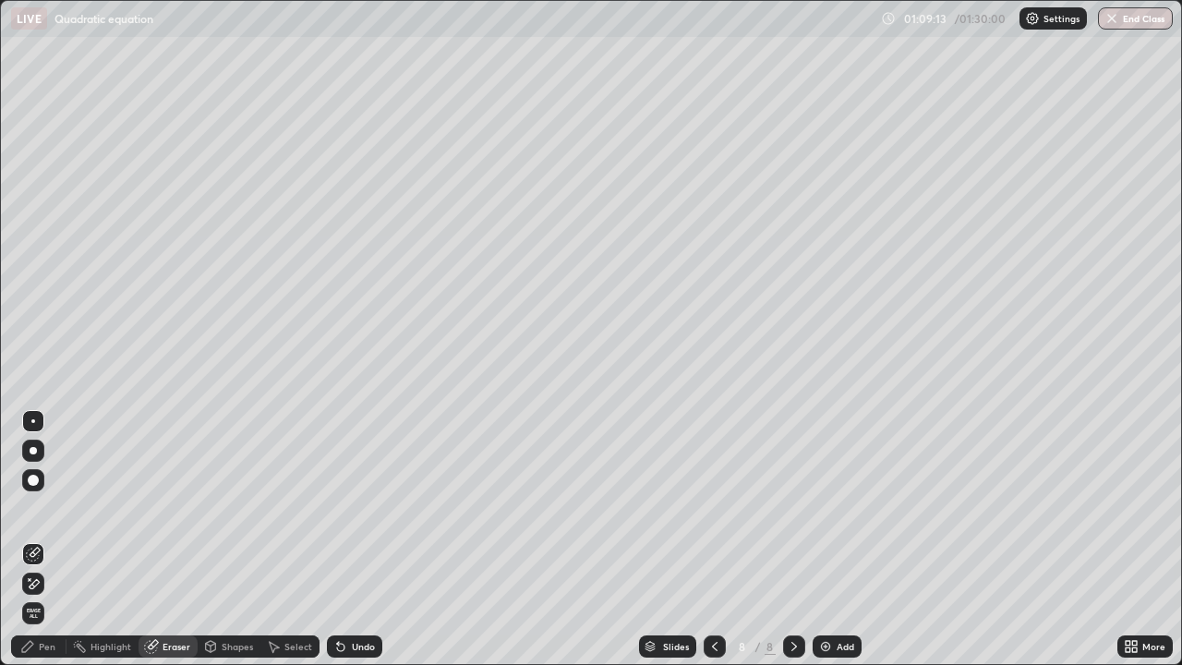
click at [48, 539] on div "Pen" at bounding box center [47, 646] width 17 height 9
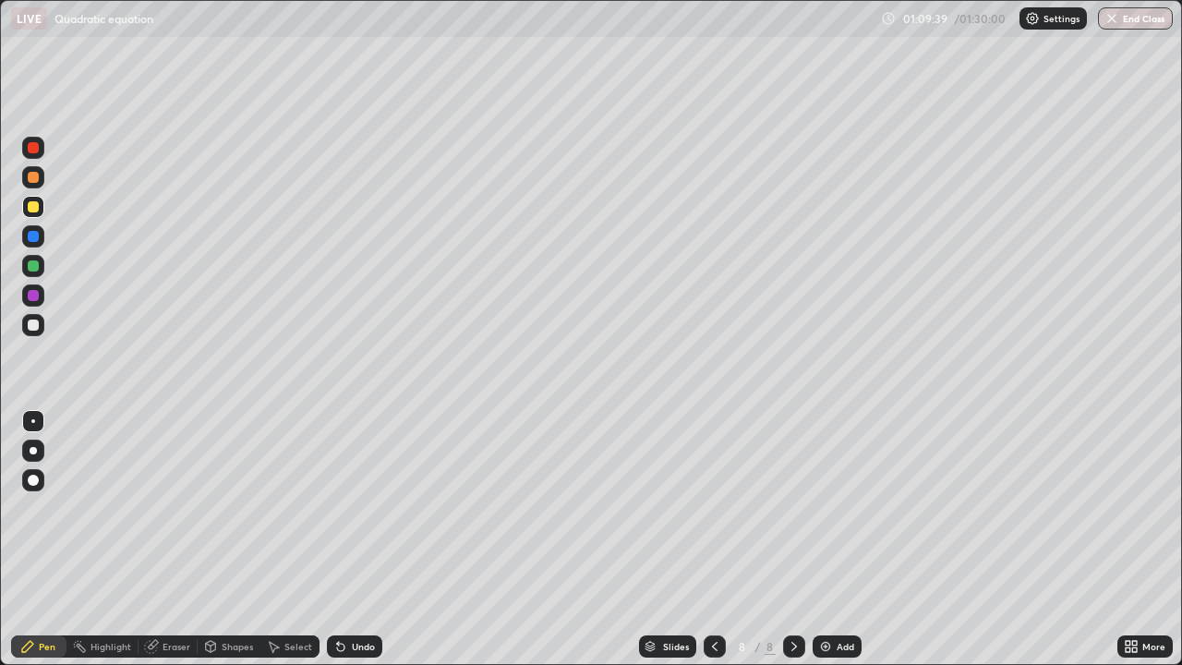
click at [176, 539] on div "Eraser" at bounding box center [177, 646] width 28 height 9
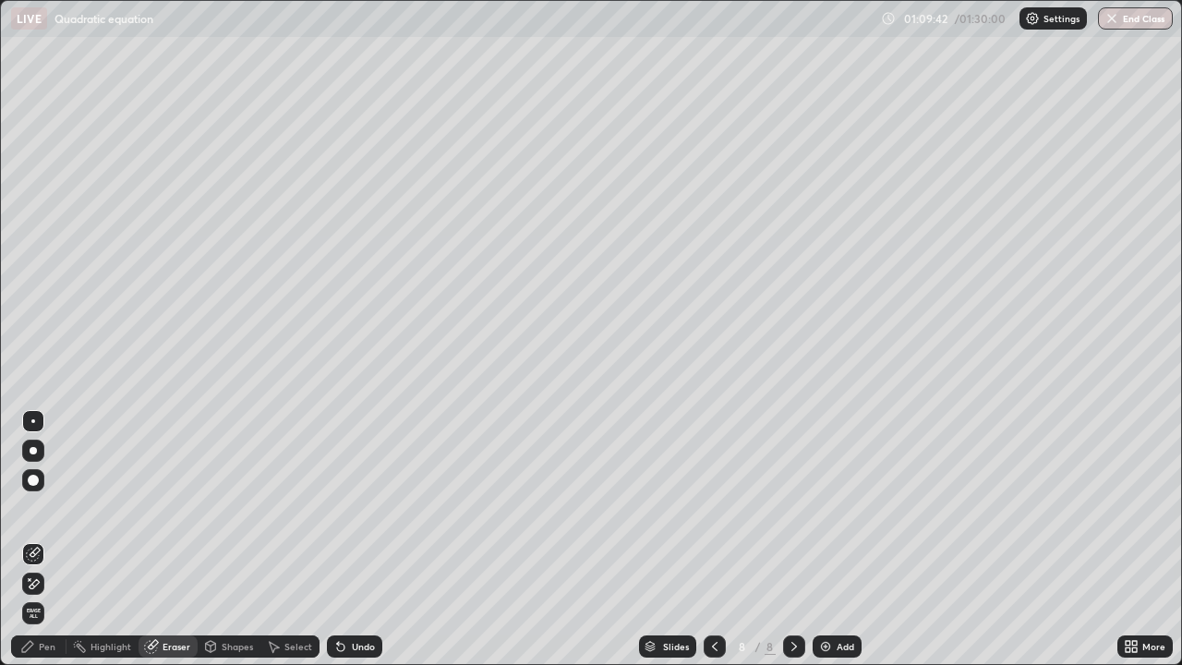
click at [53, 539] on div "Pen" at bounding box center [47, 646] width 17 height 9
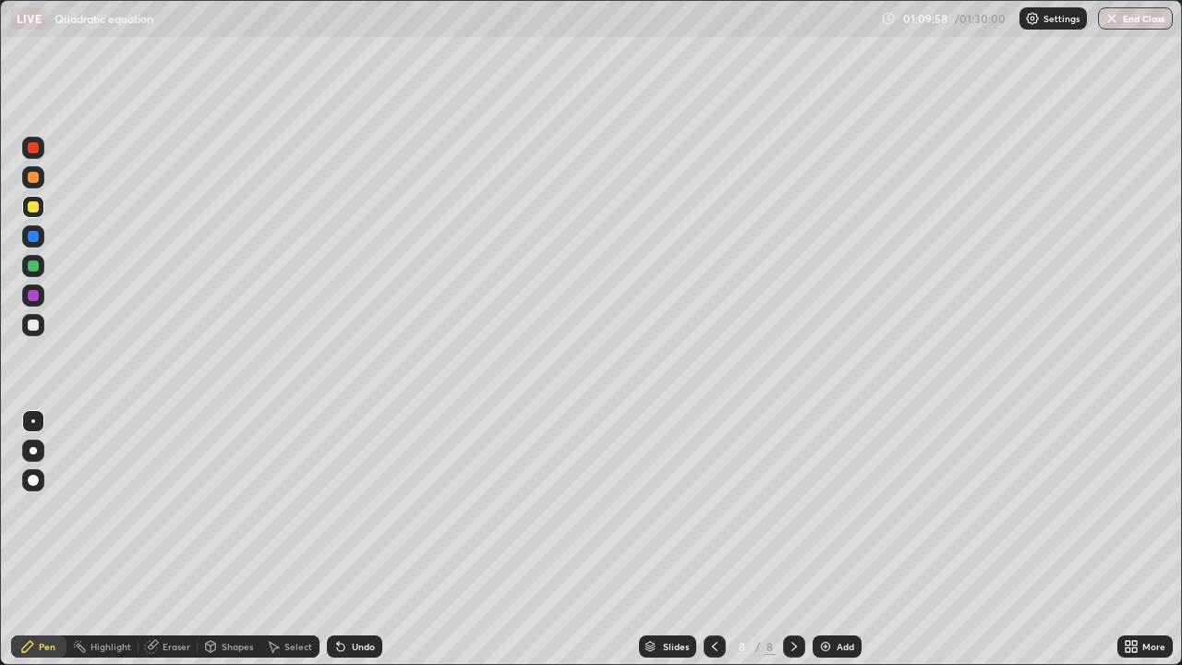
click at [40, 327] on div at bounding box center [33, 325] width 22 height 22
click at [43, 175] on div at bounding box center [33, 177] width 22 height 22
click at [31, 330] on div at bounding box center [33, 324] width 11 height 11
click at [167, 539] on div "Eraser" at bounding box center [177, 646] width 28 height 9
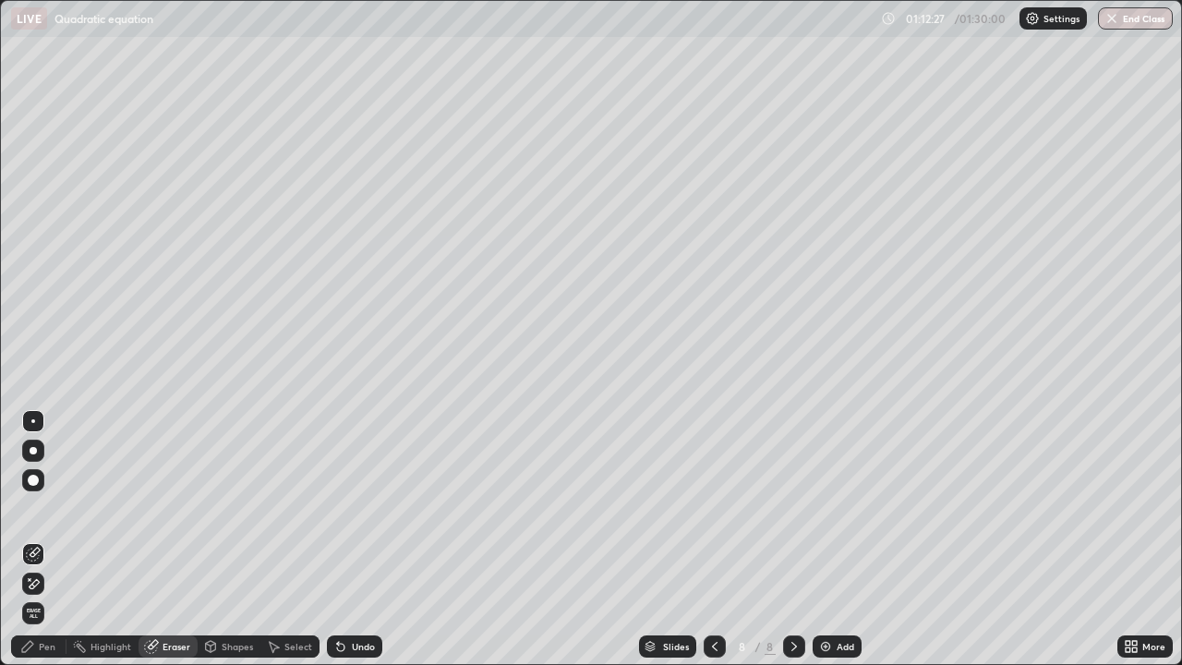
click at [53, 539] on div "Pen" at bounding box center [47, 646] width 17 height 9
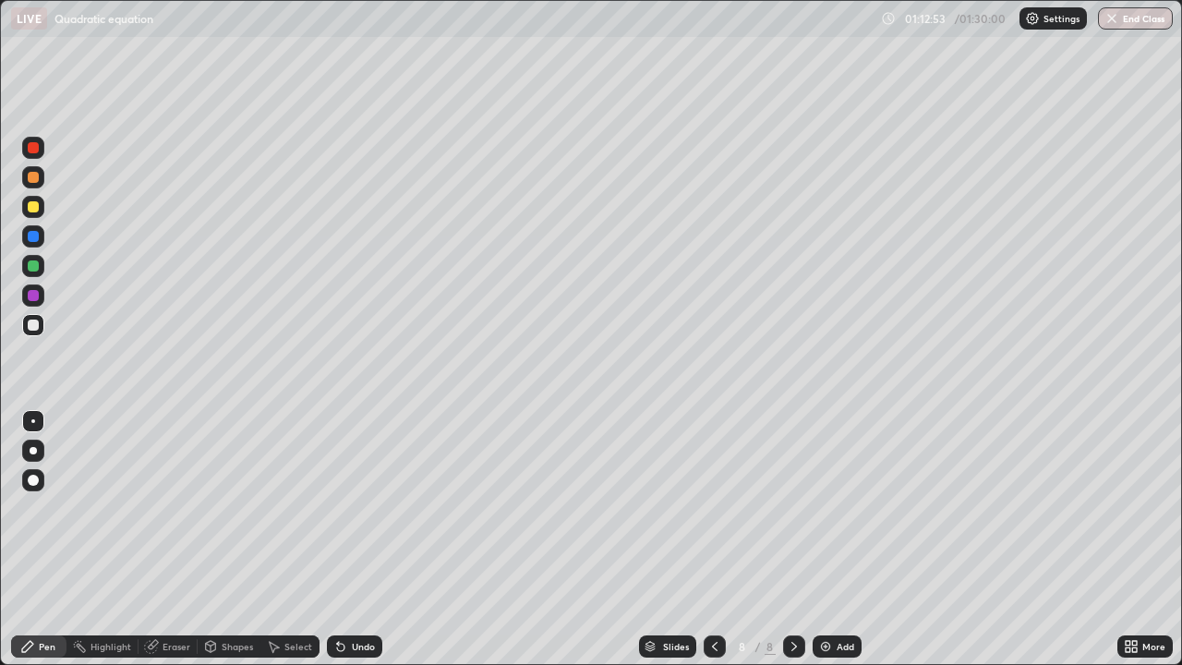
click at [41, 294] on div at bounding box center [33, 295] width 22 height 22
click at [825, 539] on div "Add" at bounding box center [837, 646] width 49 height 22
click at [40, 327] on div at bounding box center [33, 325] width 22 height 22
click at [43, 208] on div at bounding box center [33, 207] width 22 height 22
click at [40, 322] on div at bounding box center [33, 325] width 22 height 22
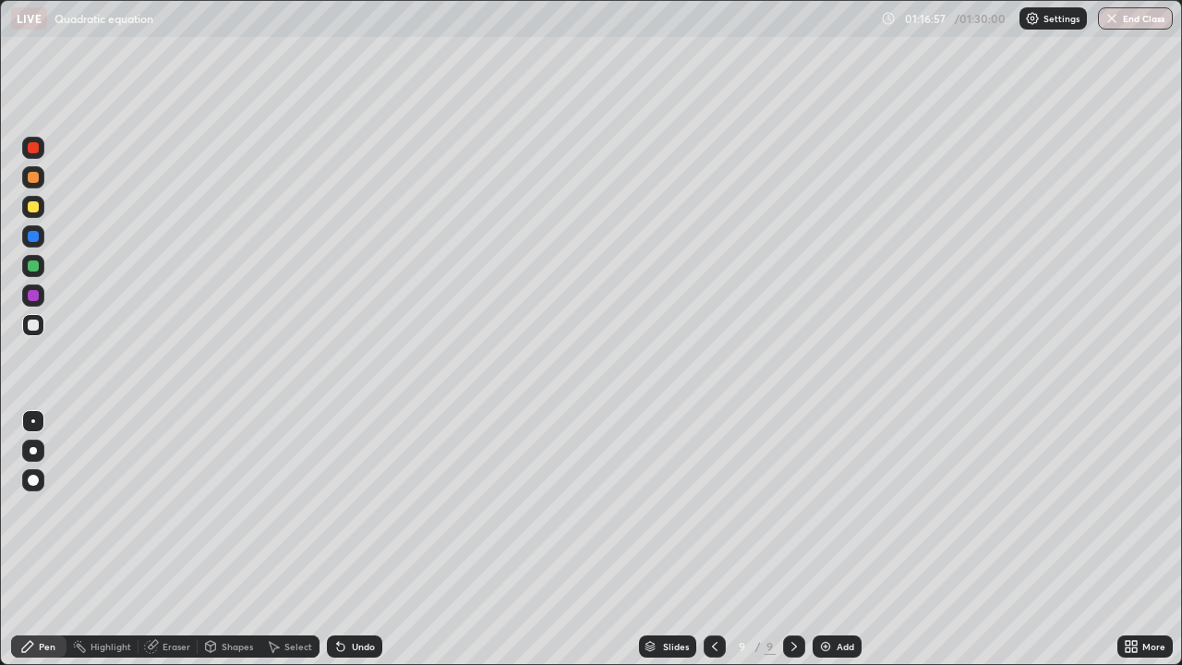
click at [355, 539] on div "Undo" at bounding box center [363, 646] width 23 height 9
click at [40, 208] on div at bounding box center [33, 207] width 22 height 22
click at [43, 322] on div at bounding box center [33, 325] width 22 height 22
click at [41, 209] on div at bounding box center [33, 207] width 22 height 22
click at [837, 539] on div "Add" at bounding box center [846, 646] width 18 height 9
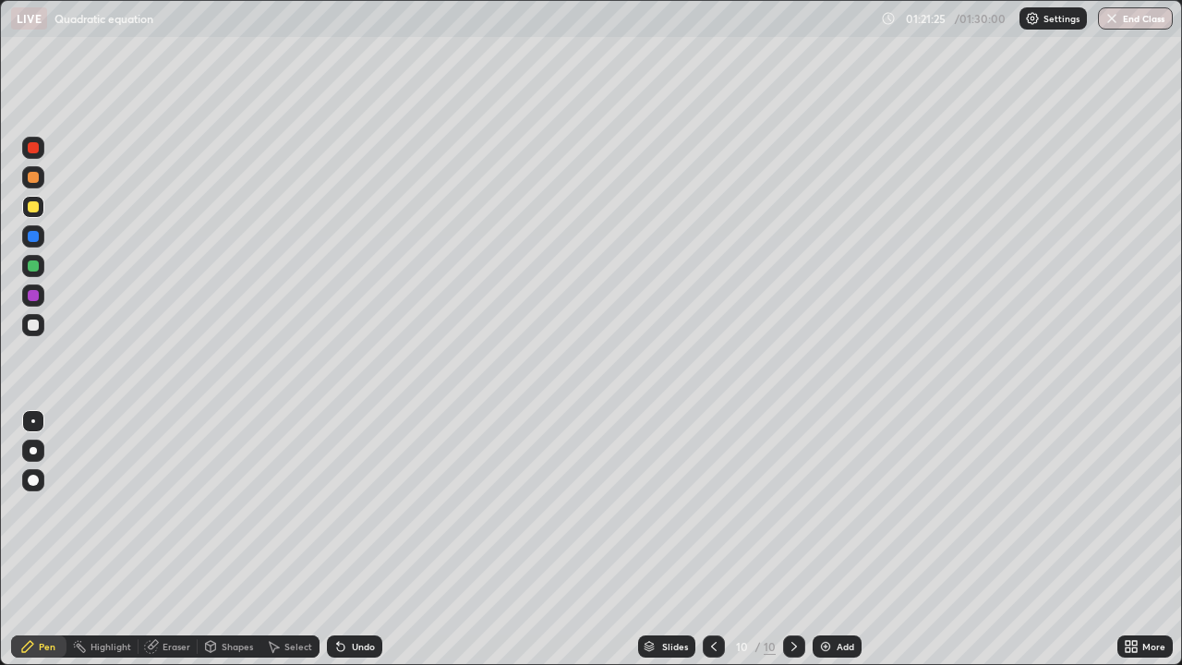
click at [41, 331] on div at bounding box center [33, 325] width 22 height 22
click at [42, 210] on div at bounding box center [33, 207] width 22 height 22
click at [295, 539] on div "Select" at bounding box center [289, 646] width 59 height 22
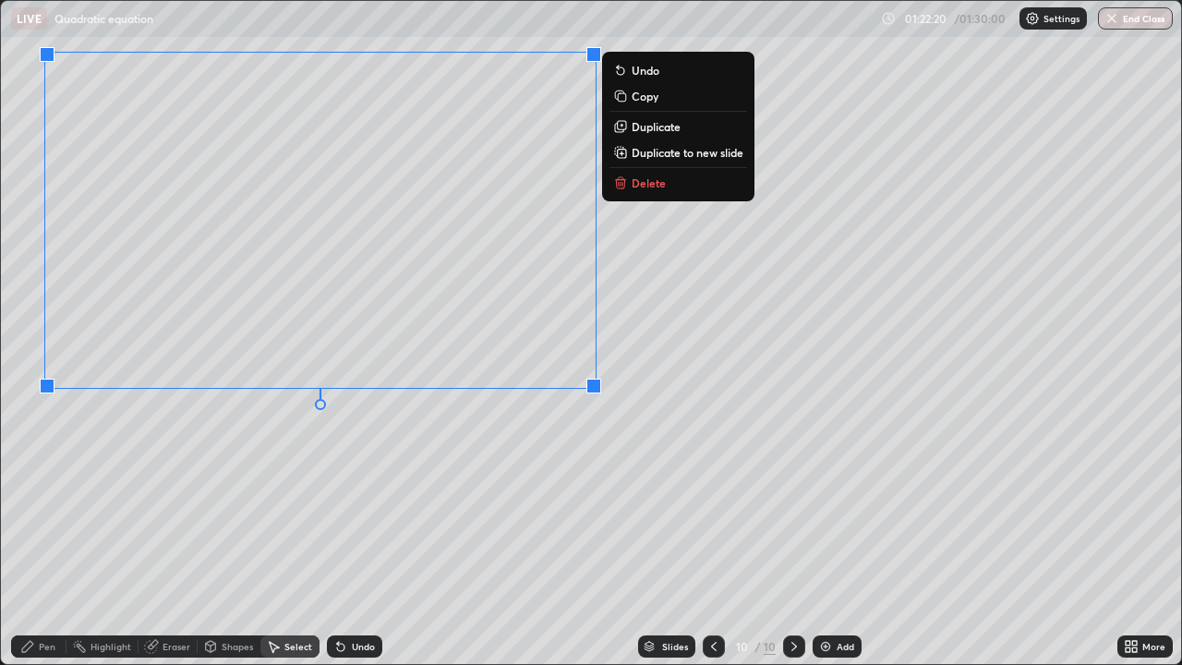
click at [477, 423] on div "0 ° Undo Copy Duplicate Duplicate to new slide Delete" at bounding box center [591, 332] width 1180 height 663
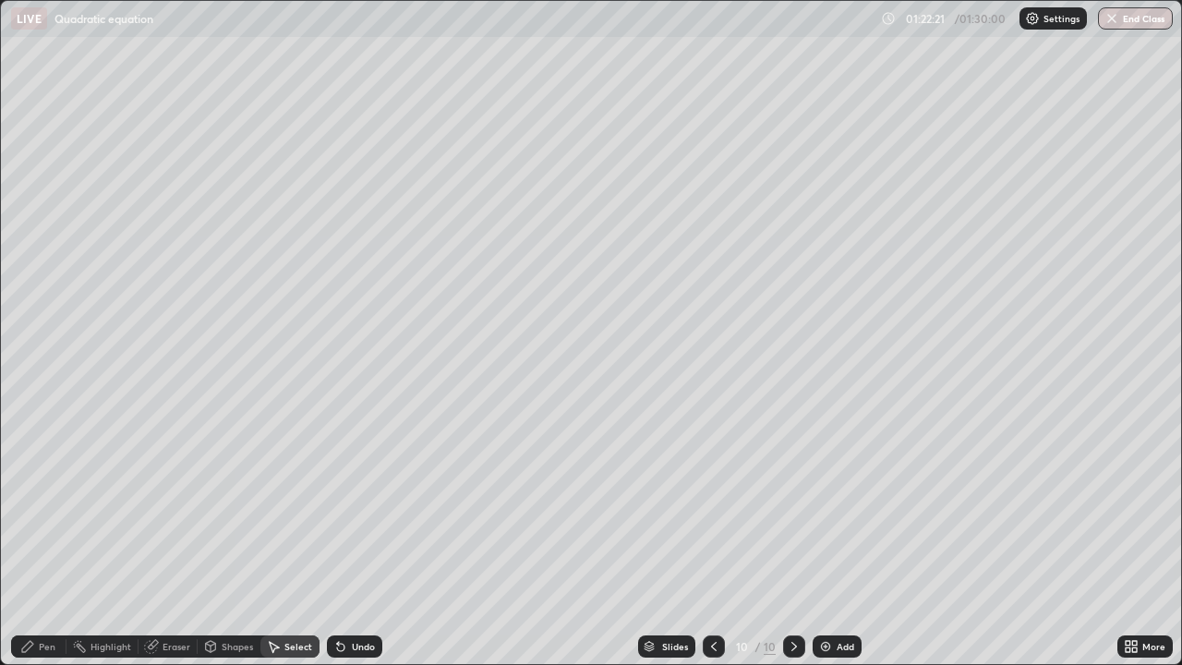
click at [48, 539] on div "Pen" at bounding box center [38, 646] width 55 height 22
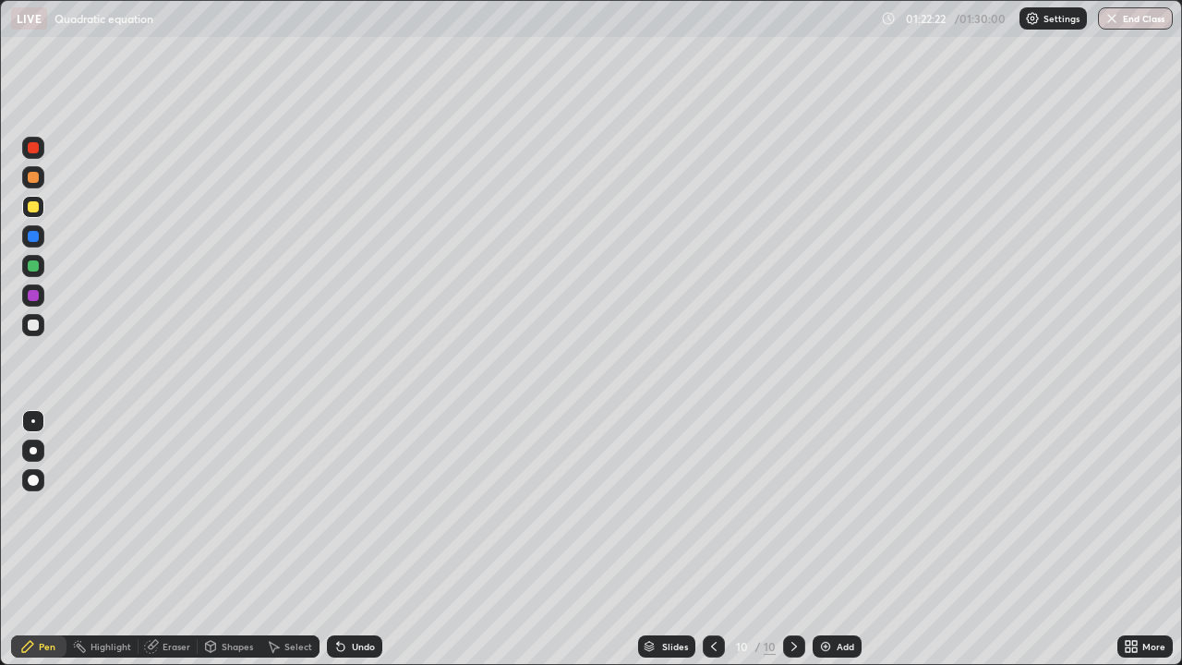
click at [41, 326] on div at bounding box center [33, 325] width 22 height 22
click at [40, 202] on div at bounding box center [33, 207] width 22 height 22
click at [43, 326] on div at bounding box center [33, 325] width 22 height 22
click at [40, 293] on div at bounding box center [33, 295] width 22 height 22
click at [38, 203] on div at bounding box center [33, 206] width 11 height 11
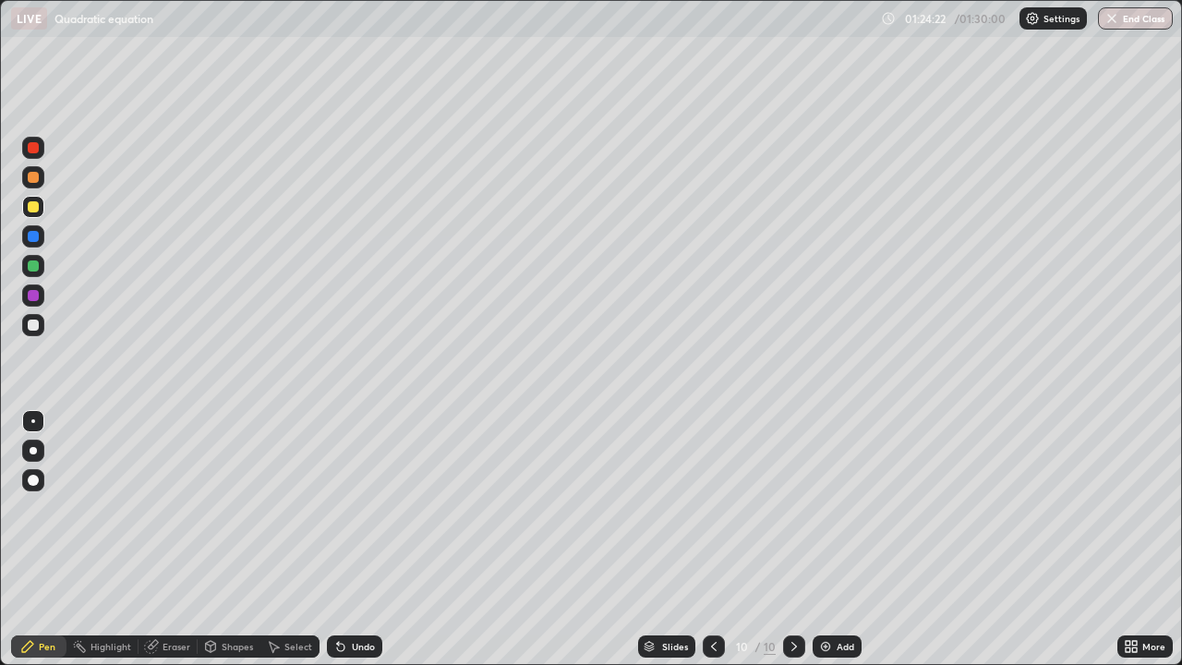
click at [34, 325] on div at bounding box center [33, 324] width 11 height 11
click at [165, 539] on div "Eraser" at bounding box center [177, 646] width 28 height 9
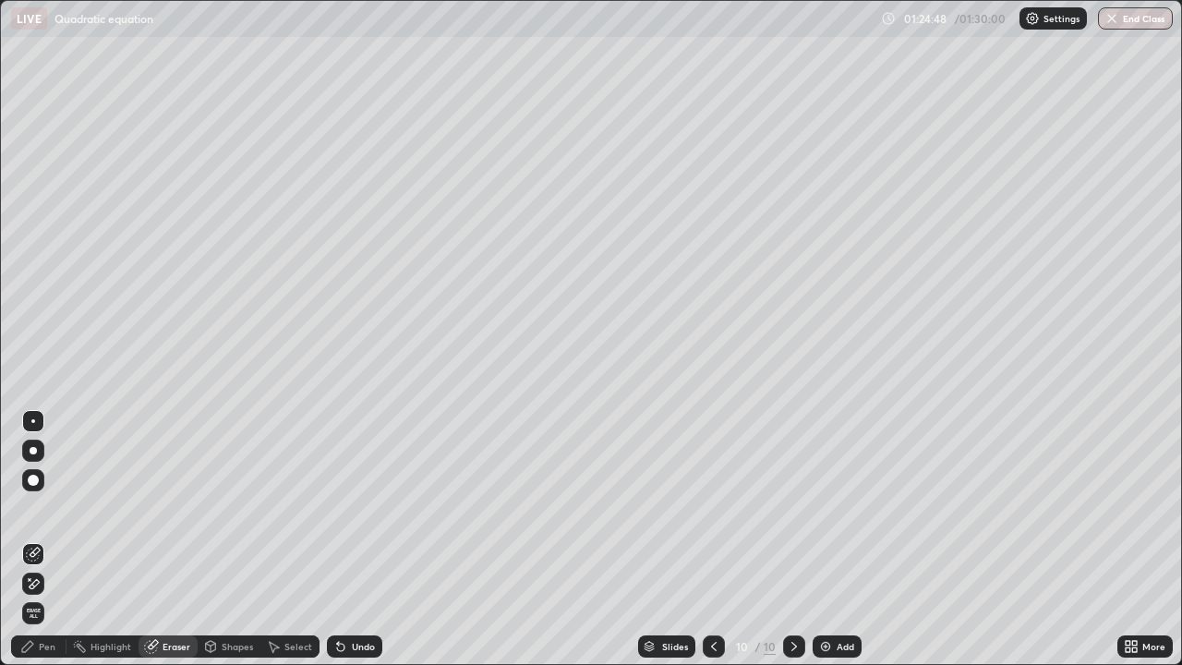
click at [175, 539] on div "Eraser" at bounding box center [177, 646] width 28 height 9
click at [51, 539] on div "Pen" at bounding box center [47, 646] width 17 height 9
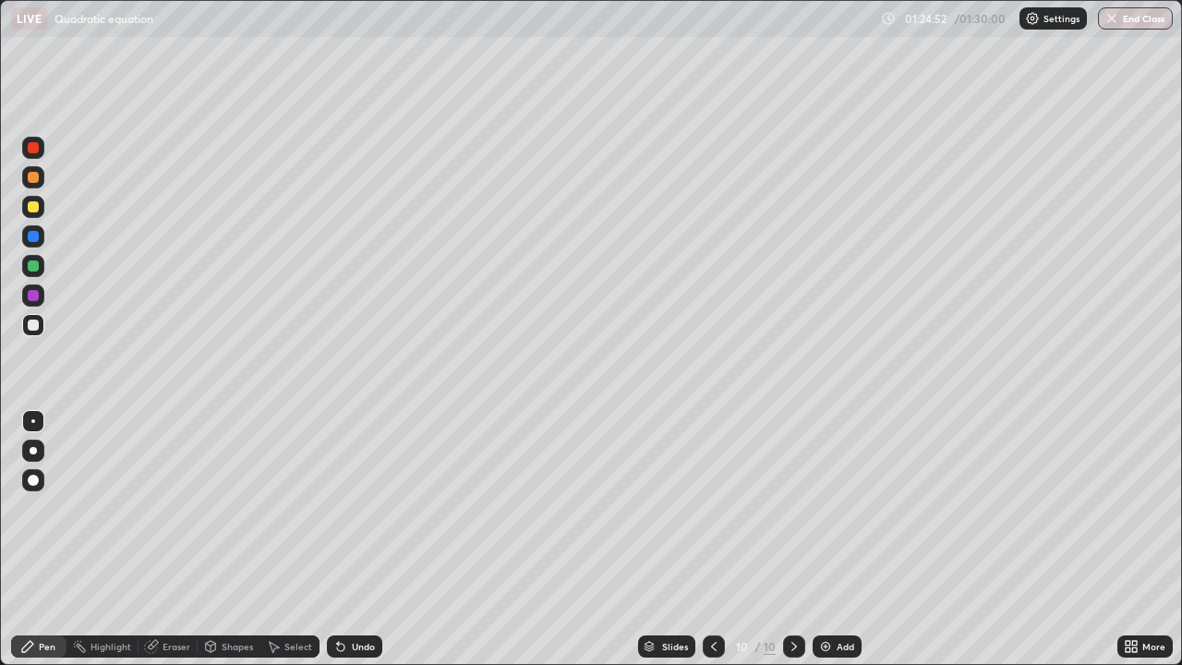
click at [40, 327] on div at bounding box center [33, 325] width 22 height 22
click at [42, 150] on div at bounding box center [33, 148] width 22 height 22
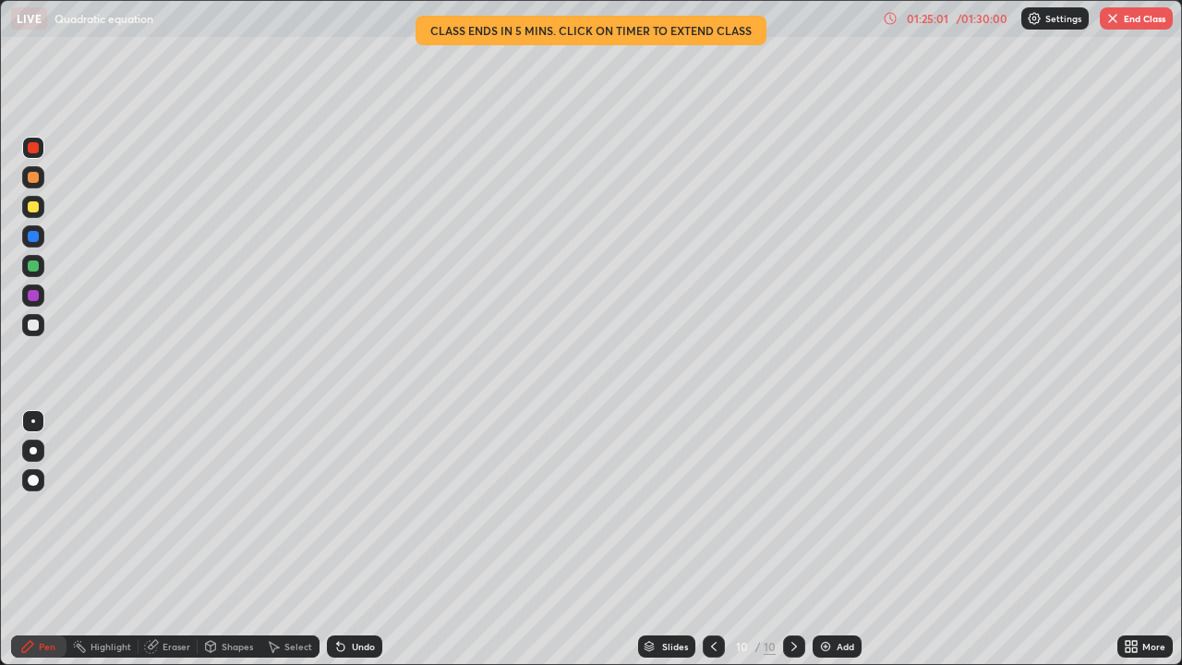
click at [42, 325] on div at bounding box center [33, 325] width 22 height 22
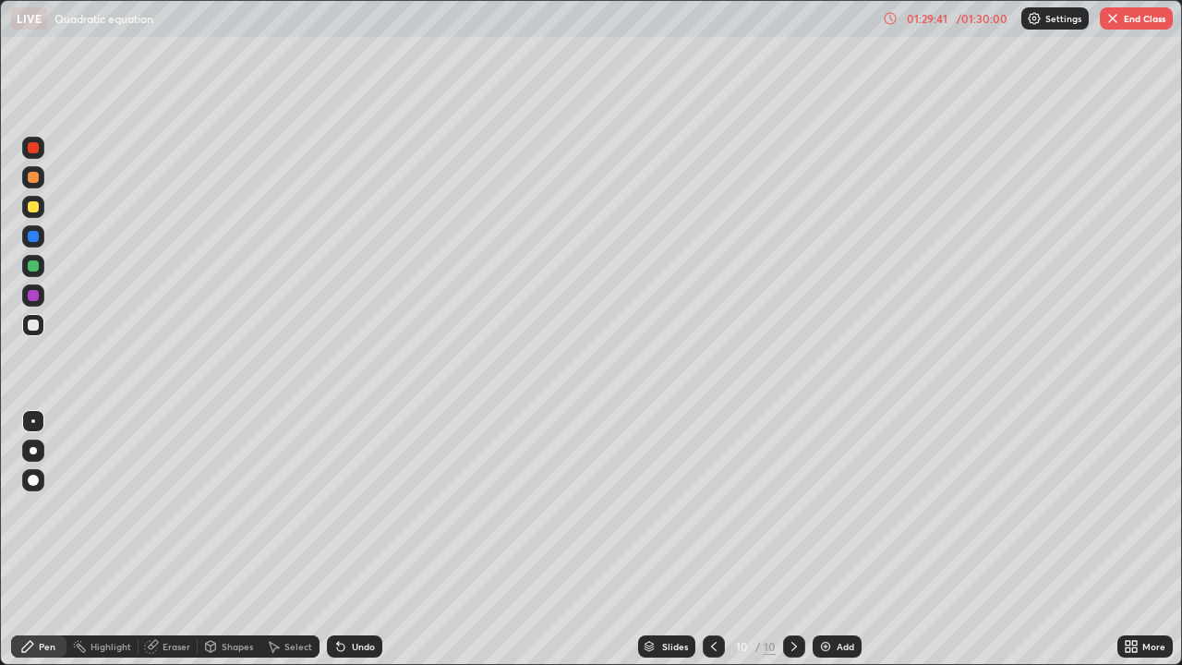
click at [1152, 16] on button "End Class" at bounding box center [1136, 18] width 73 height 22
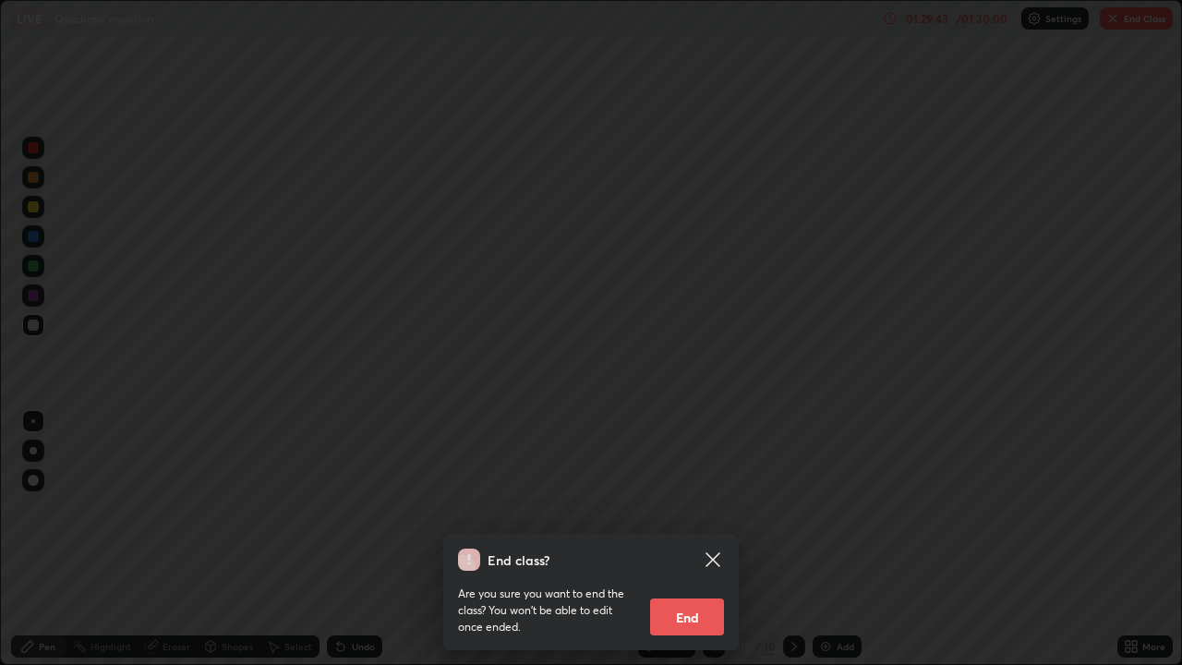
click at [690, 539] on button "End" at bounding box center [687, 616] width 74 height 37
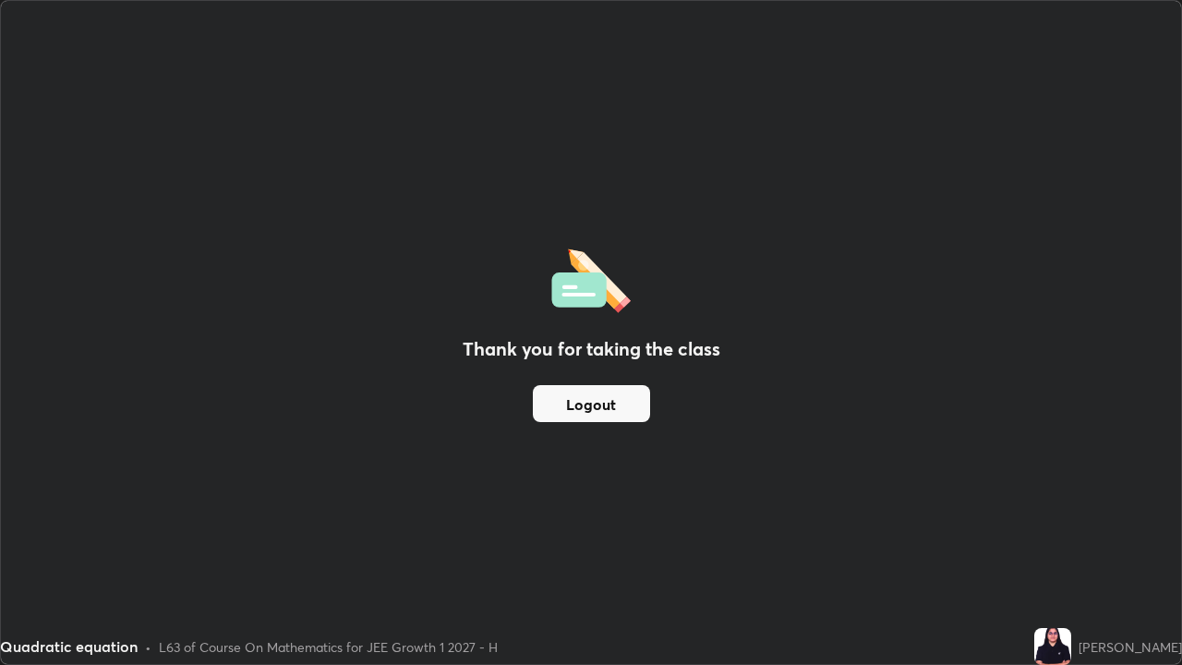
click at [601, 403] on button "Logout" at bounding box center [591, 403] width 117 height 37
